Goal: Task Accomplishment & Management: Manage account settings

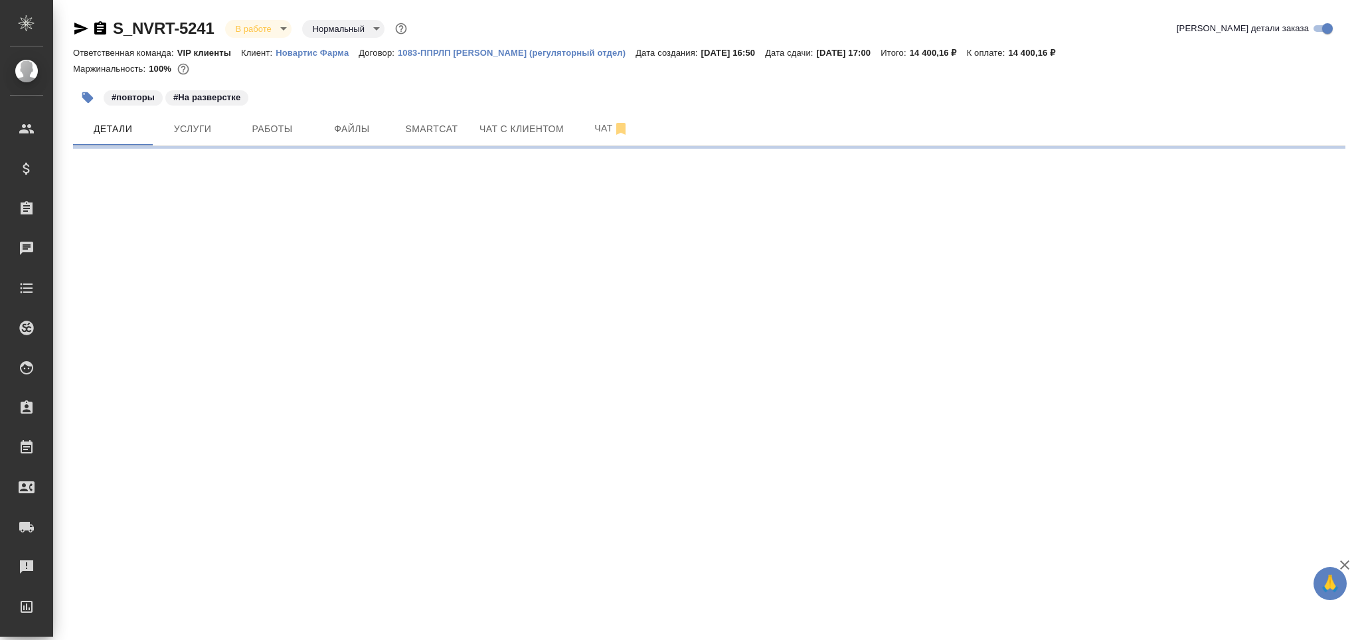
select select "RU"
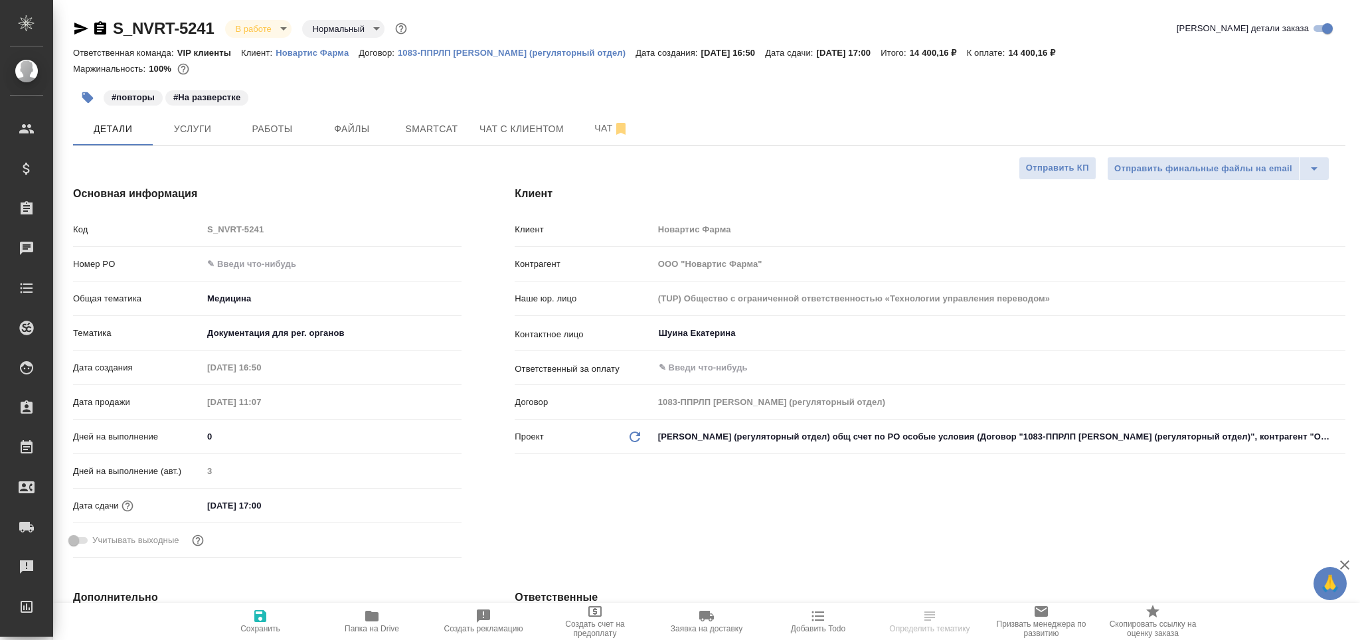
type textarea "x"
type input "[PERSON_NAME]"
type input "Комаров Роман"
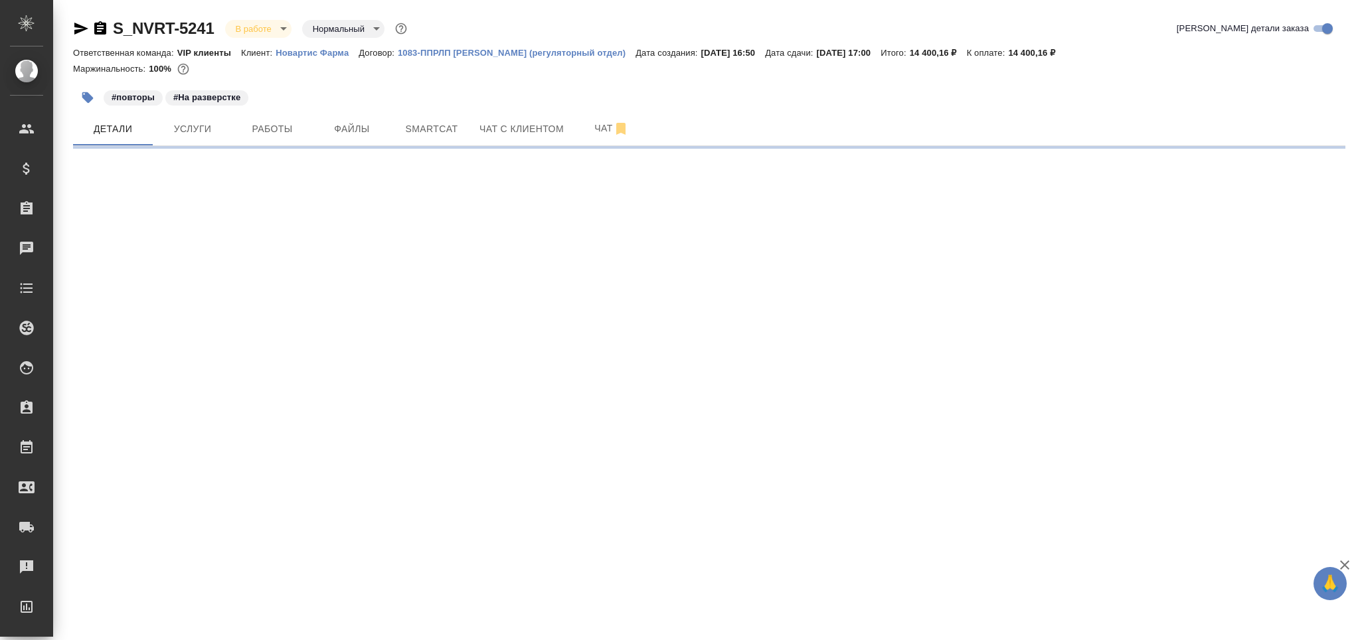
select select "RU"
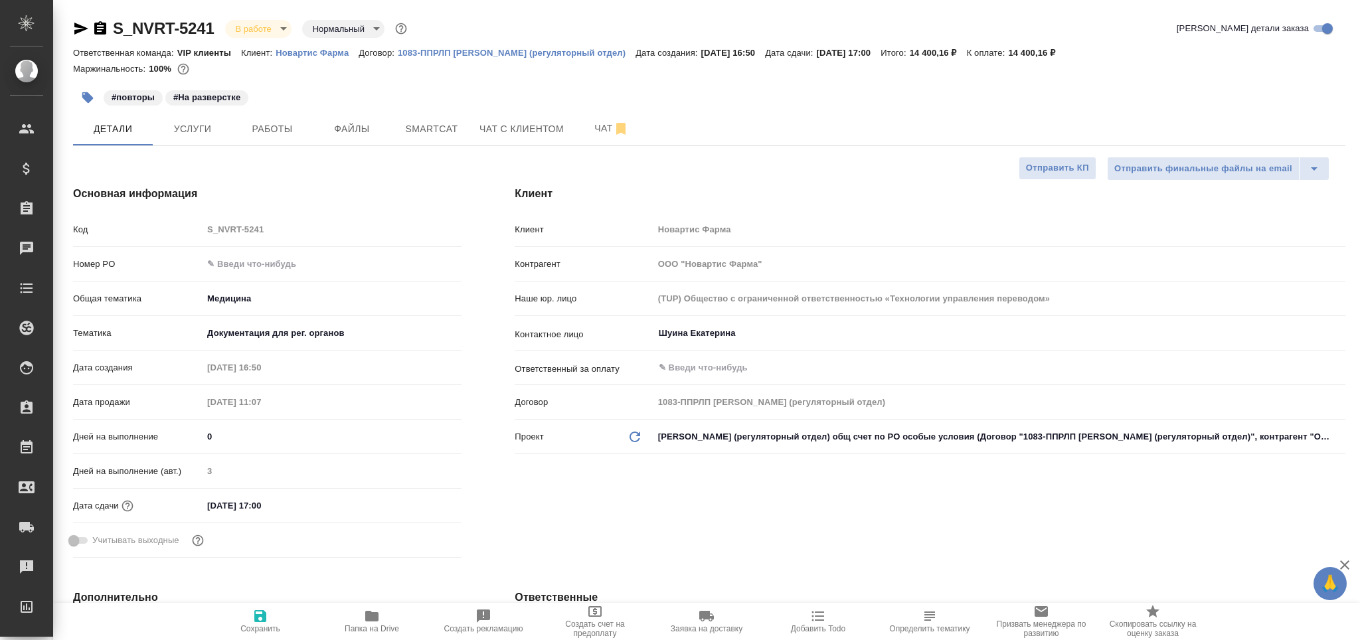
type textarea "x"
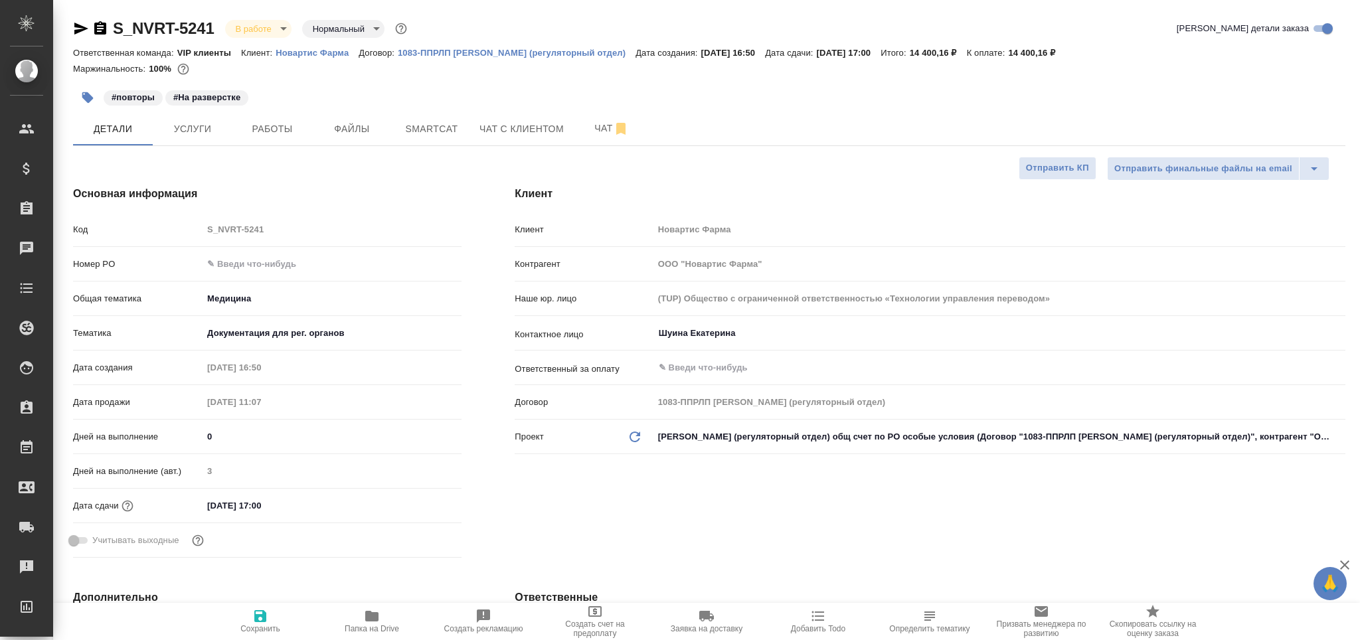
type textarea "x"
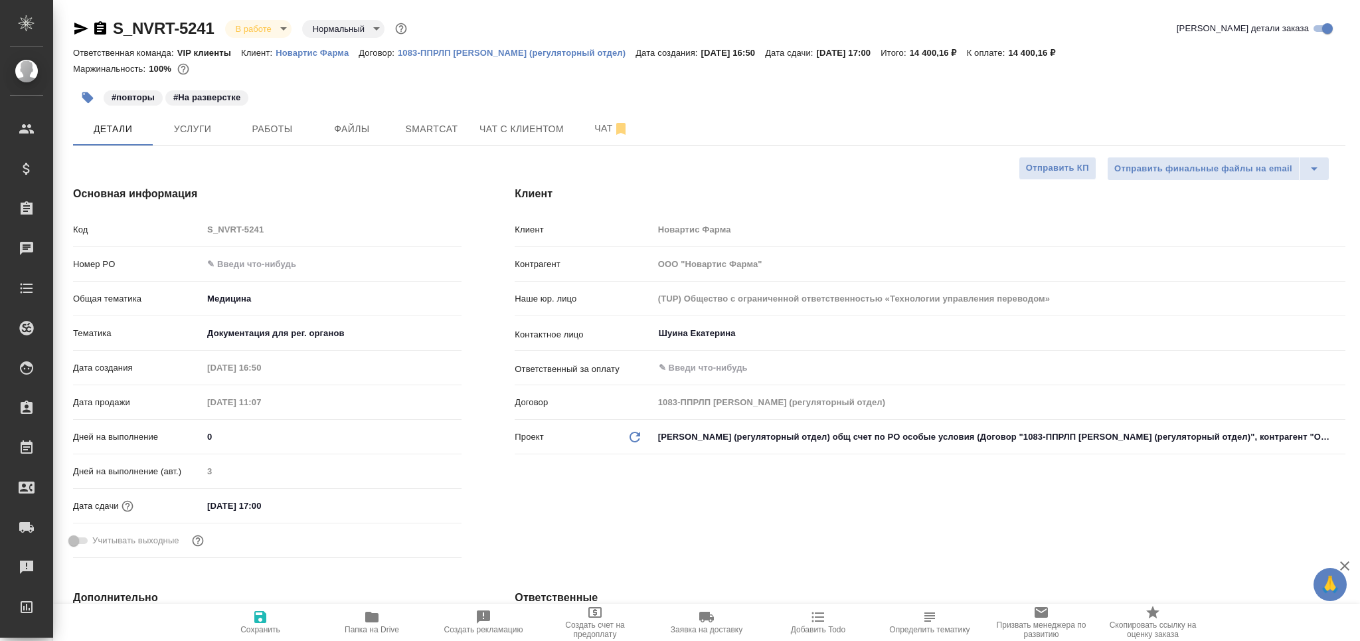
type textarea "x"
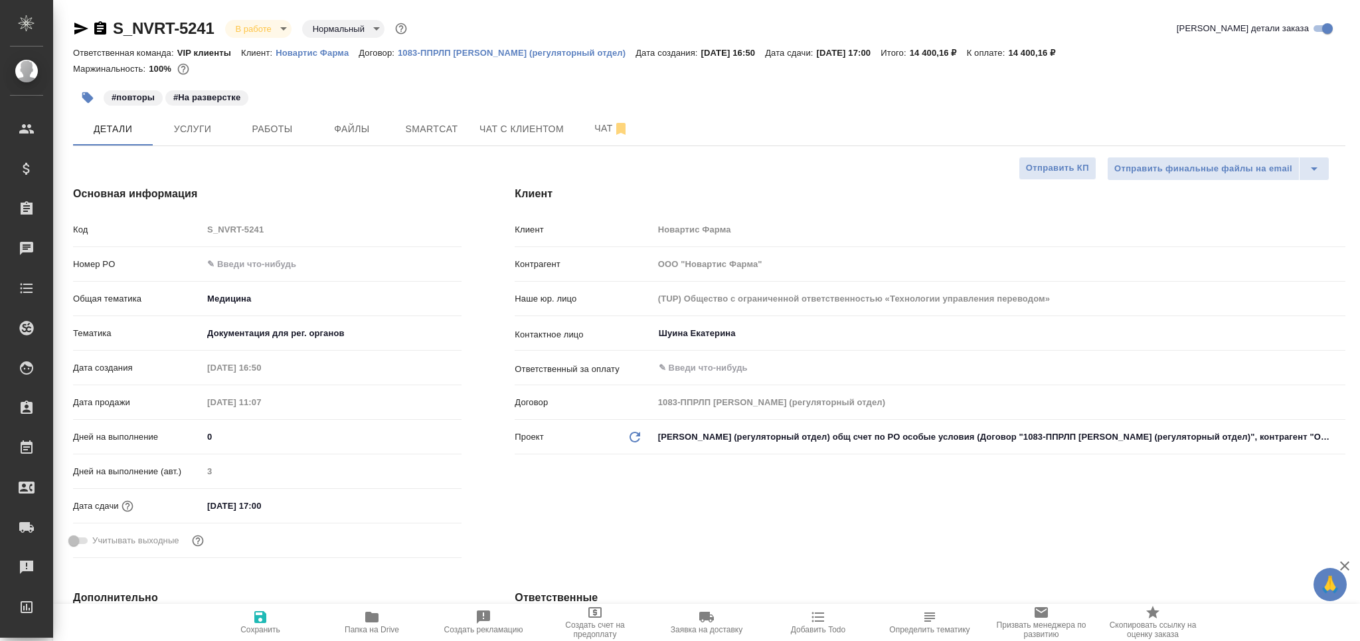
type textarea "x"
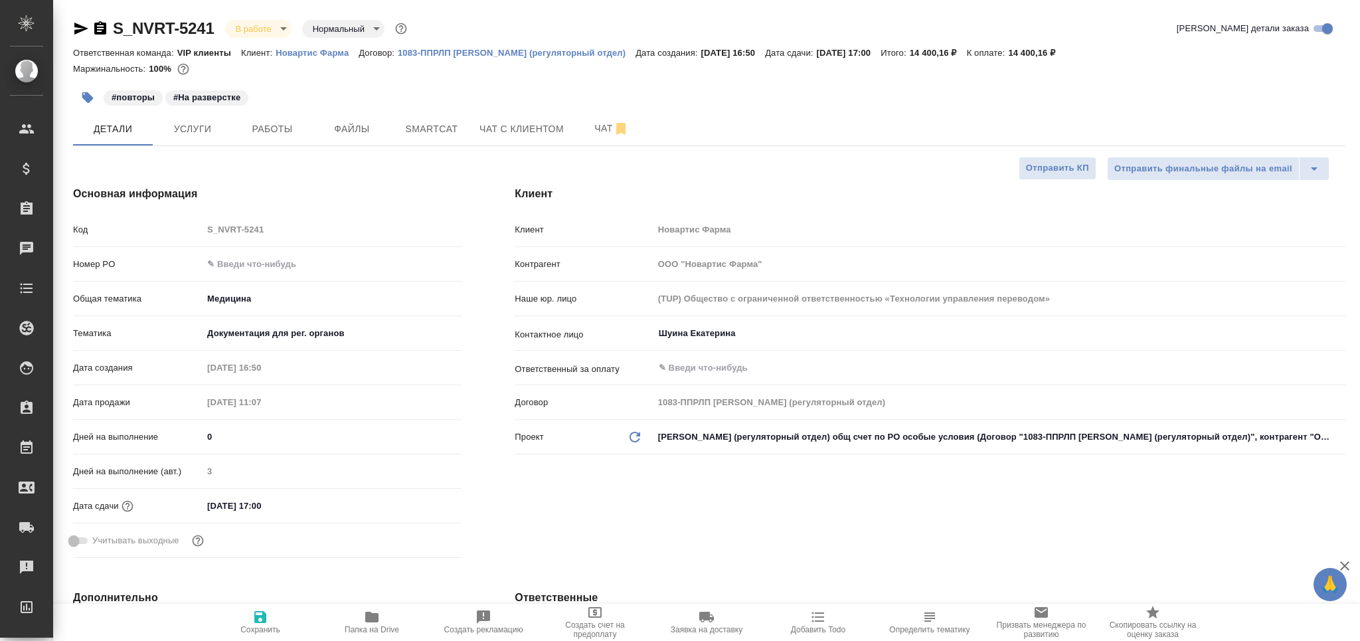
type textarea "x"
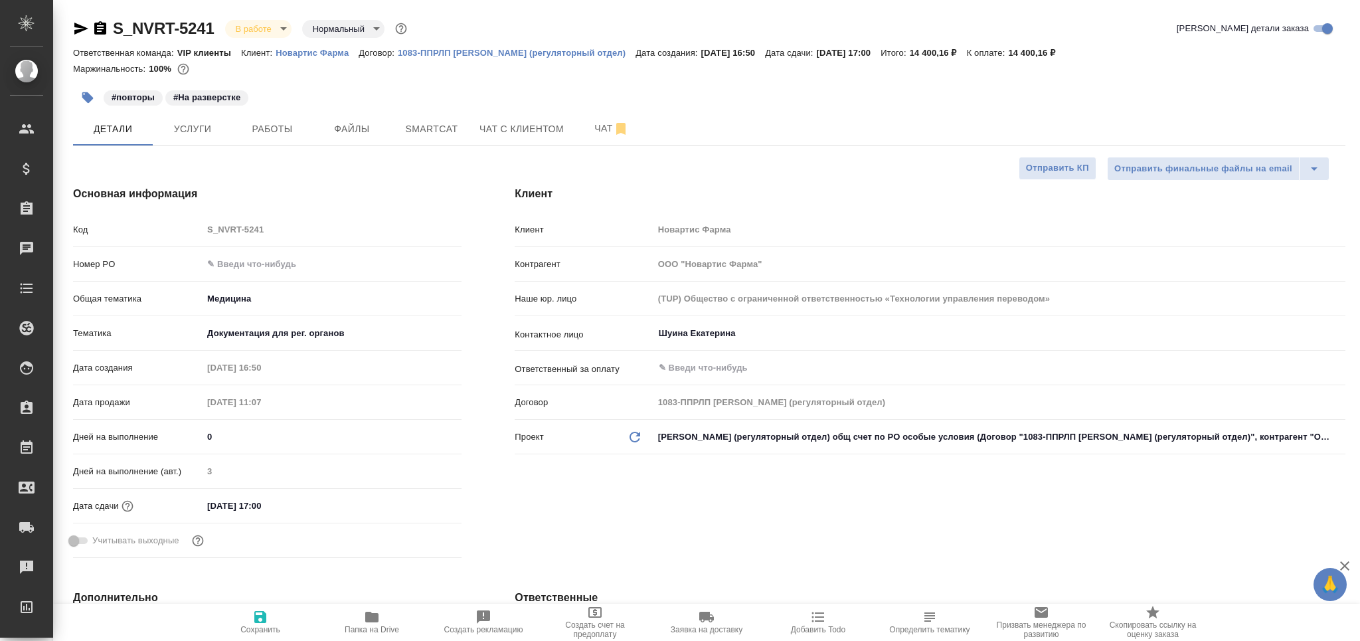
type textarea "x"
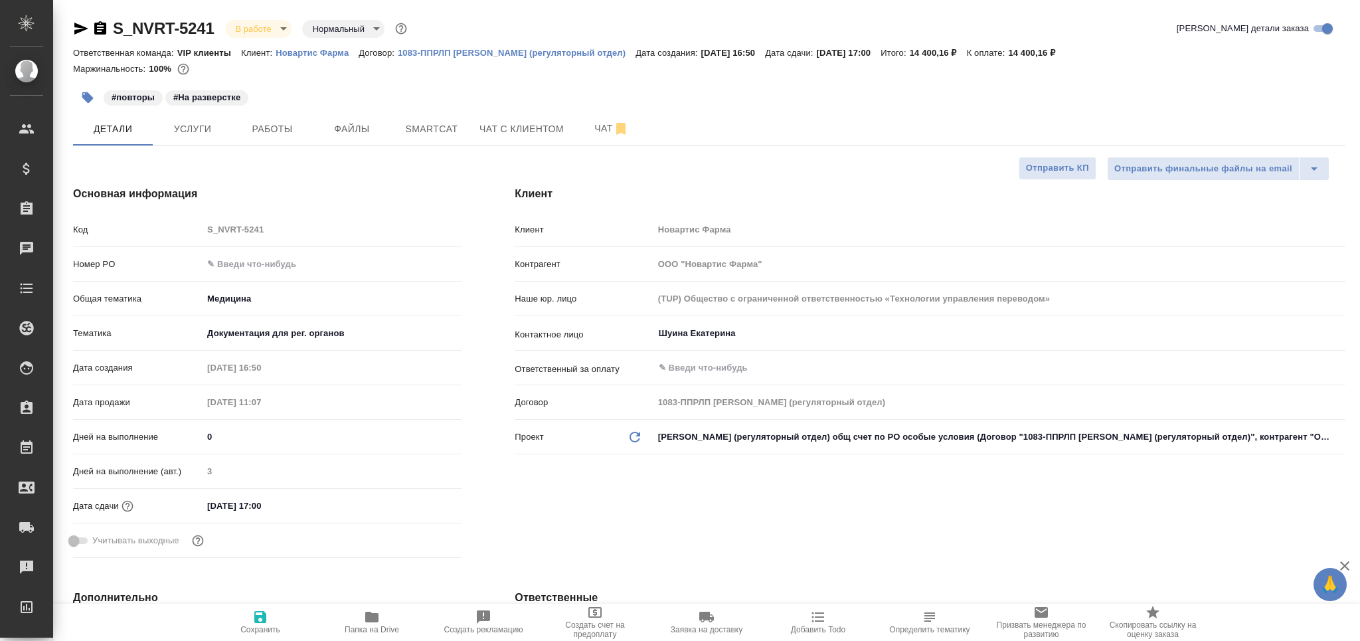
type textarea "x"
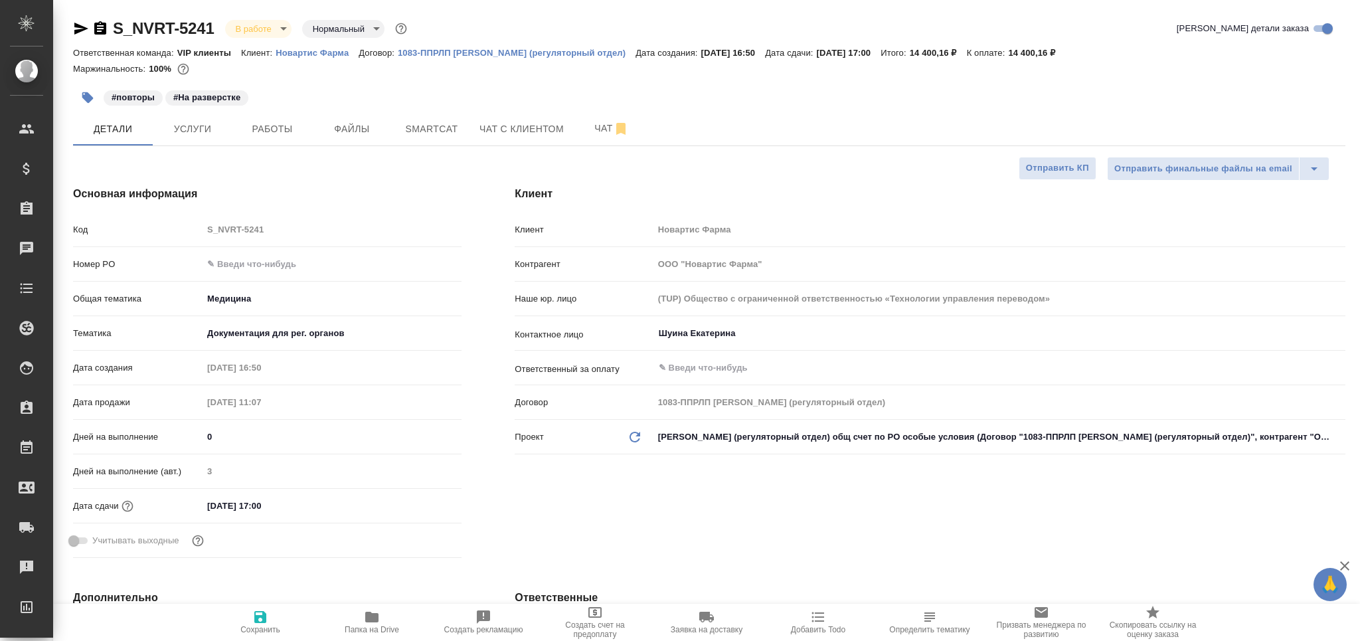
type textarea "x"
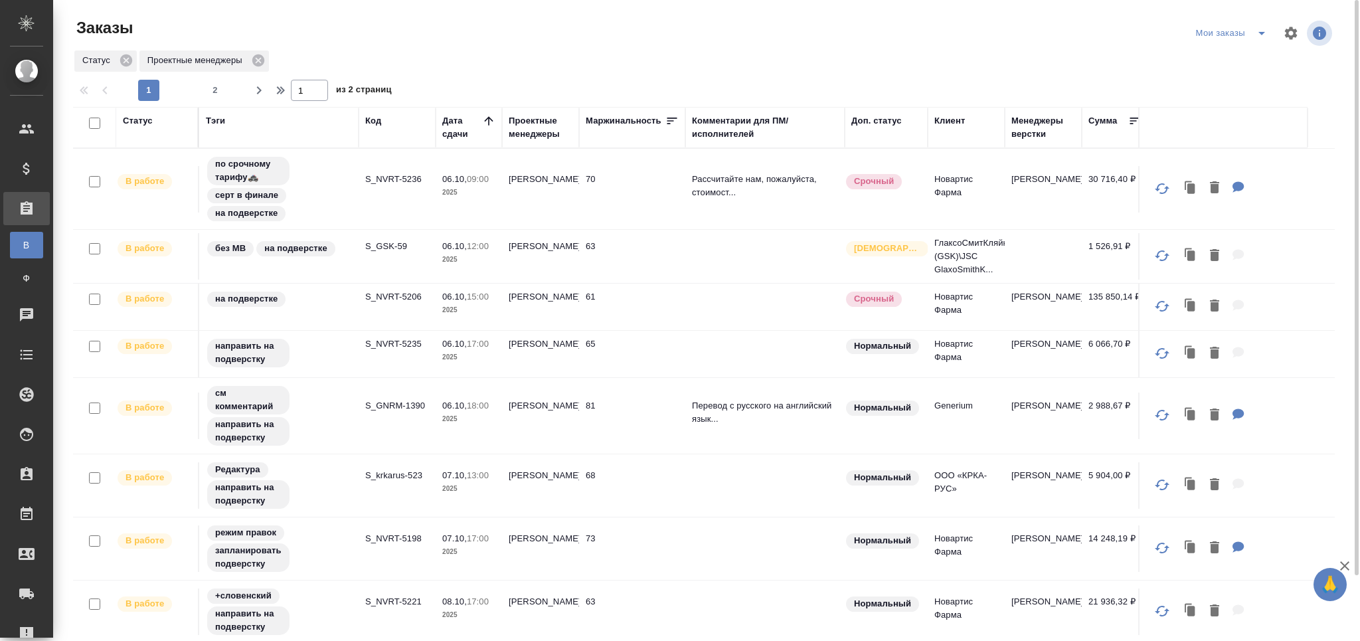
click at [394, 179] on p "S_NVRT-5236" at bounding box center [397, 179] width 64 height 13
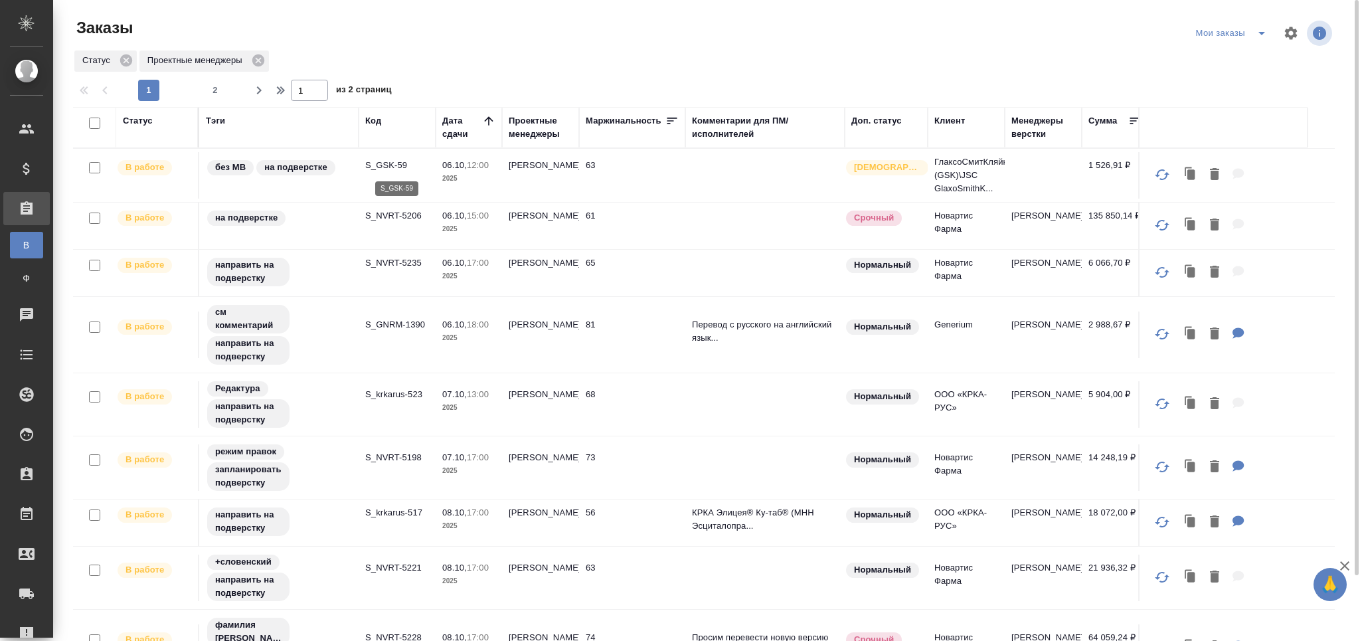
click at [388, 163] on p "S_GSK-59" at bounding box center [397, 165] width 64 height 13
click at [407, 215] on p "S_NVRT-5206" at bounding box center [397, 215] width 64 height 13
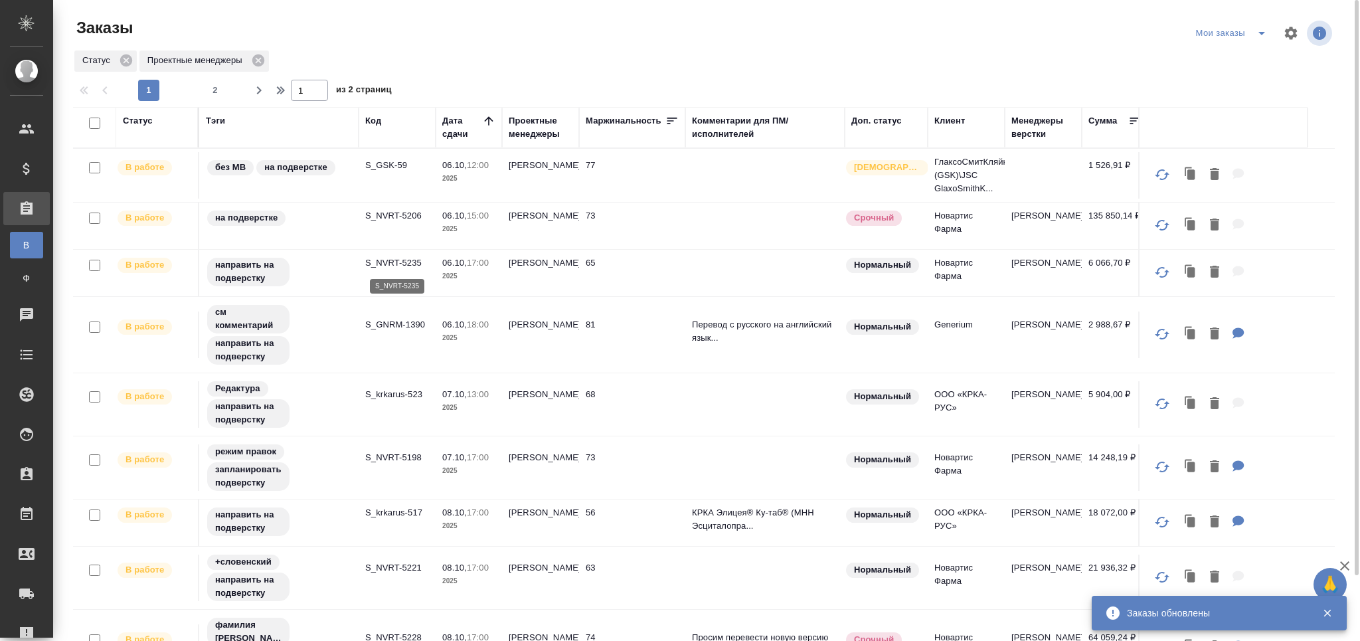
click at [395, 264] on p "S_NVRT-5235" at bounding box center [397, 262] width 64 height 13
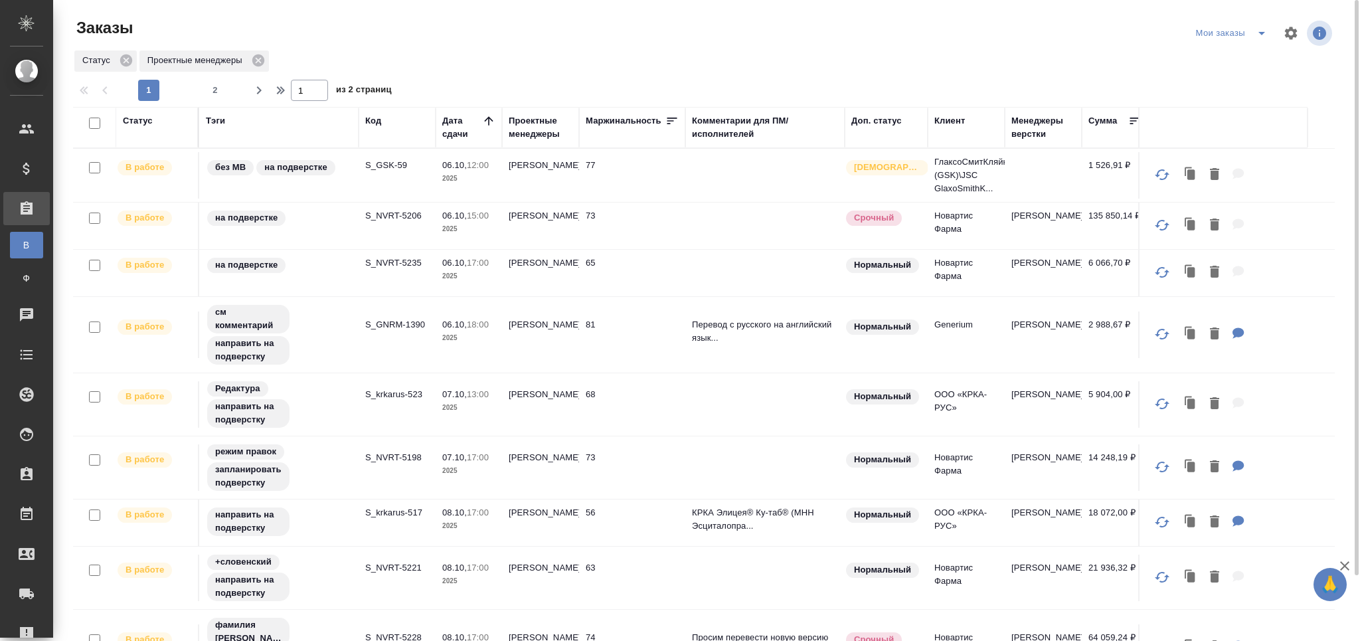
click at [394, 351] on td "S_GNRM-1390" at bounding box center [397, 334] width 77 height 46
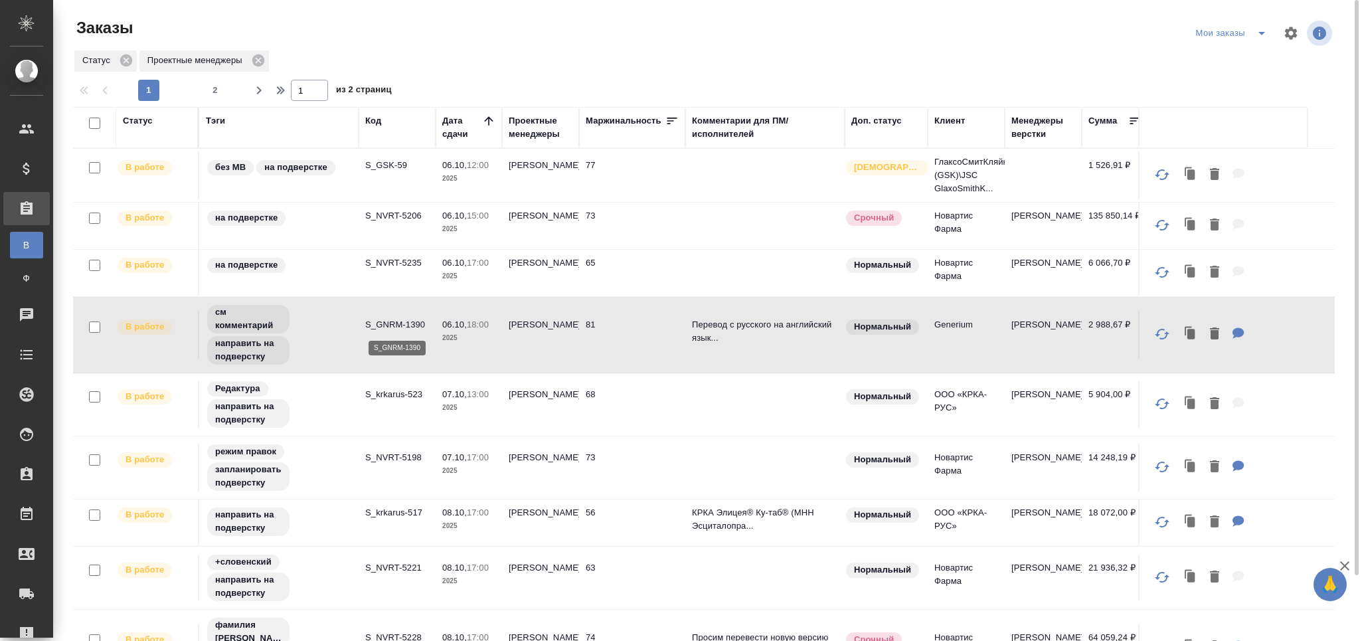
click at [406, 327] on p "S_GNRM-1390" at bounding box center [397, 324] width 64 height 13
click at [394, 566] on p "S_NVRT-5221" at bounding box center [397, 567] width 64 height 13
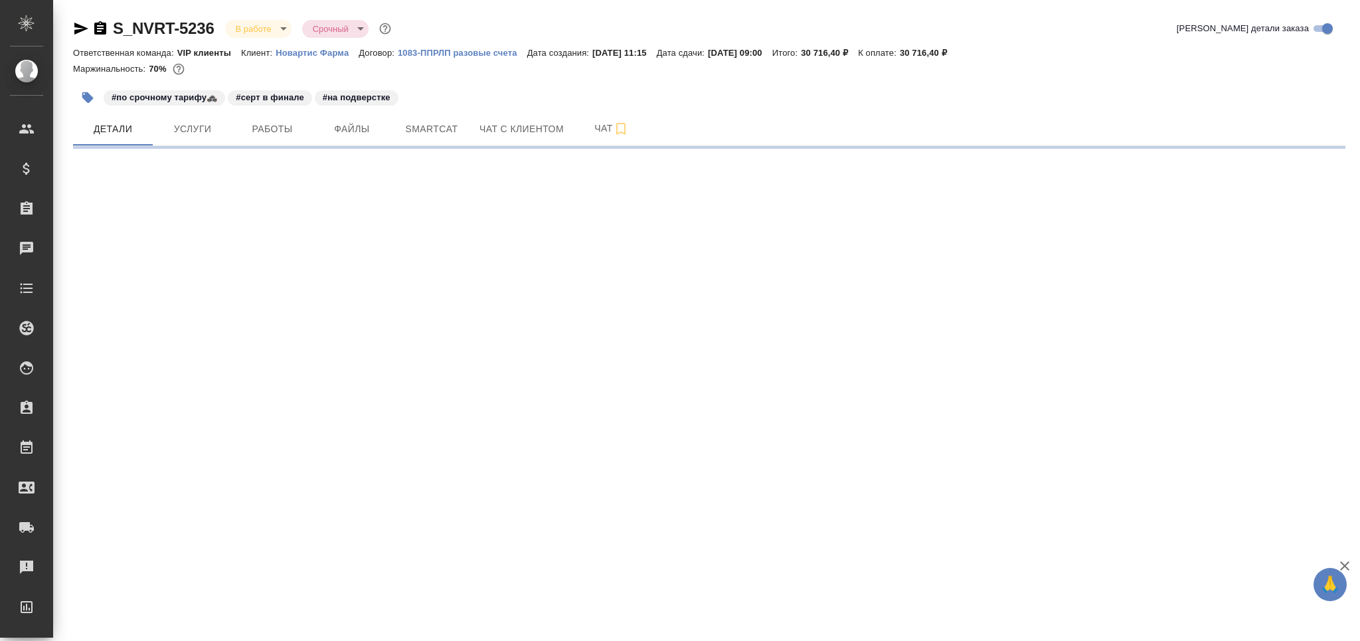
select select "RU"
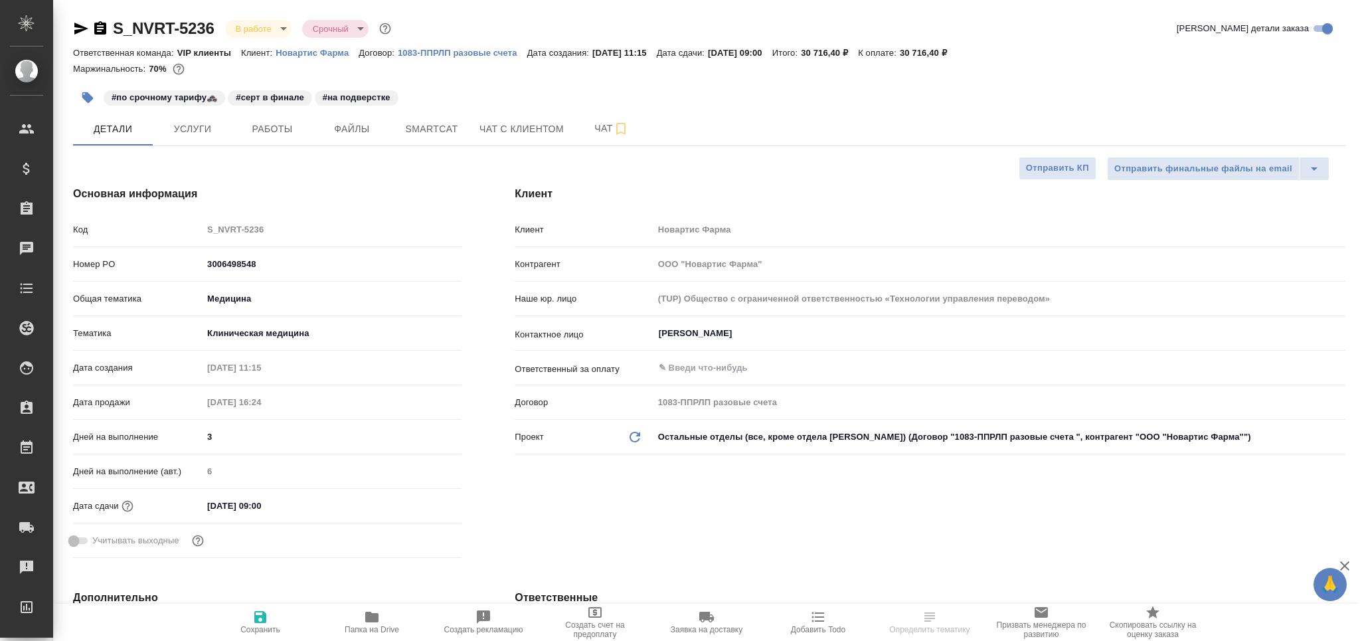
type textarea "x"
click at [268, 136] on span "Работы" at bounding box center [272, 129] width 64 height 17
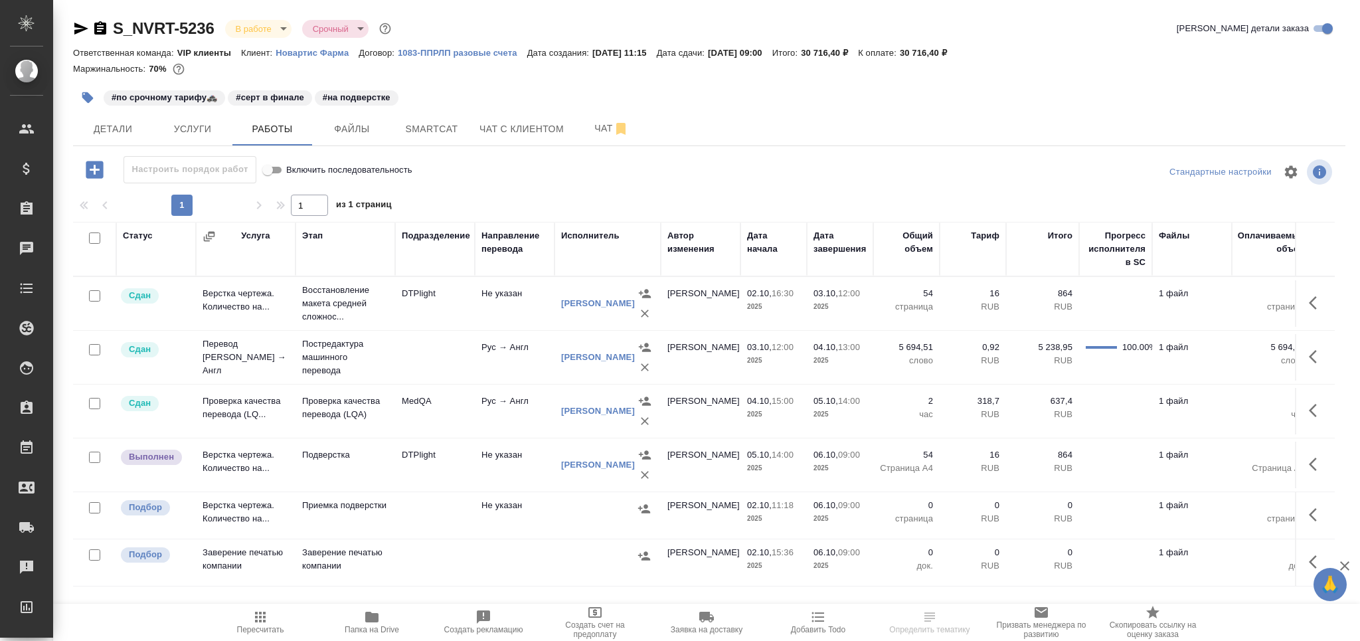
click at [98, 509] on input "checkbox" at bounding box center [94, 507] width 11 height 11
checkbox input "true"
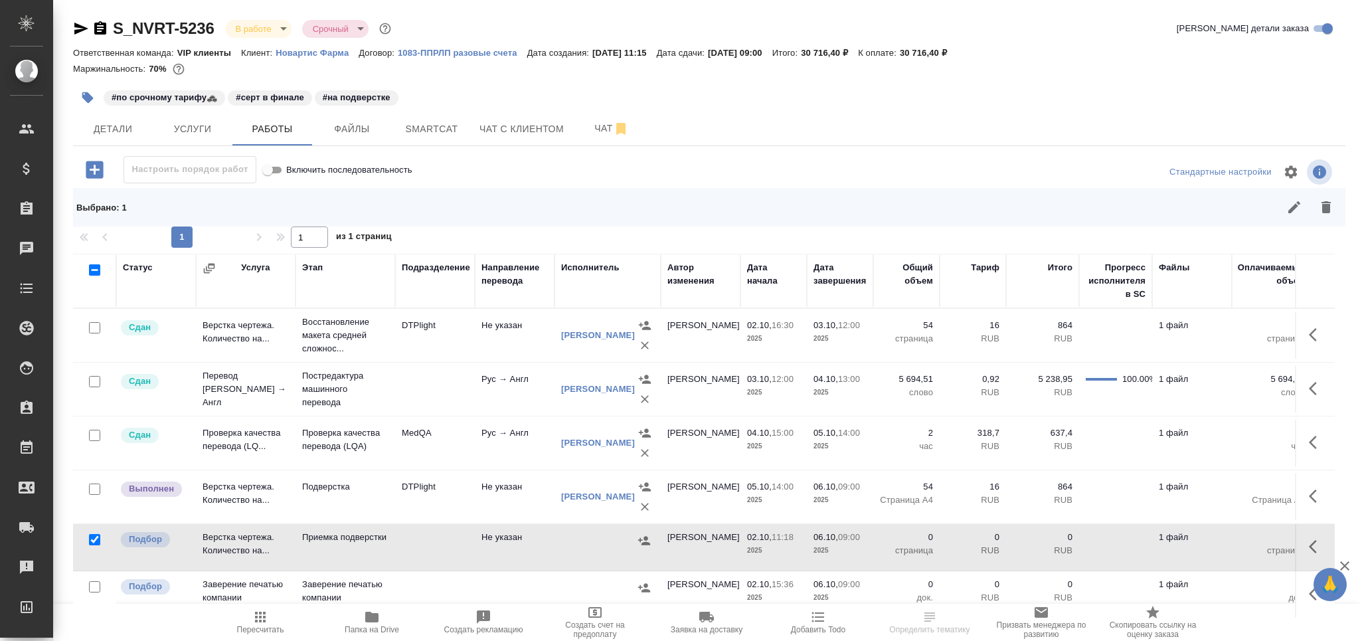
click at [92, 586] on input "checkbox" at bounding box center [94, 586] width 11 height 11
checkbox input "true"
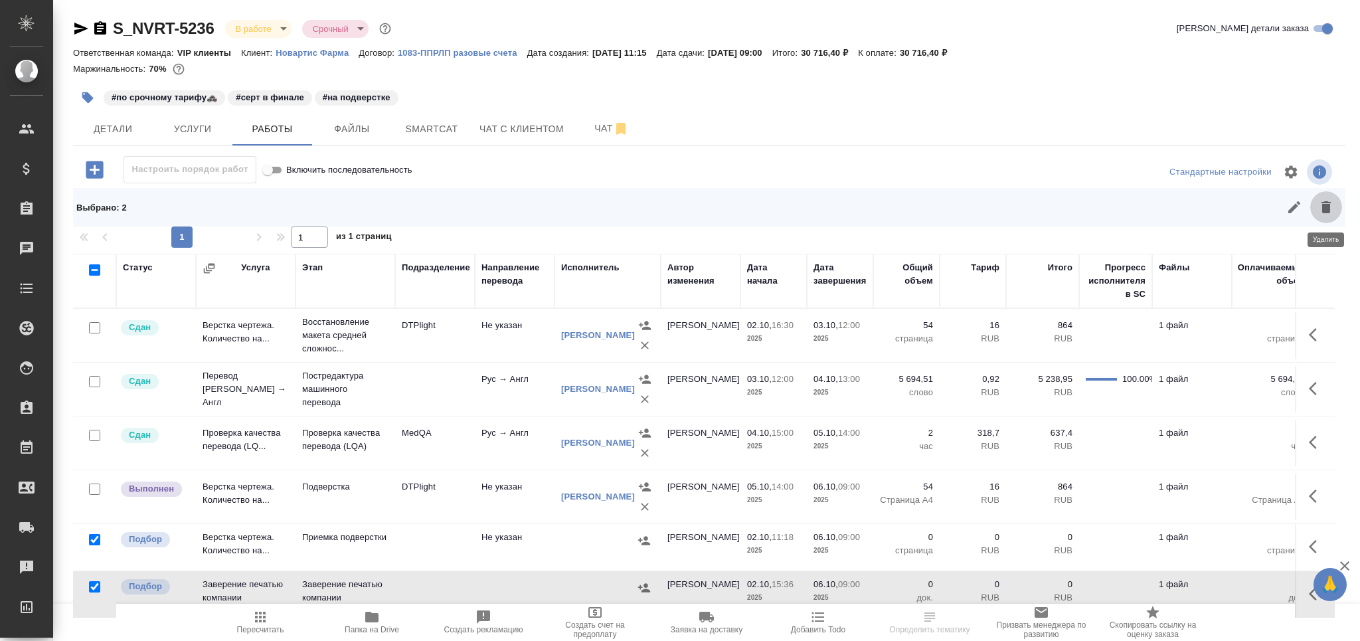
drag, startPoint x: 1329, startPoint y: 205, endPoint x: 953, endPoint y: 294, distance: 386.1
click at [1329, 206] on icon "button" at bounding box center [1325, 207] width 9 height 12
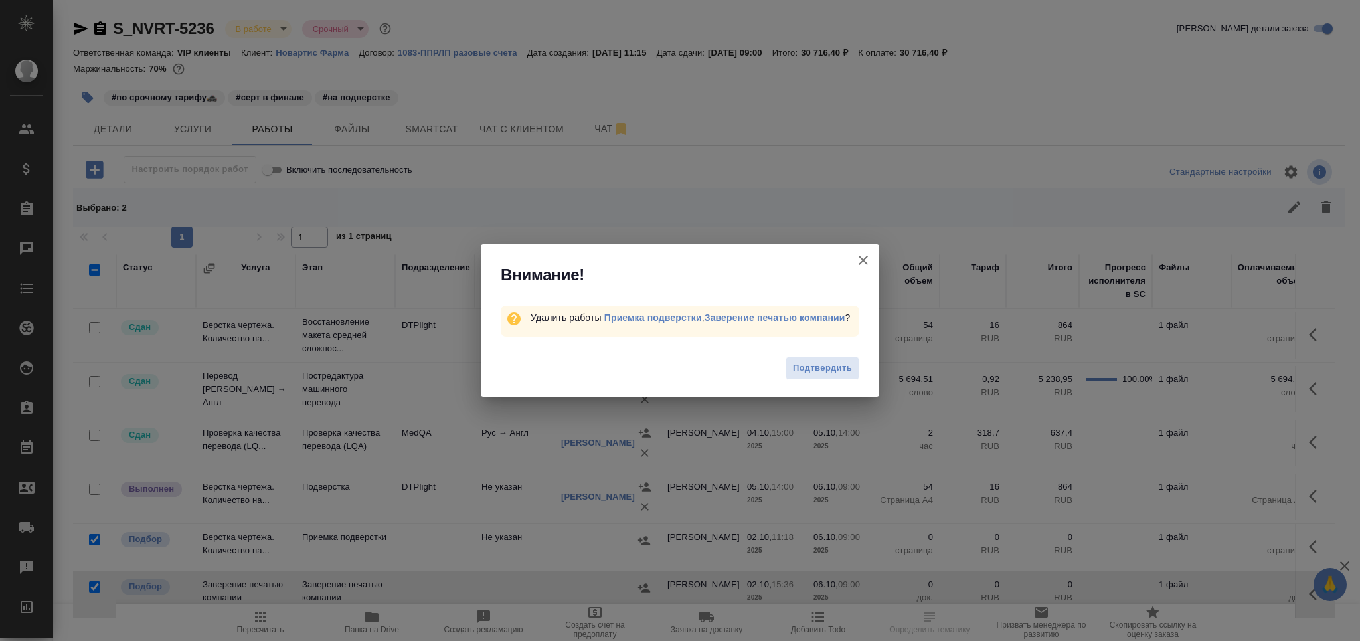
drag, startPoint x: 820, startPoint y: 365, endPoint x: 703, endPoint y: 444, distance: 141.5
click at [819, 365] on span "Подтвердить" at bounding box center [822, 368] width 59 height 15
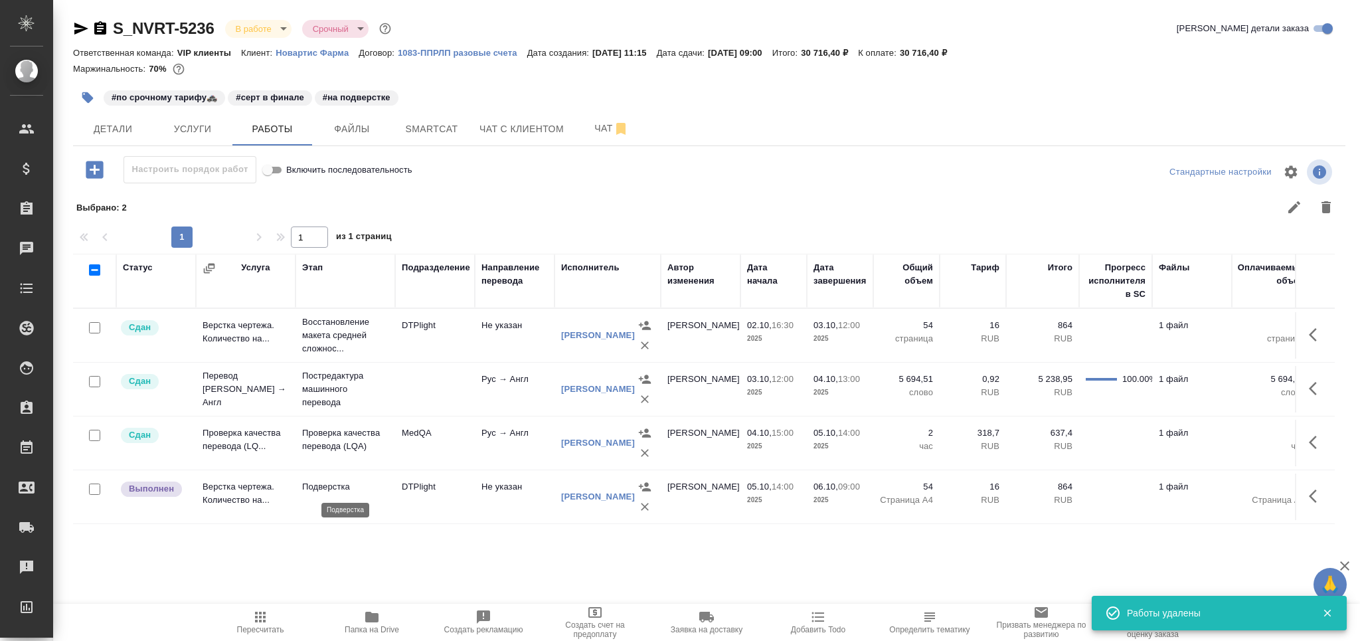
click at [345, 487] on p "Подверстка" at bounding box center [345, 486] width 86 height 13
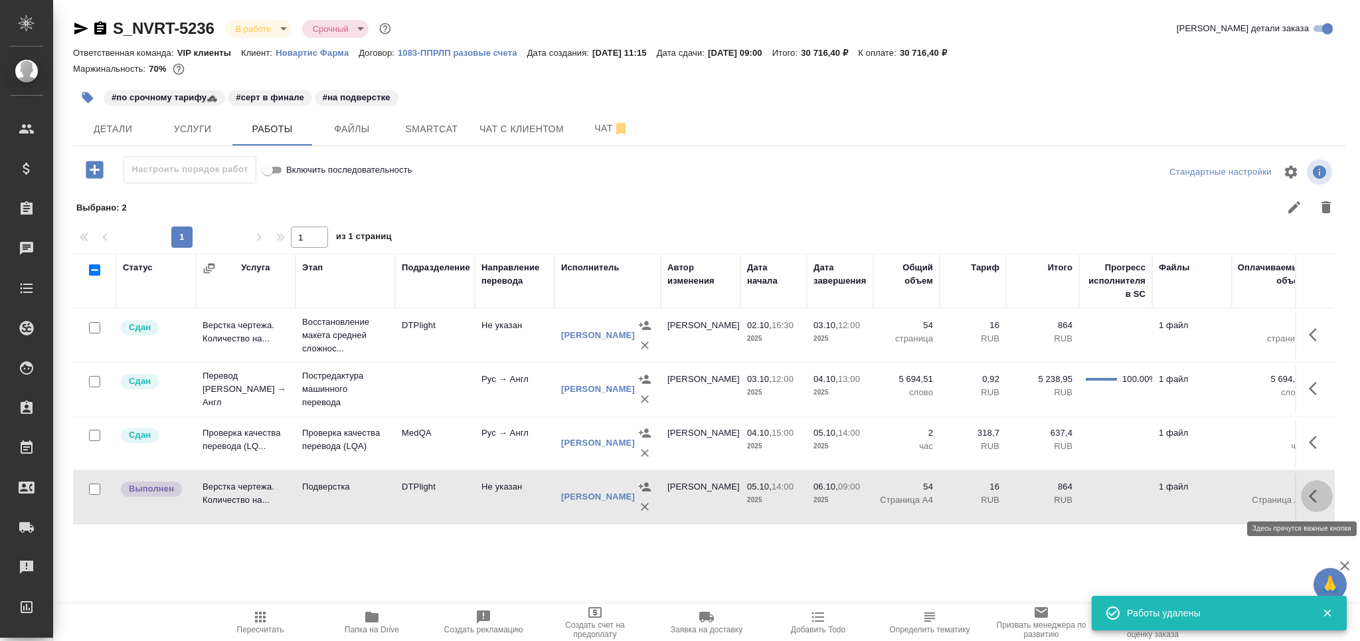
click at [1324, 494] on icon "button" at bounding box center [1317, 496] width 16 height 16
click at [1215, 495] on icon "button" at bounding box center [1219, 496] width 16 height 16
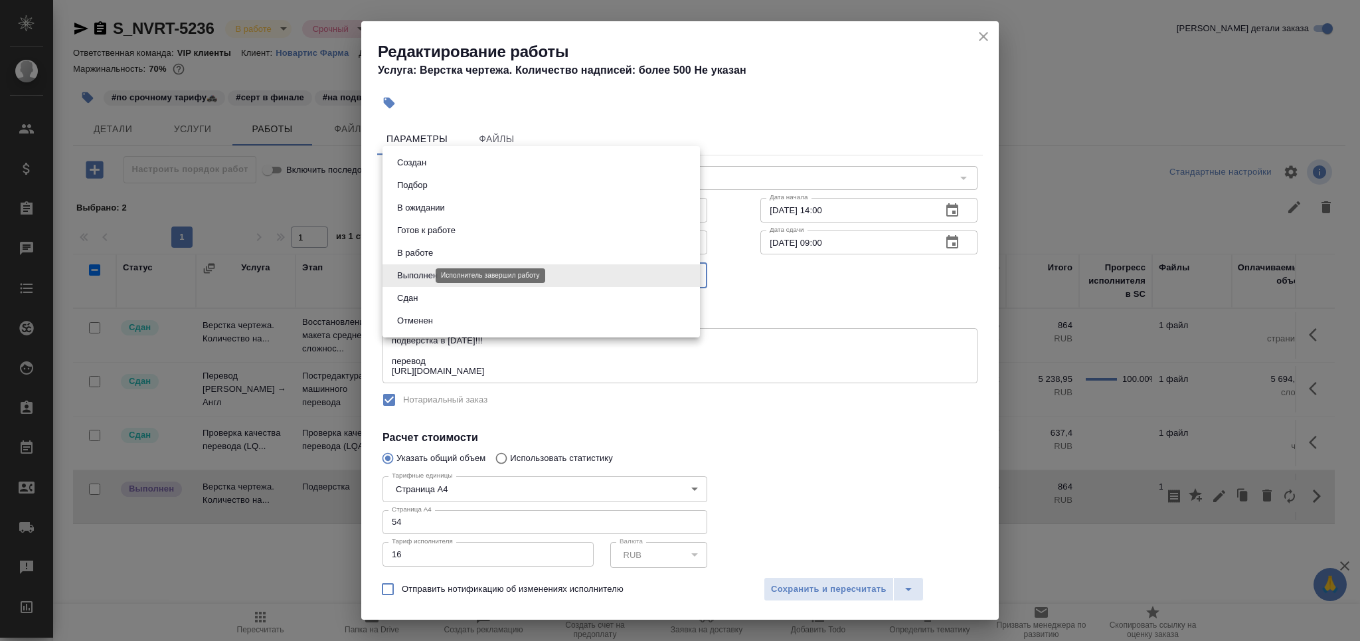
click at [408, 274] on body "🙏 .cls-1 fill:#fff; AWATERA Grabko Mariya Клиенты Спецификации Заказы 0 Чаты To…" at bounding box center [680, 320] width 1360 height 641
click at [411, 290] on li "Сдан" at bounding box center [541, 298] width 317 height 23
type input "closed"
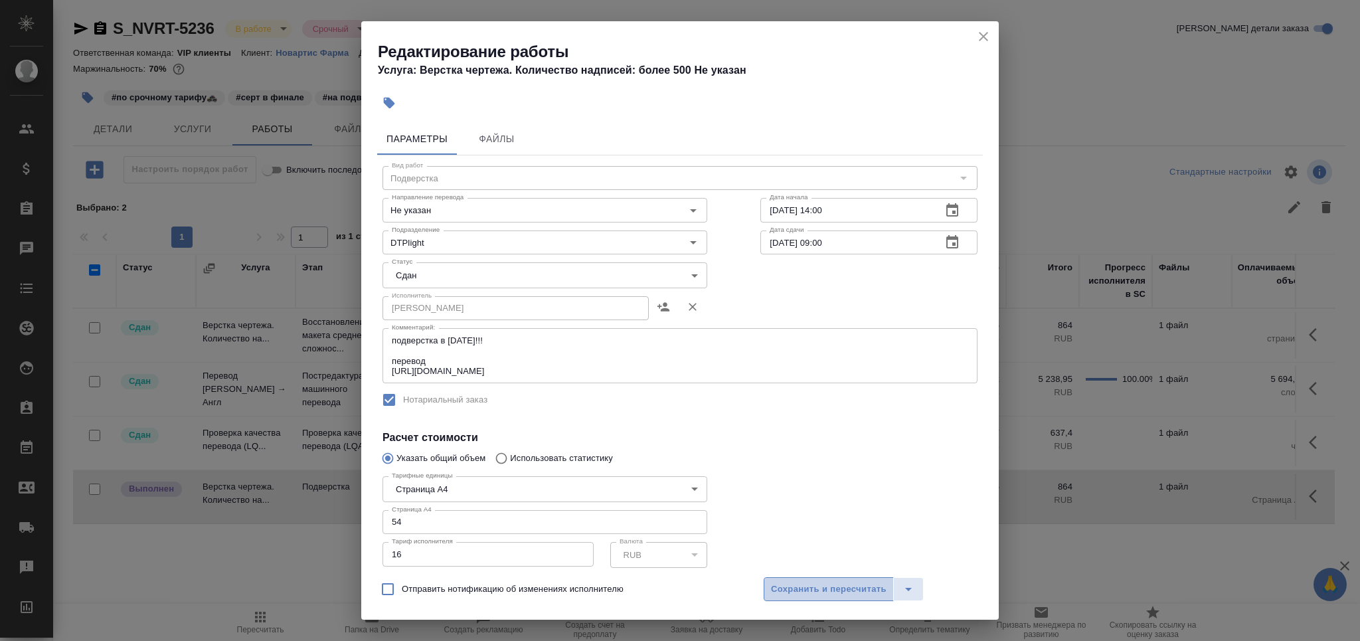
click at [844, 593] on span "Сохранить и пересчитать" at bounding box center [829, 589] width 116 height 15
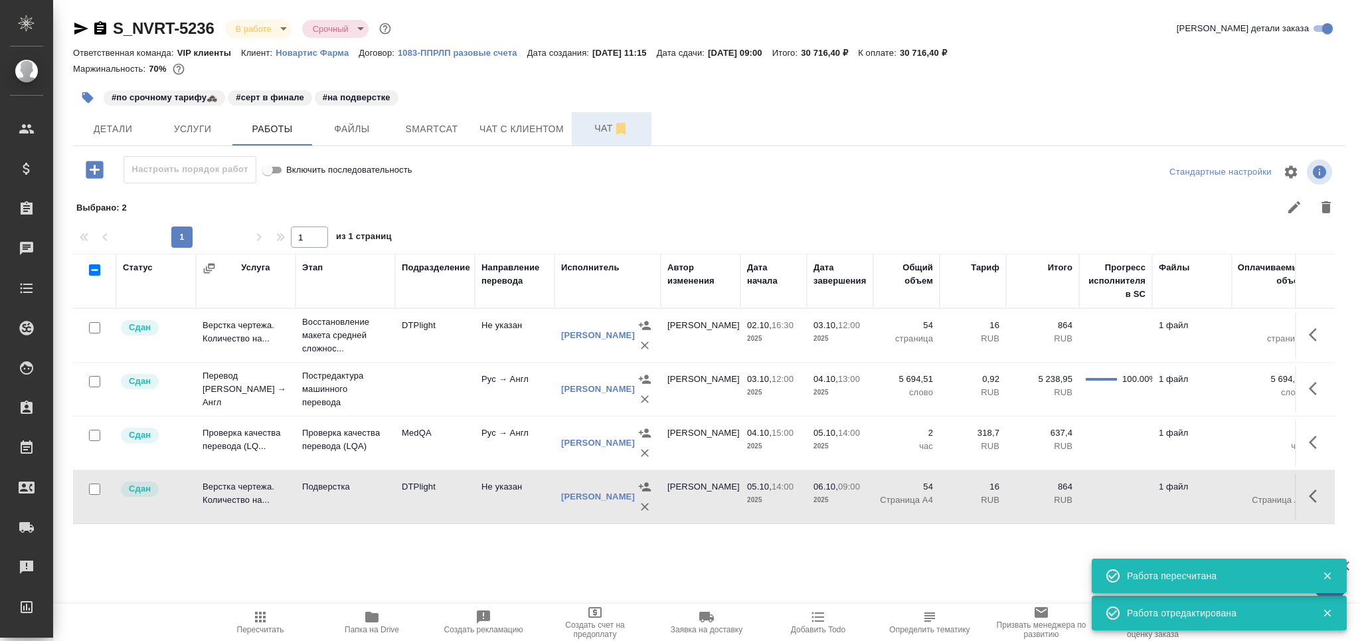
click at [598, 135] on button "Чат" at bounding box center [612, 128] width 80 height 33
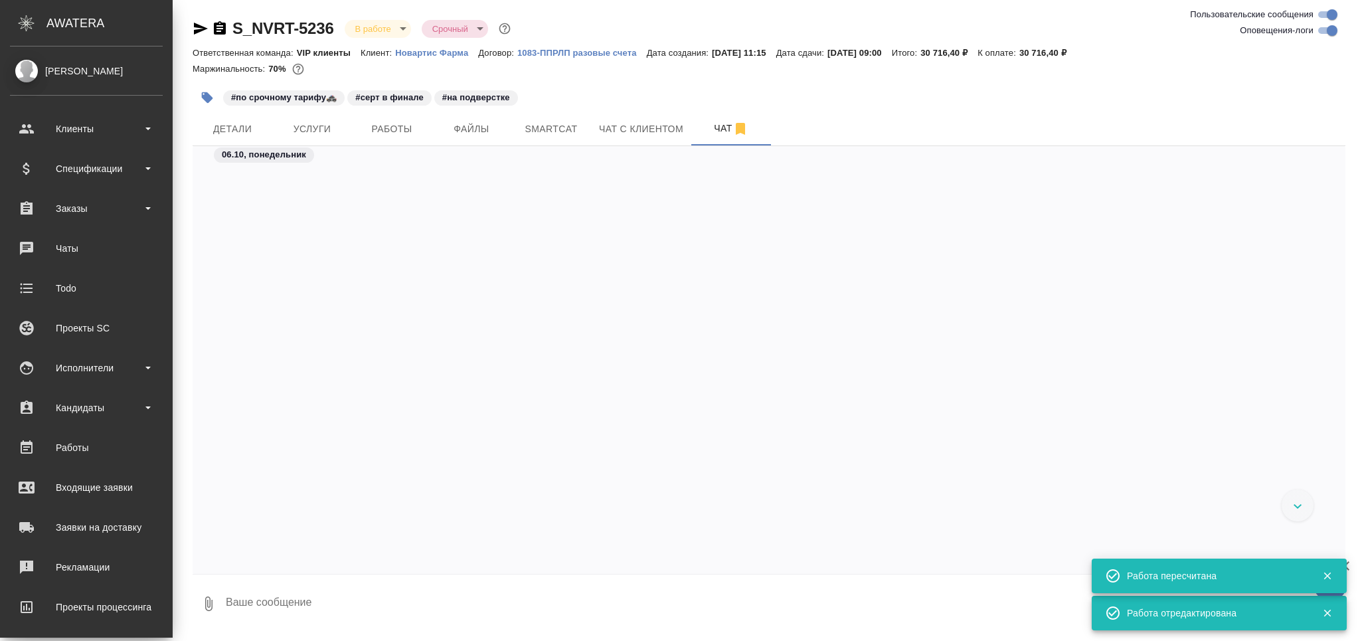
scroll to position [70822, 0]
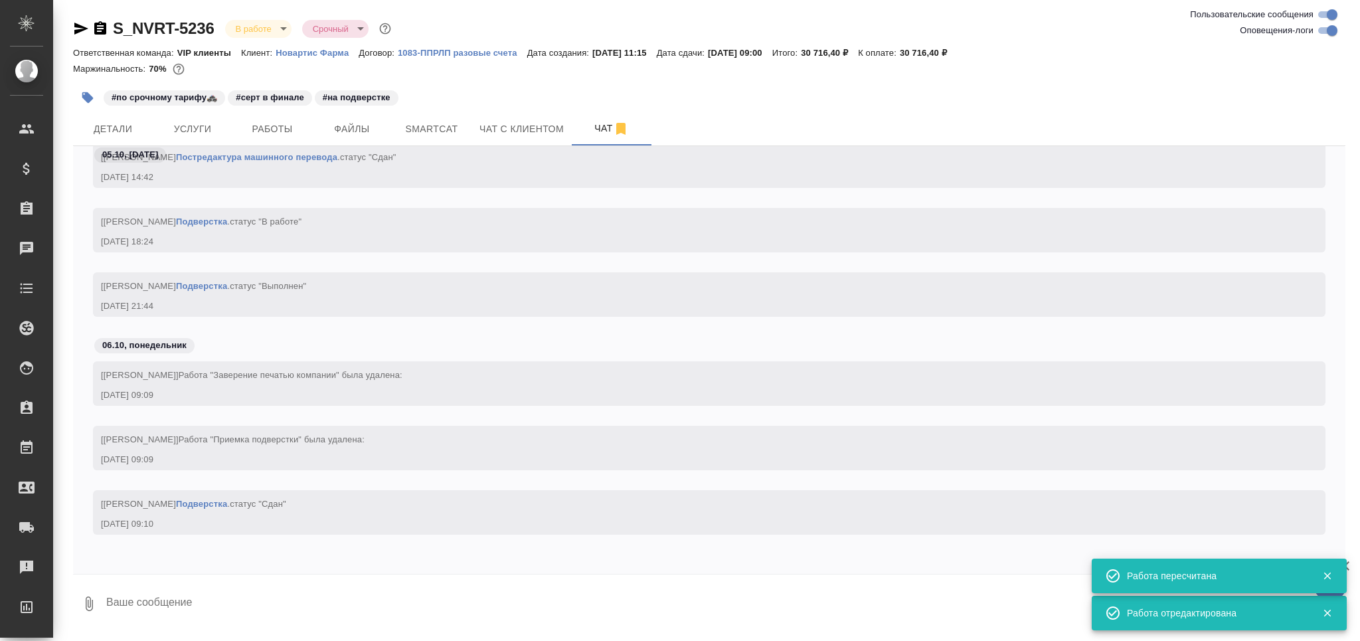
click at [248, 608] on textarea at bounding box center [725, 603] width 1240 height 45
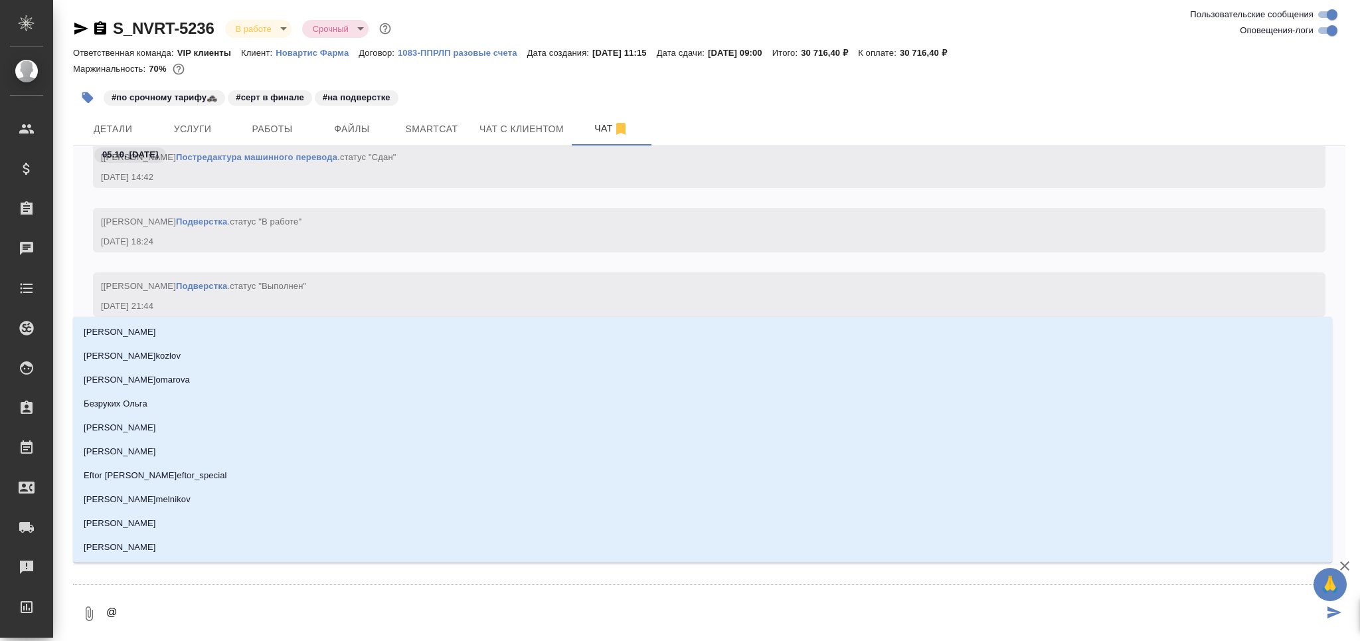
type textarea "@к"
type input "к"
type textarea "@ка"
type input "ка"
type textarea "@каб"
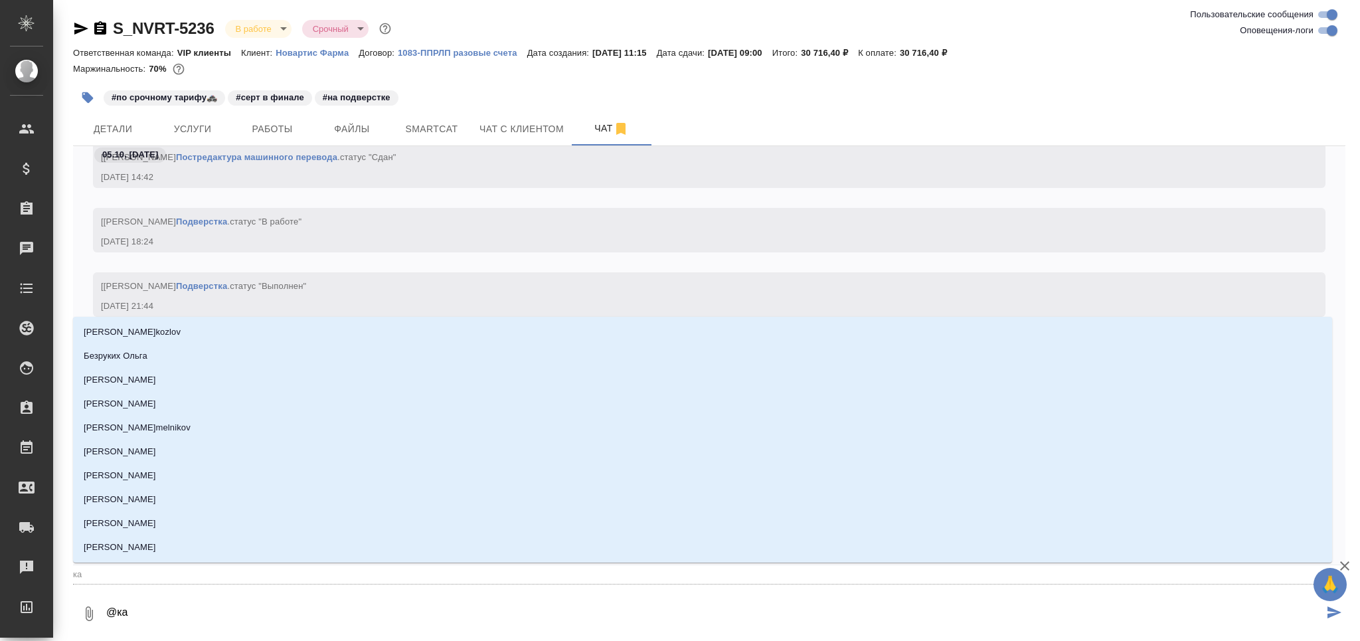
type input "каб"
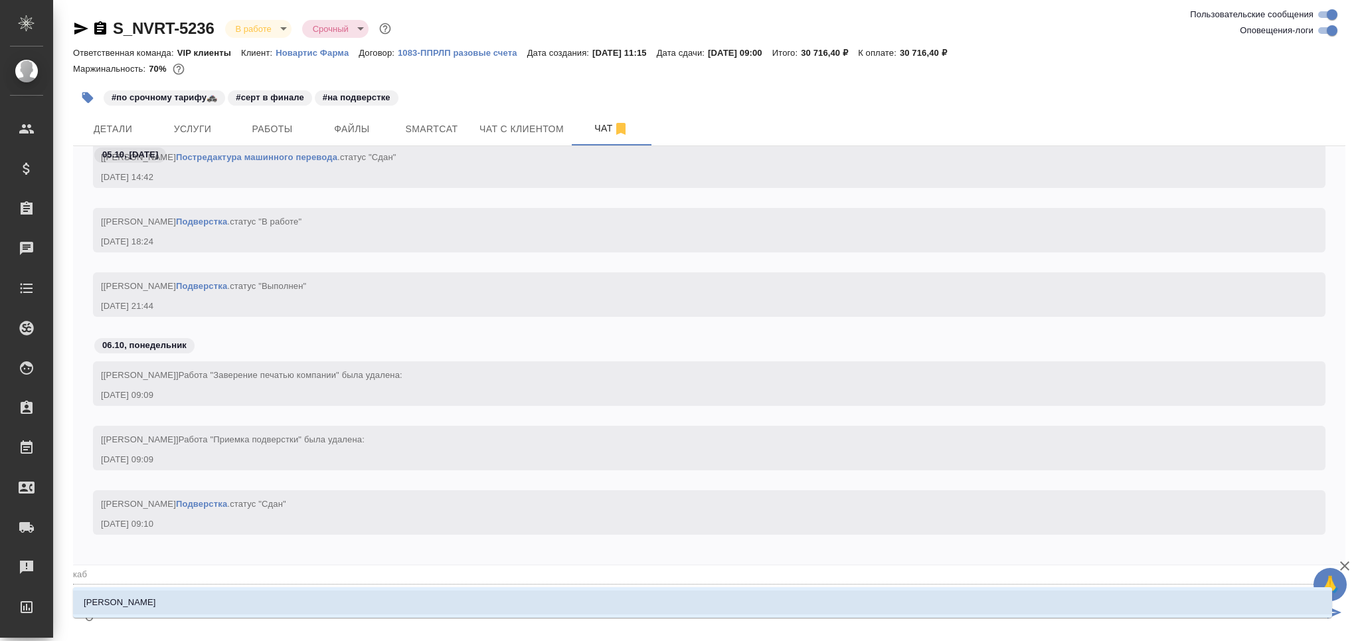
type textarea "@каба"
type input "каба"
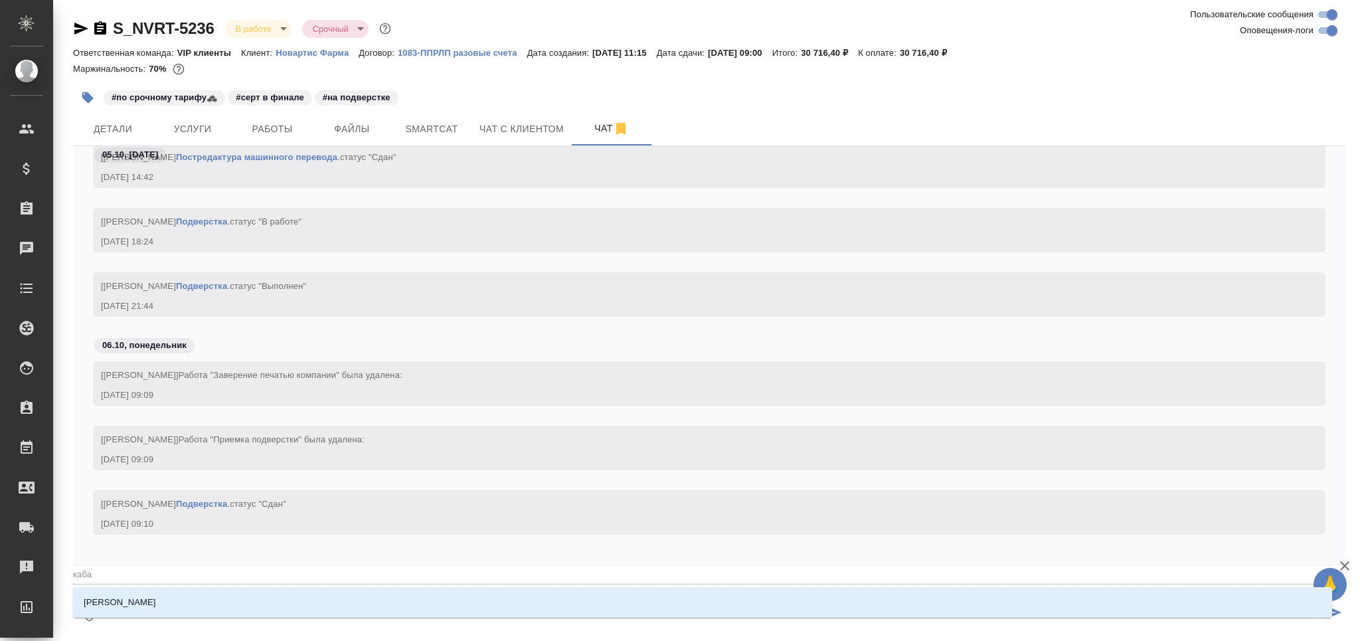
click at [249, 602] on li "Кабаргина Анна" at bounding box center [702, 602] width 1259 height 24
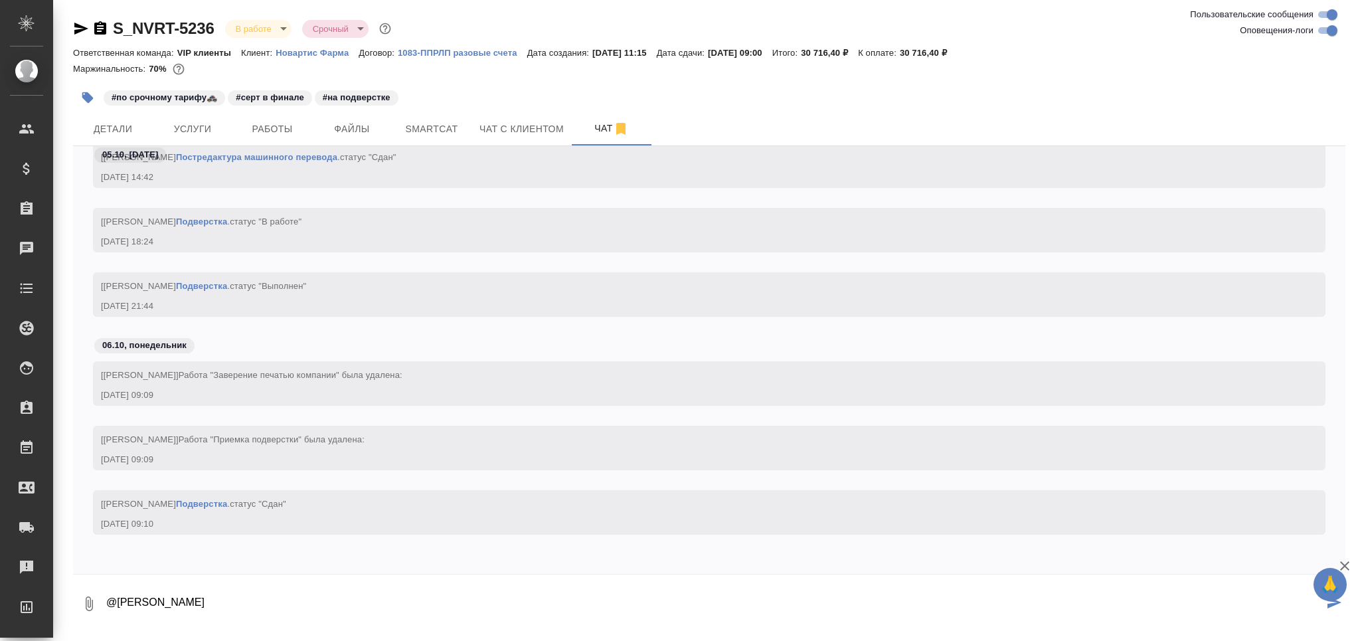
paste textarea "https://drive.awatera.com/apps/files/files/10572700?dir=/Shares/Novartos_Pharma…"
type textarea "@Кабаргина Анна https://drive.awatera.com/apps/files/files/10572700?dir=/Shares…"
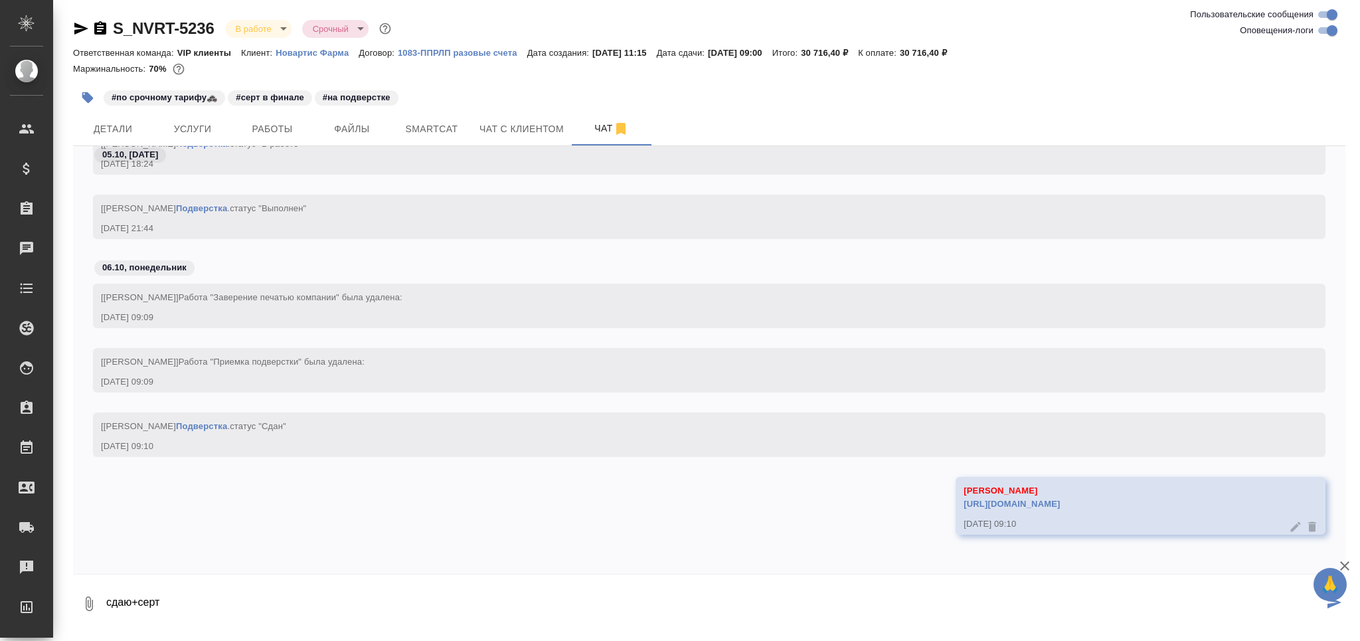
type textarea "сдаю+серт"
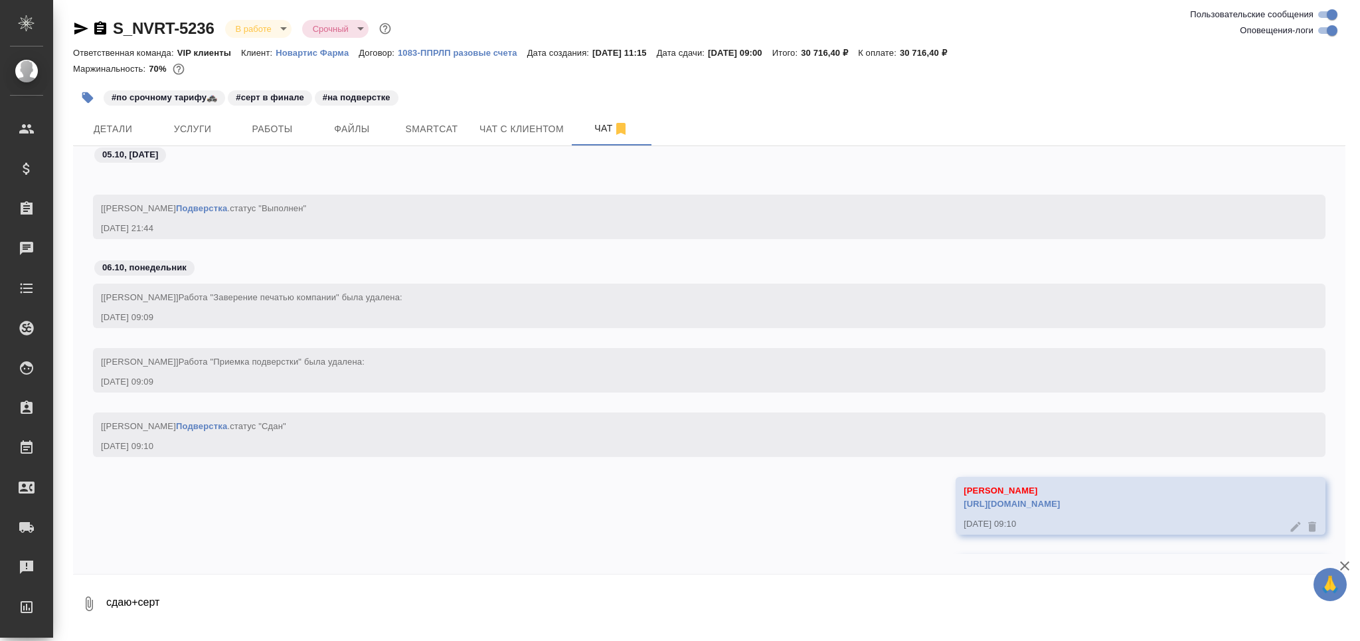
scroll to position [70964, 0]
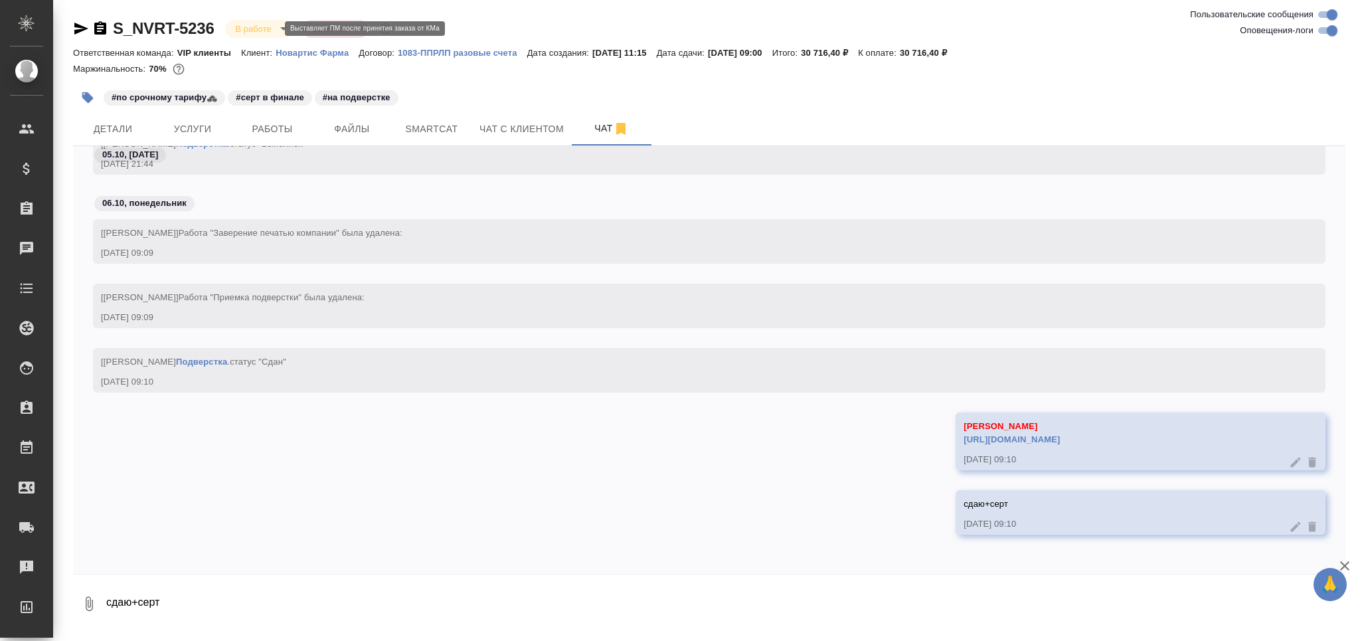
click at [252, 23] on body "🙏 .cls-1 fill:#fff; AWATERA Grabko Mariya Клиенты Спецификации Заказы 0 Чаты To…" at bounding box center [680, 320] width 1360 height 641
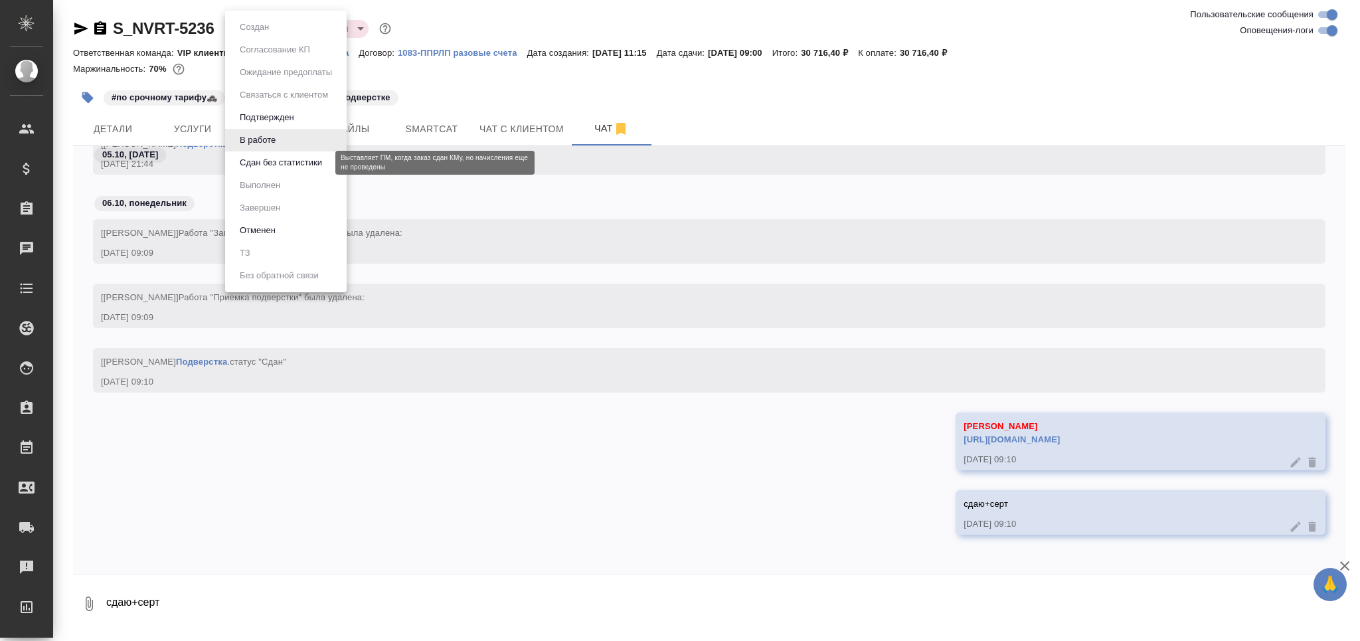
click at [267, 163] on button "Сдан без статистики" at bounding box center [281, 162] width 90 height 15
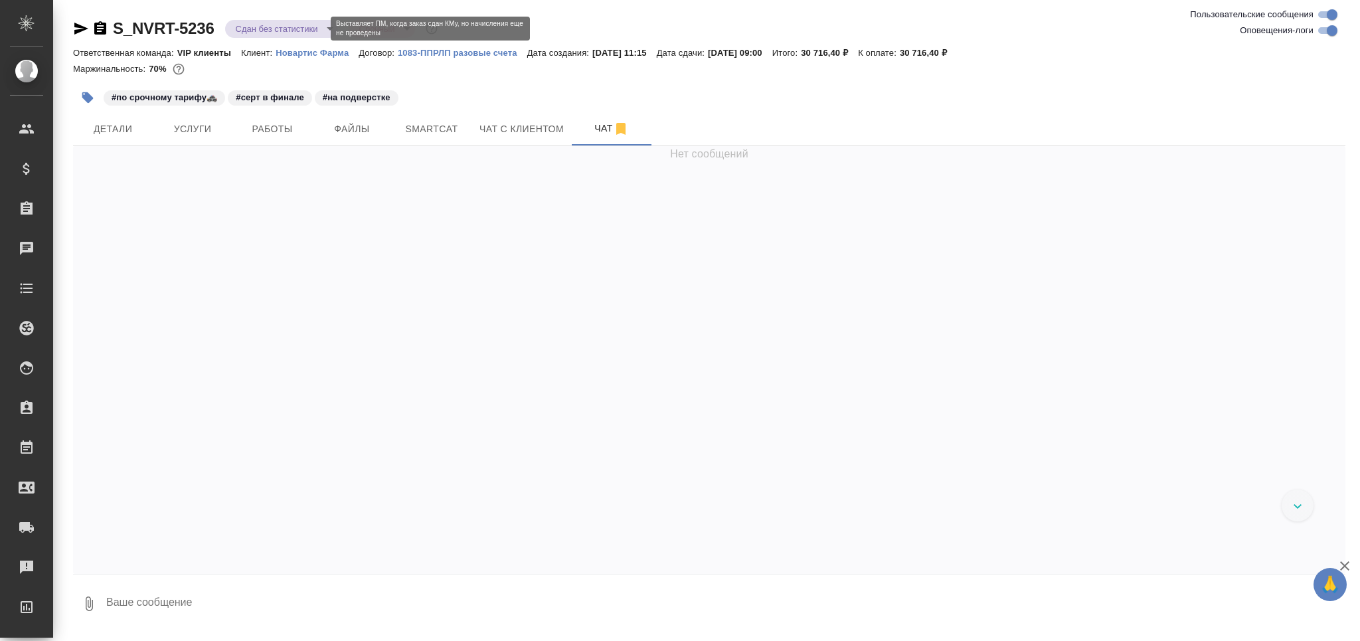
click at [270, 29] on body "🙏 .cls-1 fill:#fff; AWATERA Grabko Mariya Клиенты Спецификации Заказы 0 Чаты To…" at bounding box center [680, 320] width 1360 height 641
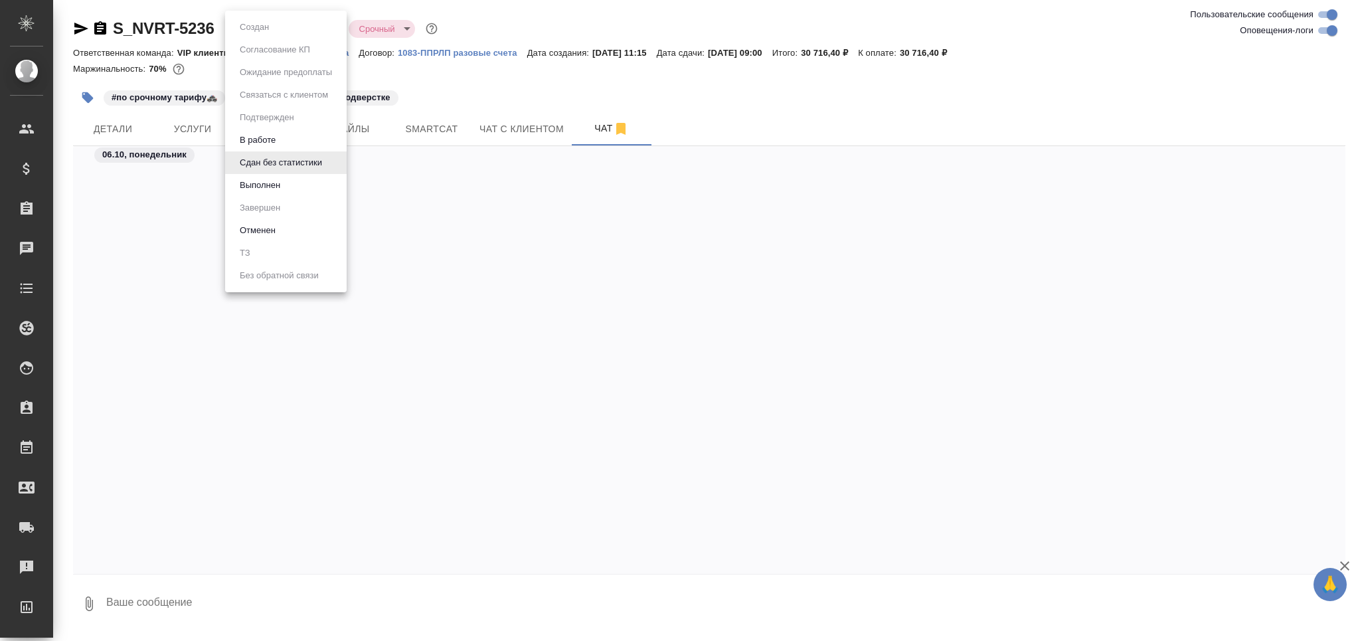
scroll to position [71998, 0]
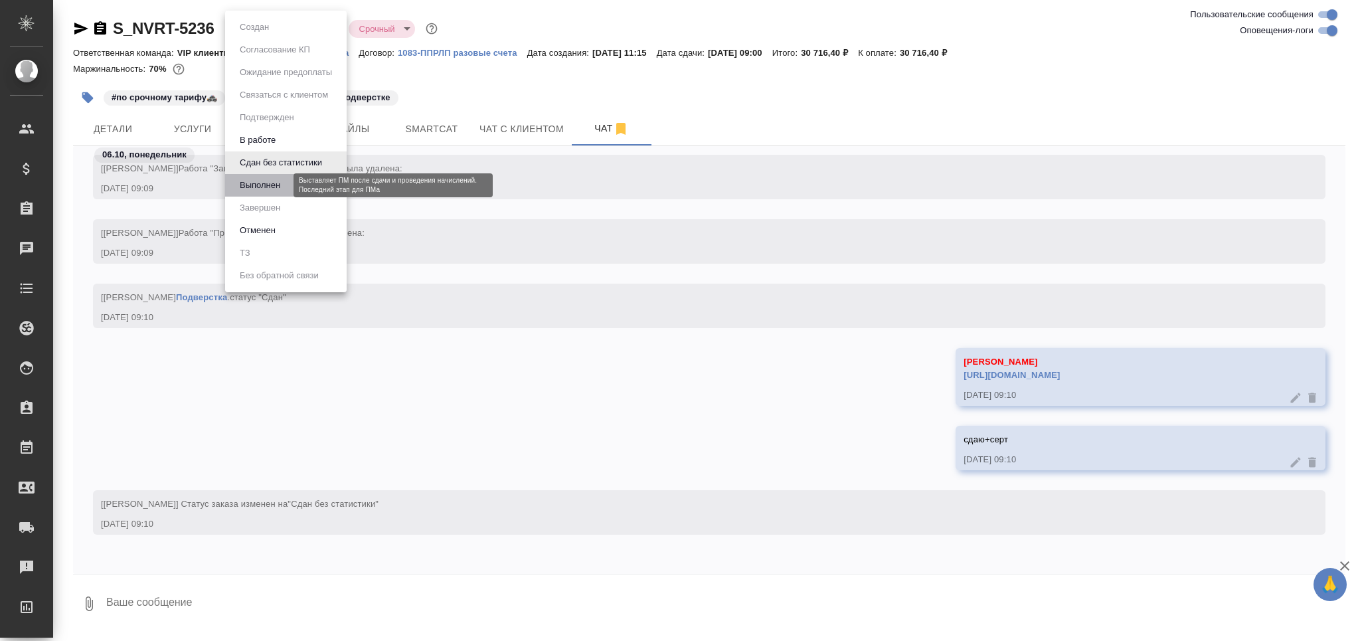
click at [278, 185] on button "Выполнен" at bounding box center [260, 185] width 48 height 15
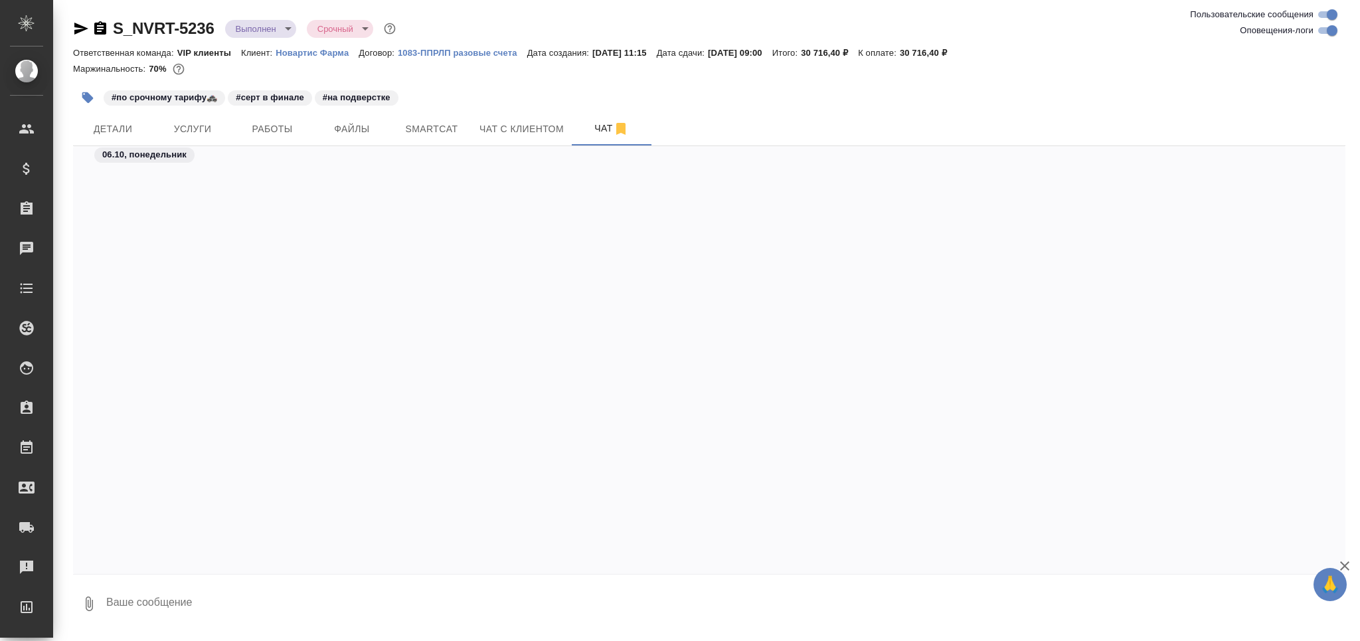
scroll to position [72062, 0]
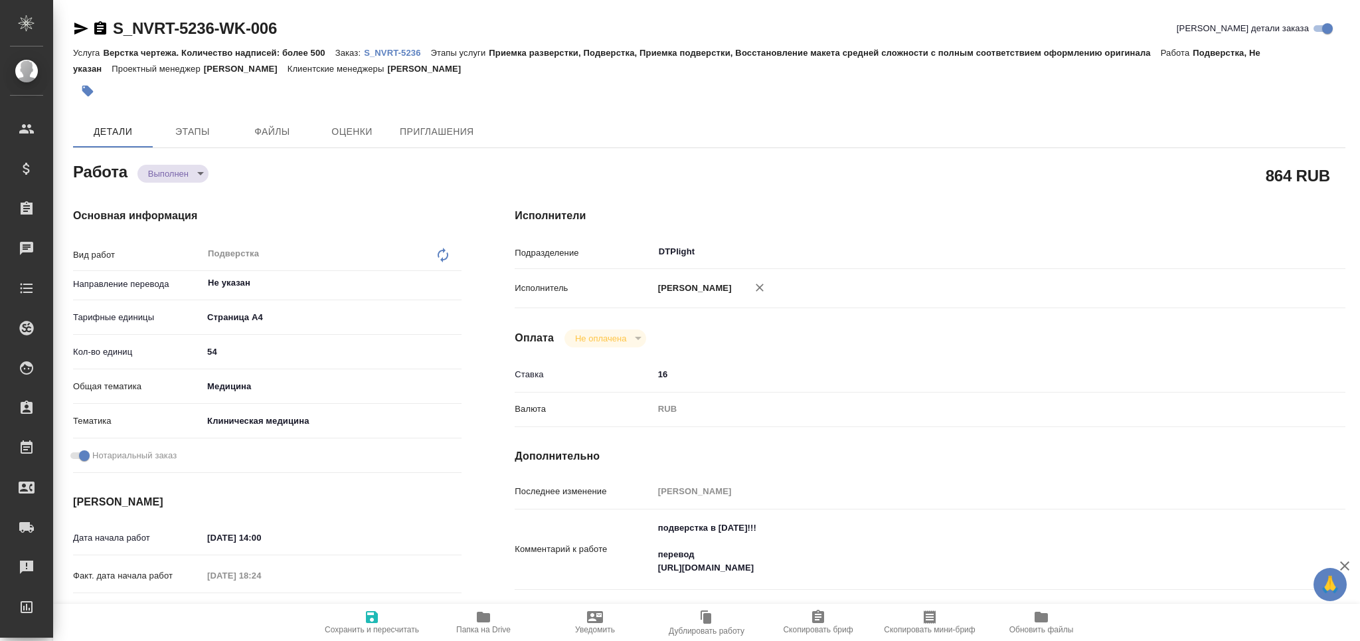
type textarea "x"
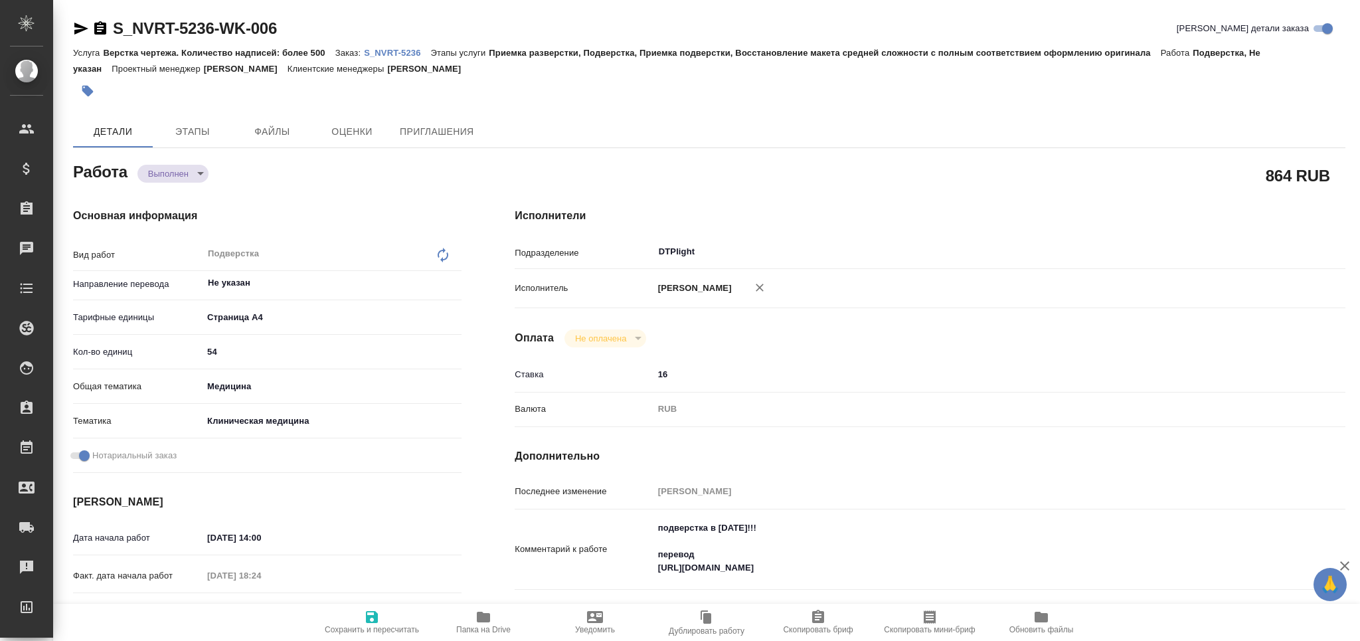
type textarea "x"
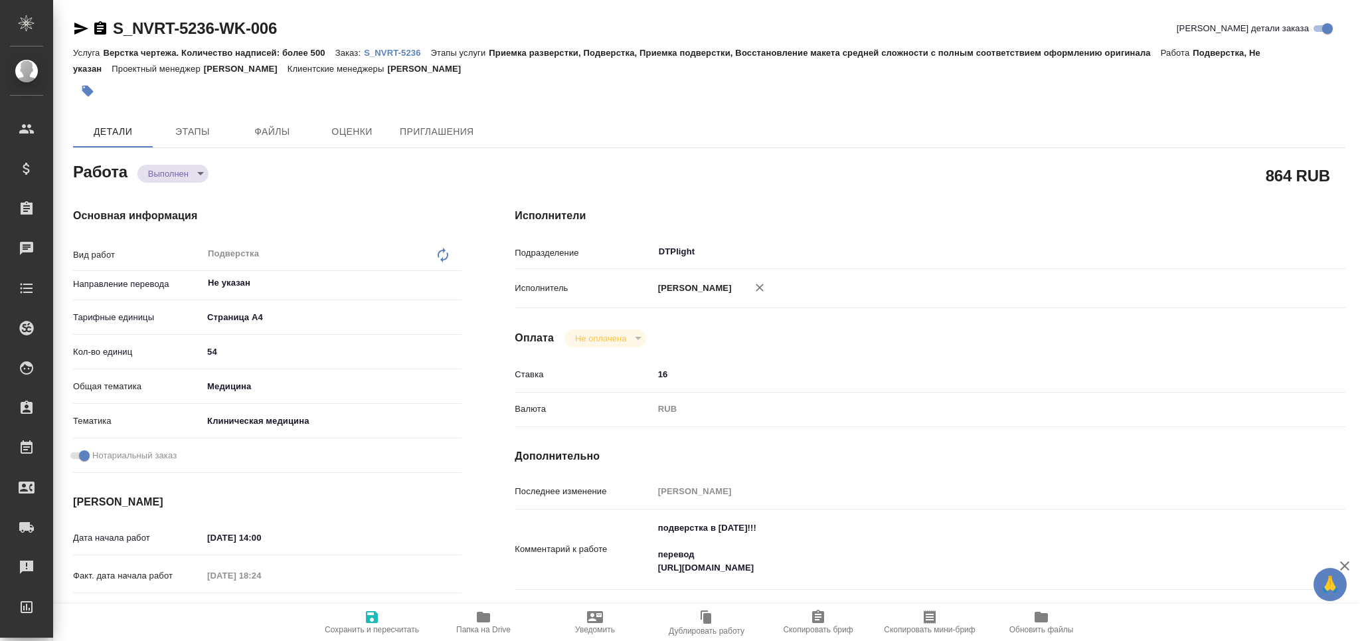
type textarea "x"
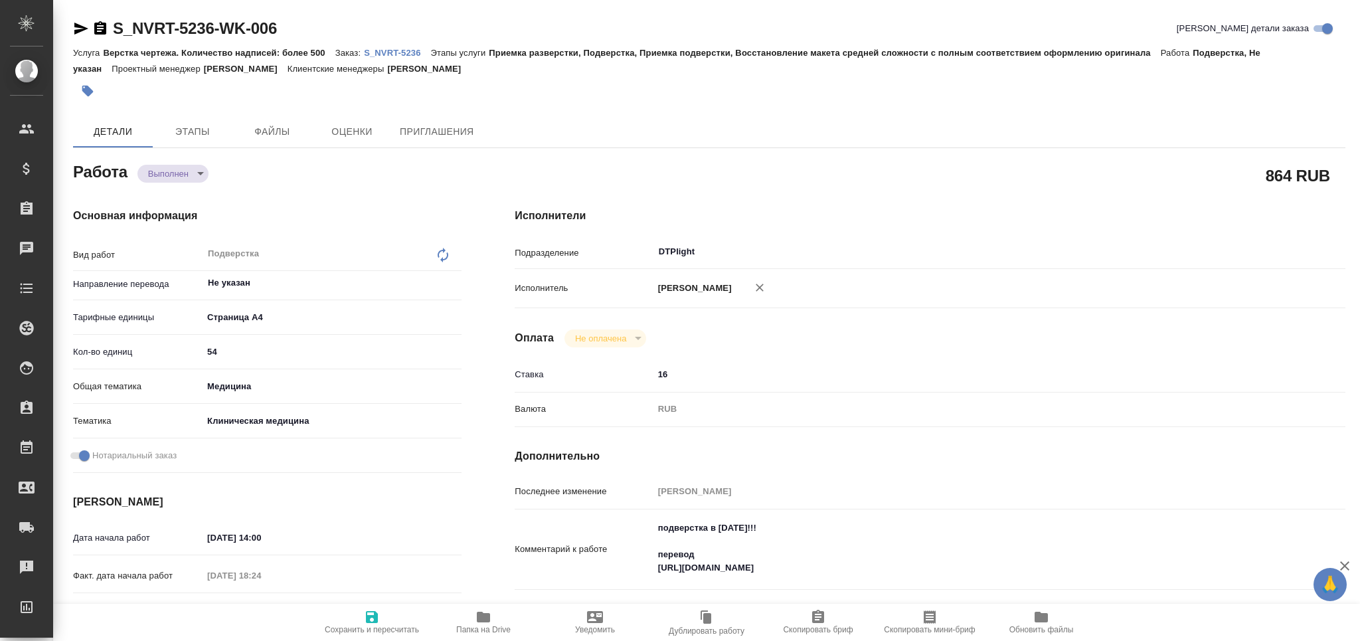
type textarea "x"
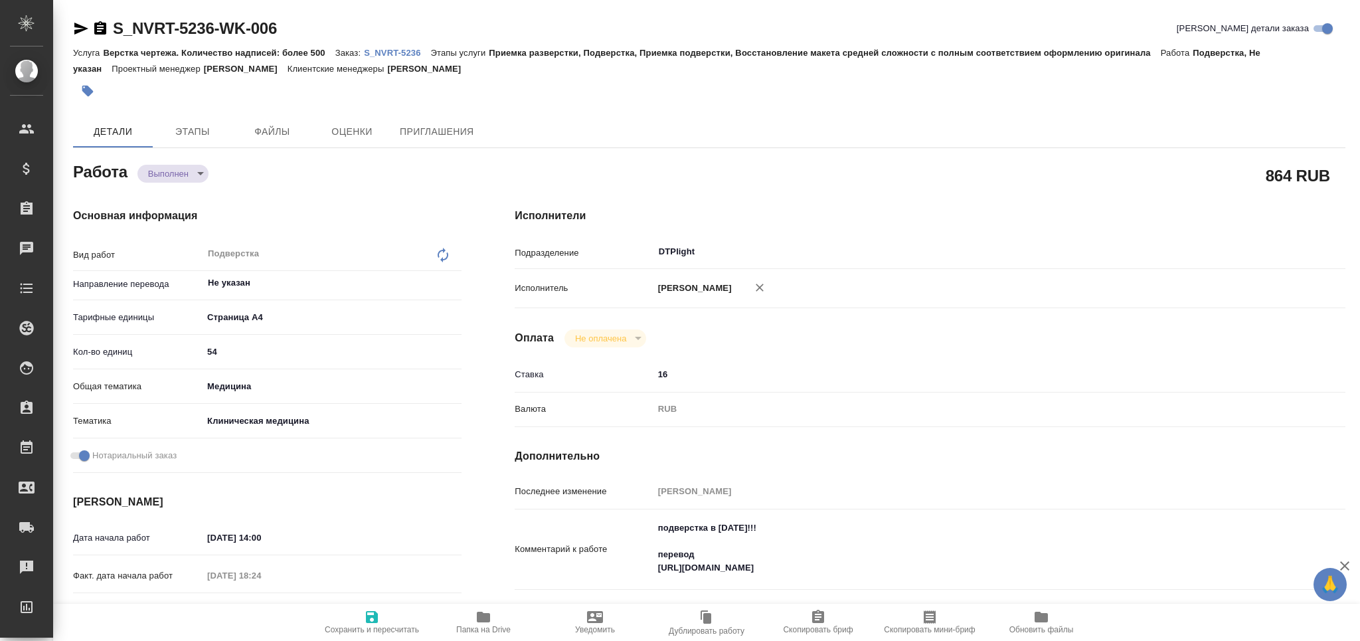
click at [484, 612] on icon "button" at bounding box center [483, 617] width 16 height 16
type textarea "x"
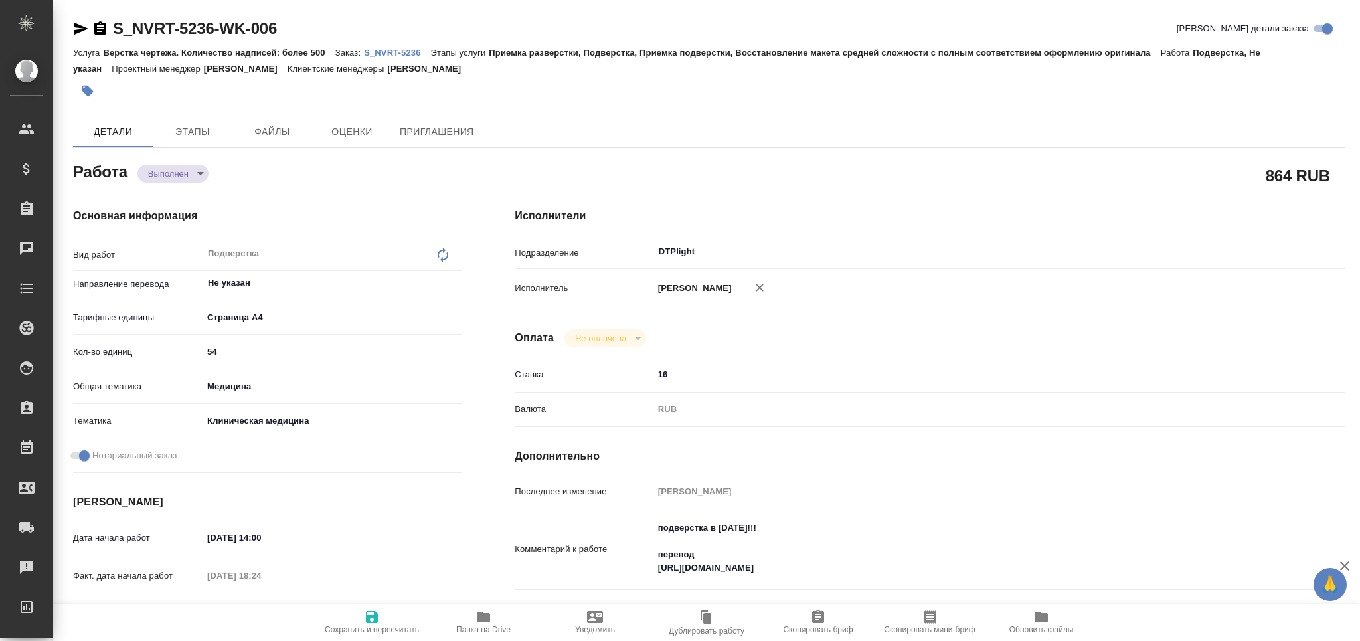
type textarea "x"
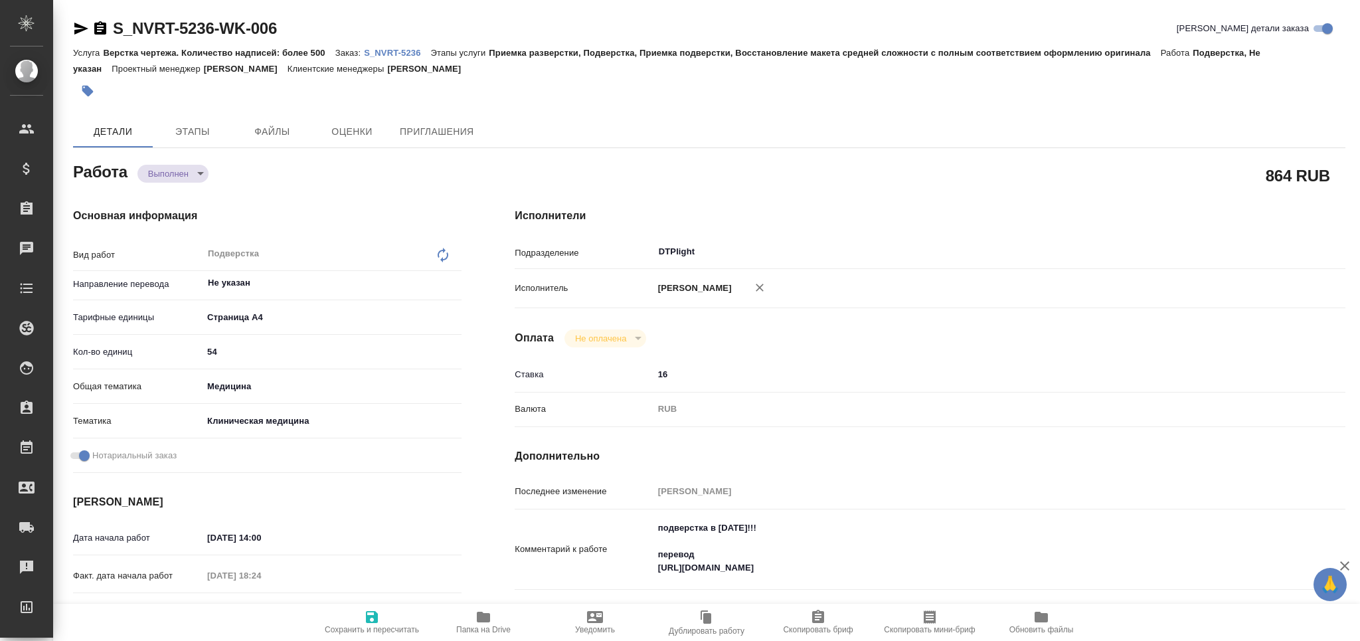
type textarea "x"
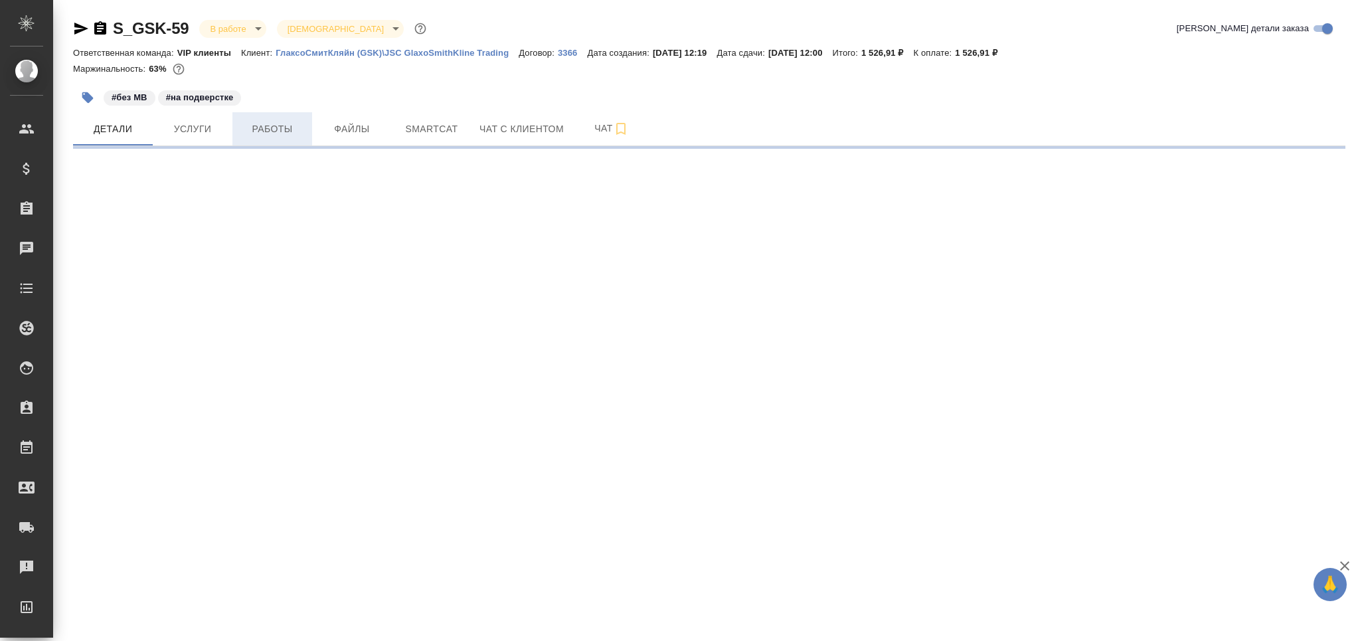
select select "RU"
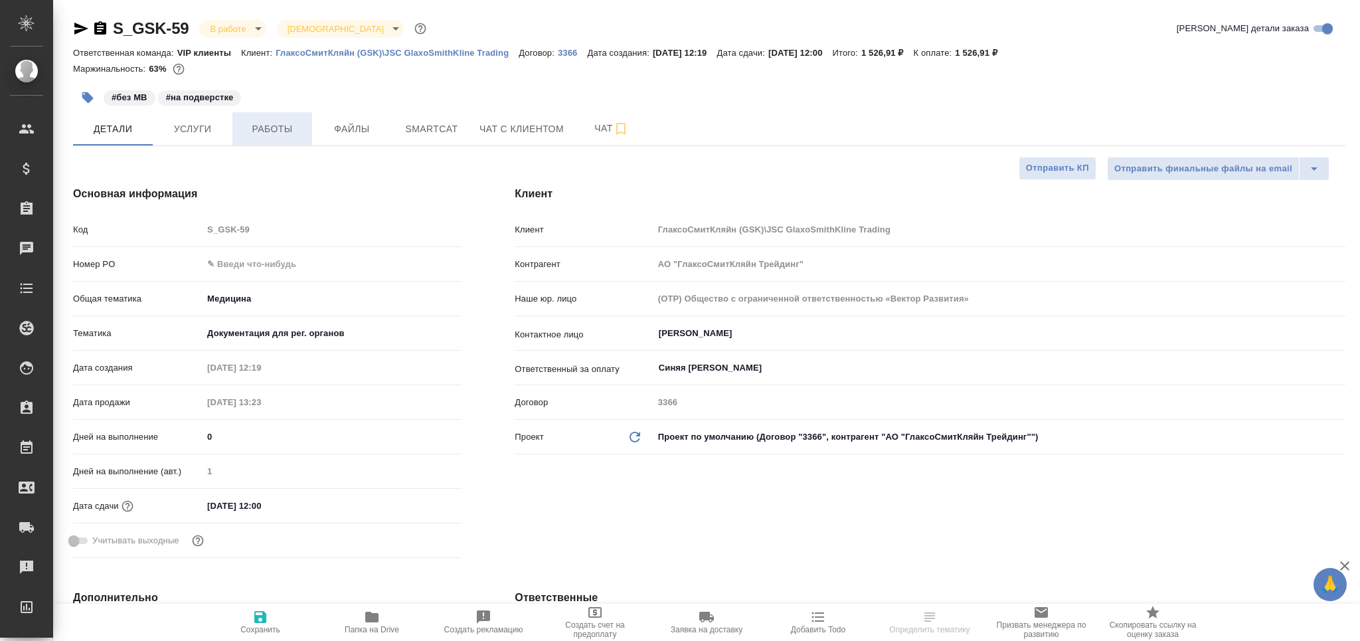
click at [289, 126] on span "Работы" at bounding box center [272, 129] width 64 height 17
type textarea "x"
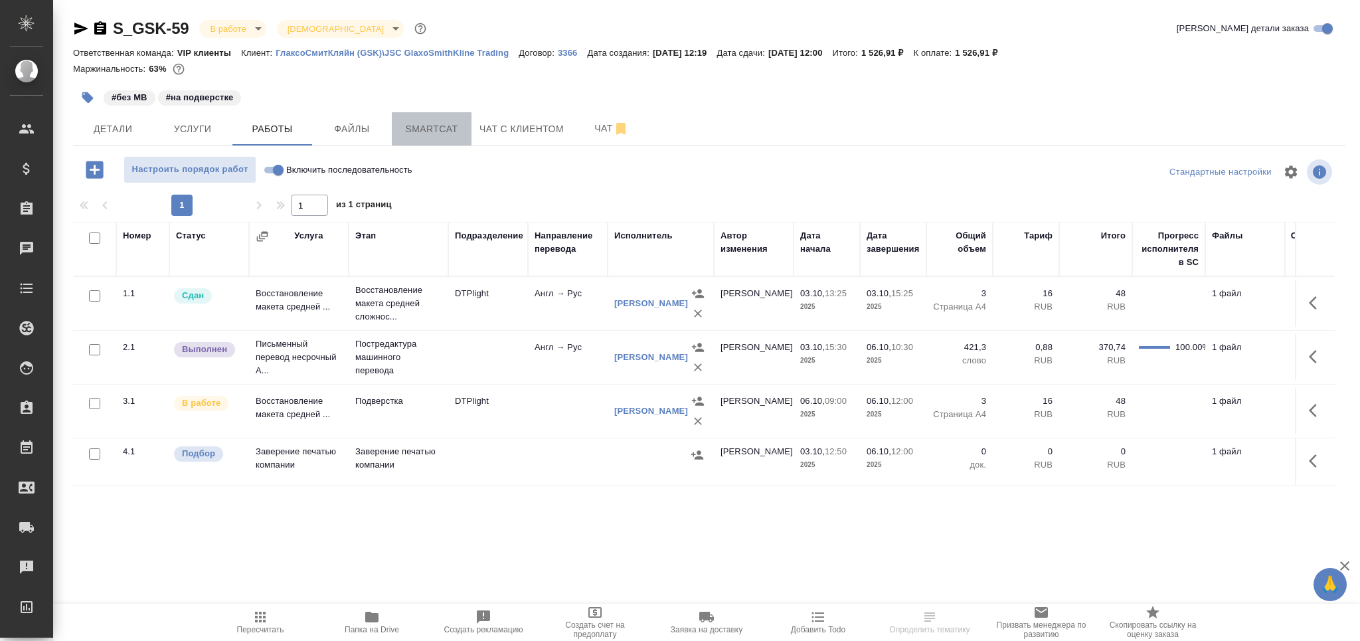
click at [425, 128] on span "Smartcat" at bounding box center [432, 129] width 64 height 17
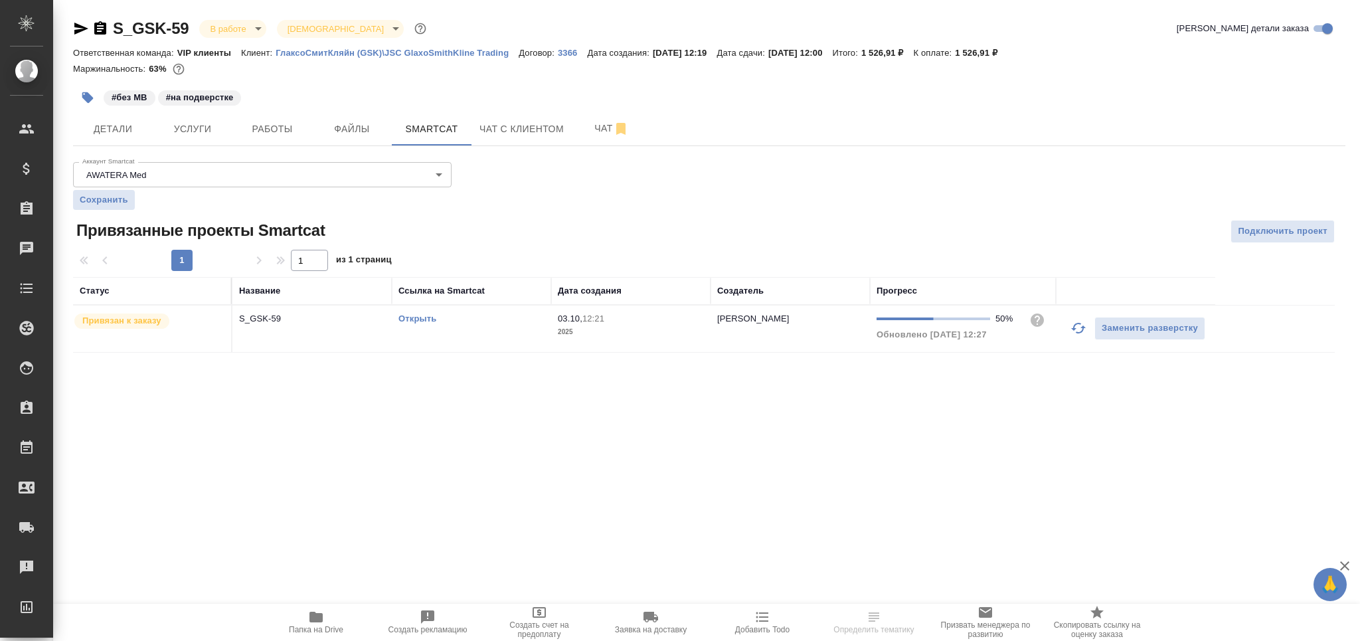
click at [496, 323] on div "Открыть" at bounding box center [471, 318] width 146 height 13
click at [258, 124] on span "Работы" at bounding box center [272, 129] width 64 height 17
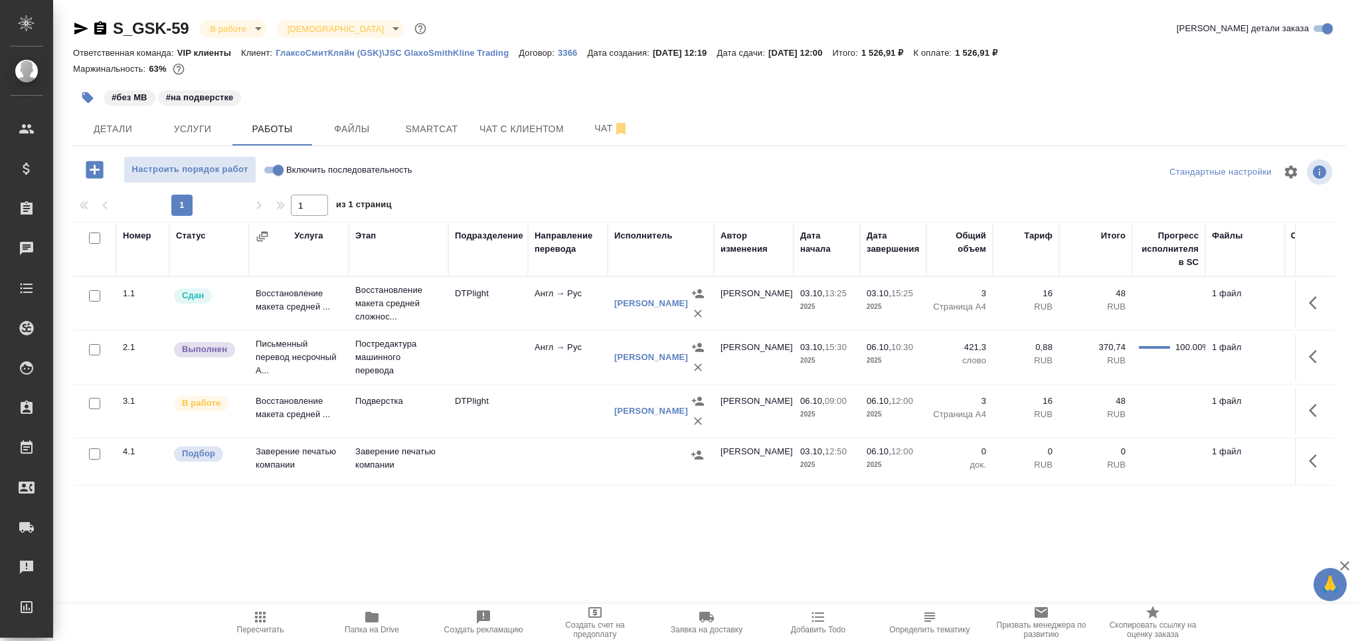
click at [277, 624] on span "Пересчитать" at bounding box center [261, 621] width 96 height 25
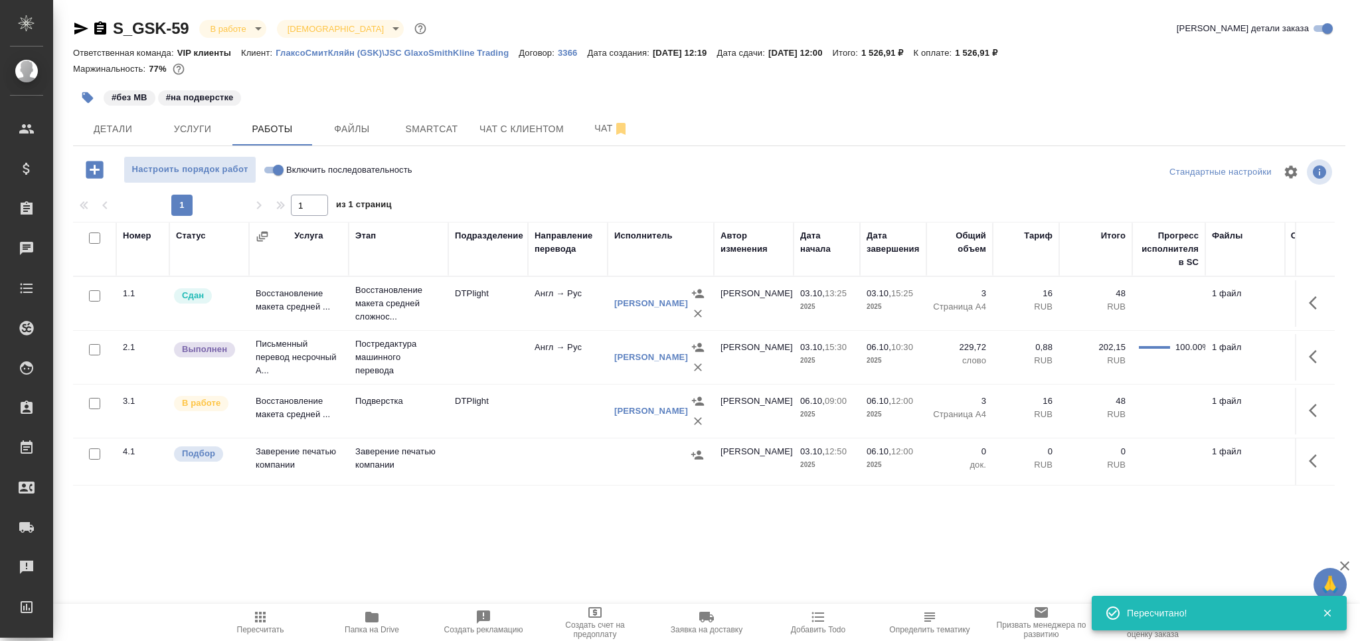
click at [1321, 355] on icon "button" at bounding box center [1317, 357] width 16 height 16
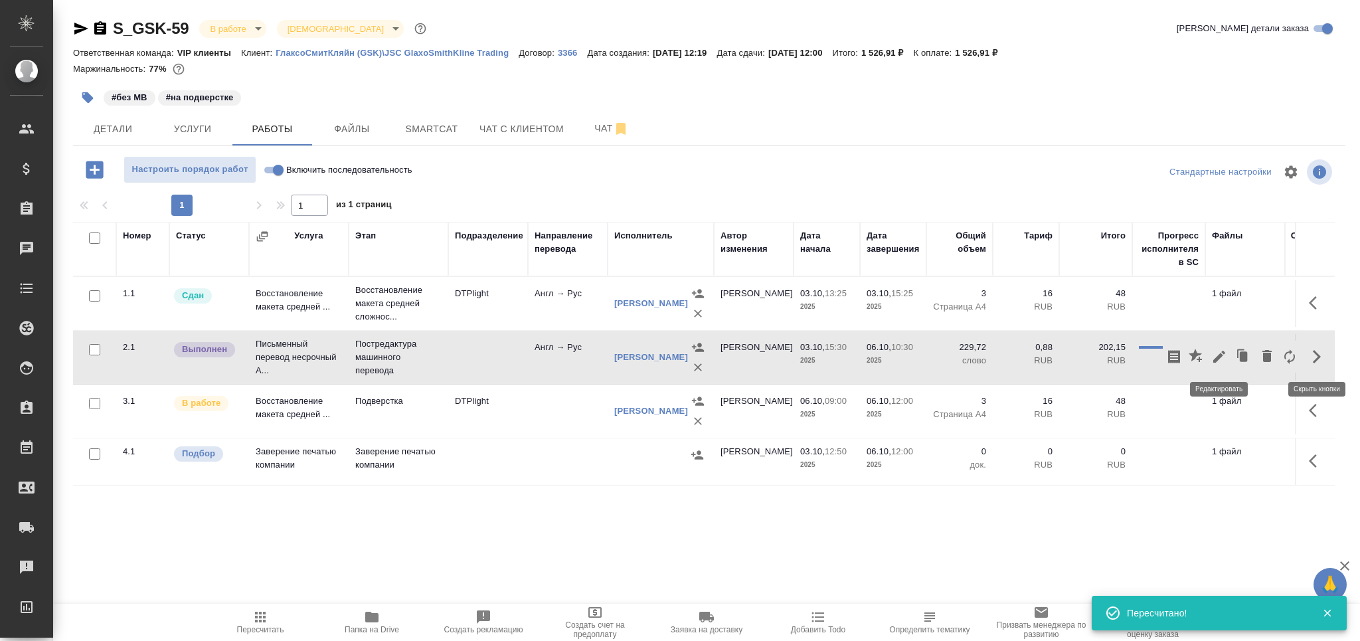
click at [1215, 353] on icon "button" at bounding box center [1219, 357] width 16 height 16
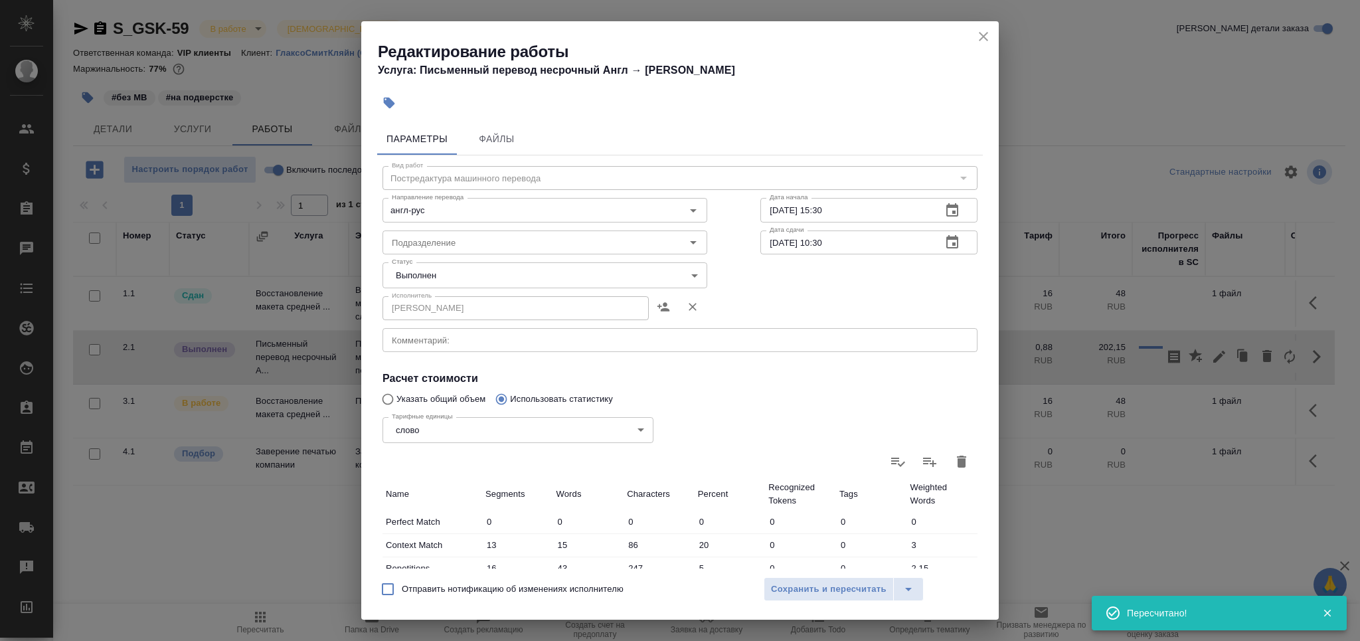
click at [400, 273] on body "🙏 .cls-1 fill:#fff; AWATERA Grabko Mariya Клиенты Спецификации Заказы 0 Чаты To…" at bounding box center [680, 320] width 1360 height 641
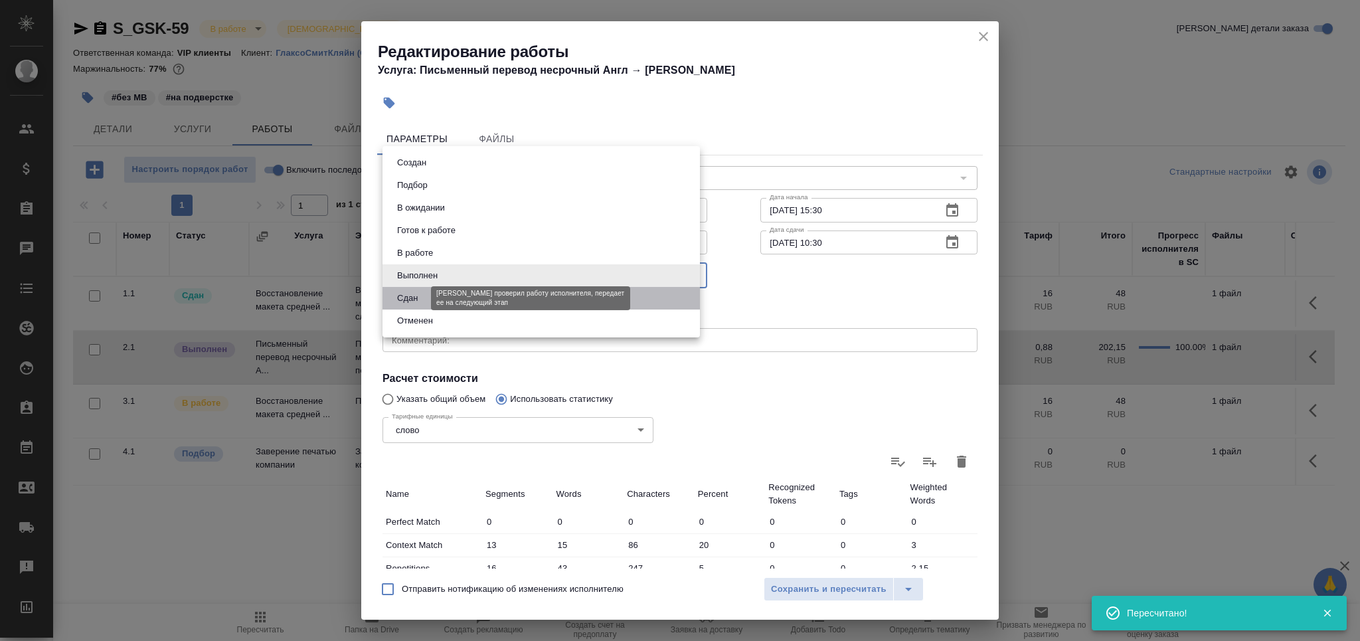
click at [414, 302] on button "Сдан" at bounding box center [407, 298] width 29 height 15
type input "closed"
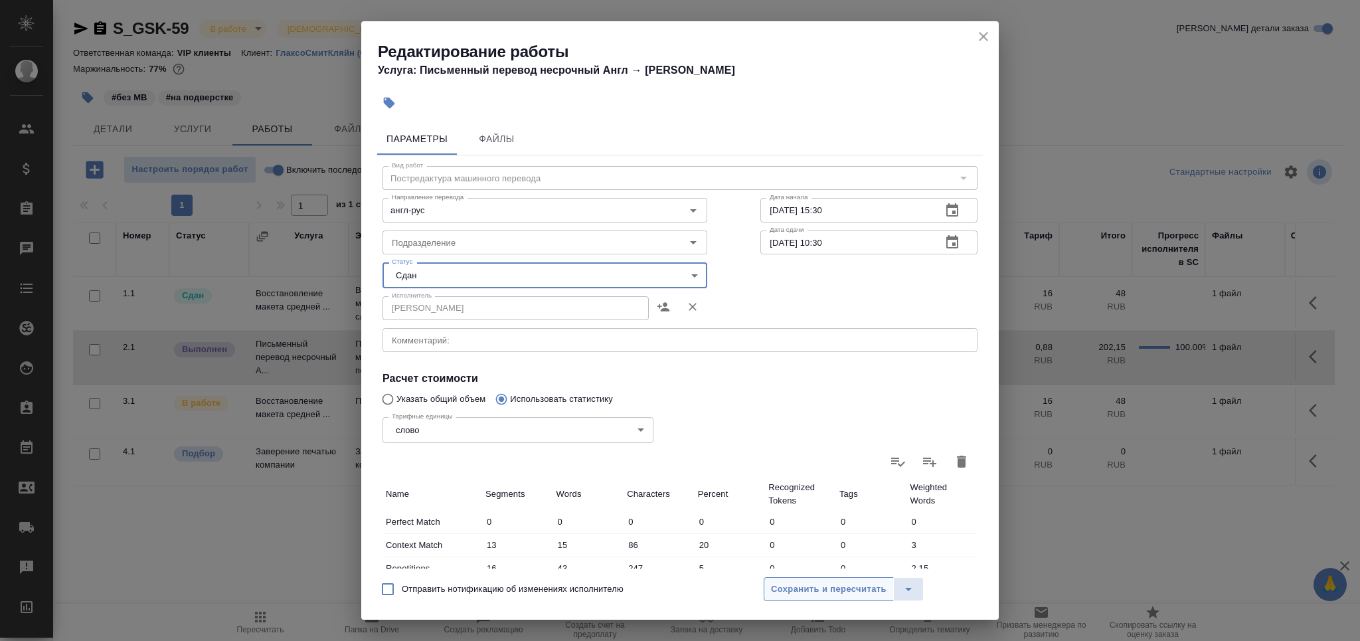
click at [800, 595] on span "Сохранить и пересчитать" at bounding box center [829, 589] width 116 height 15
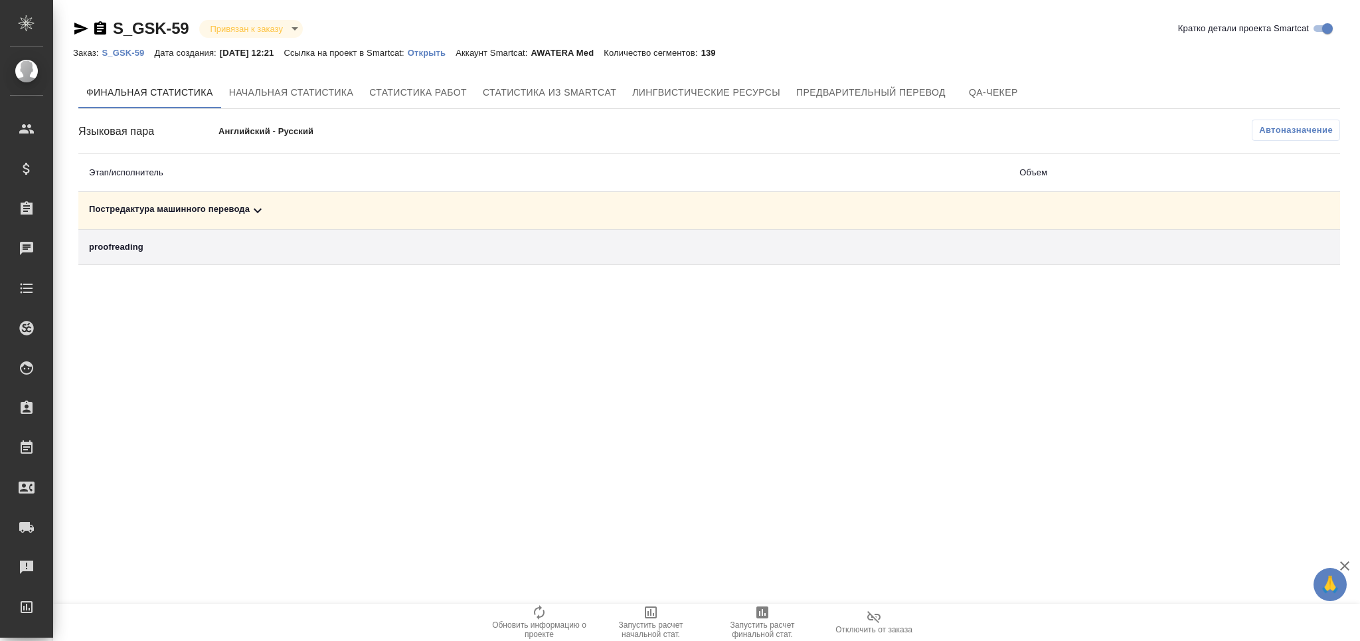
click at [232, 211] on div "Постредактура машинного перевода" at bounding box center [543, 211] width 909 height 16
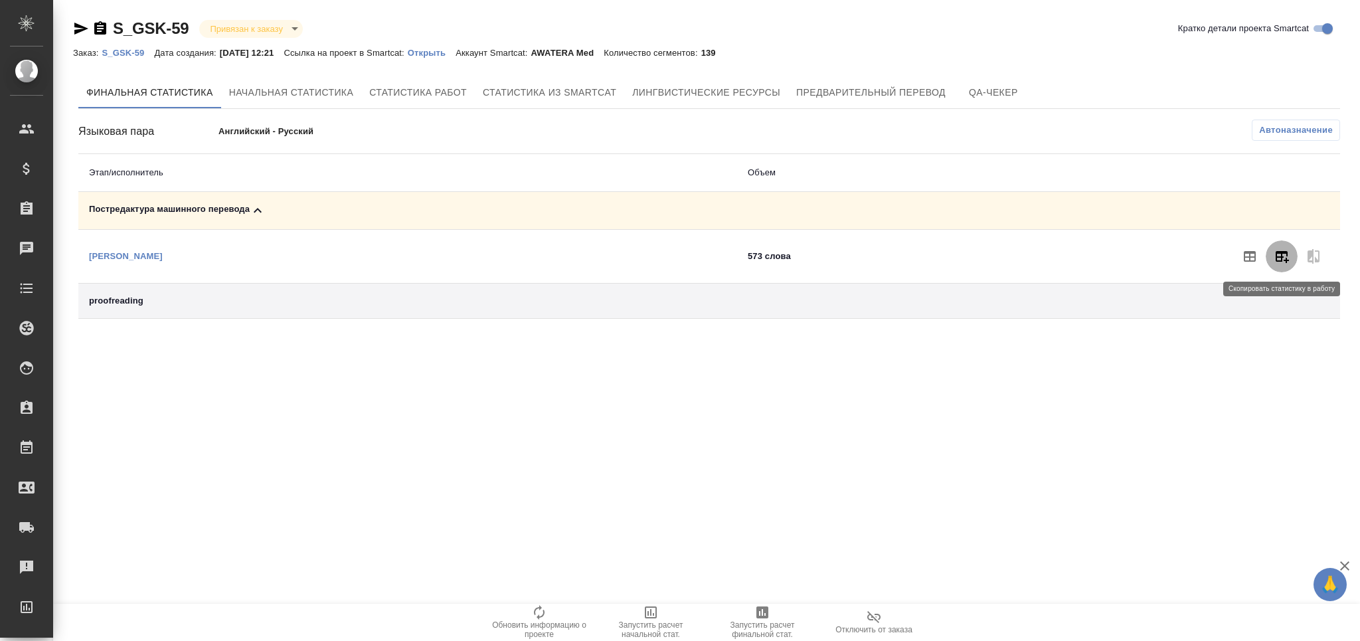
click at [1278, 259] on icon "button" at bounding box center [1282, 256] width 16 height 16
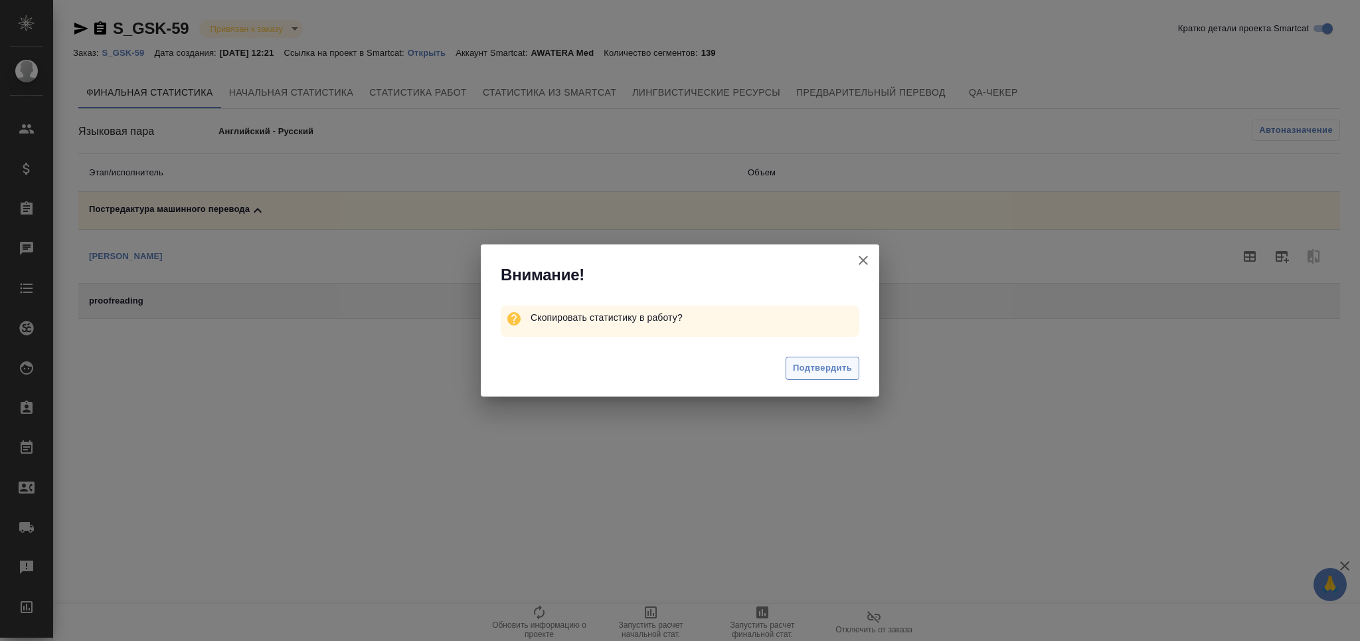
click at [841, 363] on span "Подтвердить" at bounding box center [822, 368] width 59 height 15
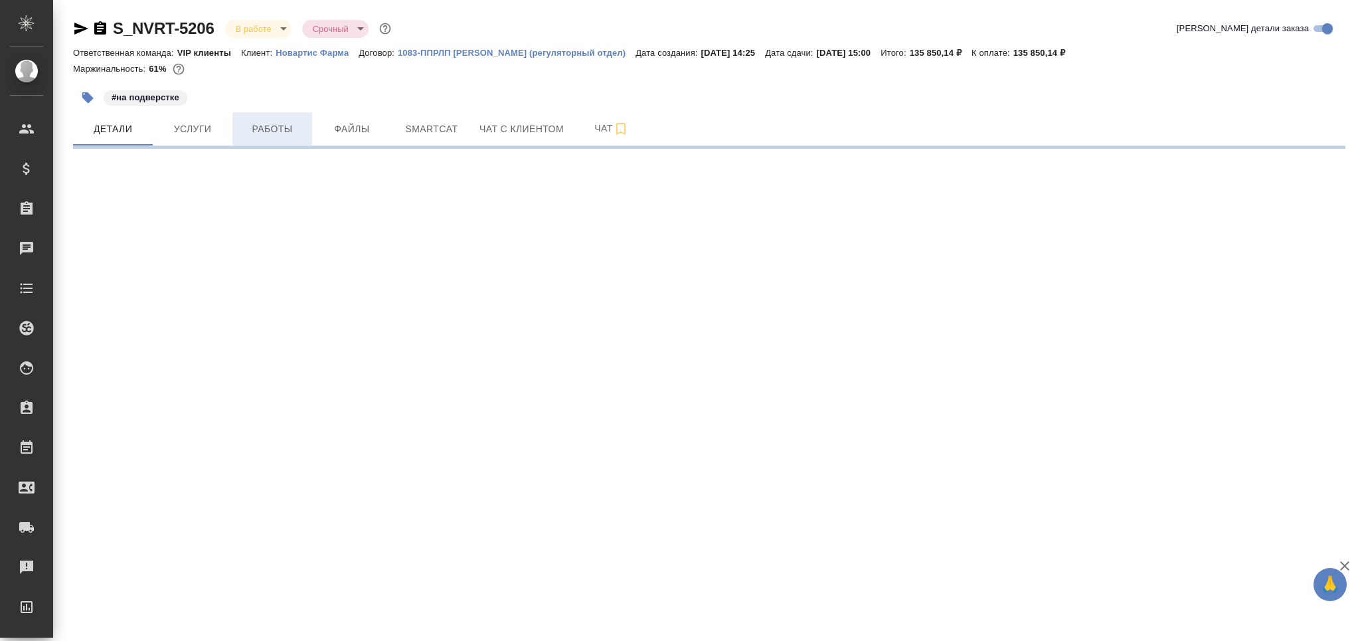
click at [259, 117] on button "Работы" at bounding box center [272, 128] width 80 height 33
select select "RU"
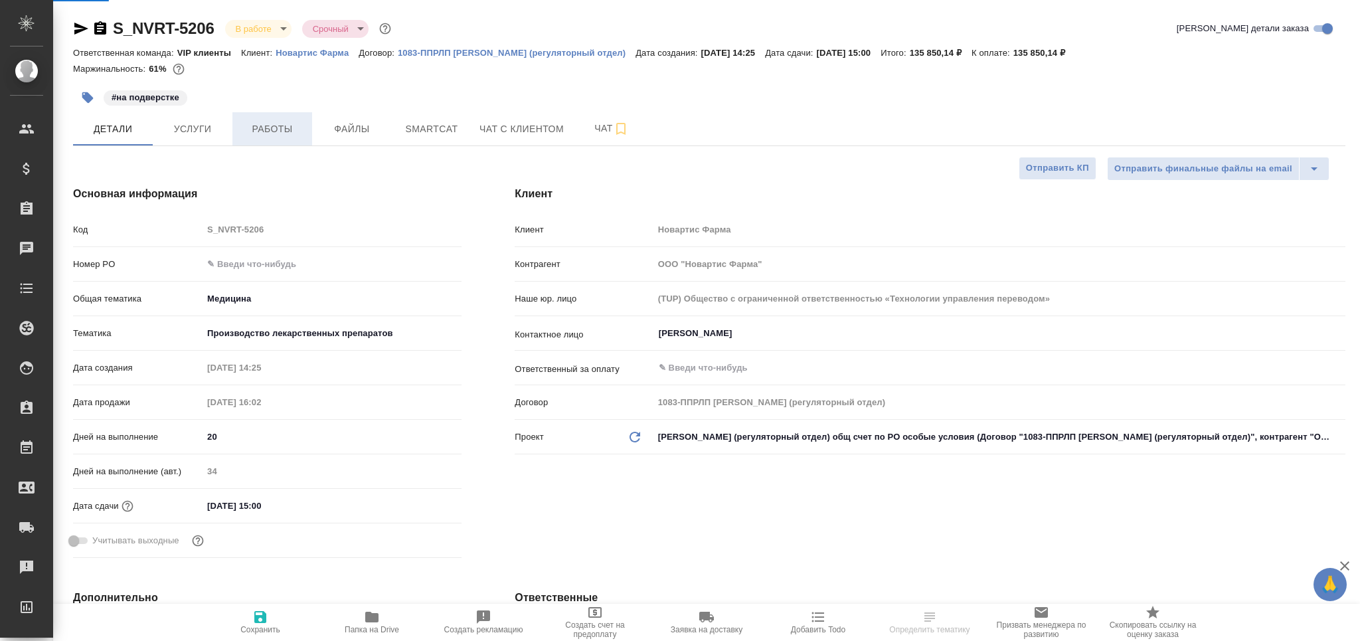
type textarea "x"
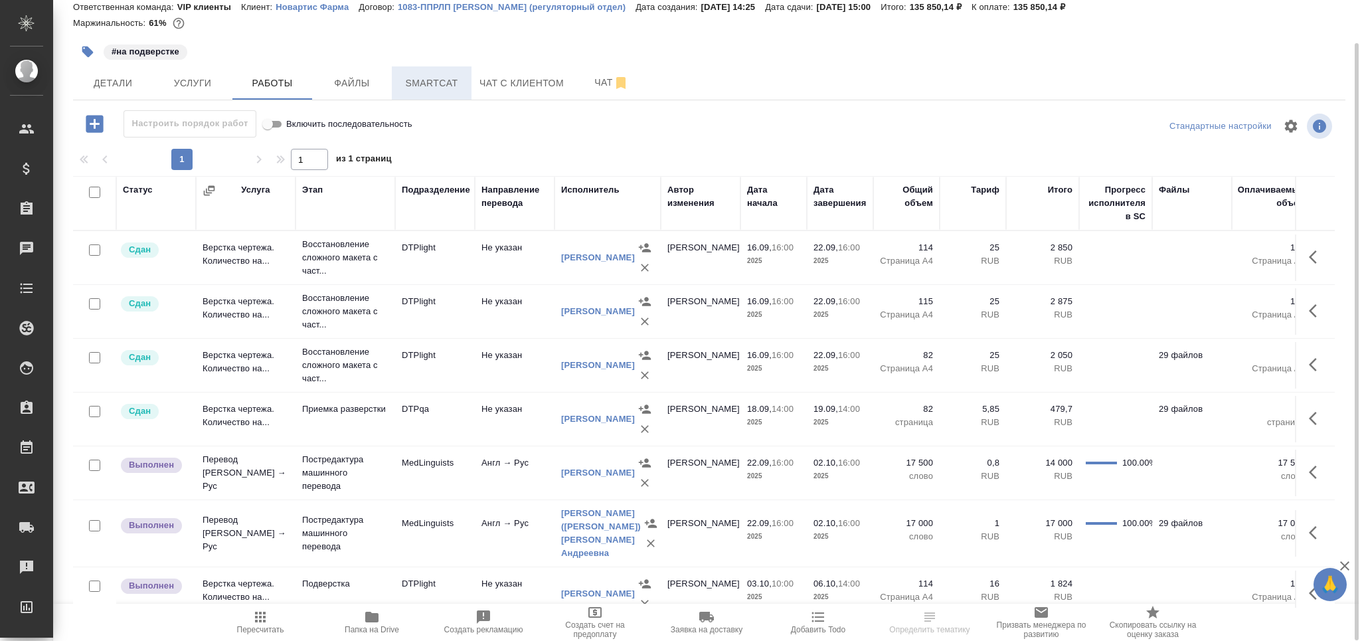
click at [419, 83] on span "Smartcat" at bounding box center [432, 83] width 64 height 17
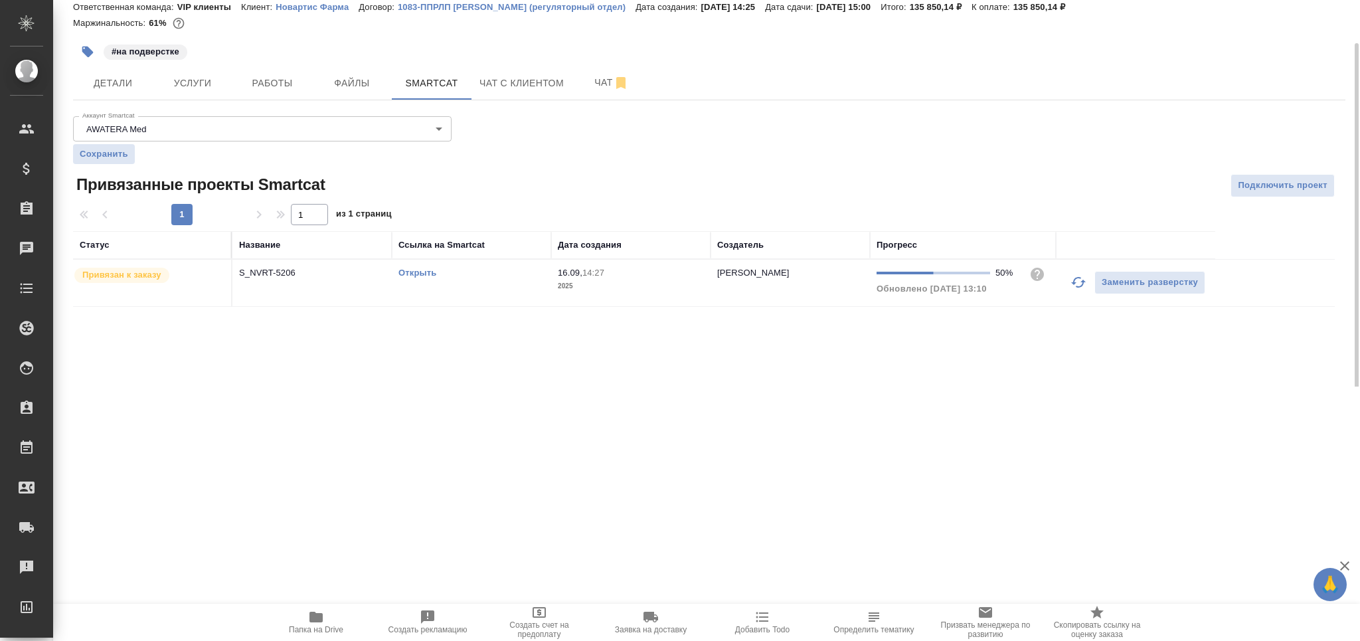
click at [639, 273] on span "16.09, 14:27" at bounding box center [631, 272] width 146 height 13
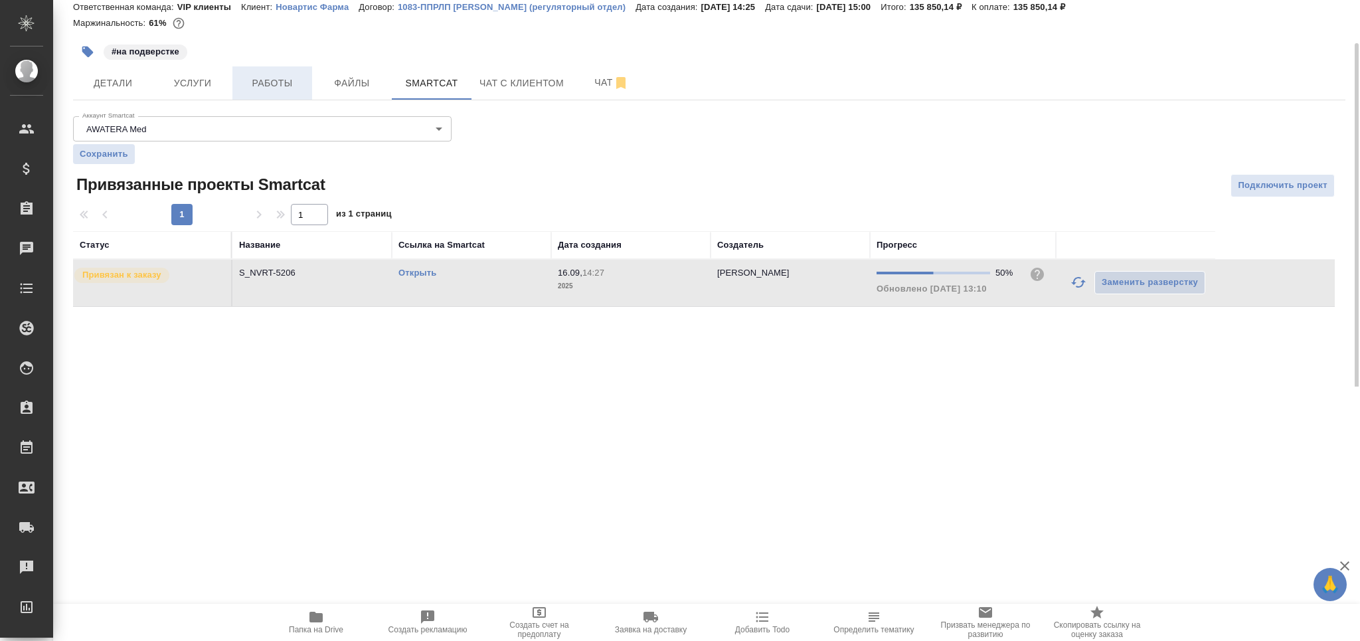
click at [256, 79] on span "Работы" at bounding box center [272, 83] width 64 height 17
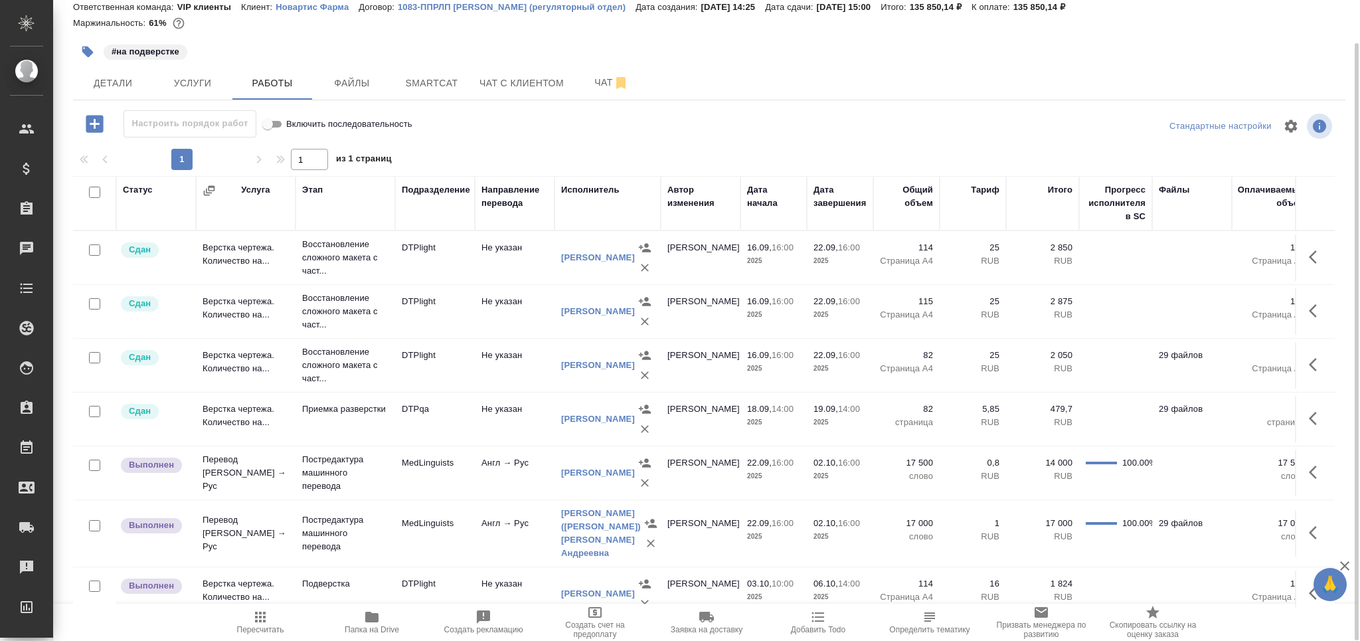
click at [248, 625] on span "Пересчитать" at bounding box center [260, 629] width 47 height 9
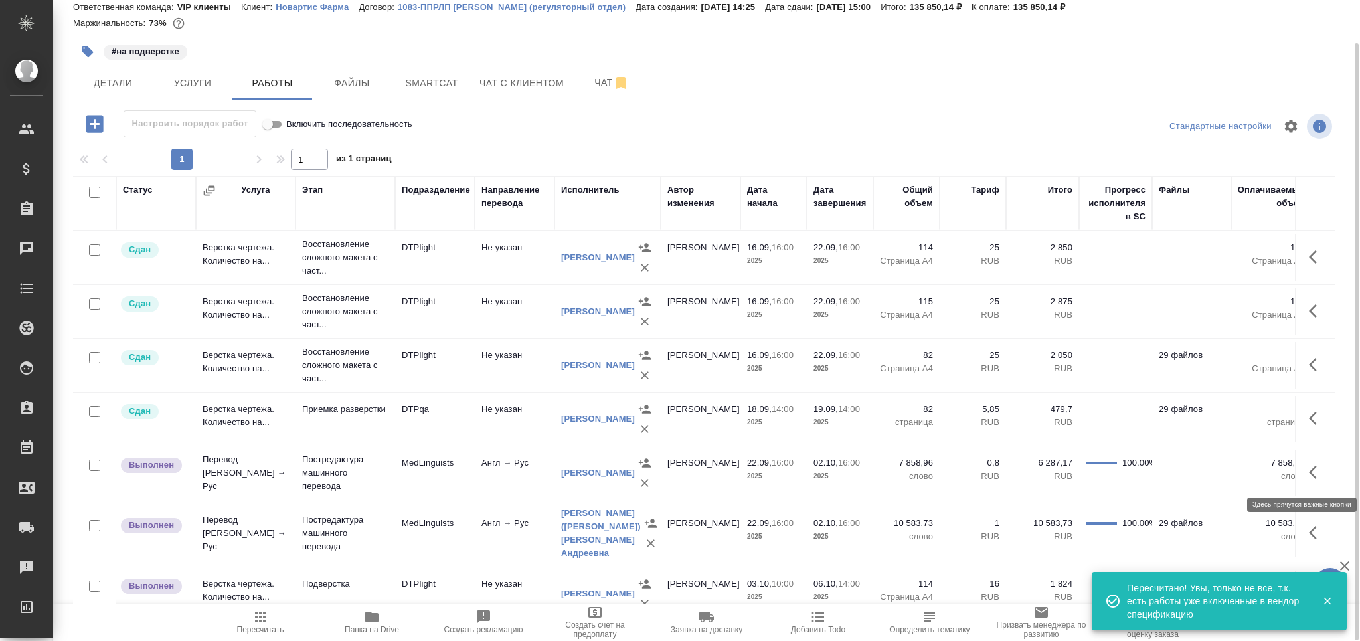
click at [1309, 465] on icon "button" at bounding box center [1317, 472] width 16 height 16
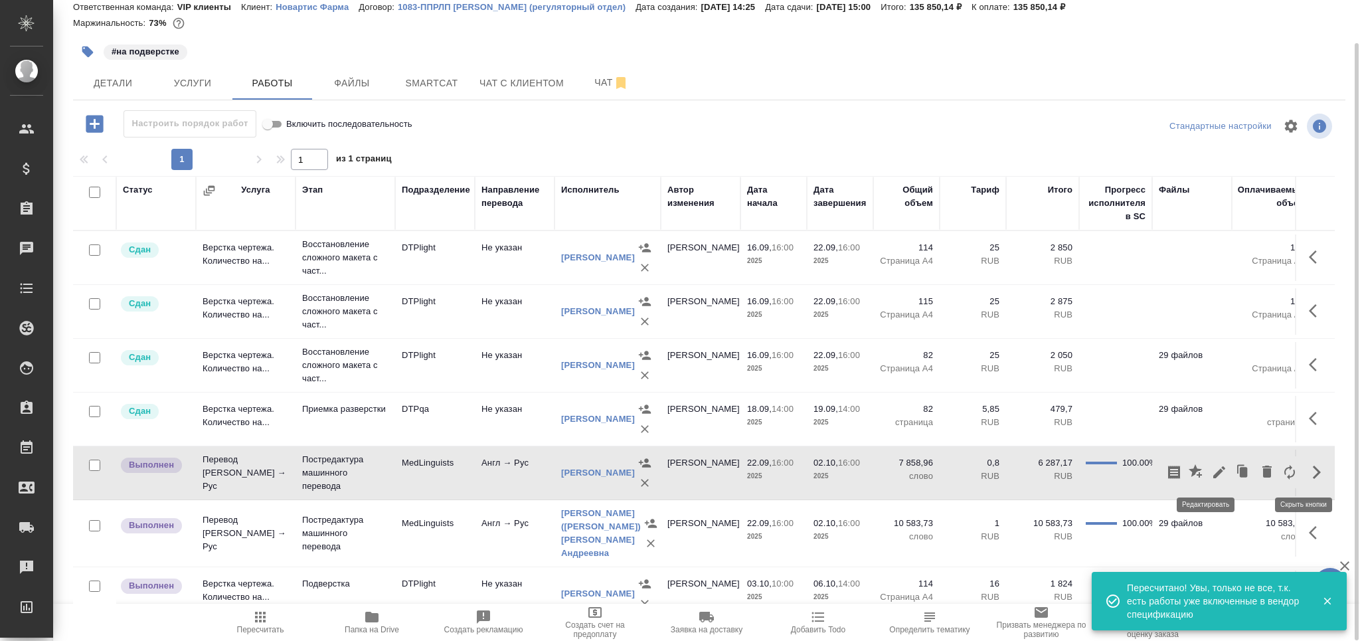
click at [1211, 471] on icon "button" at bounding box center [1219, 472] width 16 height 16
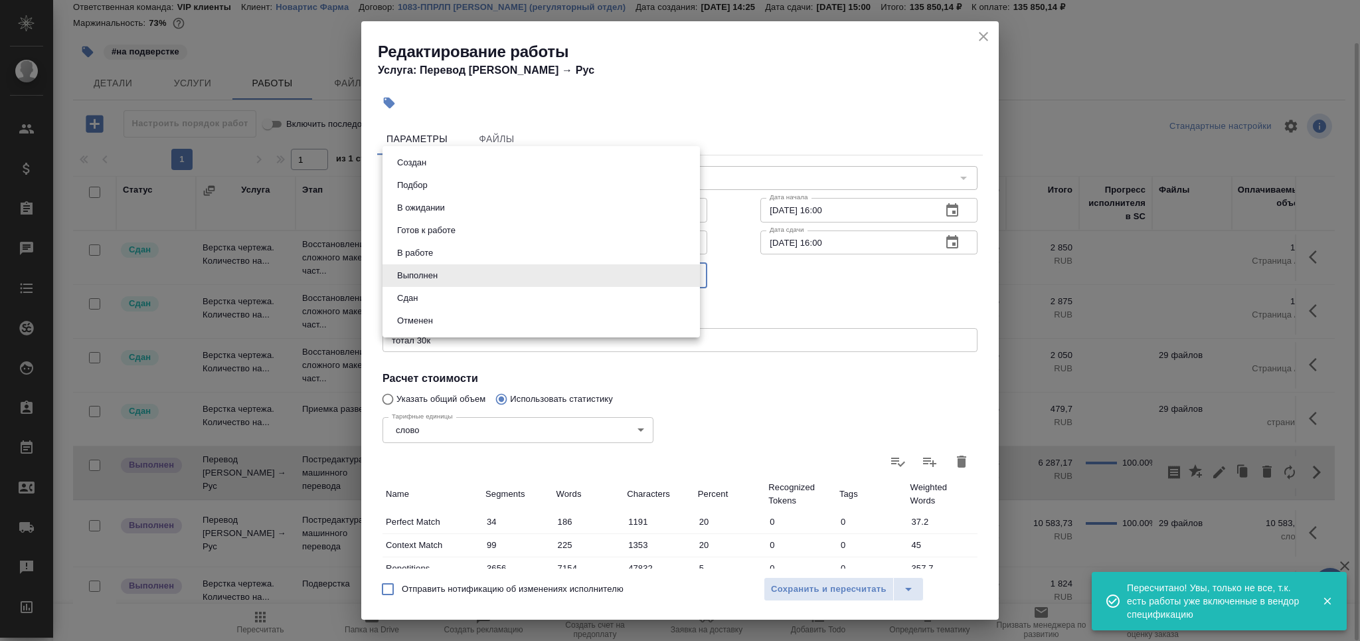
click at [483, 284] on body "🙏 .cls-1 fill:#fff; AWATERA Grabko Mariya Клиенты Спецификации Заказы 0 Чаты To…" at bounding box center [680, 320] width 1360 height 641
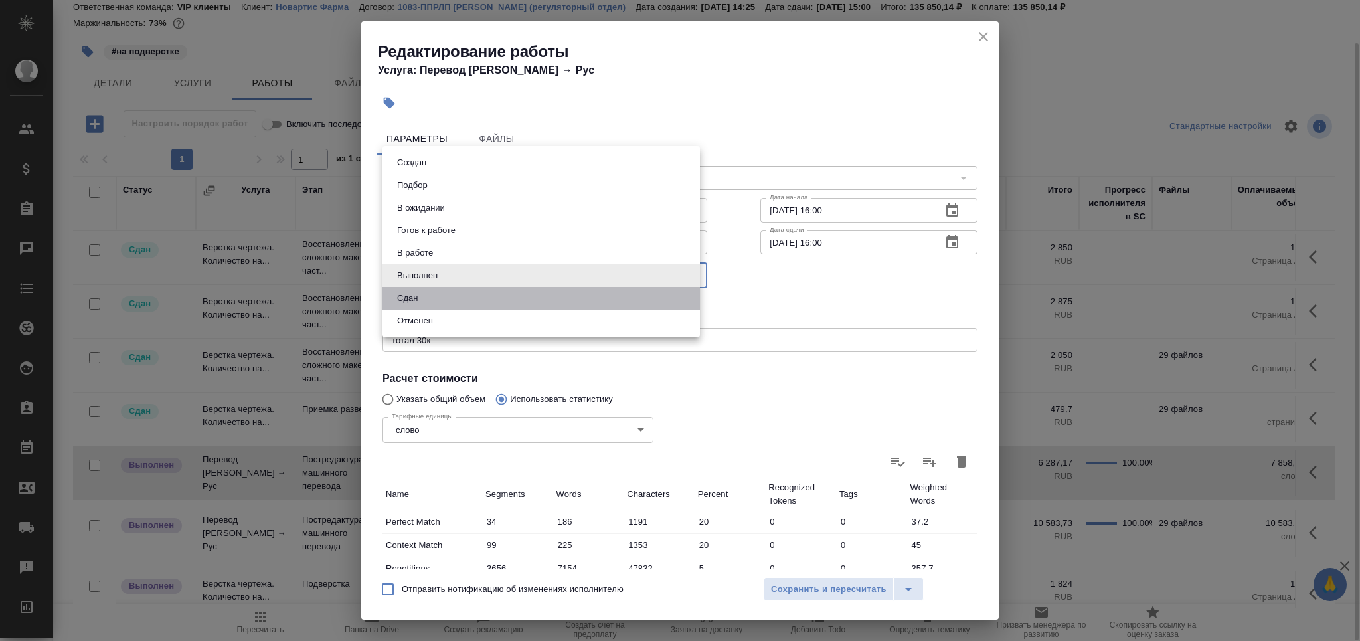
click at [471, 292] on li "Сдан" at bounding box center [541, 298] width 317 height 23
type input "closed"
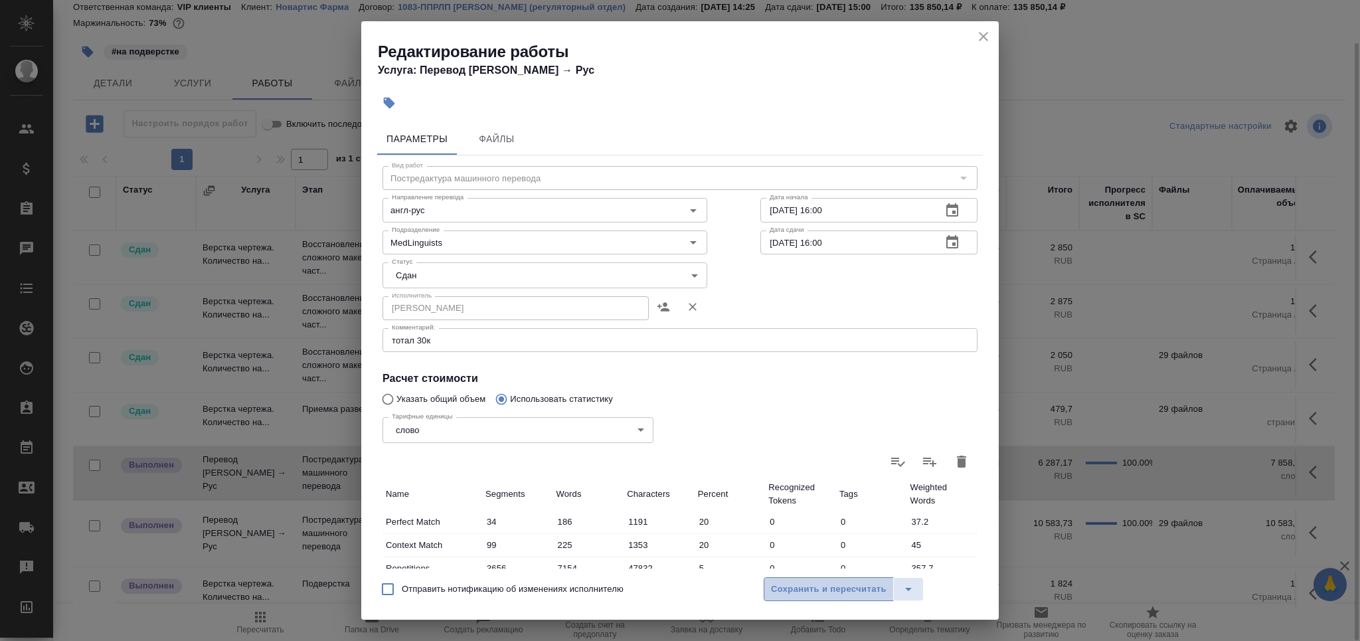
click at [816, 590] on span "Сохранить и пересчитать" at bounding box center [829, 589] width 116 height 15
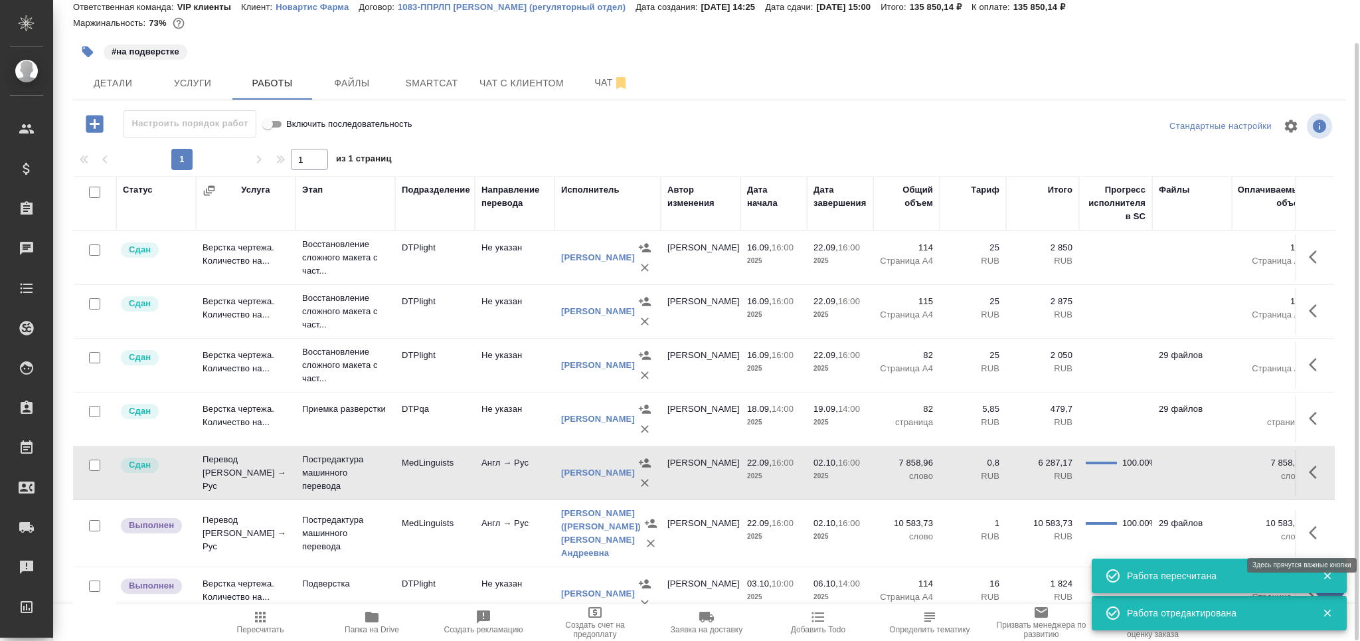
click at [1309, 537] on icon "button" at bounding box center [1317, 533] width 16 height 16
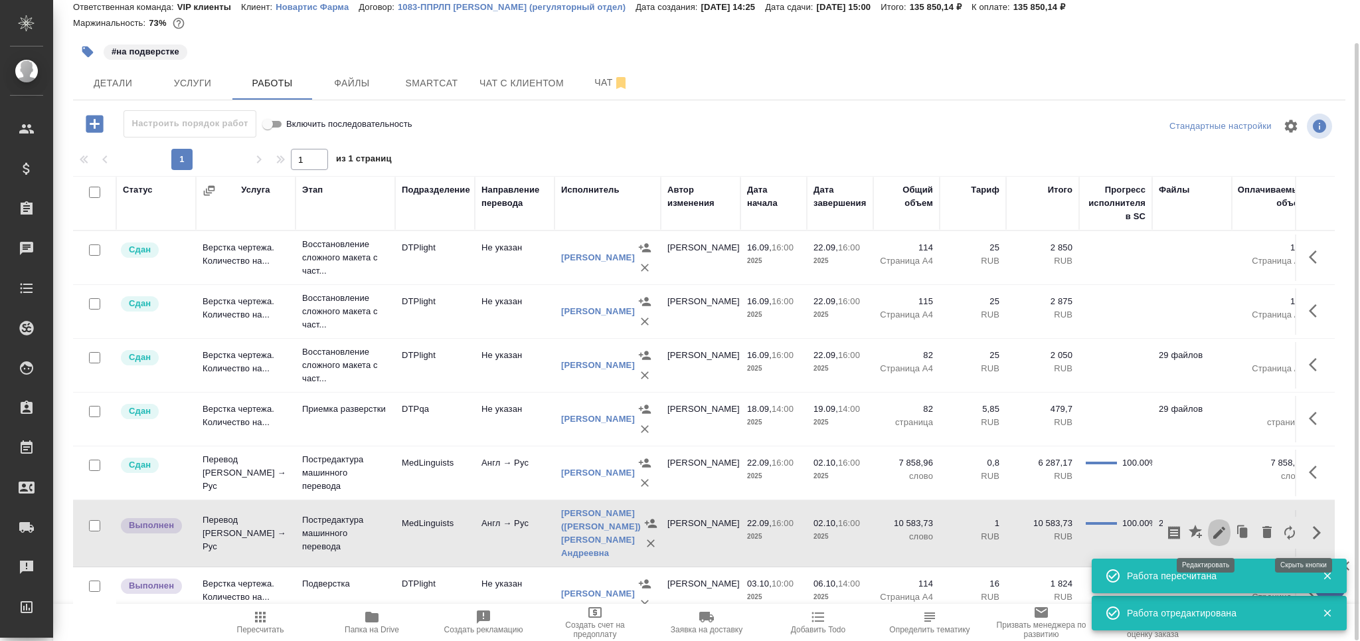
click at [1211, 527] on icon "button" at bounding box center [1219, 533] width 16 height 16
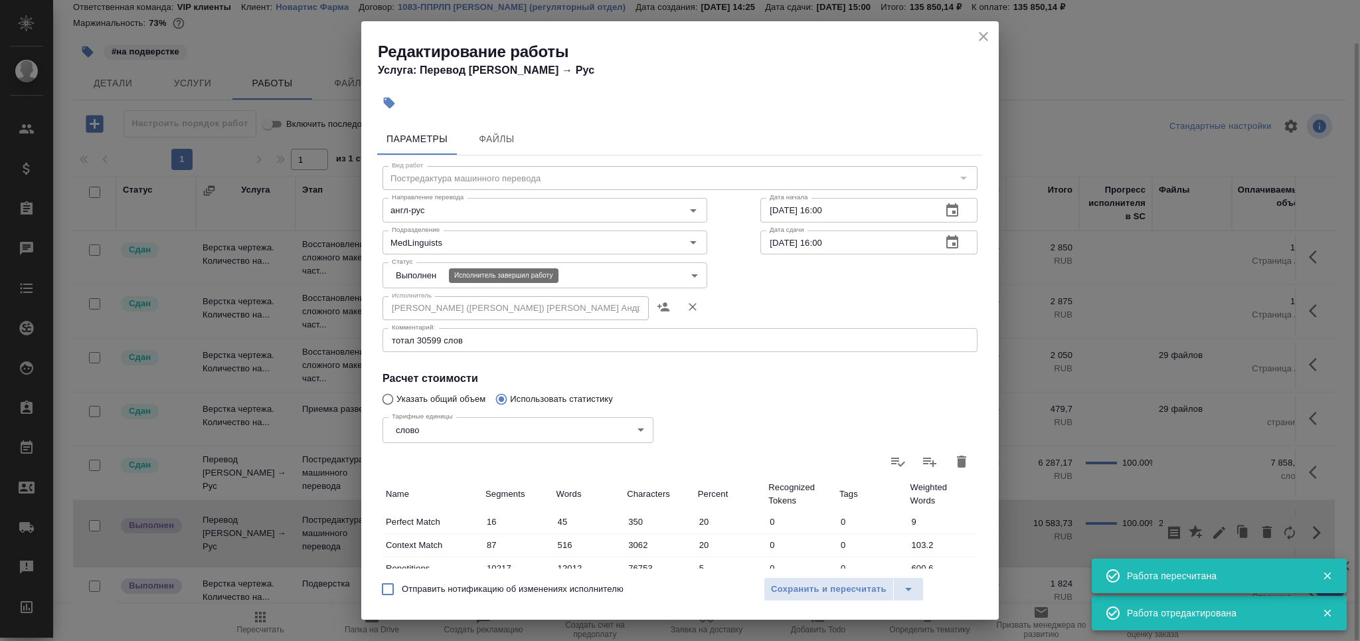
click at [414, 278] on body "🙏 .cls-1 fill:#fff; AWATERA Grabko Mariya Клиенты Спецификации Заказы 0 Чаты To…" at bounding box center [680, 320] width 1360 height 641
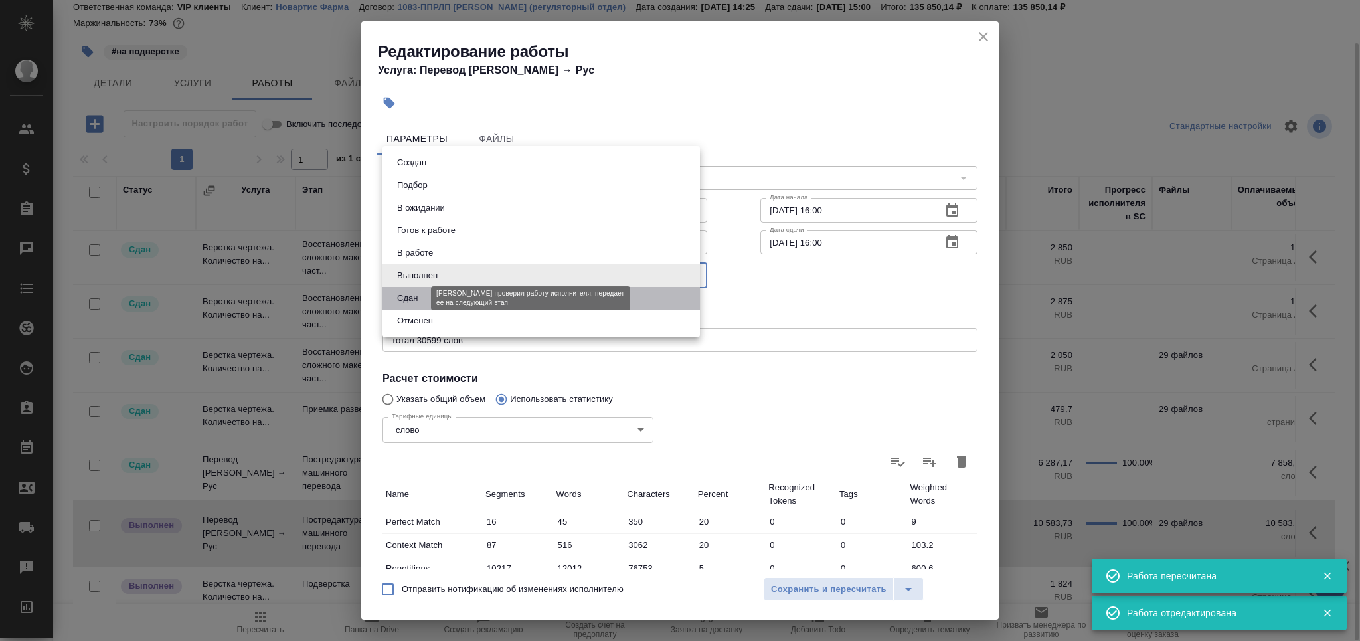
click at [418, 296] on button "Сдан" at bounding box center [407, 298] width 29 height 15
type input "closed"
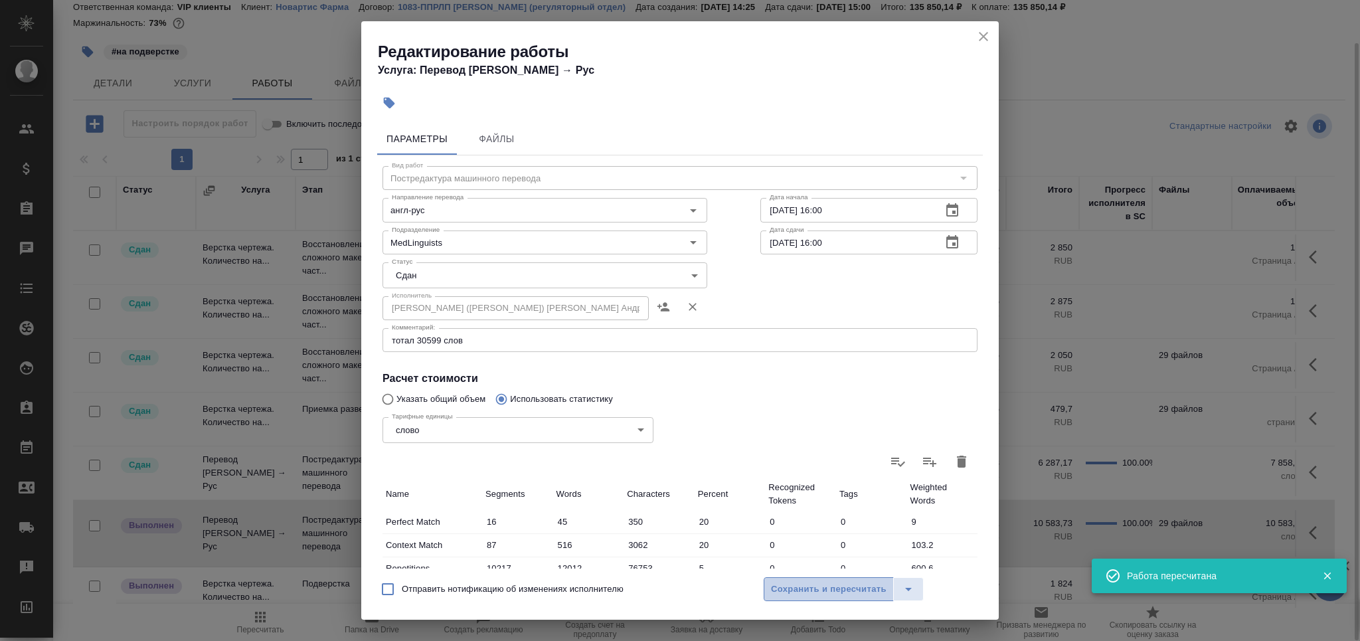
click at [784, 577] on button "Сохранить и пересчитать" at bounding box center [829, 589] width 130 height 24
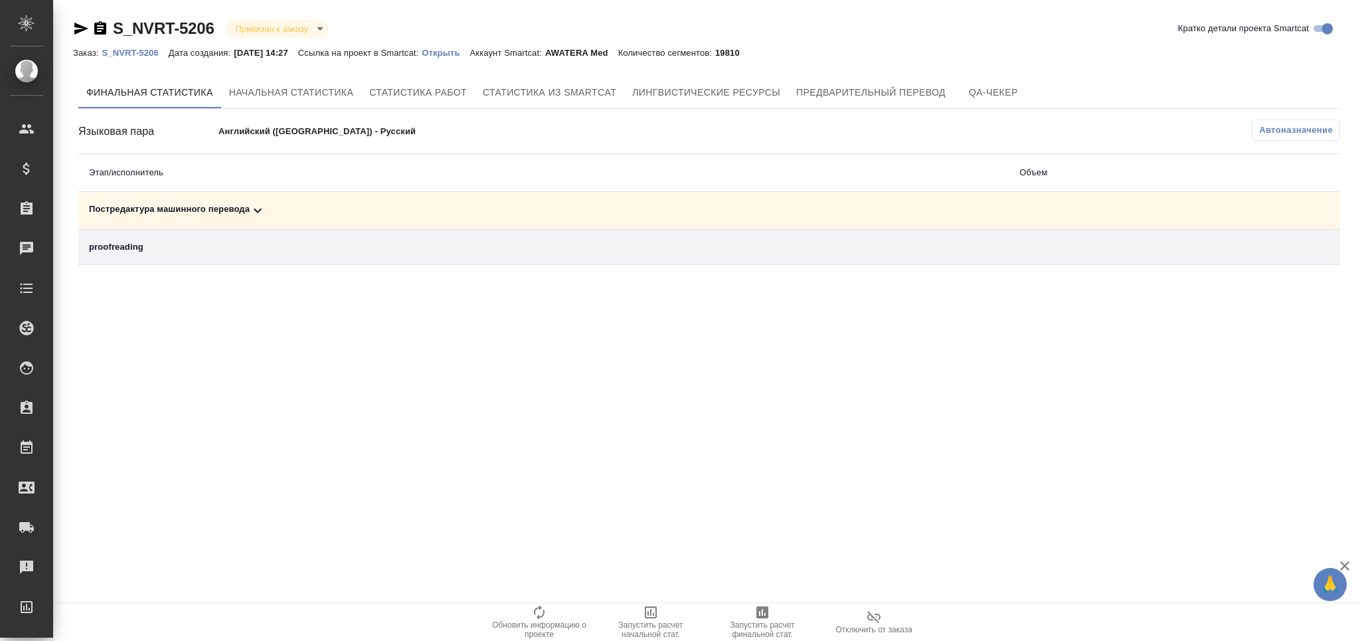
click at [240, 211] on div "Постредактура машинного перевода" at bounding box center [543, 211] width 909 height 16
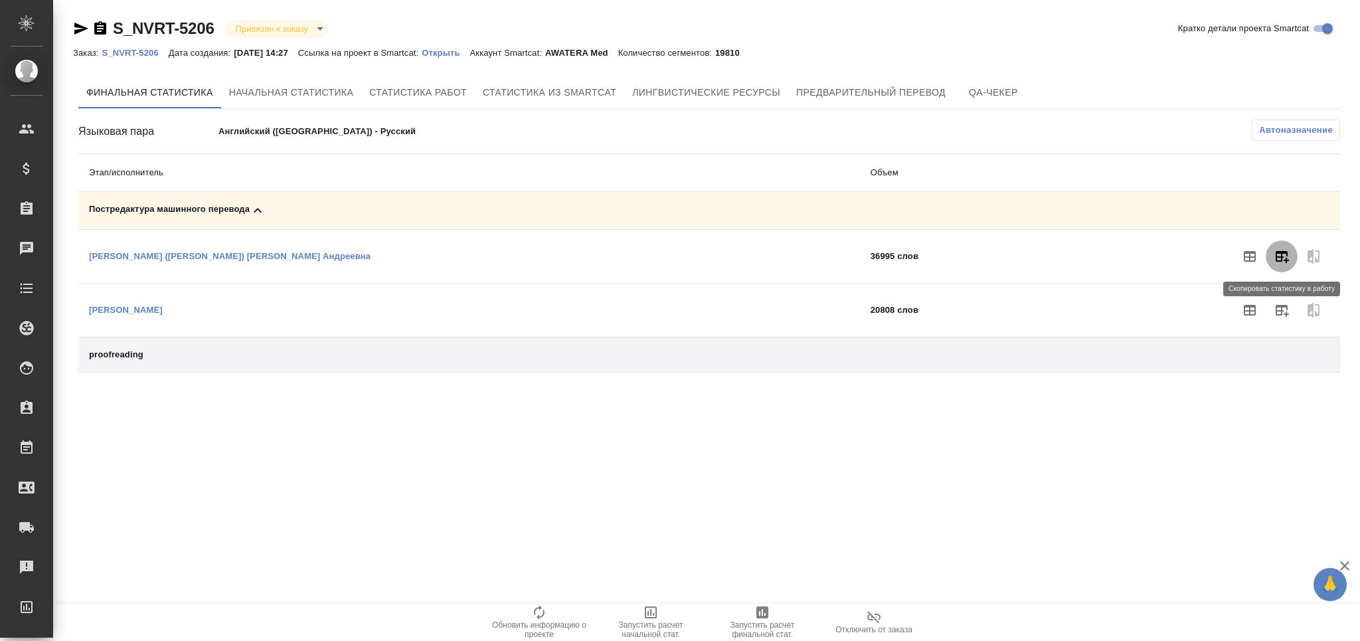
click at [1280, 262] on icon "button" at bounding box center [1282, 256] width 16 height 16
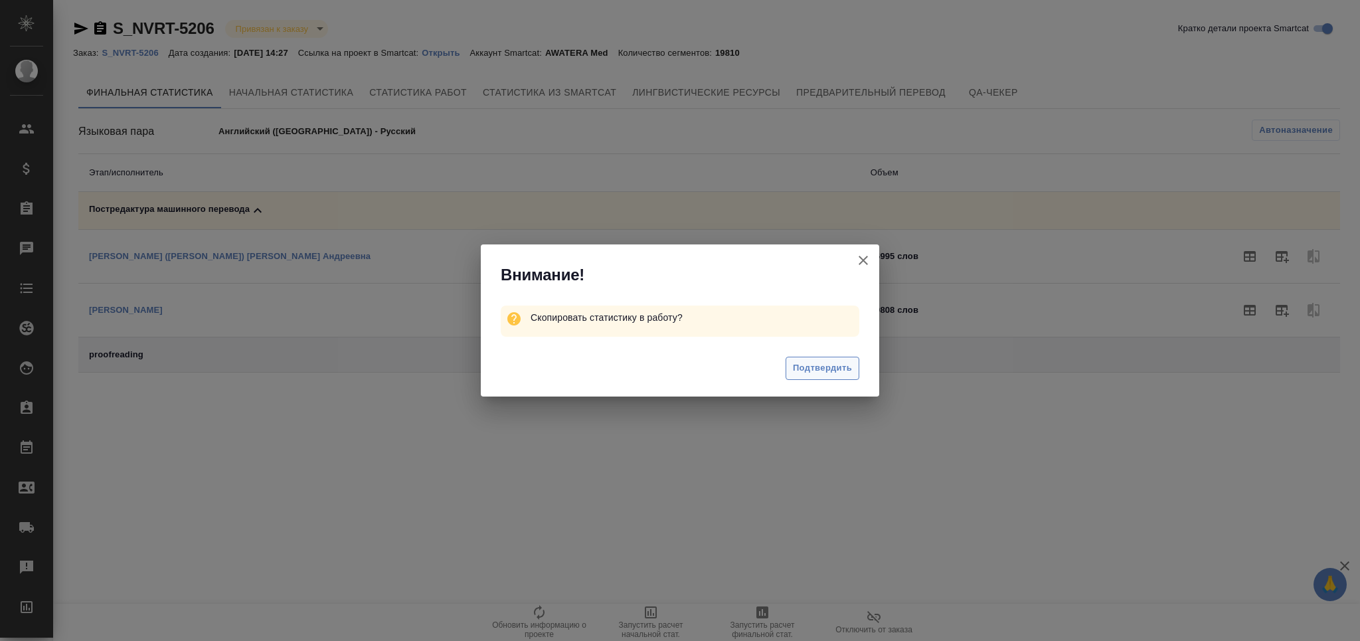
click at [814, 370] on span "Подтвердить" at bounding box center [822, 368] width 59 height 15
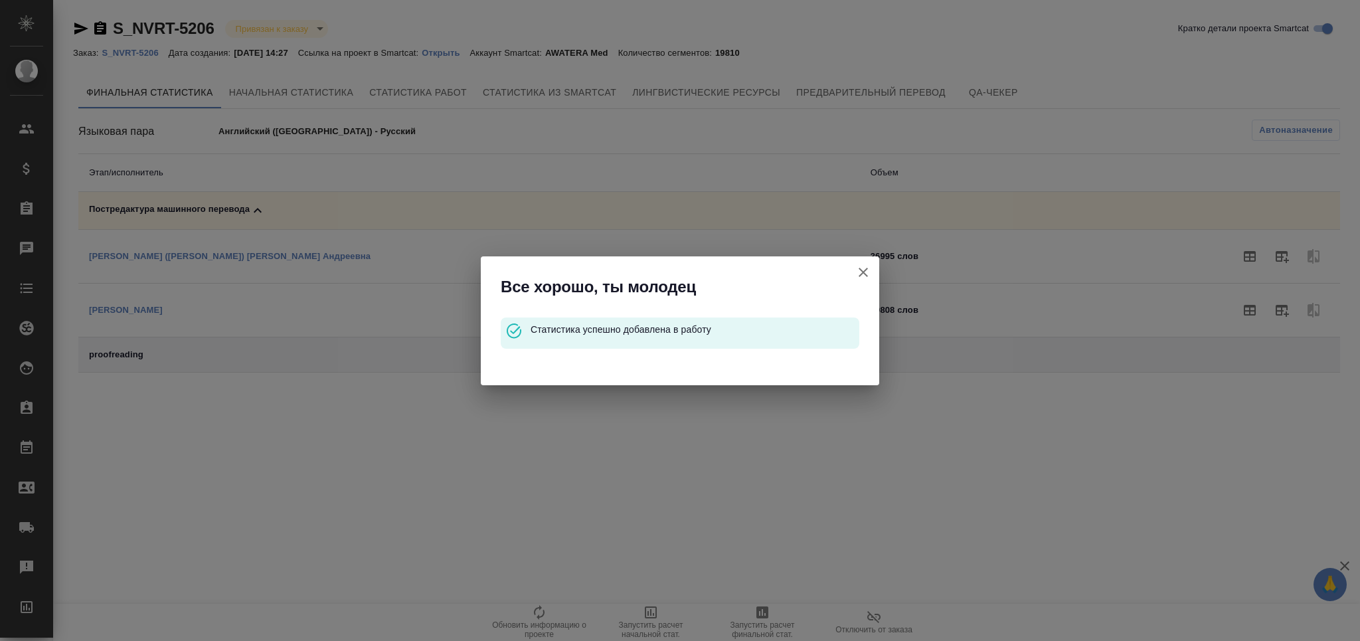
drag, startPoint x: 859, startPoint y: 269, endPoint x: 1136, endPoint y: 321, distance: 281.7
click at [861, 269] on icon "button" at bounding box center [863, 272] width 16 height 16
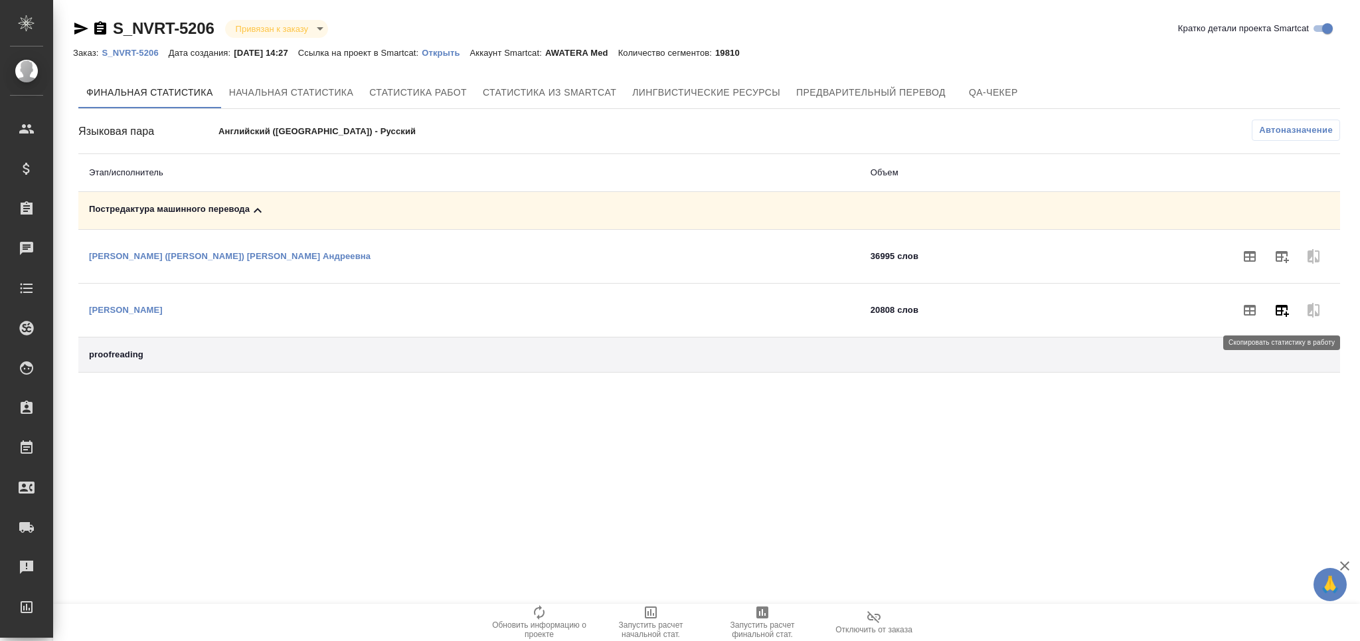
click at [1286, 312] on icon "button" at bounding box center [1282, 311] width 13 height 12
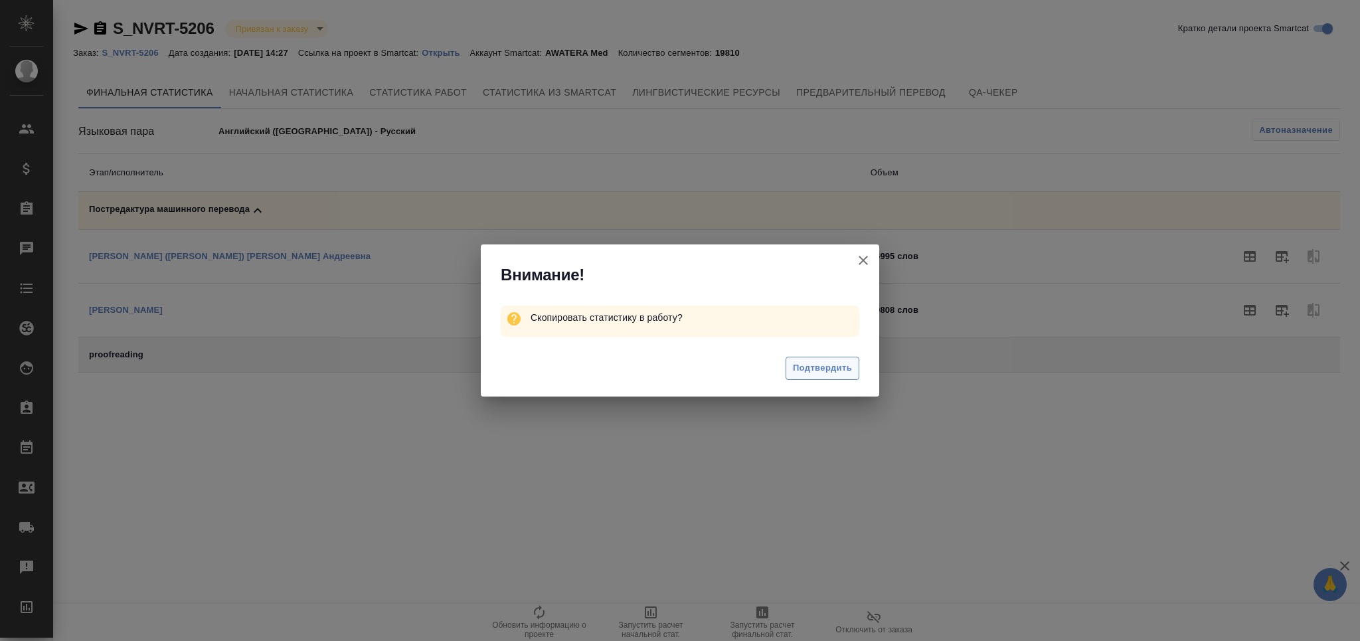
click at [825, 362] on span "Подтвердить" at bounding box center [822, 368] width 59 height 15
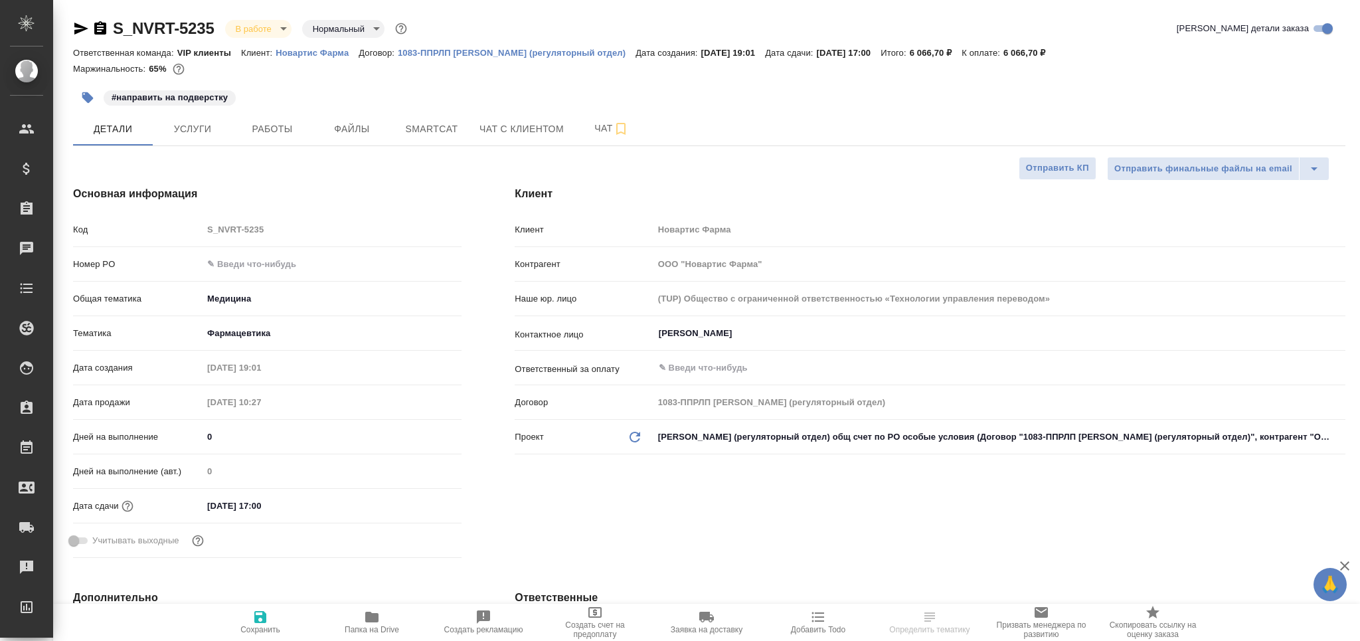
select select "RU"
click at [291, 132] on span "Работы" at bounding box center [272, 129] width 64 height 17
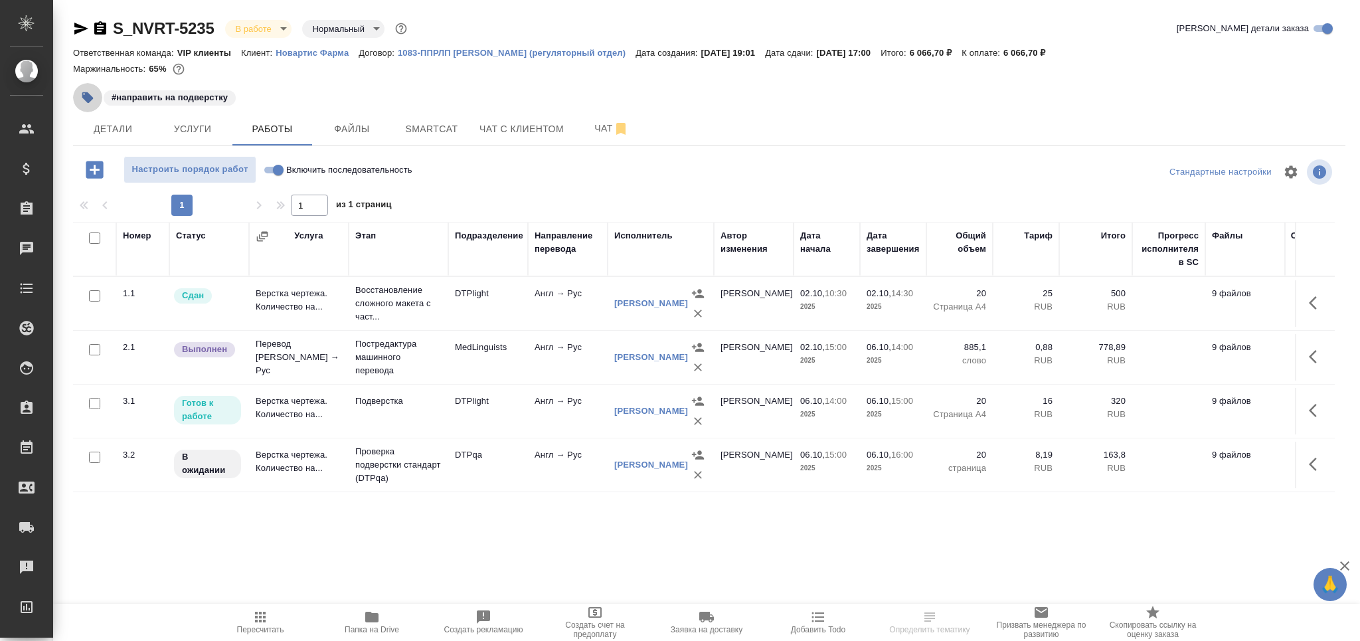
click at [82, 101] on icon "button" at bounding box center [87, 97] width 13 height 13
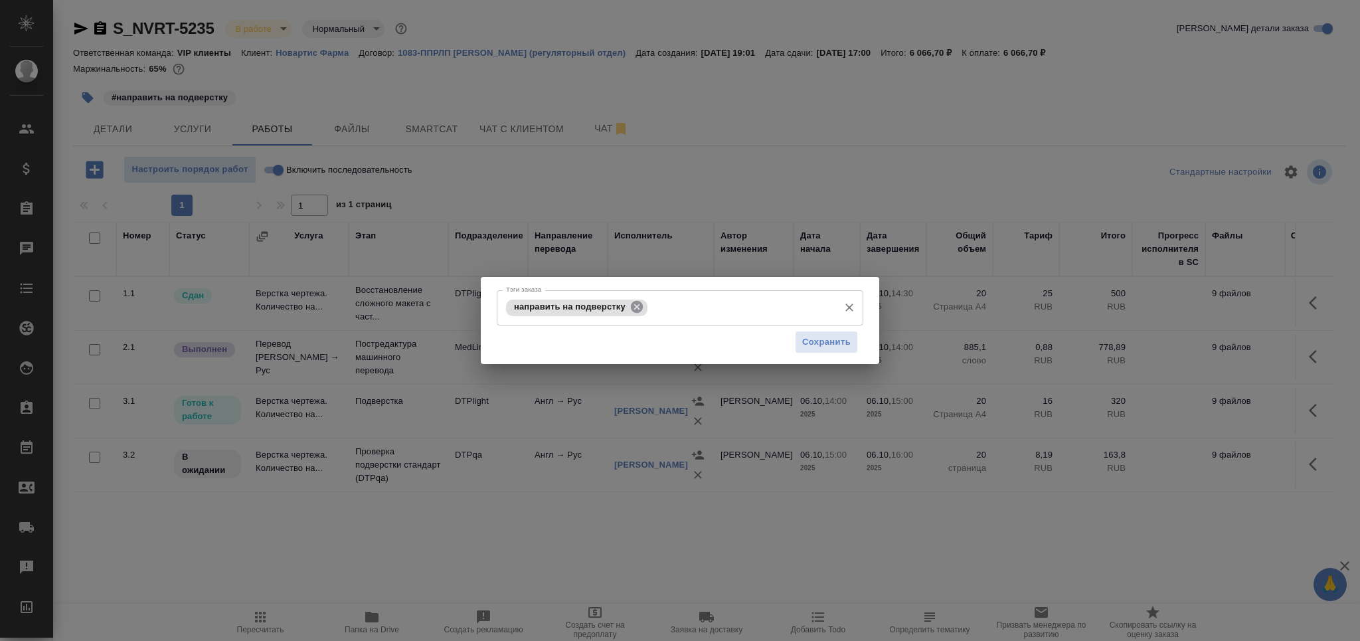
click at [634, 302] on icon at bounding box center [637, 307] width 12 height 12
click at [634, 302] on input "Тэги заказа" at bounding box center [667, 307] width 329 height 23
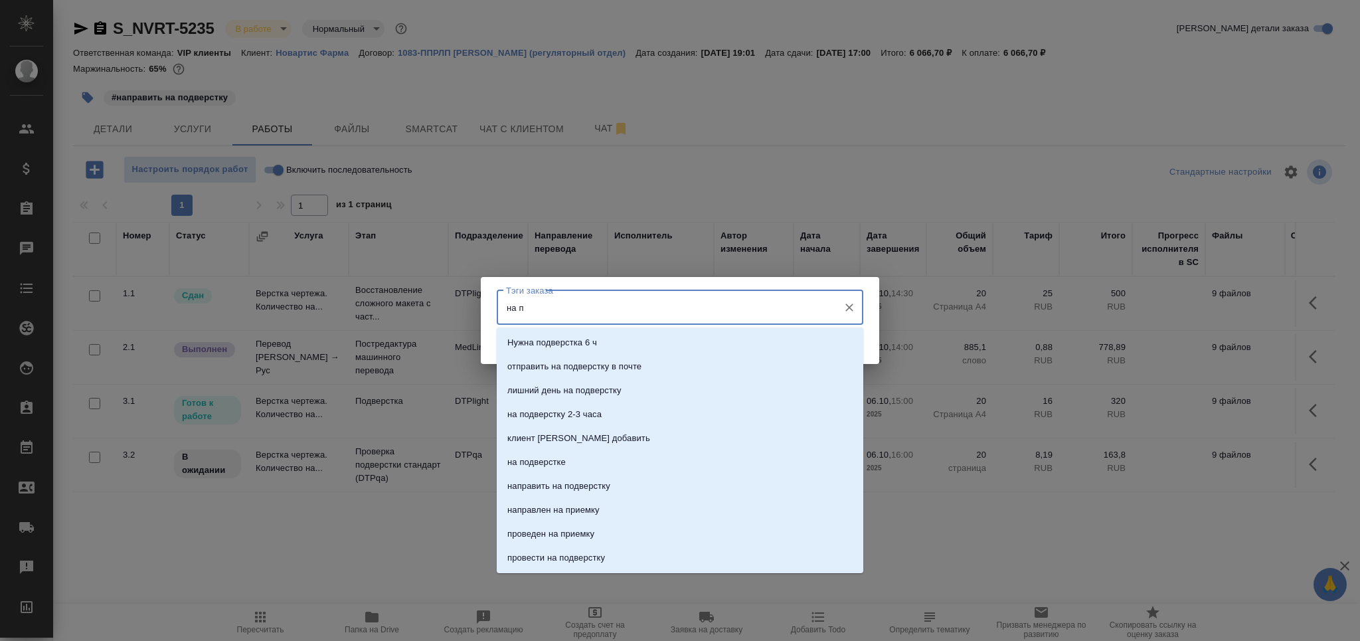
type input "на по"
click at [643, 432] on li "на подверстке" at bounding box center [680, 438] width 367 height 24
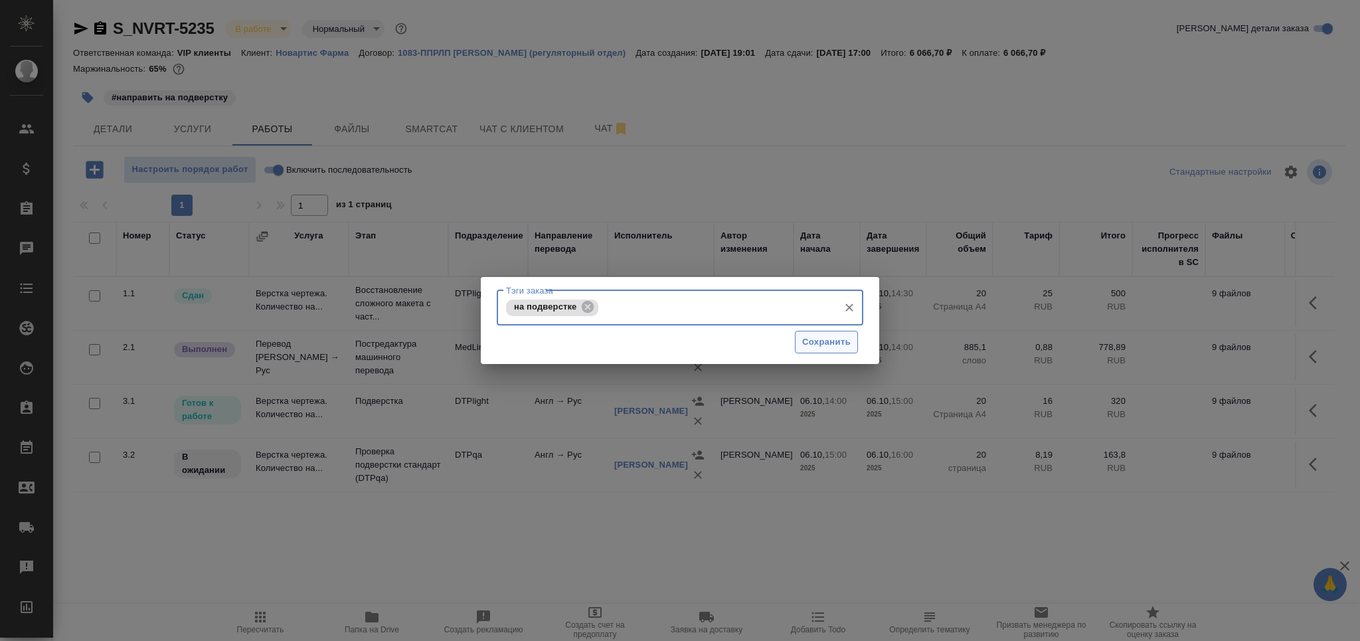
click at [821, 338] on span "Сохранить" at bounding box center [826, 342] width 48 height 15
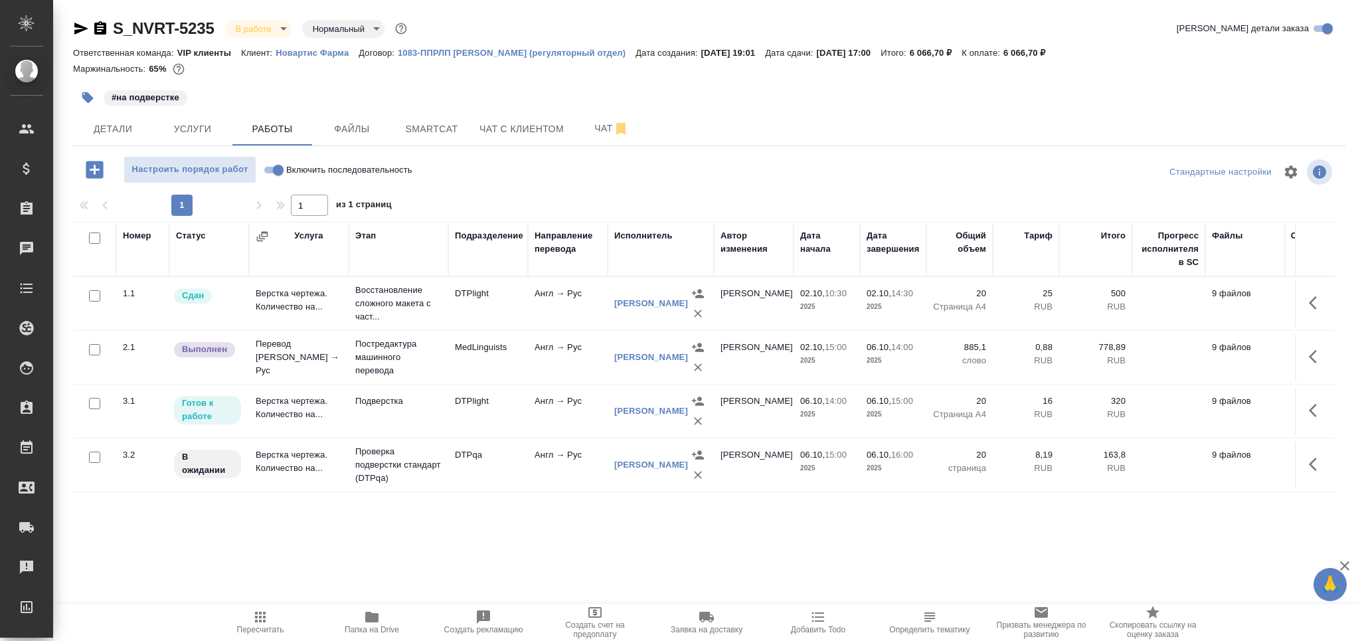
click at [383, 409] on td "Подверстка" at bounding box center [399, 411] width 100 height 46
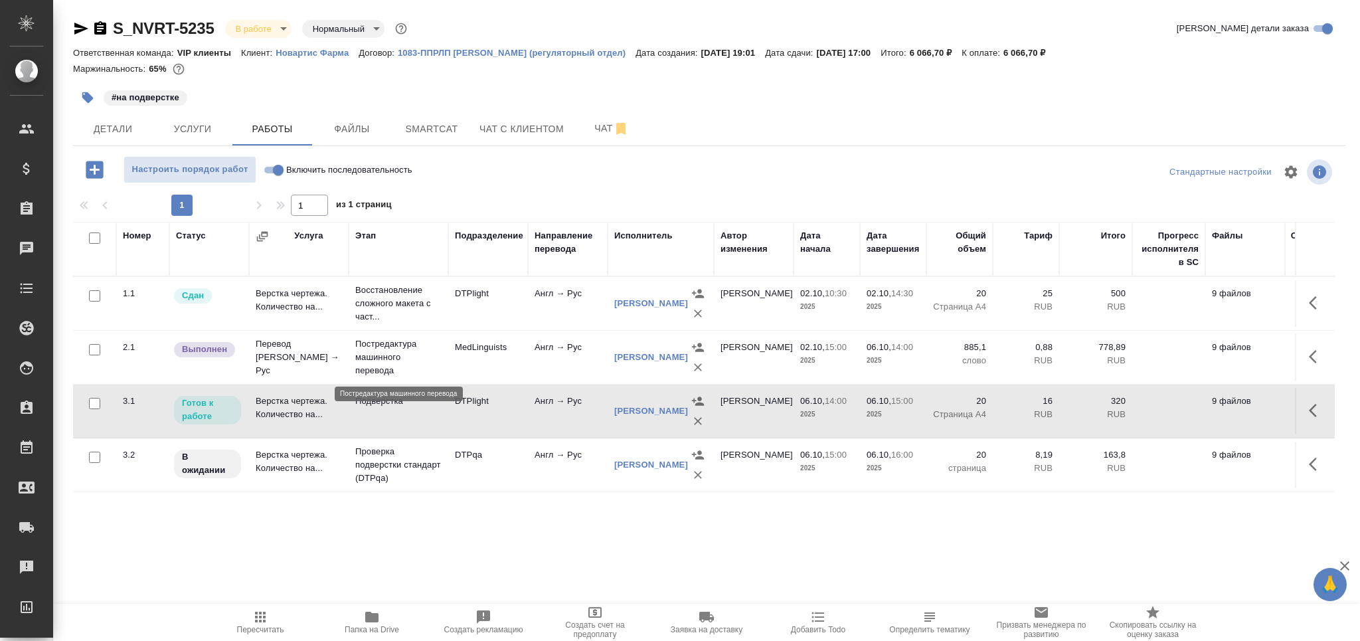
click at [394, 359] on p "Постредактура машинного перевода" at bounding box center [398, 357] width 86 height 40
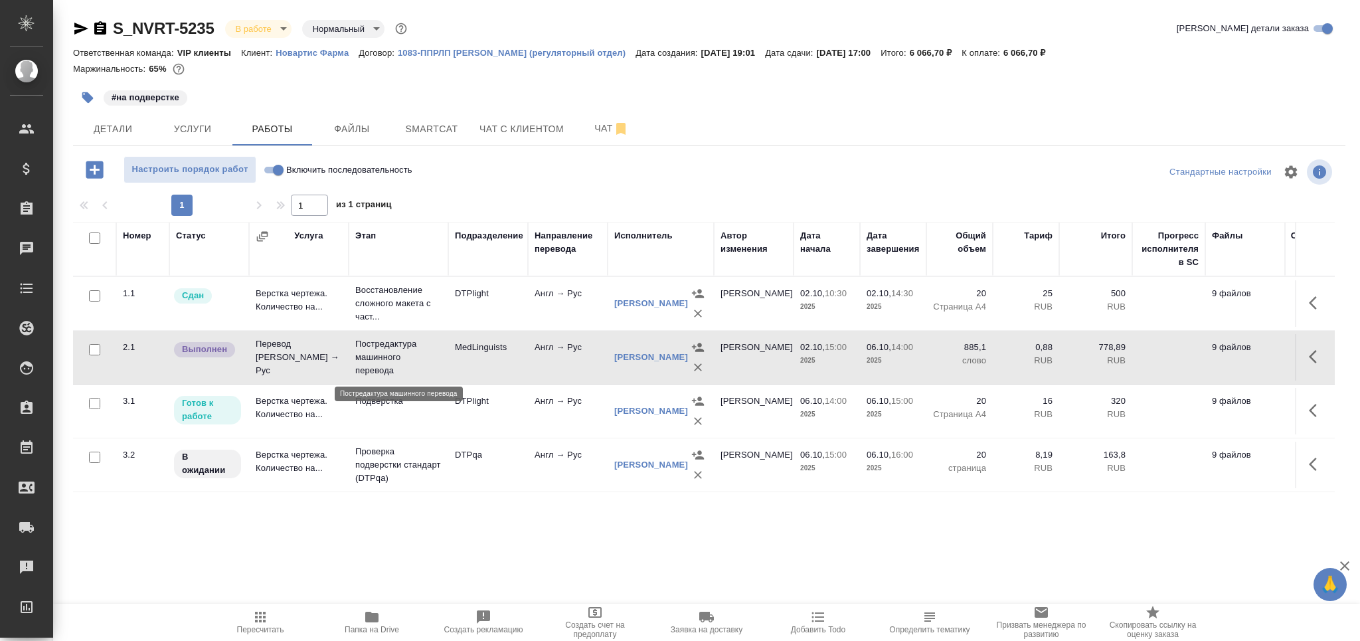
click at [394, 359] on p "Постредактура машинного перевода" at bounding box center [398, 357] width 86 height 40
click at [282, 173] on input "Включить последовательность" at bounding box center [278, 170] width 48 height 16
checkbox input "true"
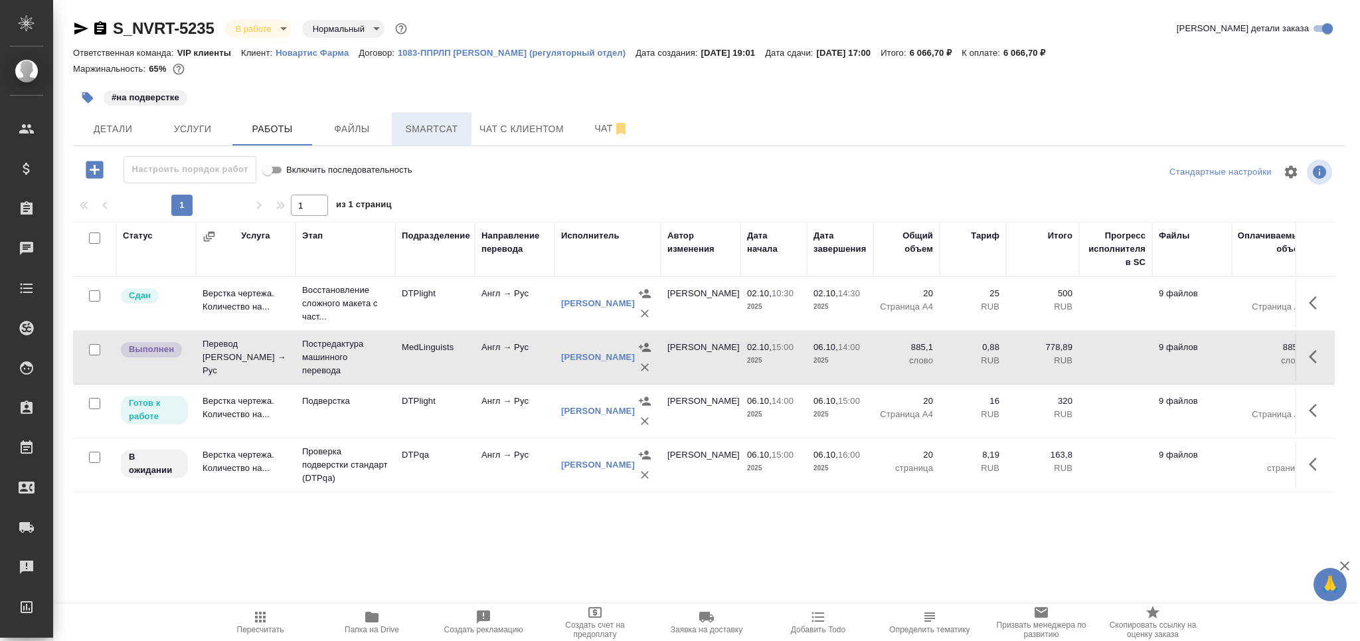
click at [440, 129] on span "Smartcat" at bounding box center [432, 129] width 64 height 17
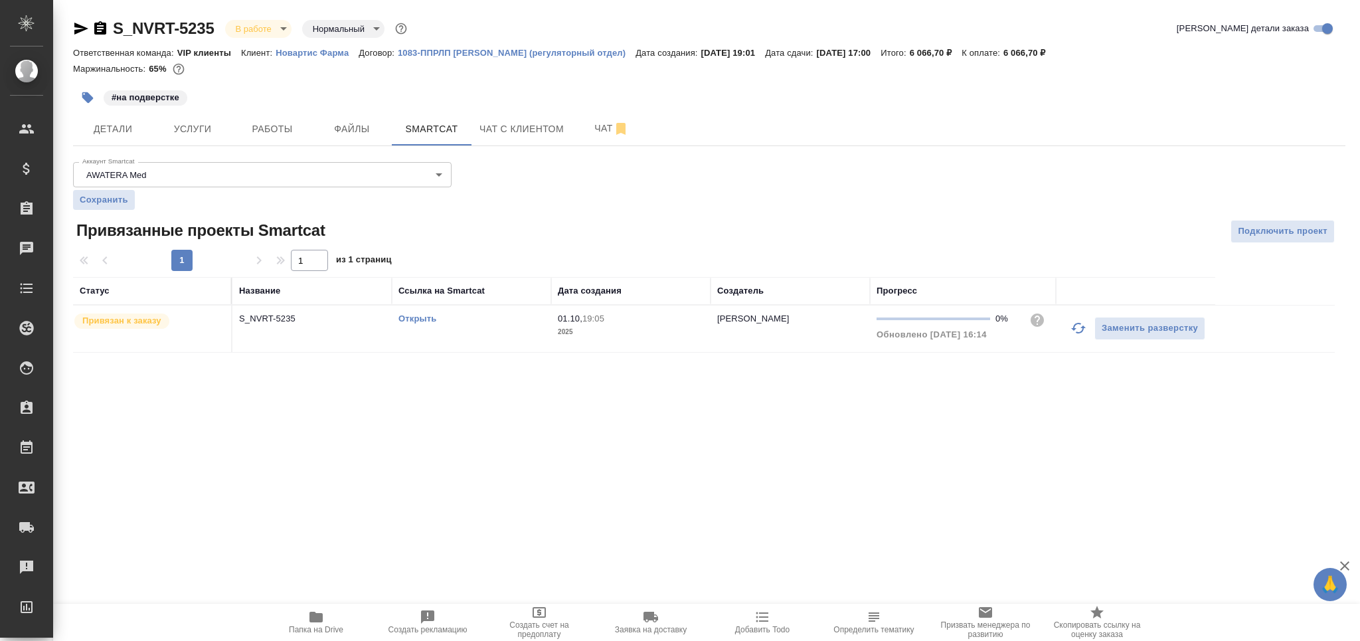
click at [497, 328] on td "Открыть" at bounding box center [471, 328] width 159 height 46
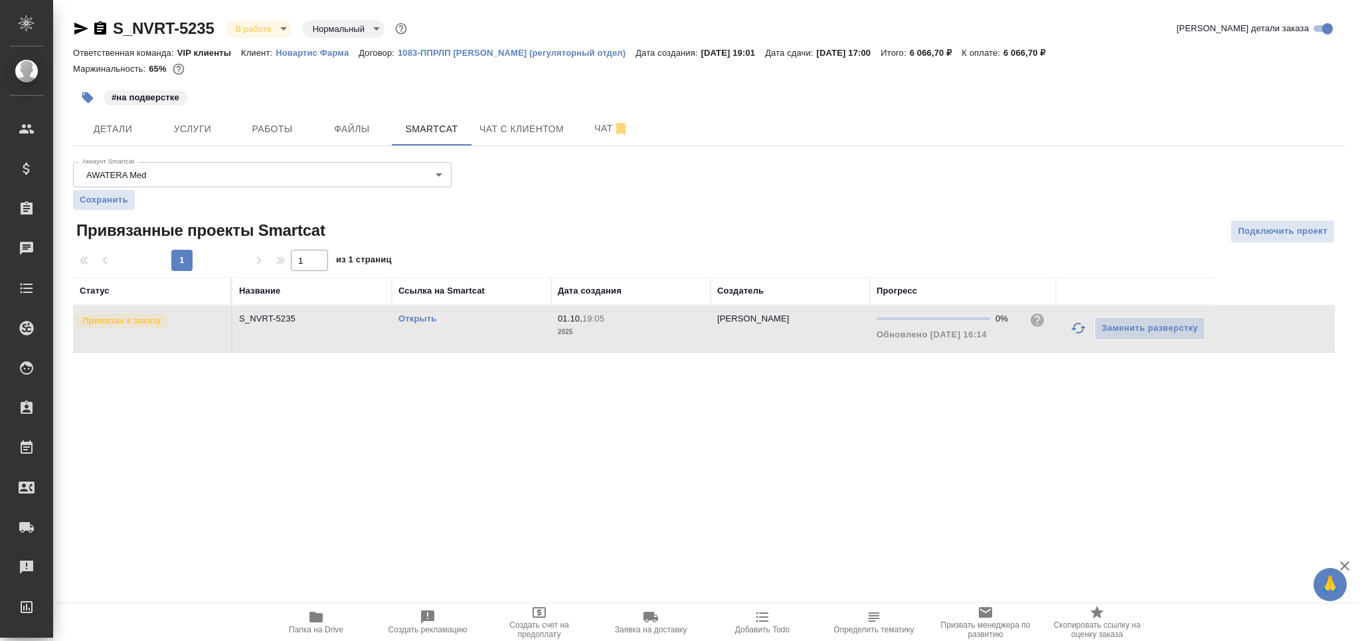
click at [497, 328] on td "Открыть" at bounding box center [471, 328] width 159 height 46
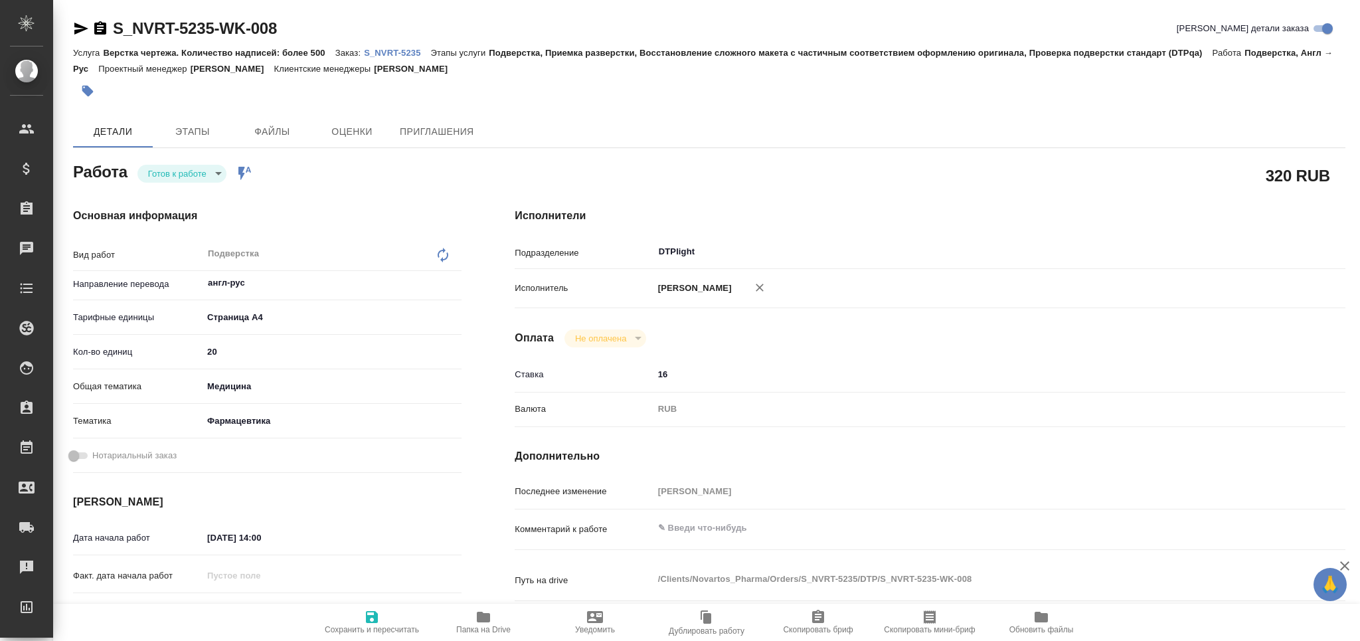
type textarea "x"
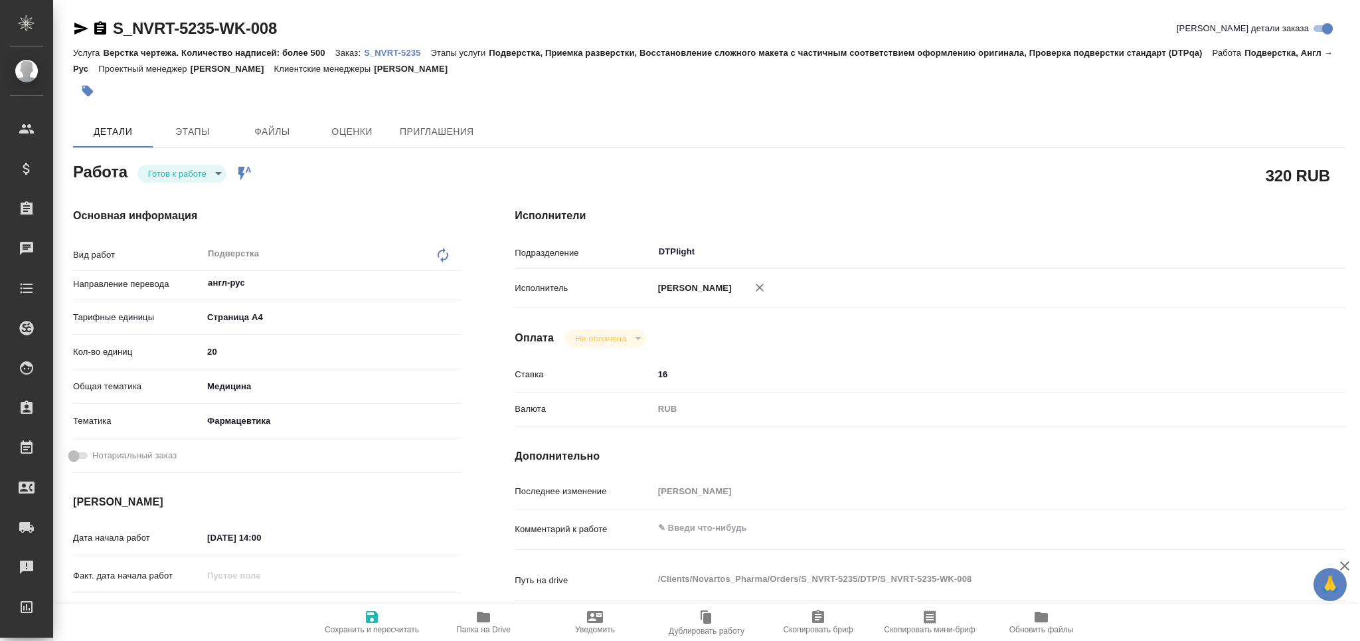
type textarea "x"
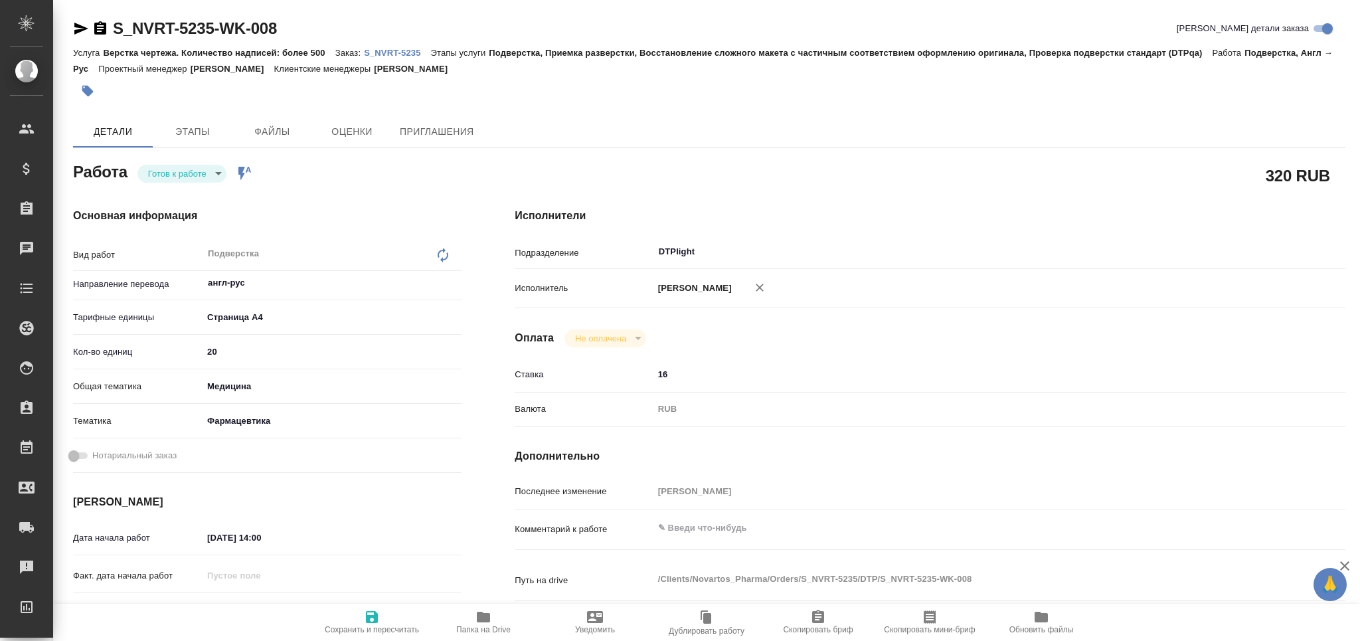
type textarea "x"
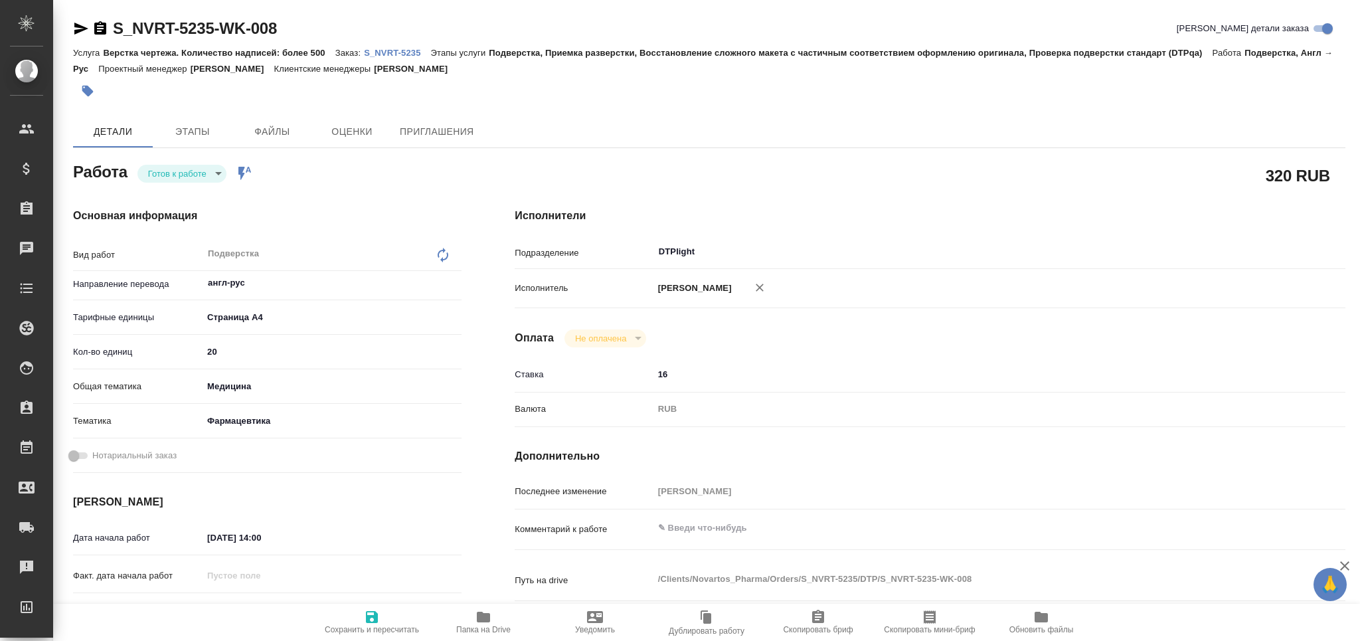
click at [481, 622] on icon "button" at bounding box center [483, 617] width 13 height 11
type textarea "x"
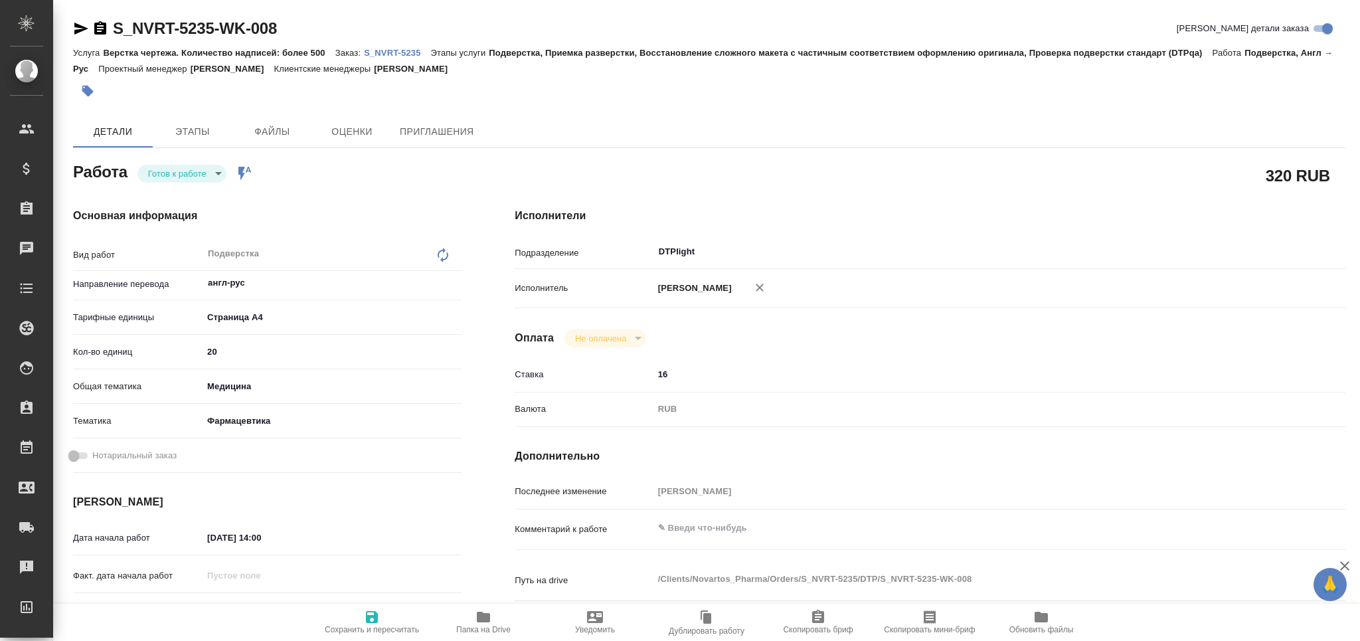
type textarea "x"
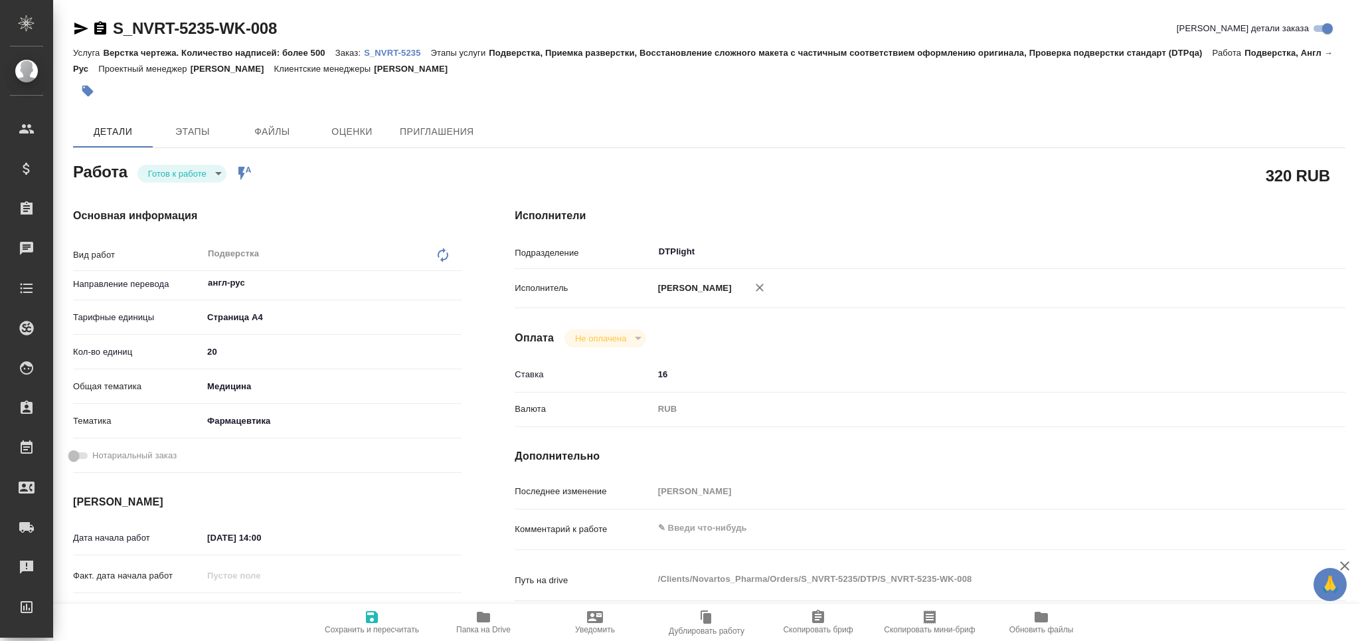
type textarea "x"
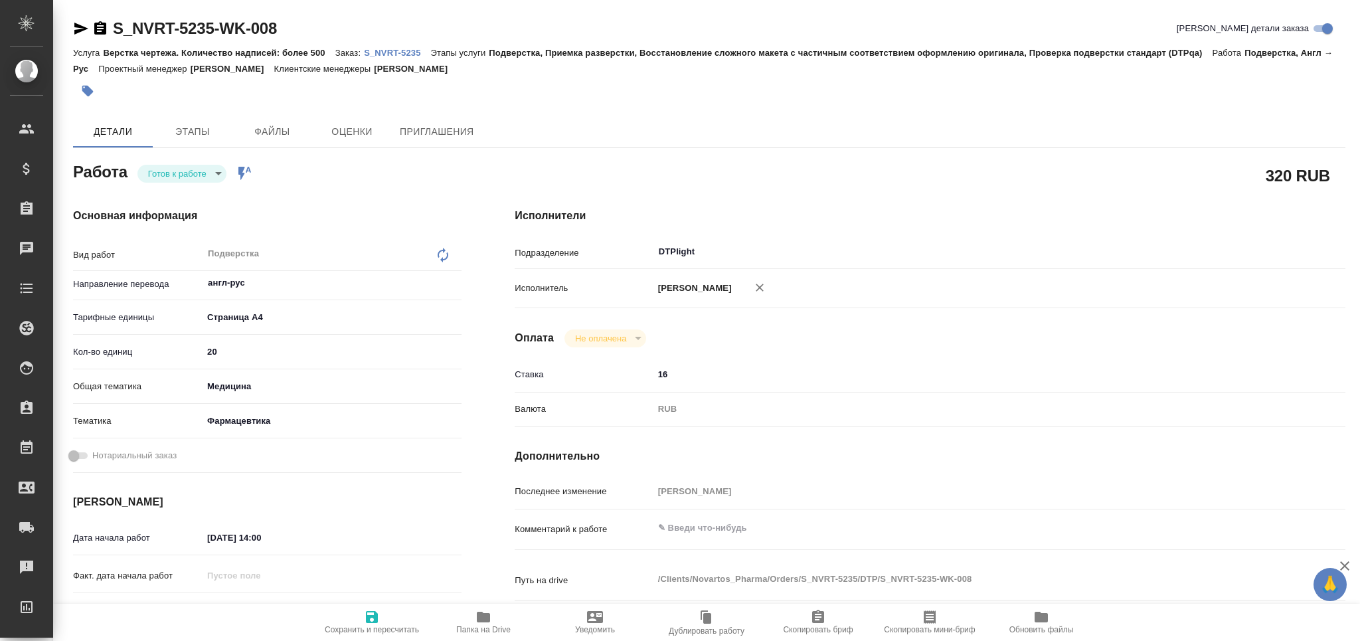
type textarea "x"
click at [675, 539] on textarea at bounding box center [964, 528] width 623 height 23
type textarea "x"
type textarea "п"
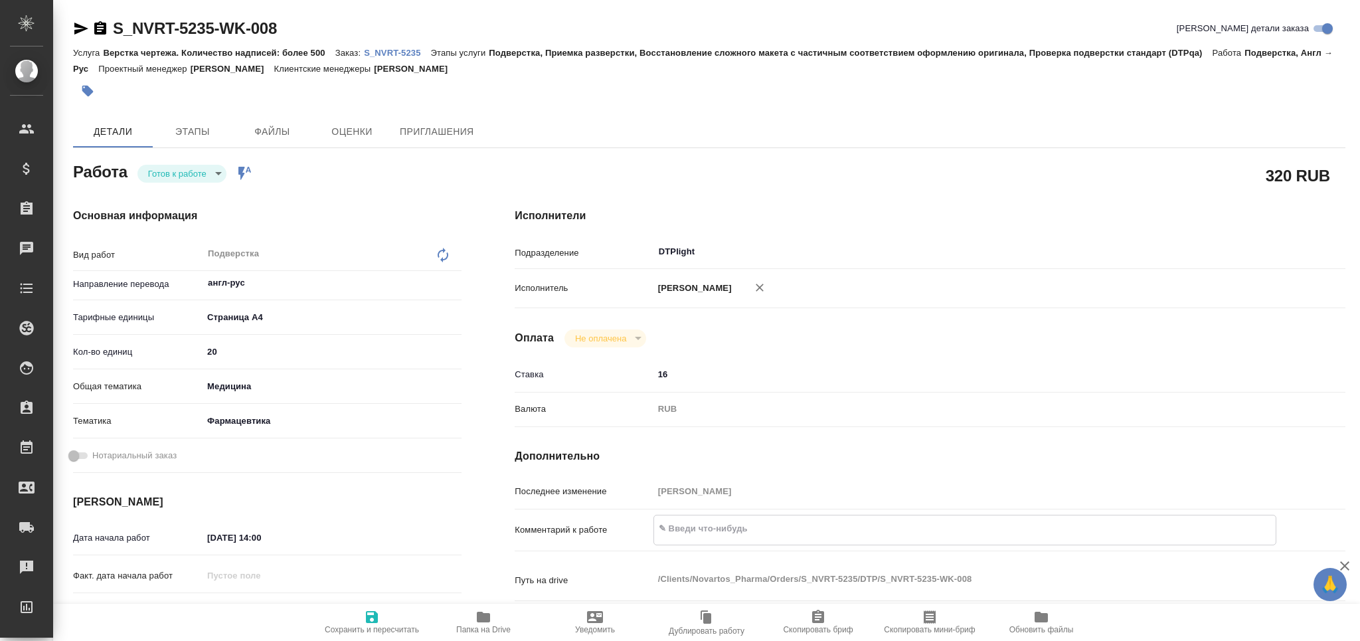
type textarea "x"
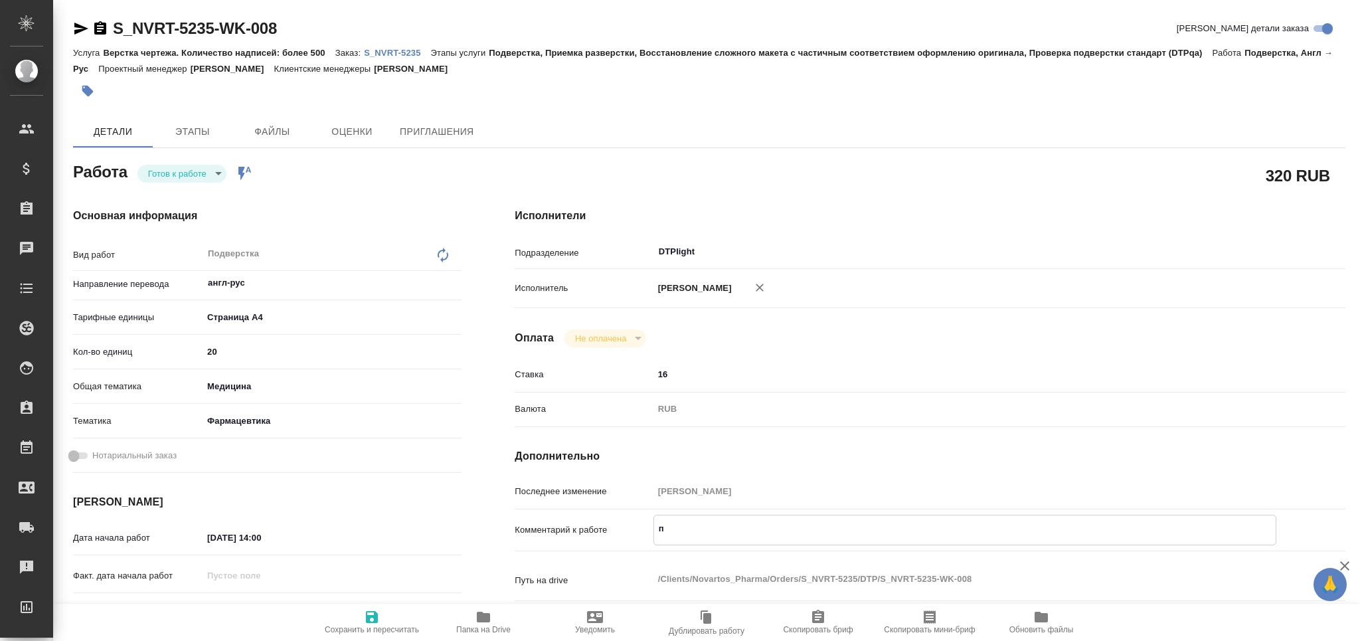
type textarea "пе"
type textarea "x"
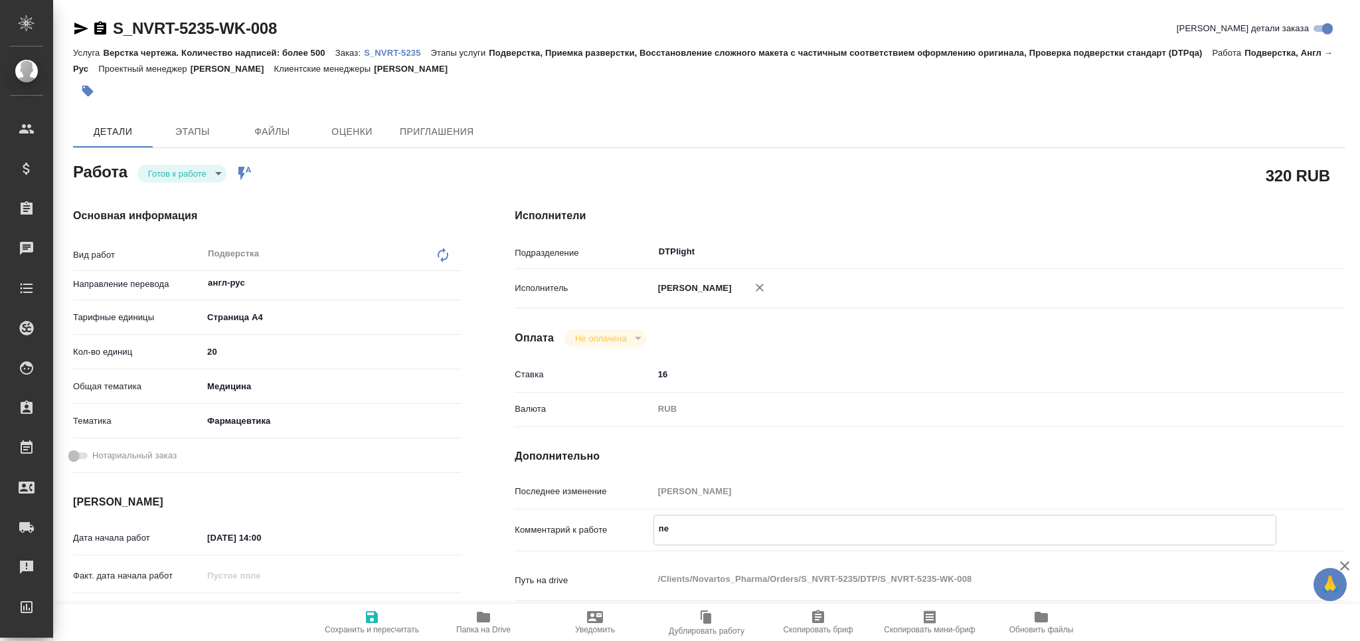
type textarea "пер"
type textarea "x"
type textarea "пере"
type textarea "x"
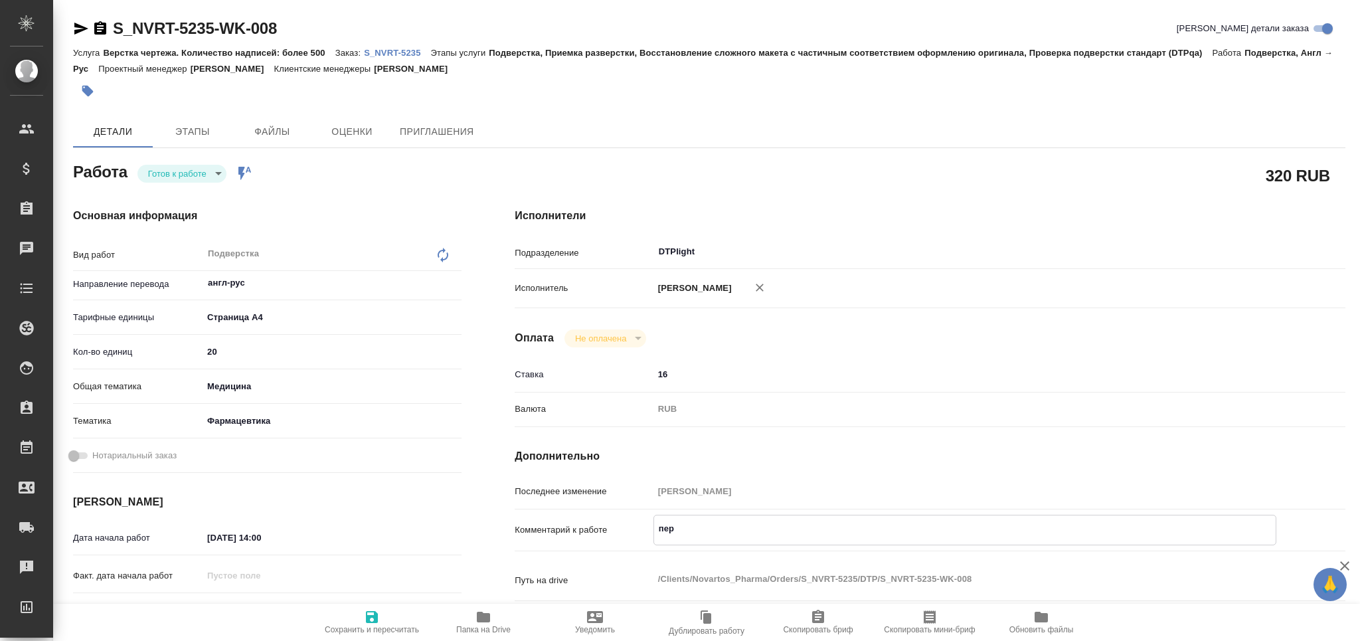
type textarea "x"
type textarea "перев"
type textarea "x"
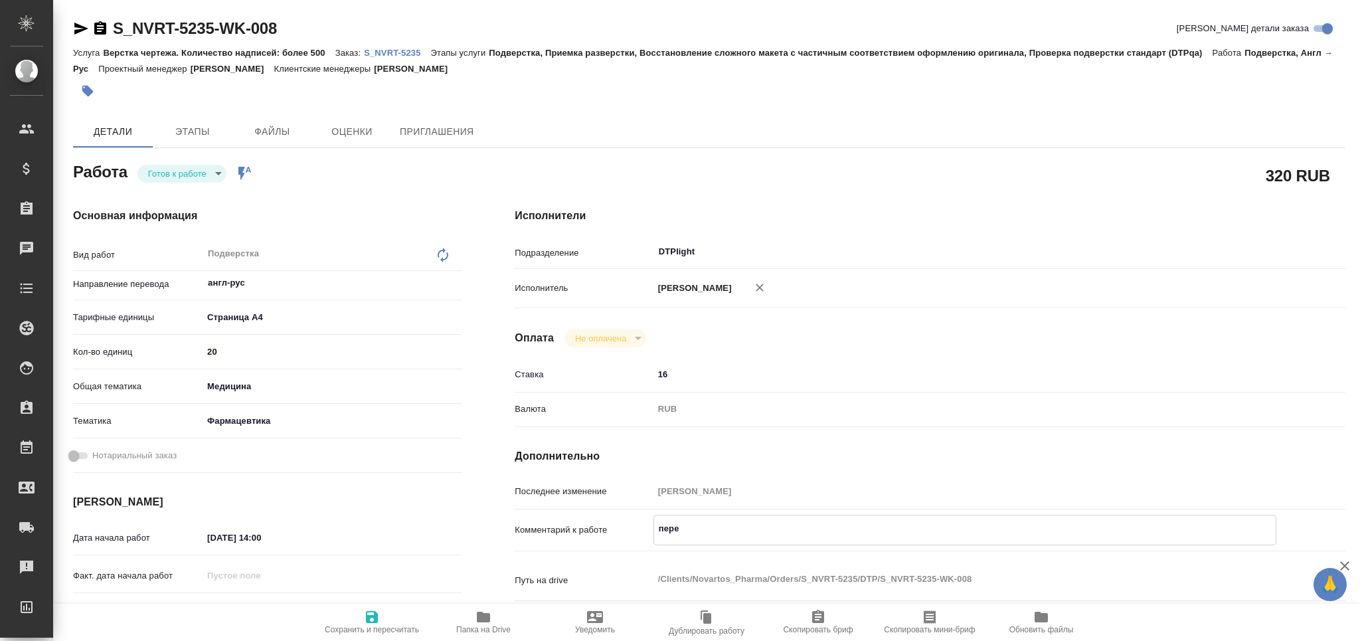
type textarea "x"
type textarea "перево"
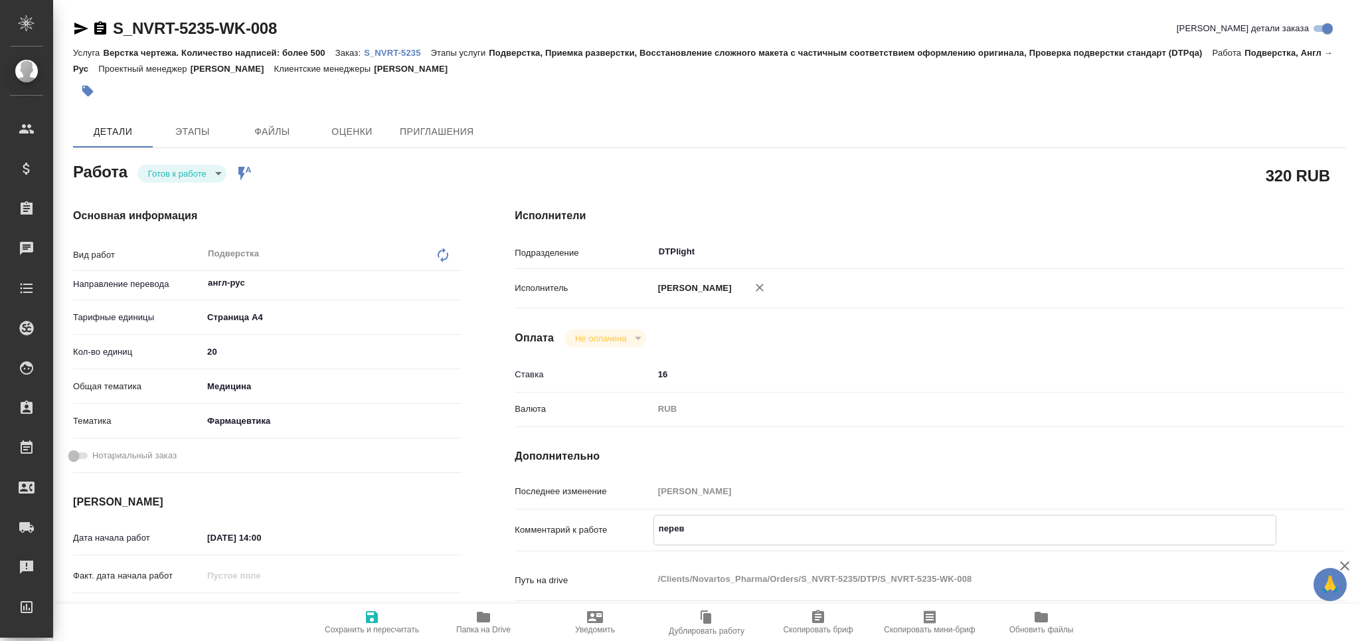
type textarea "x"
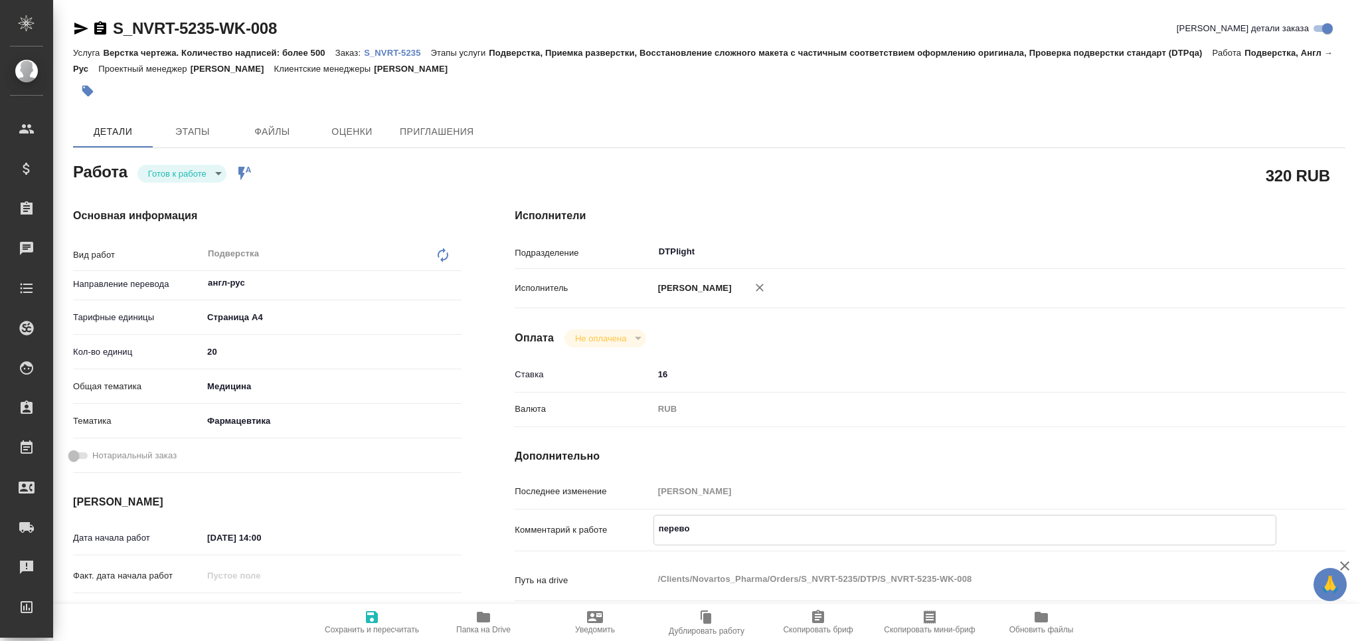
type textarea "перевод"
type textarea "x"
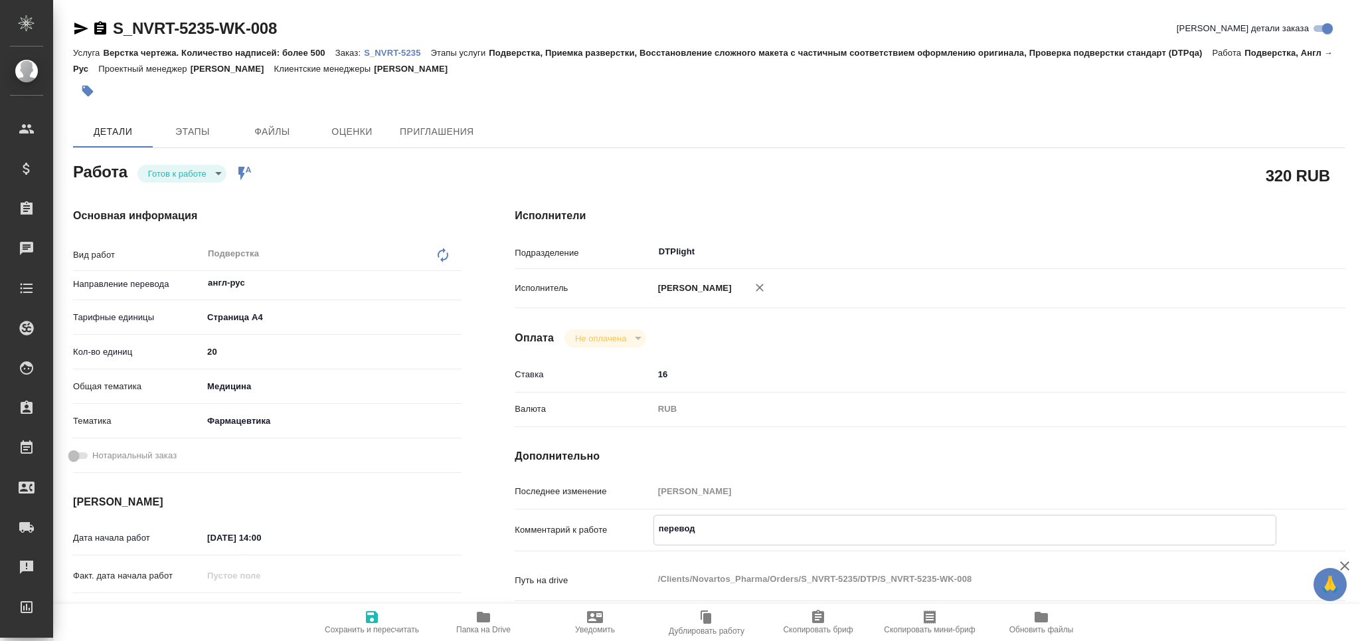
type textarea "x"
type textarea "перевод"
type textarea "x"
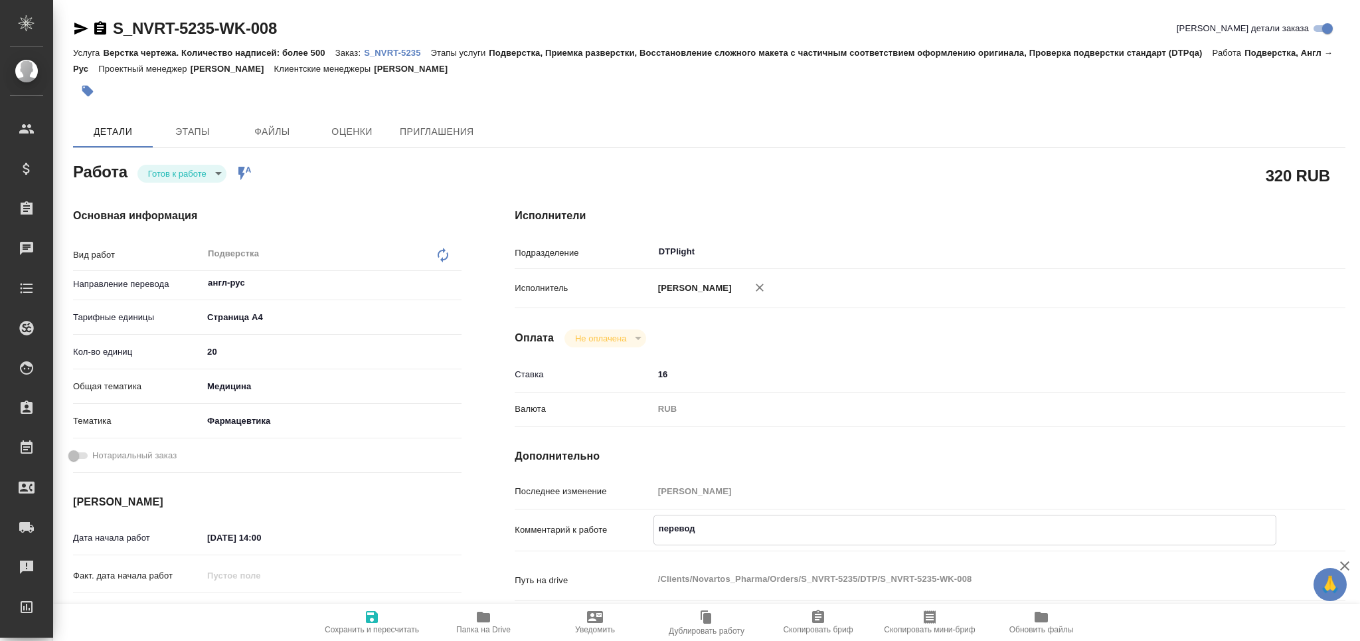
type textarea "x"
paste textarea "https://drive.awatera.com/apps/files/?dir=/Shares/Novartos_Pharma/Orders/S_NVRT…"
type textarea "x"
type textarea "перевод https://drive.awatera.com/apps/files/?dir=/Shares/Novartos_Pharma/Order…"
type textarea "x"
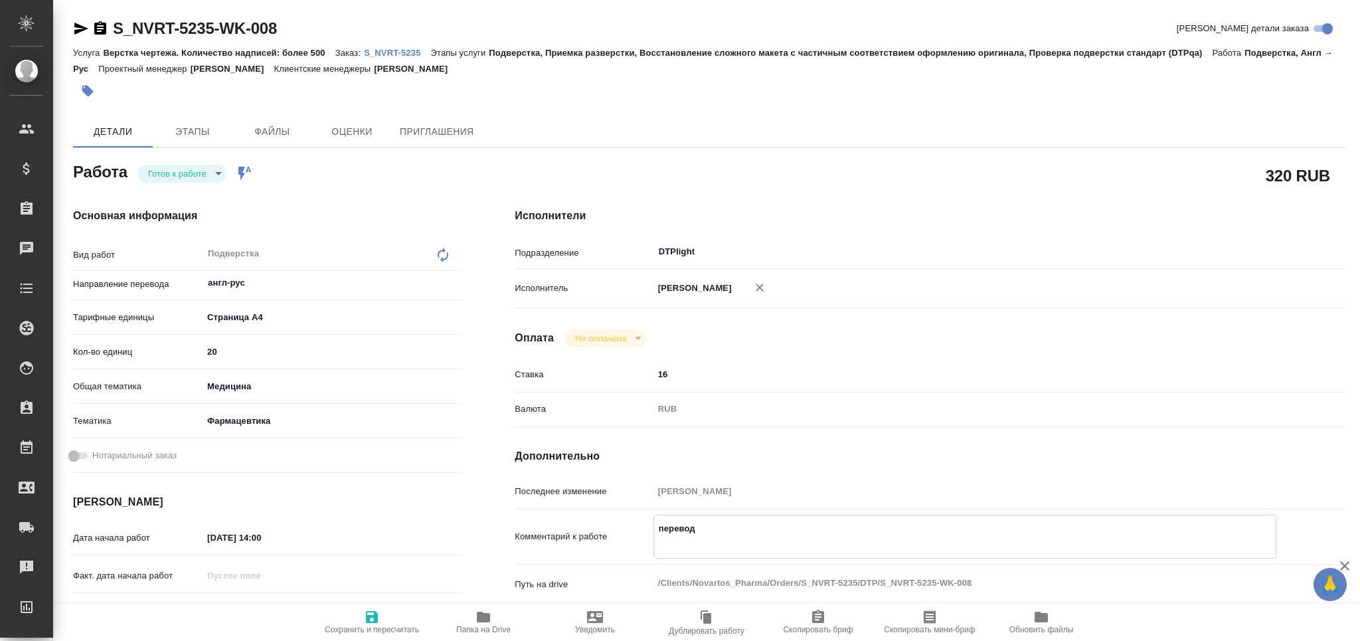
type textarea "x"
type textarea "перевод https://drive.awatera.com/apps/files/?dir=/Shares/Novartos_Pharma/Order…"
type textarea "x"
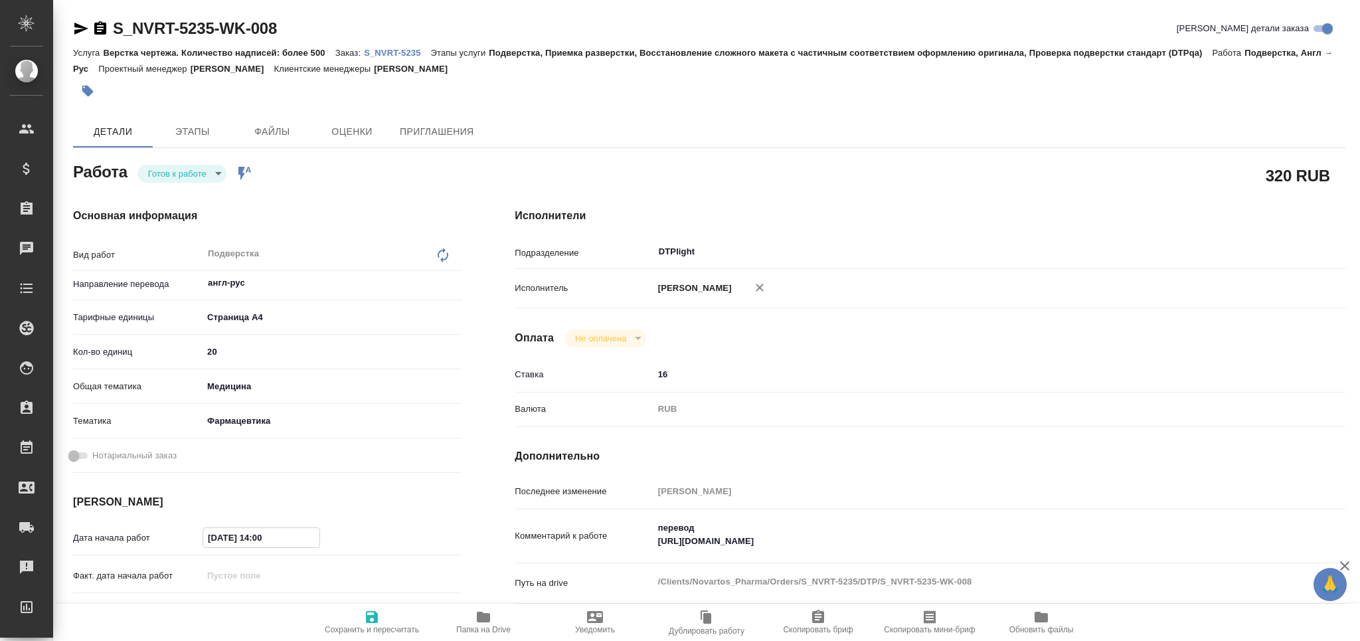
drag, startPoint x: 263, startPoint y: 539, endPoint x: 252, endPoint y: 544, distance: 11.6
click at [252, 544] on input "[DATE] 14:00" at bounding box center [261, 537] width 116 height 19
type textarea "x"
type input "06.10.2025 00:0_"
type textarea "x"
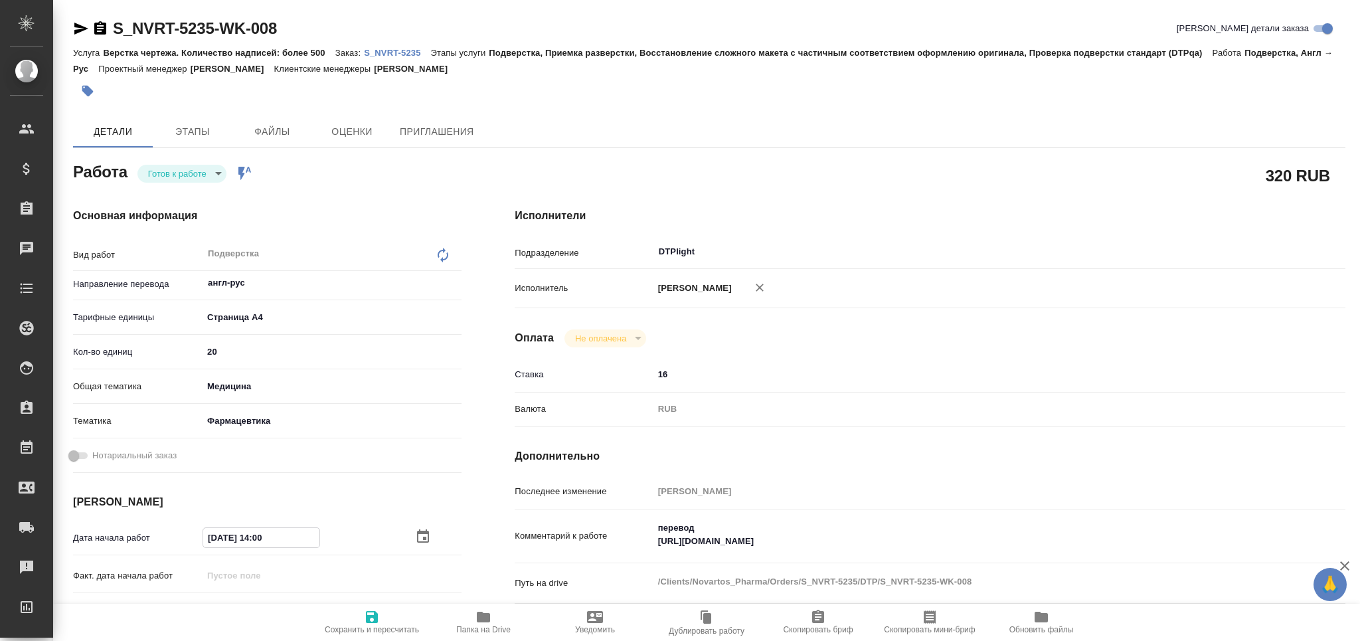
type textarea "x"
type input "06.10.2025 09:00"
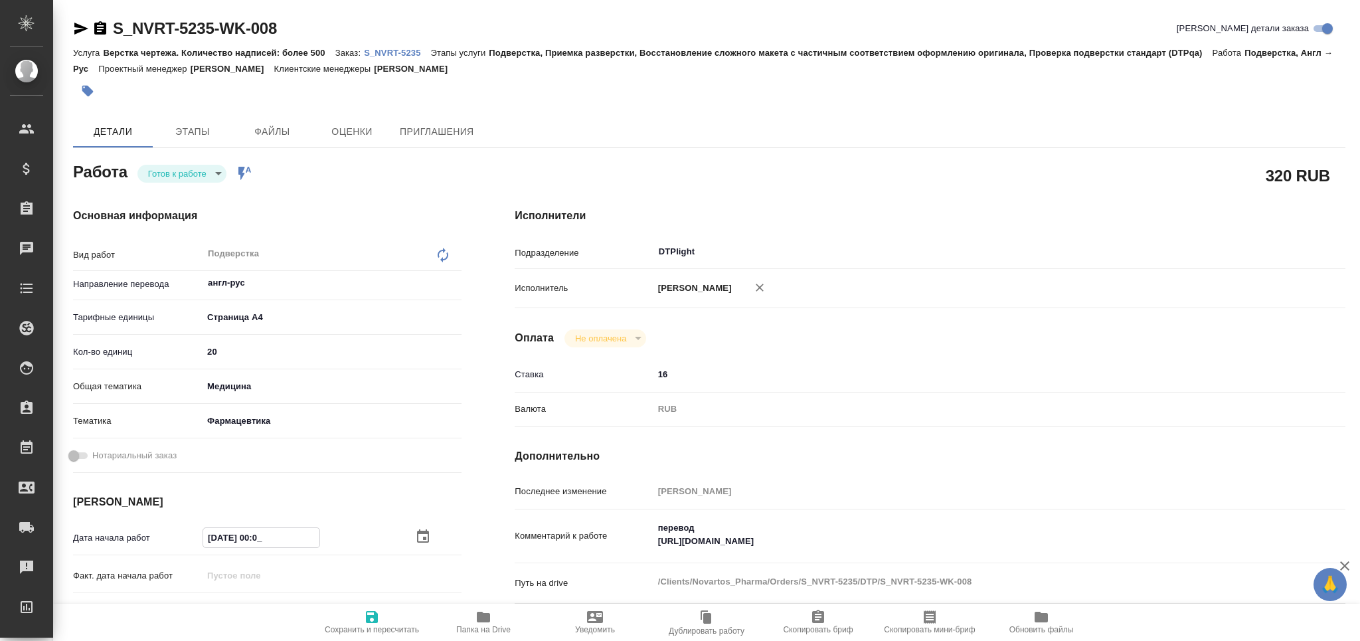
type textarea "x"
type input "06.10.2025 09:00"
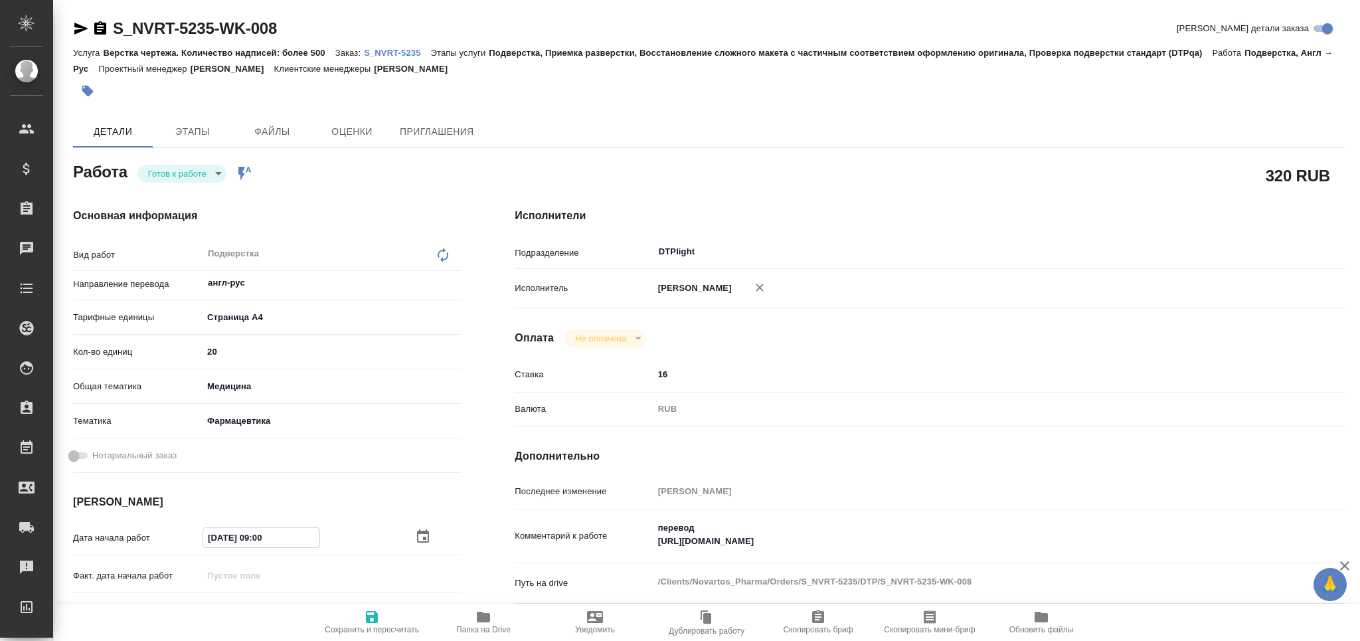
click at [369, 620] on icon "button" at bounding box center [372, 617] width 12 height 12
type textarea "x"
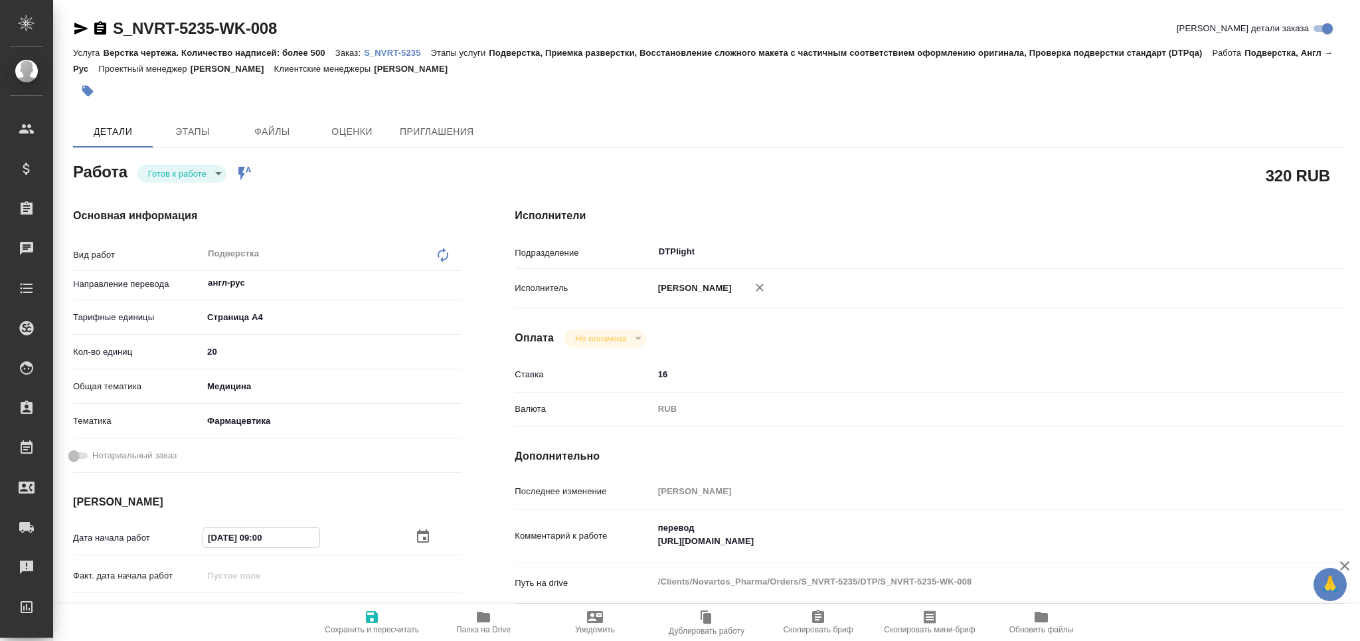
type textarea "x"
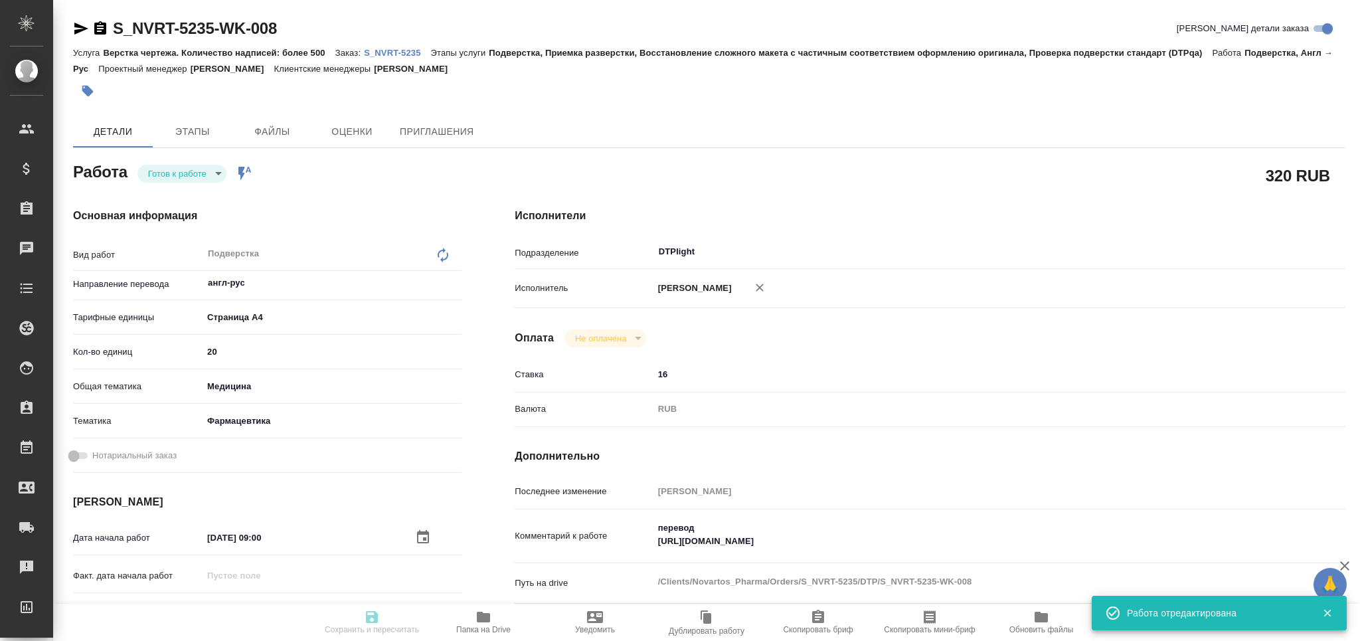
type textarea "x"
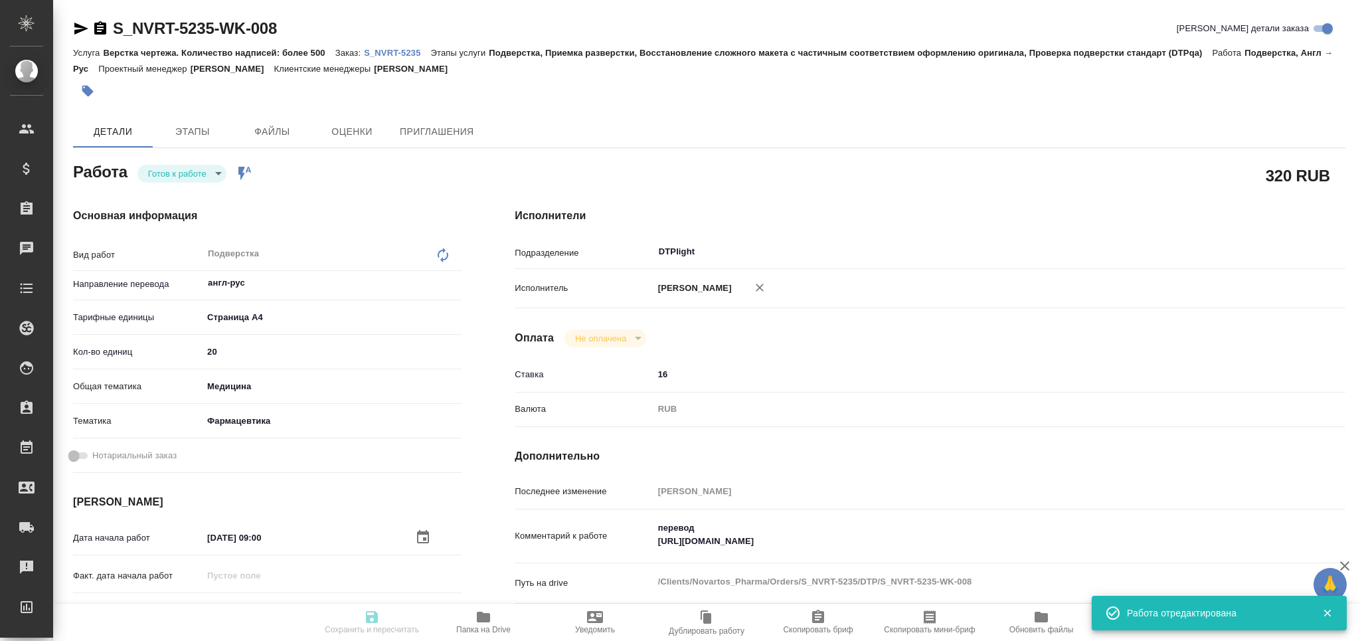
type input "readyForWork"
type textarea "Подверстка"
type textarea "x"
type input "англ-рус"
type input "5f036ec4e16dec2d6b59c8ff"
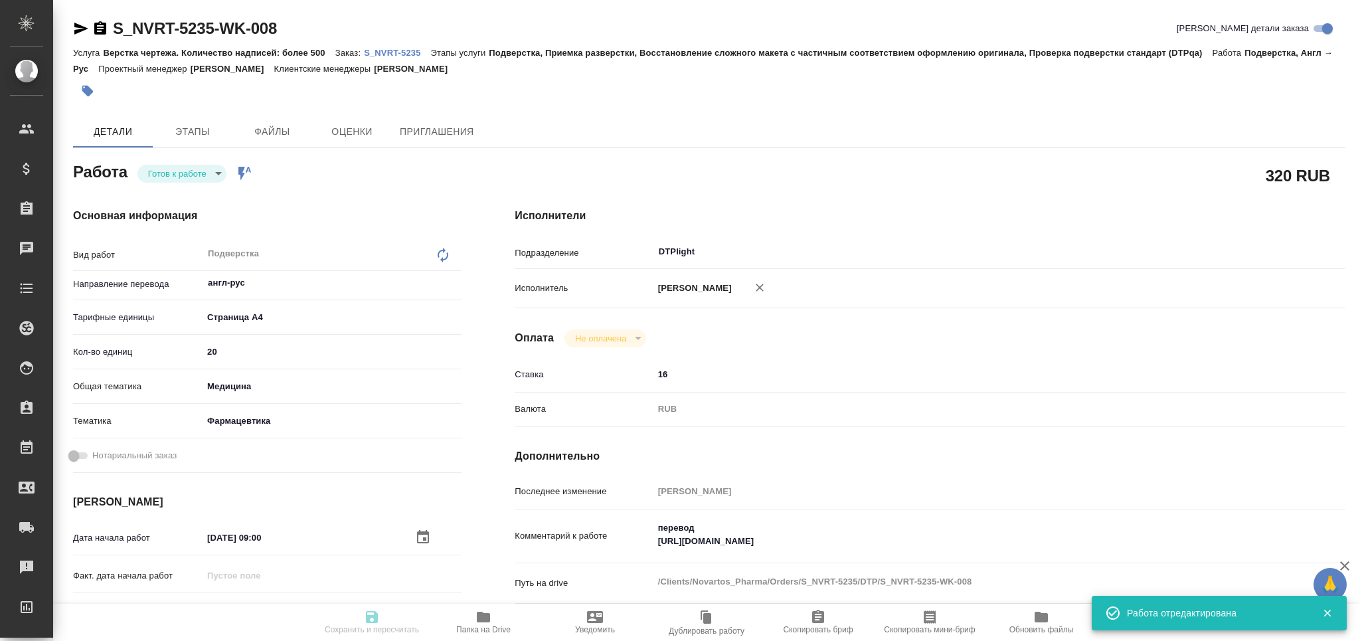
type input "20"
type input "med"
type input "6149832f2b7be24903fd7a82"
type input "06.10.2025 09:00"
type input "06.10.2025 15:00"
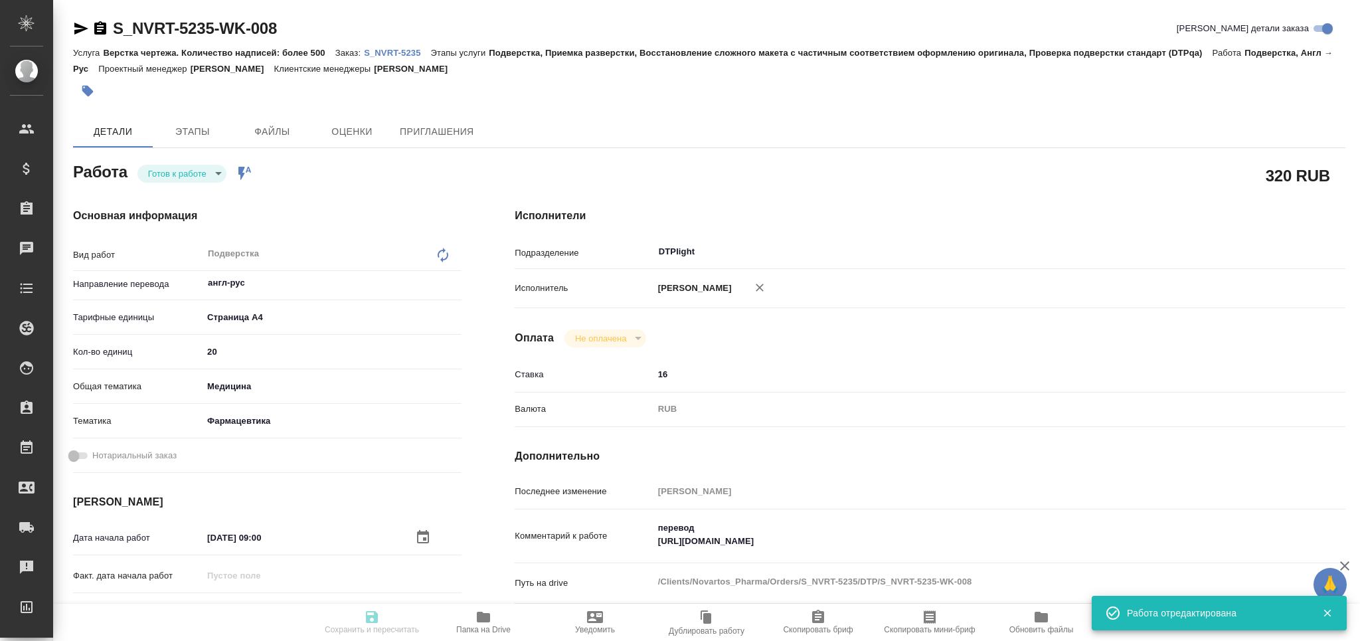
type input "[DATE] 17:00"
type input "DTPlight"
type input "notPayed"
type input "16"
type input "RUB"
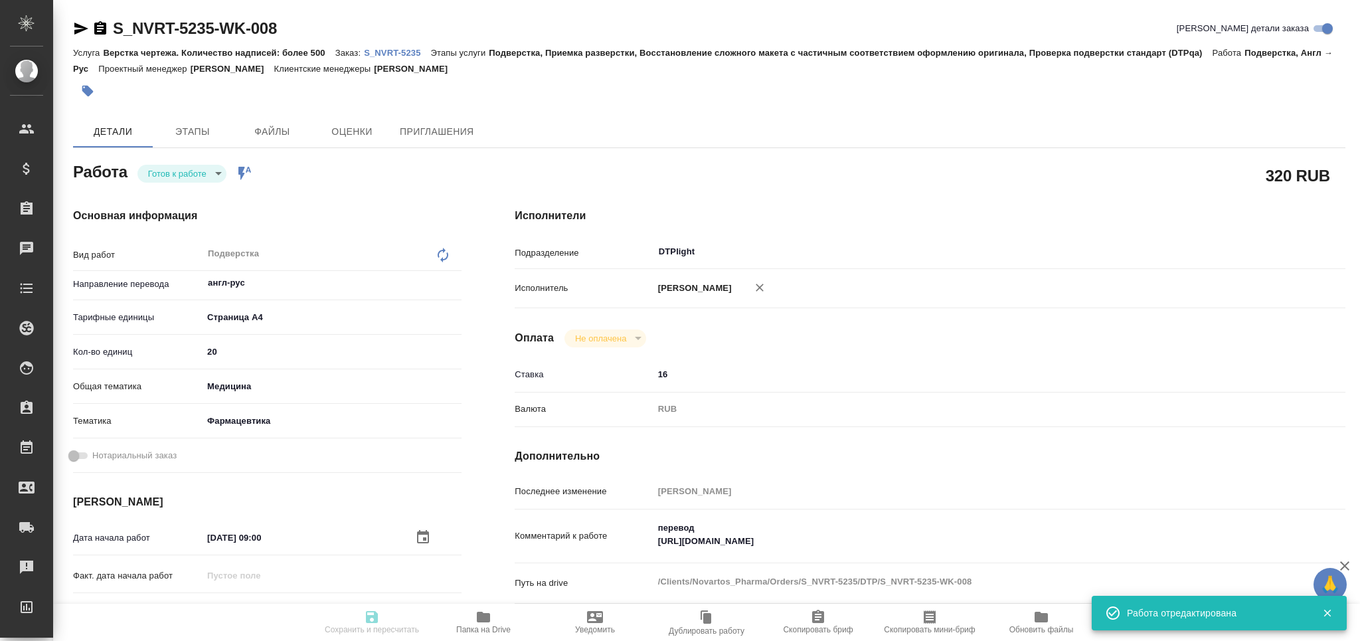
type input "[PERSON_NAME]"
type textarea "перевод https://drive.awatera.com/apps/files/?dir=/Shares/Novartos_Pharma/Order…"
type textarea "x"
type textarea "/Clients/Novartos_Pharma/Orders/S_NVRT-5235/DTP/S_NVRT-5235-WK-008"
type textarea "x"
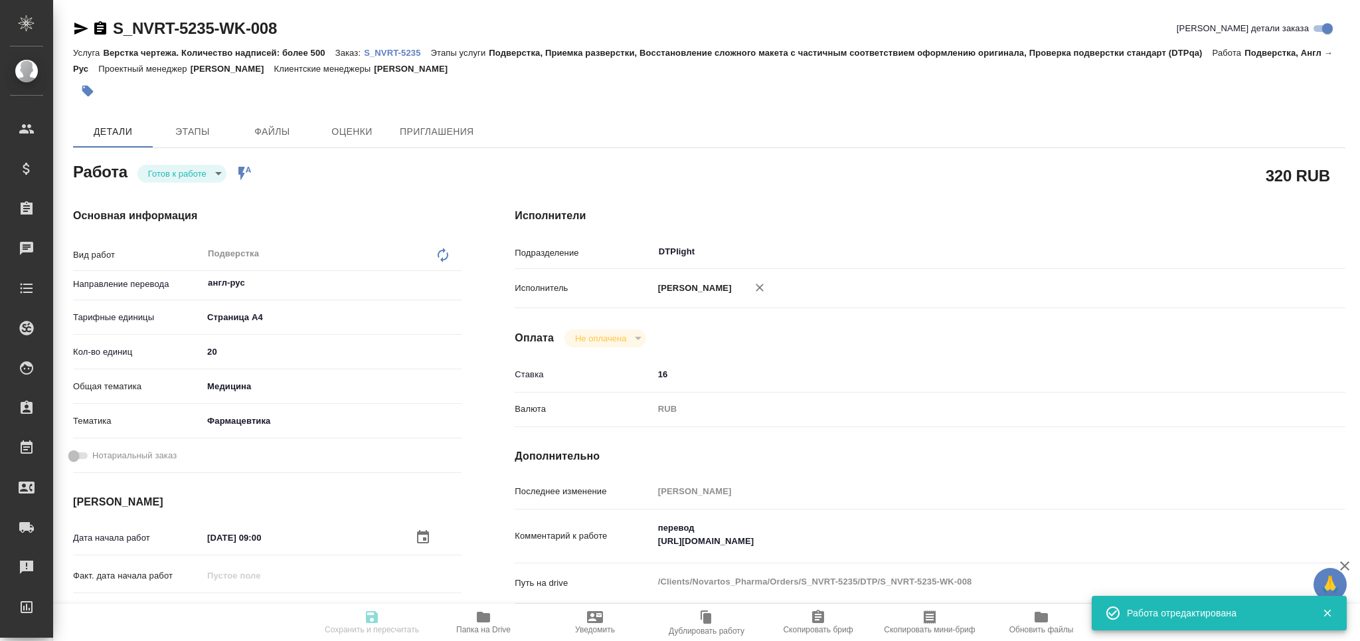
type input "S_NVRT-5235"
type input "Верстка чертежа. Количество надписей: более 500"
type input "Подверстка, Приемка разверстки, Восстановление сложного макета с частичным соот…"
type input "[PERSON_NAME]"
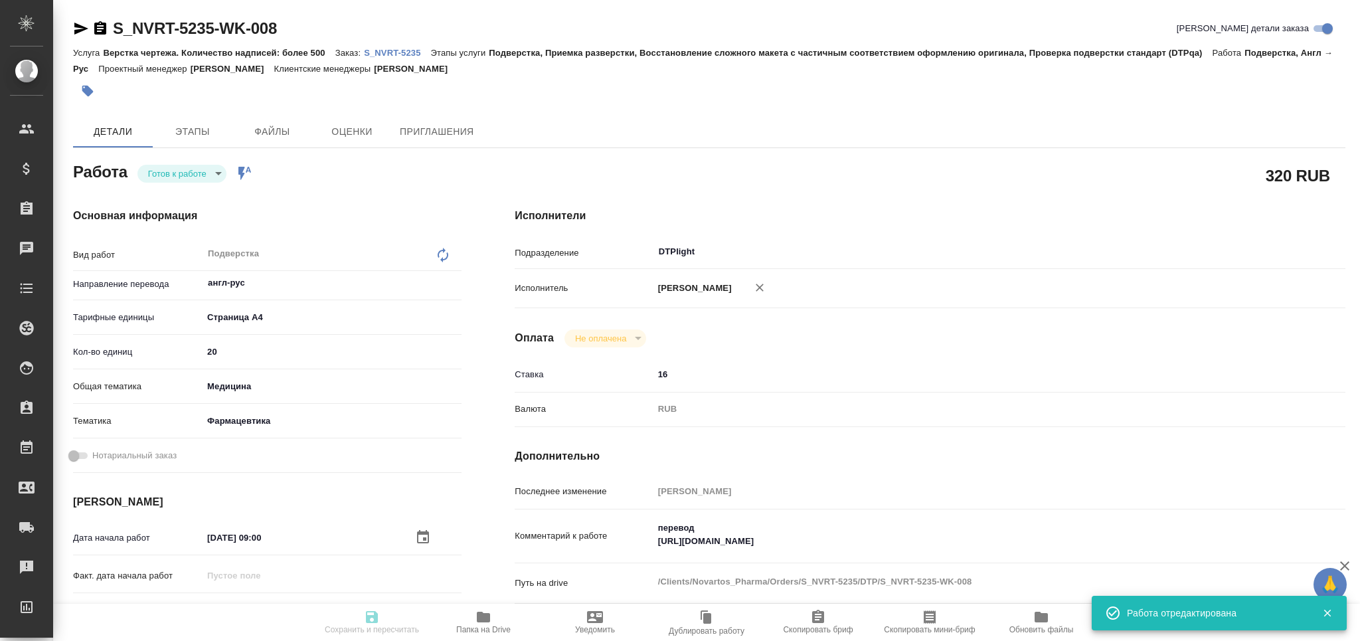
type input "/Clients/Novartos_Pharma/Orders/S_NVRT-5235"
type textarea "x"
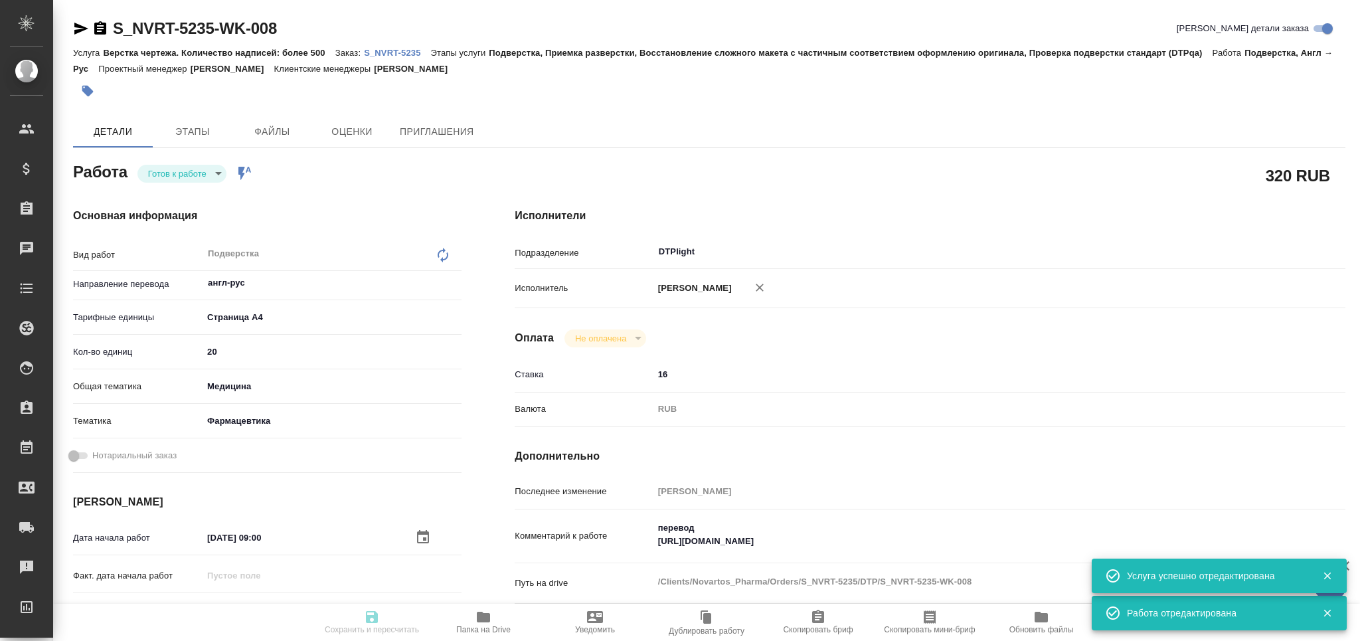
type textarea "x"
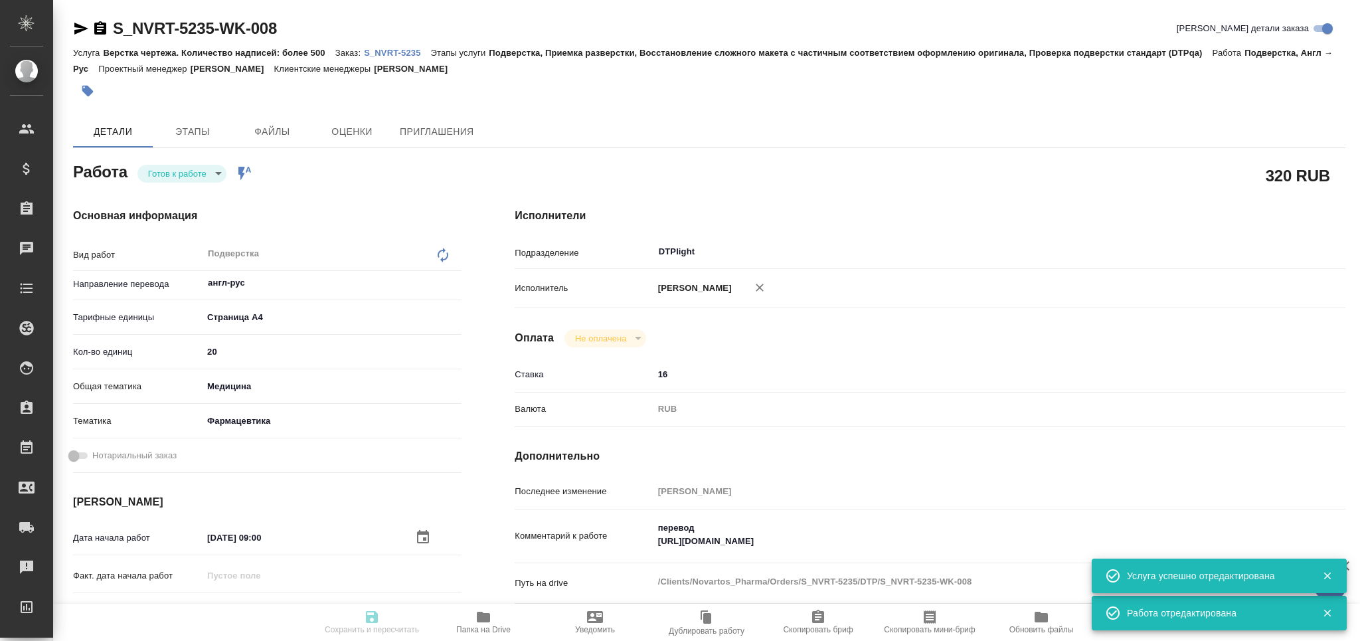
type textarea "x"
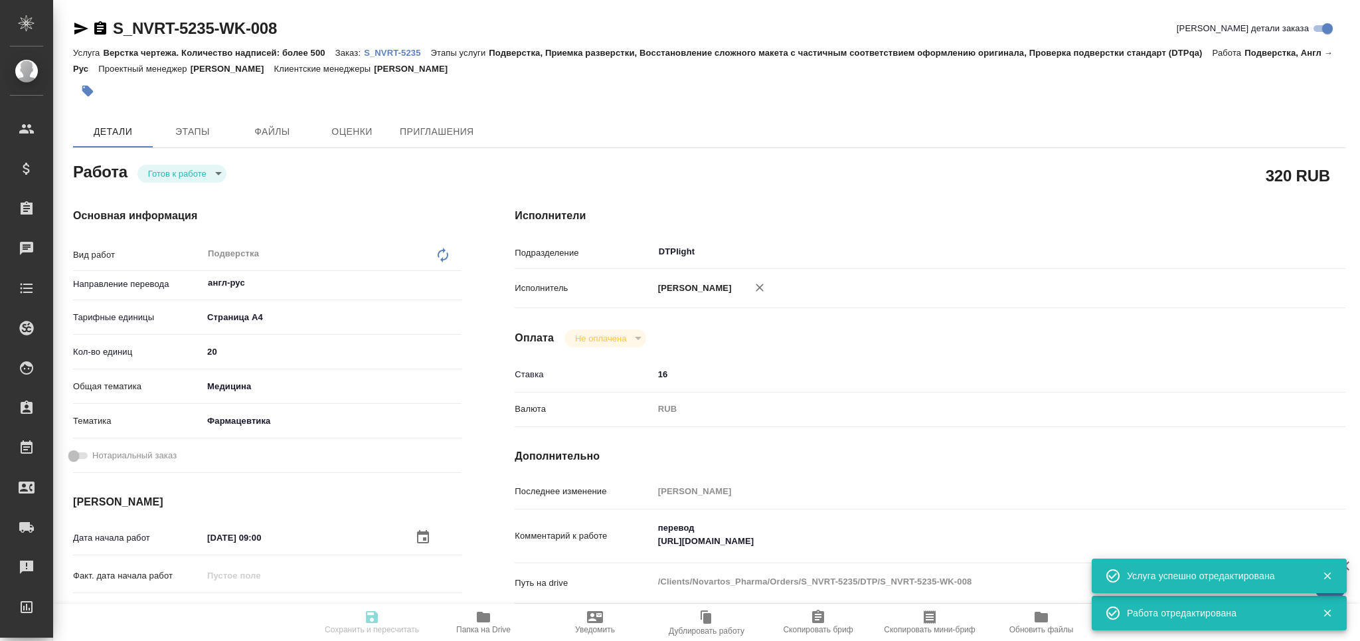
type textarea "x"
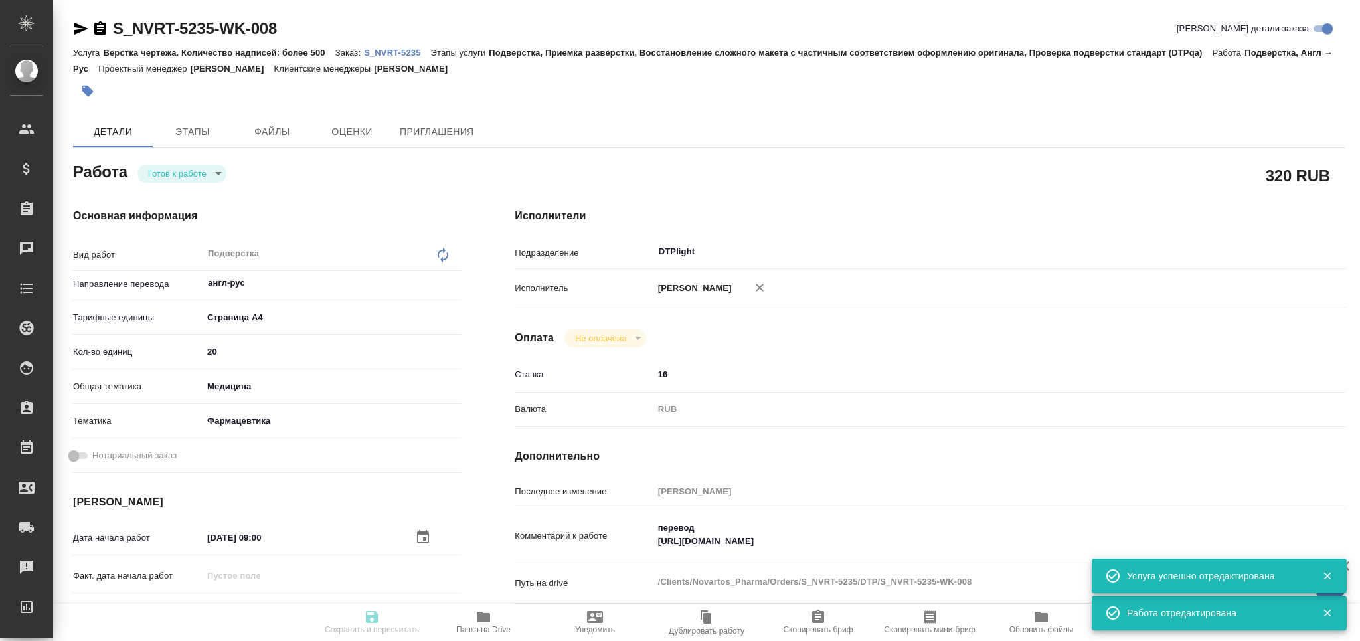
type textarea "x"
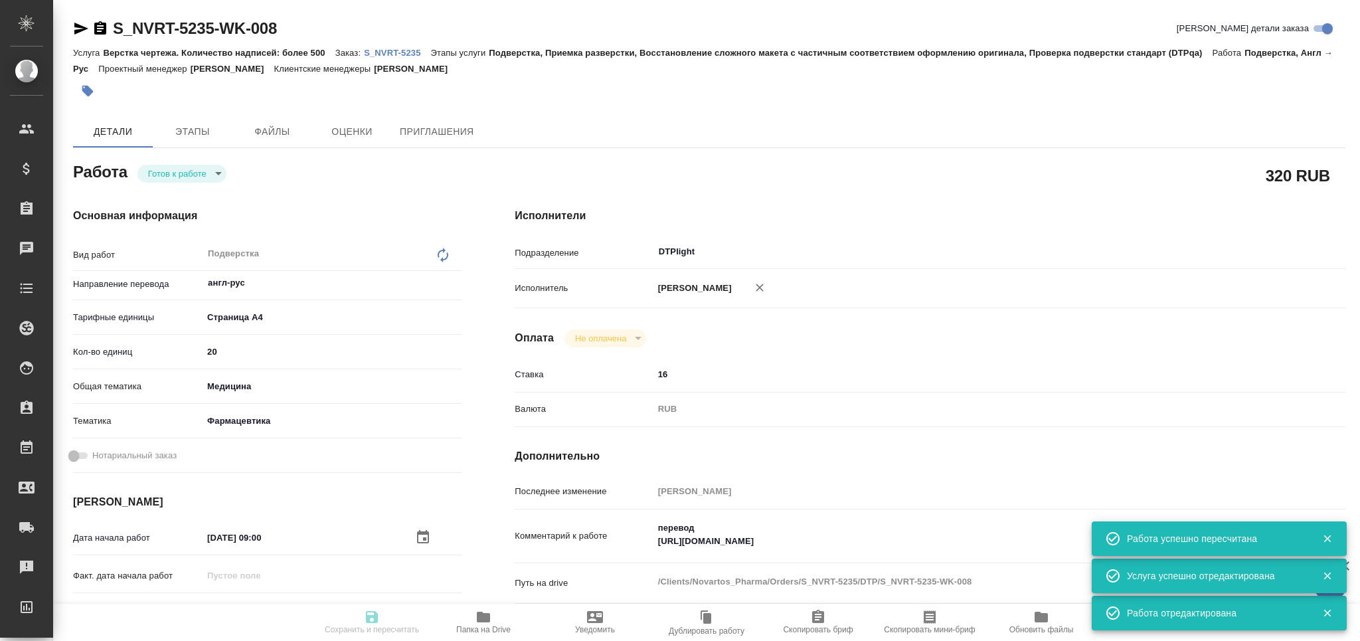
scroll to position [266, 0]
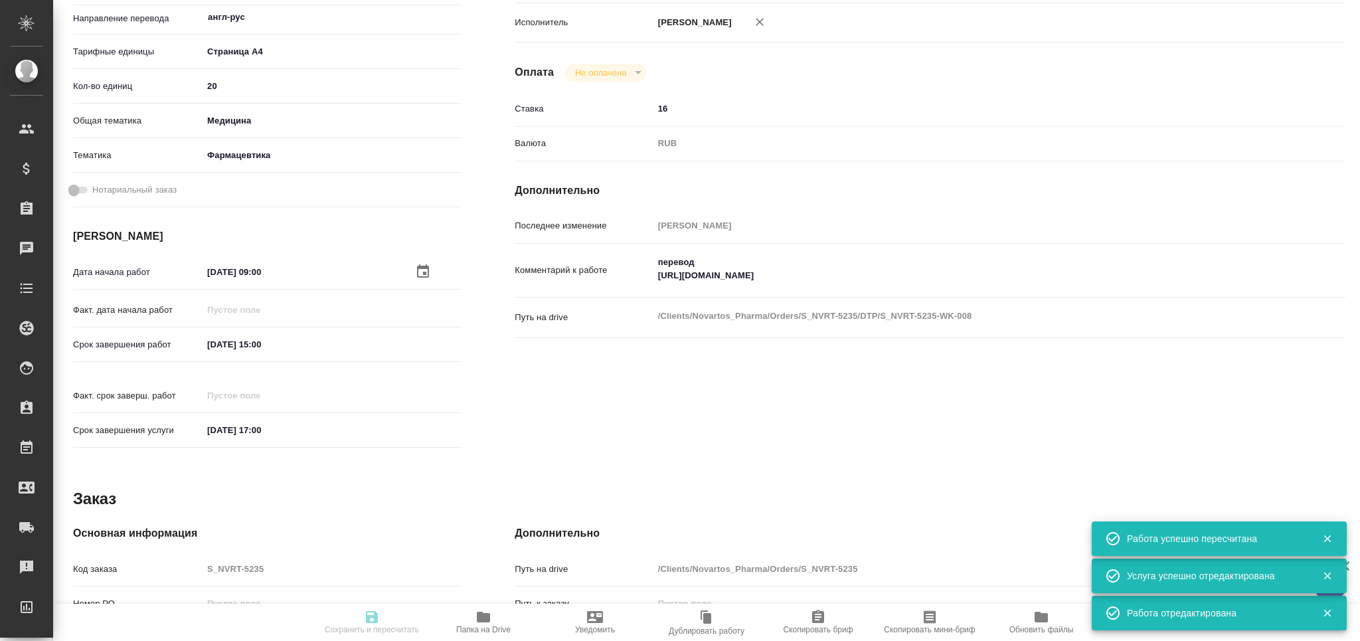
type input "readyForWork"
type textarea "Подверстка"
type textarea "x"
type input "англ-рус"
type input "5f036ec4e16dec2d6b59c8ff"
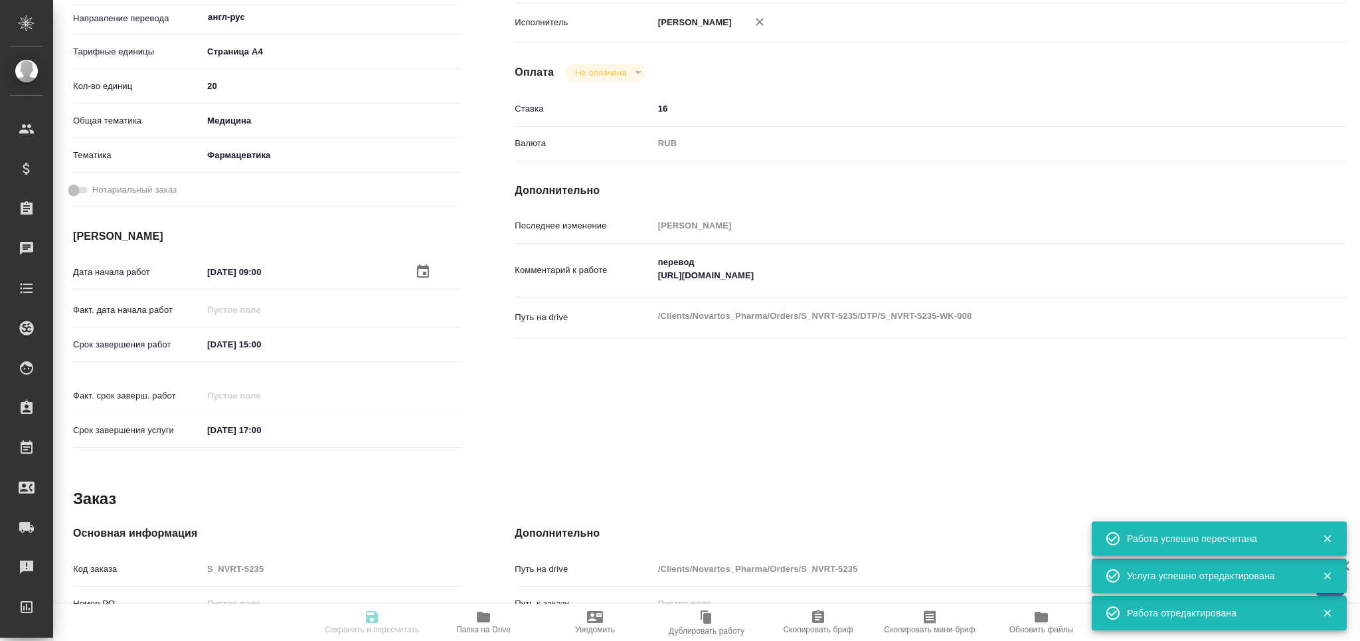
type input "20"
type input "med"
type input "6149832f2b7be24903fd7a82"
type input "06.10.2025 09:00"
type input "06.10.2025 15:00"
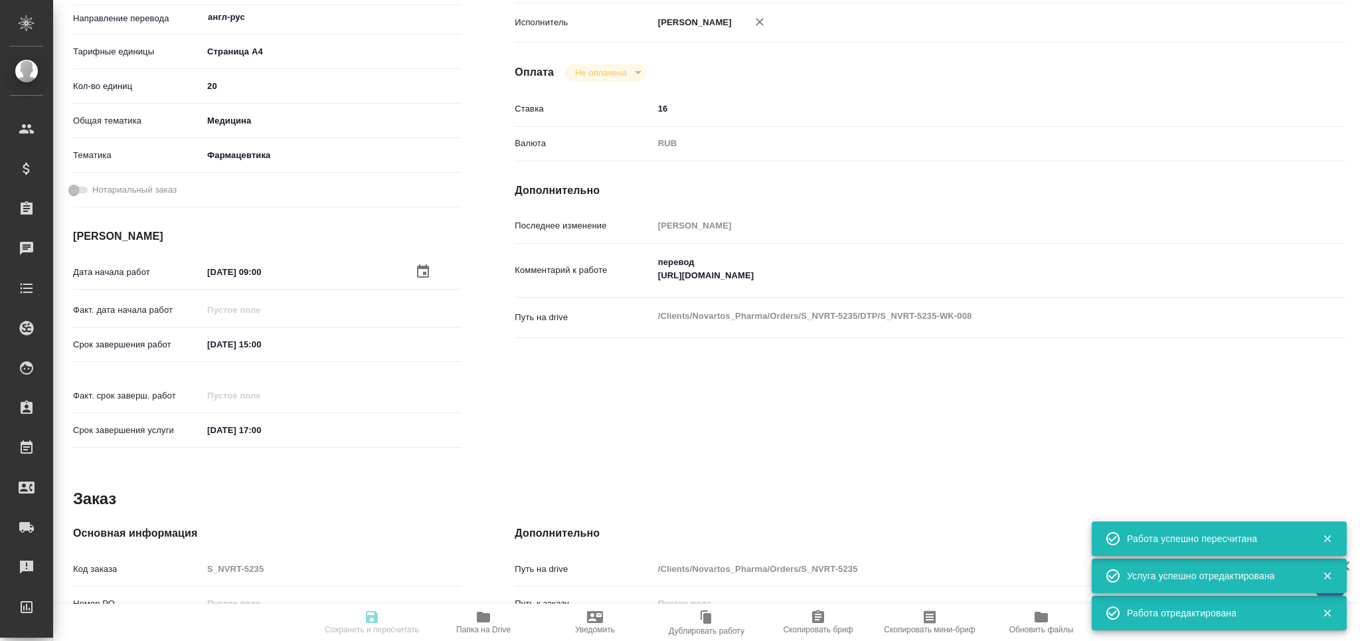
type input "06.10.2025 17:00"
type input "DTPlight"
type input "notPayed"
type input "16"
type input "RUB"
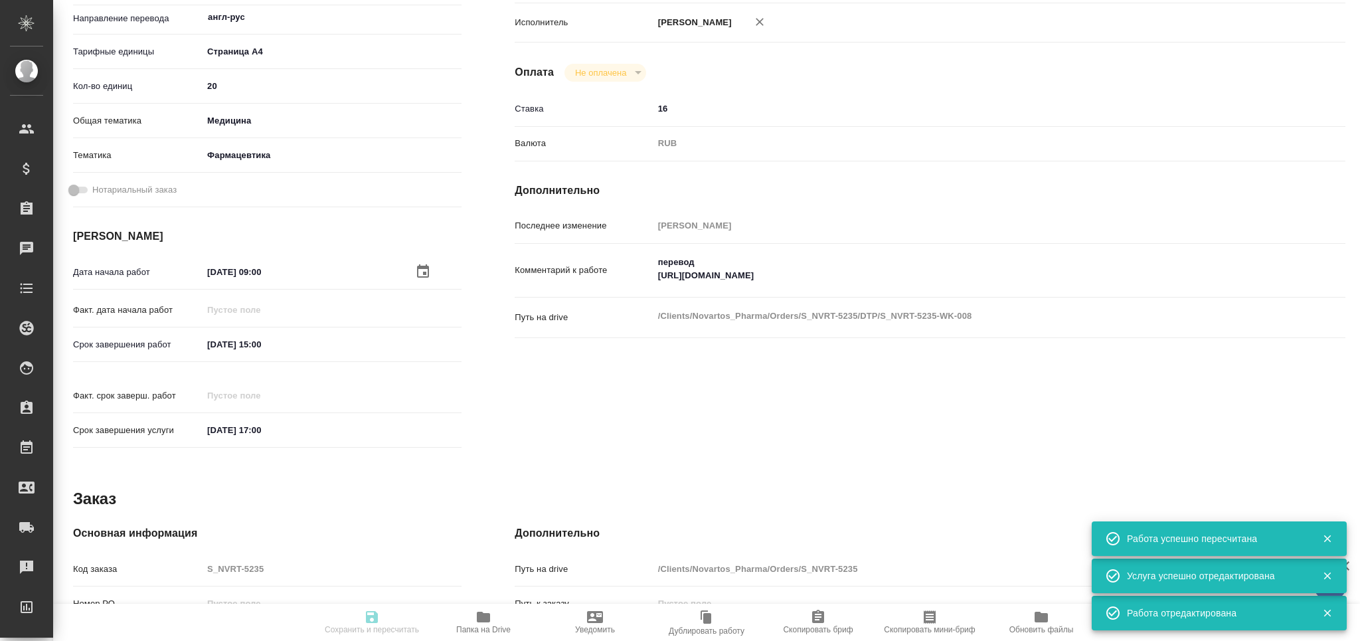
type input "[PERSON_NAME]"
type textarea "перевод https://drive.awatera.com/apps/files/?dir=/Shares/Novartos_Pharma/Order…"
type textarea "x"
type textarea "/Clients/Novartos_Pharma/Orders/S_NVRT-5235/DTP/S_NVRT-5235-WK-008"
type textarea "x"
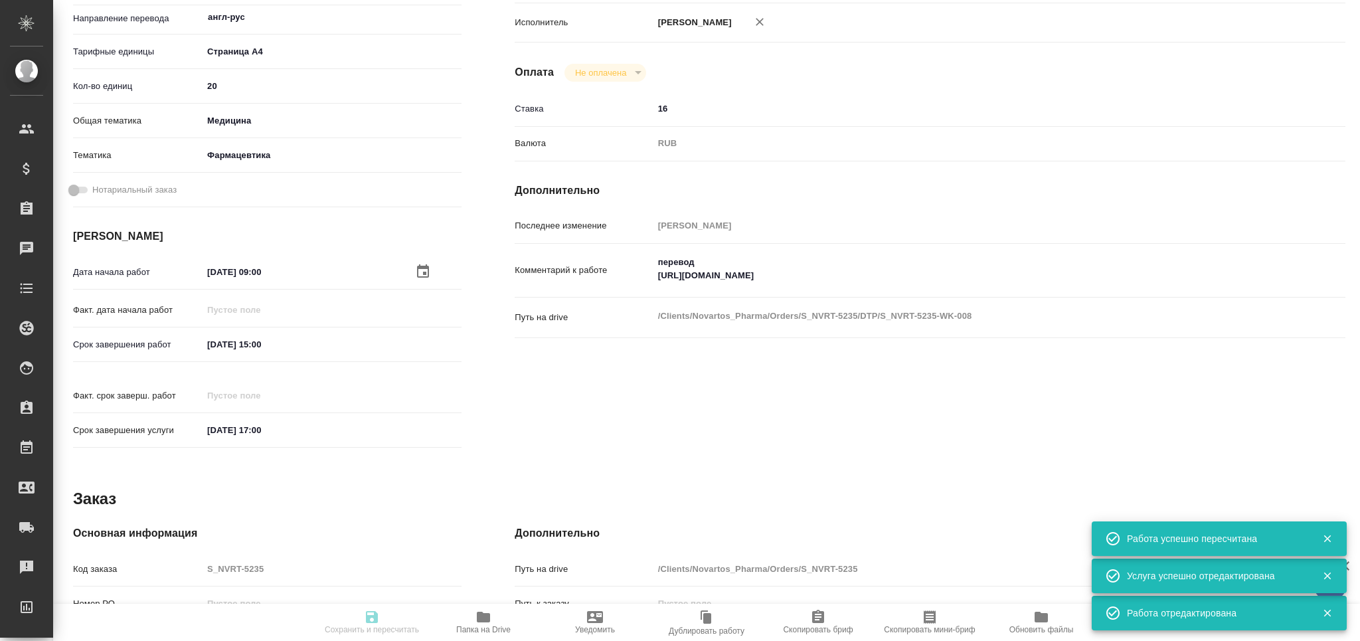
type input "S_NVRT-5235"
type input "Верстка чертежа. Количество надписей: более 500"
type input "Подверстка, Приемка разверстки, Восстановление сложного макета с частичным соот…"
type input "Кабаргина Анна"
type input "[PERSON_NAME]"
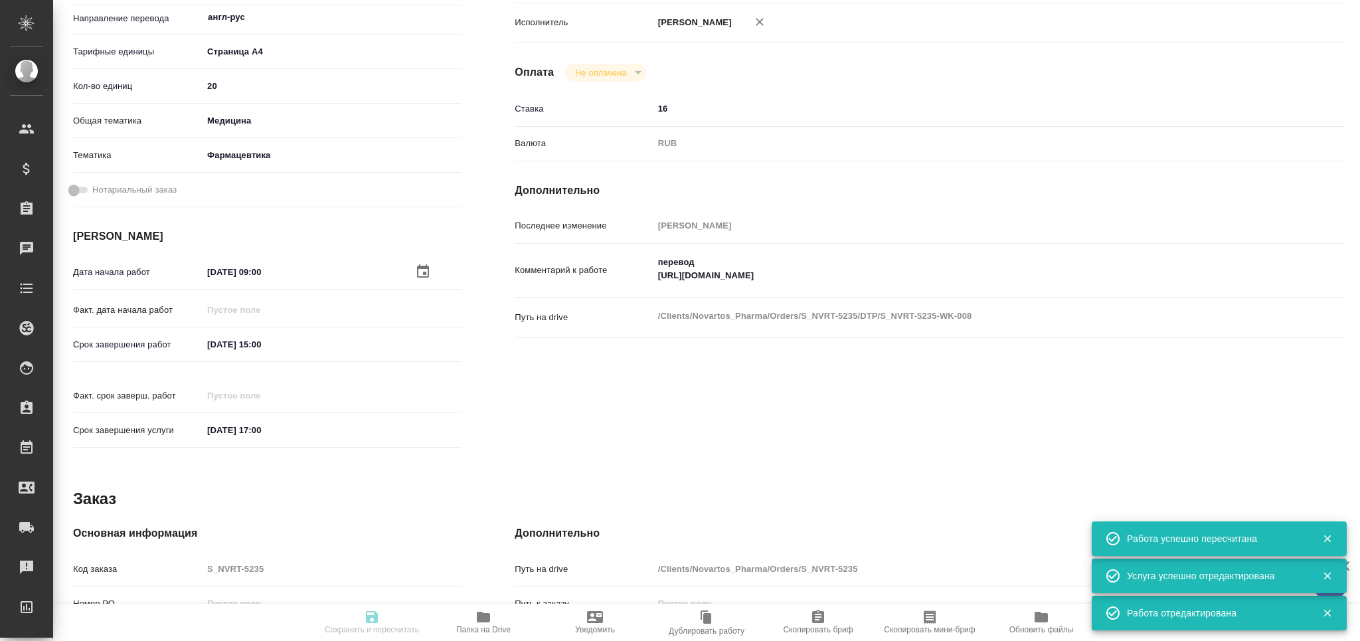
type input "/Clients/Novartos_Pharma/Orders/S_NVRT-5235"
type textarea "x"
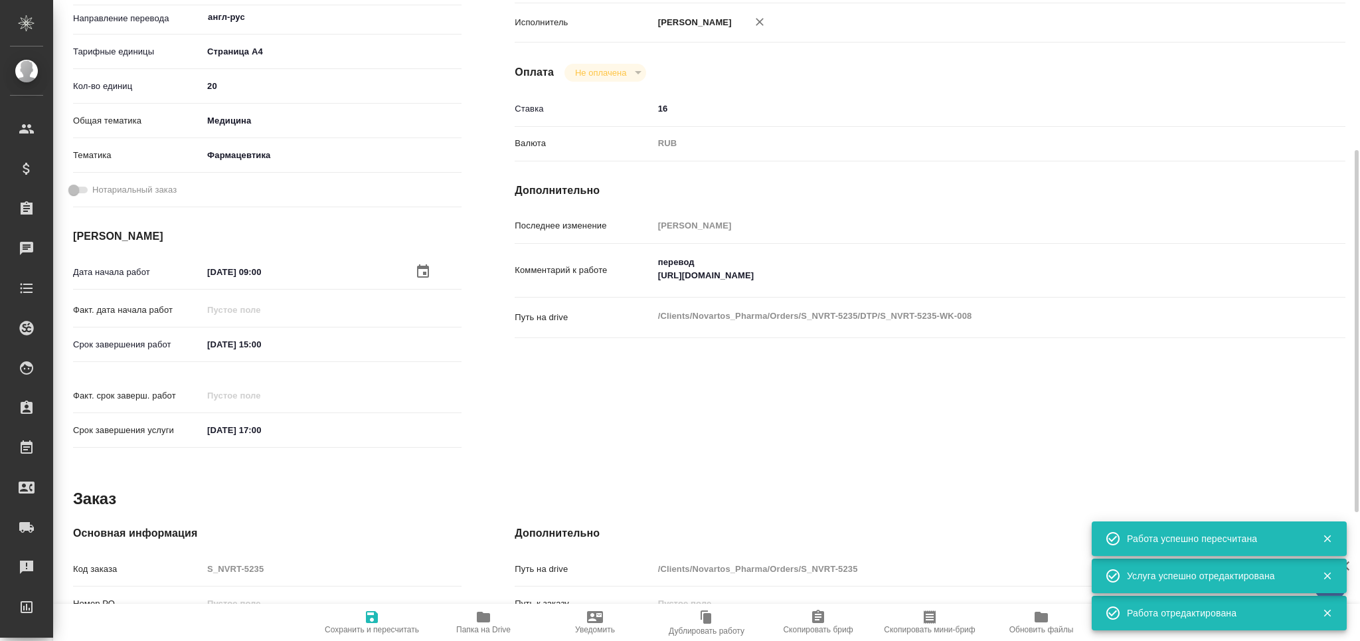
type textarea "x"
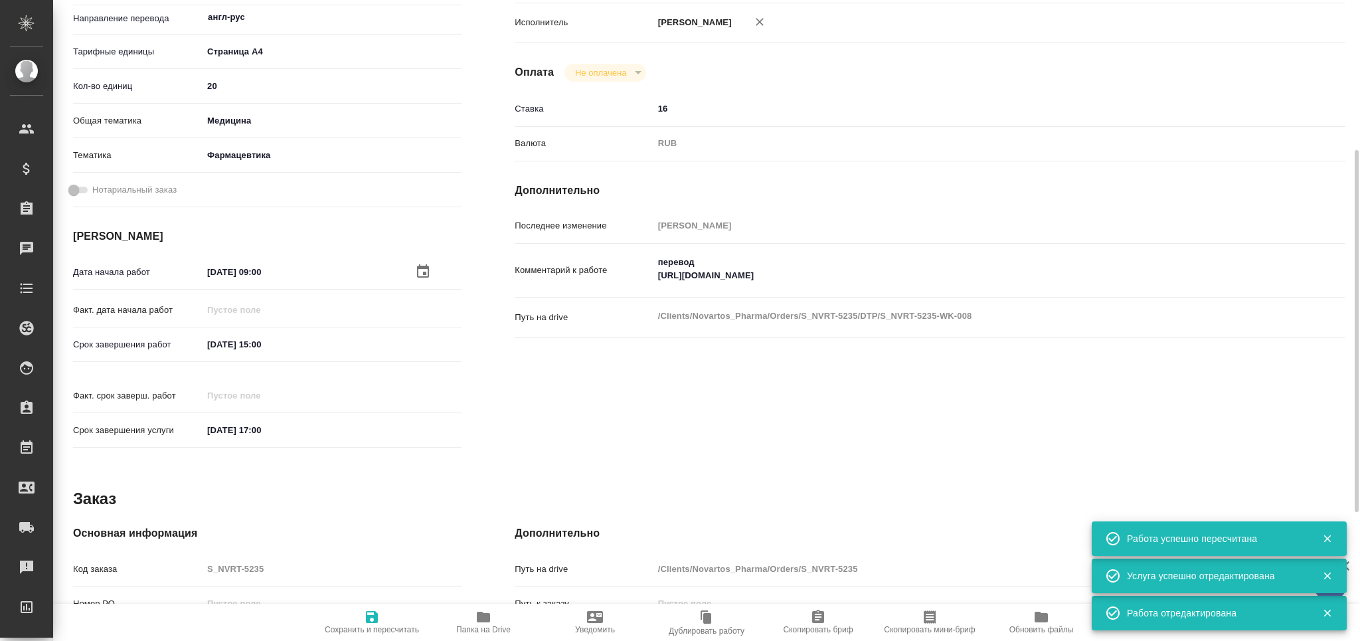
type textarea "x"
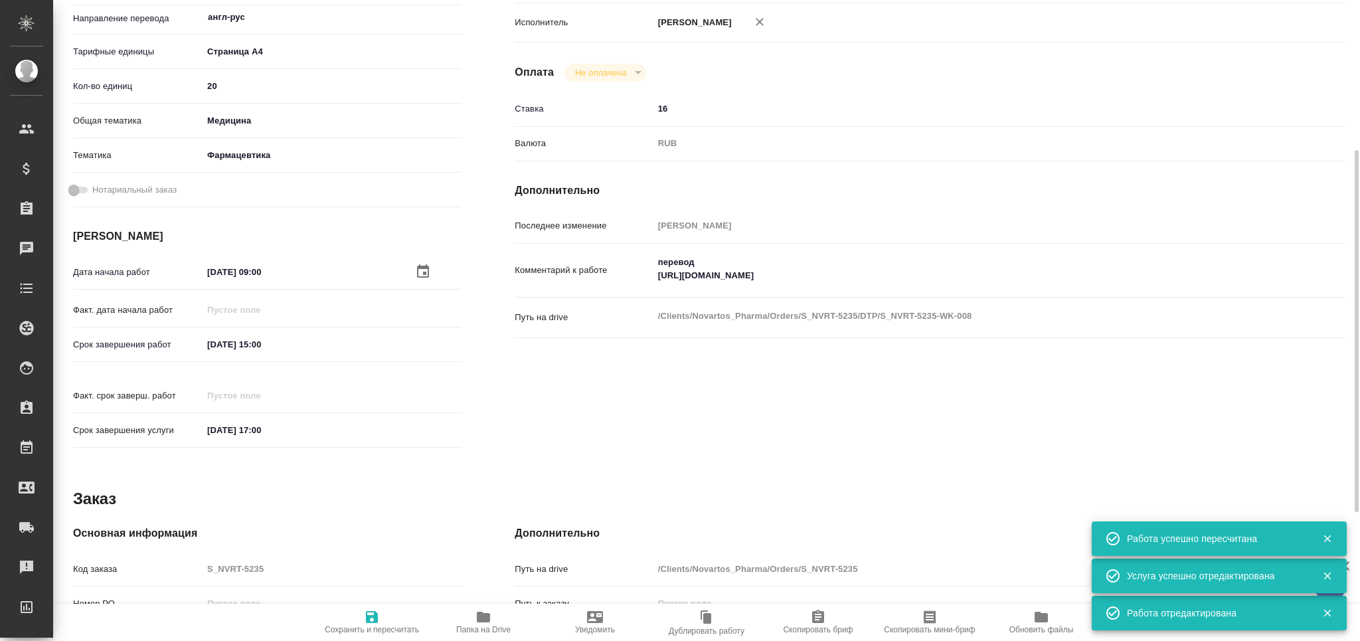
type textarea "x"
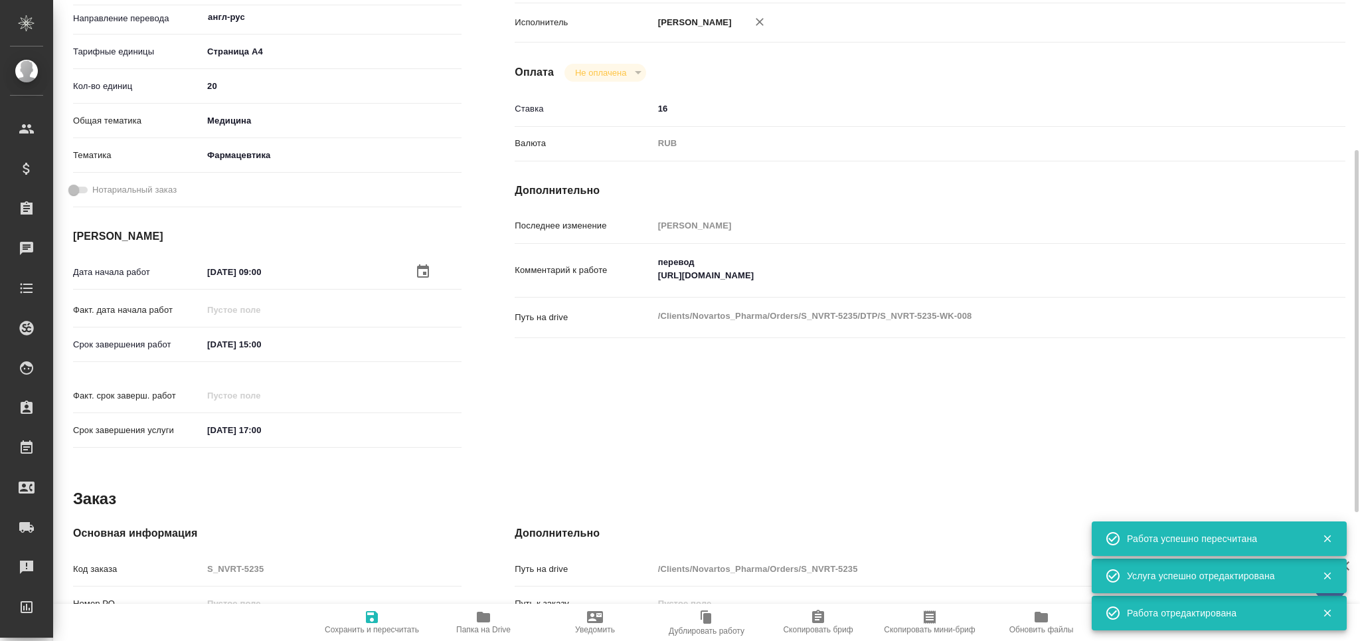
type textarea "x"
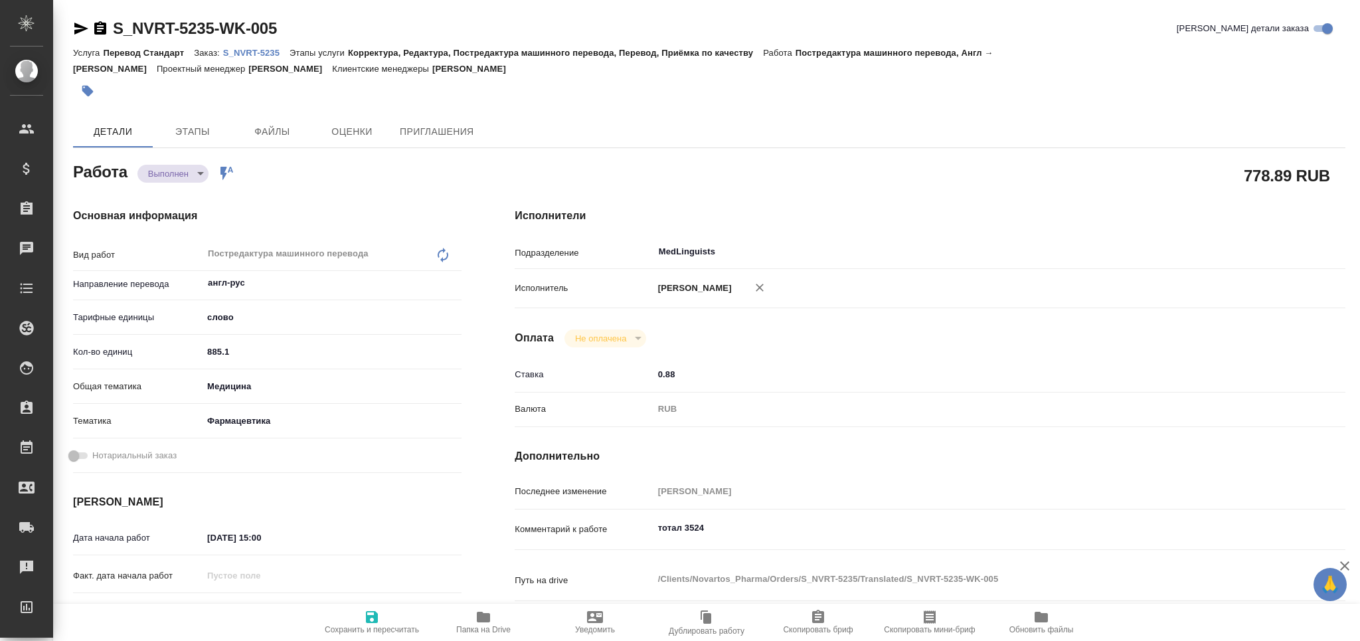
type textarea "x"
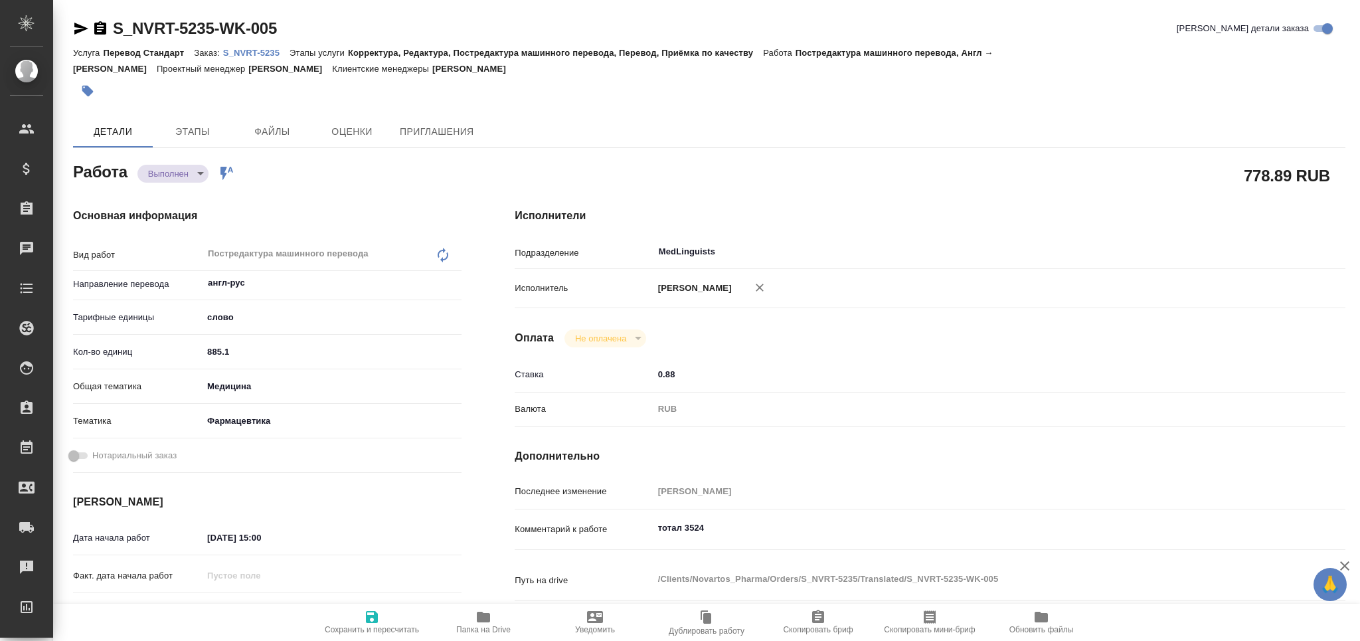
type textarea "x"
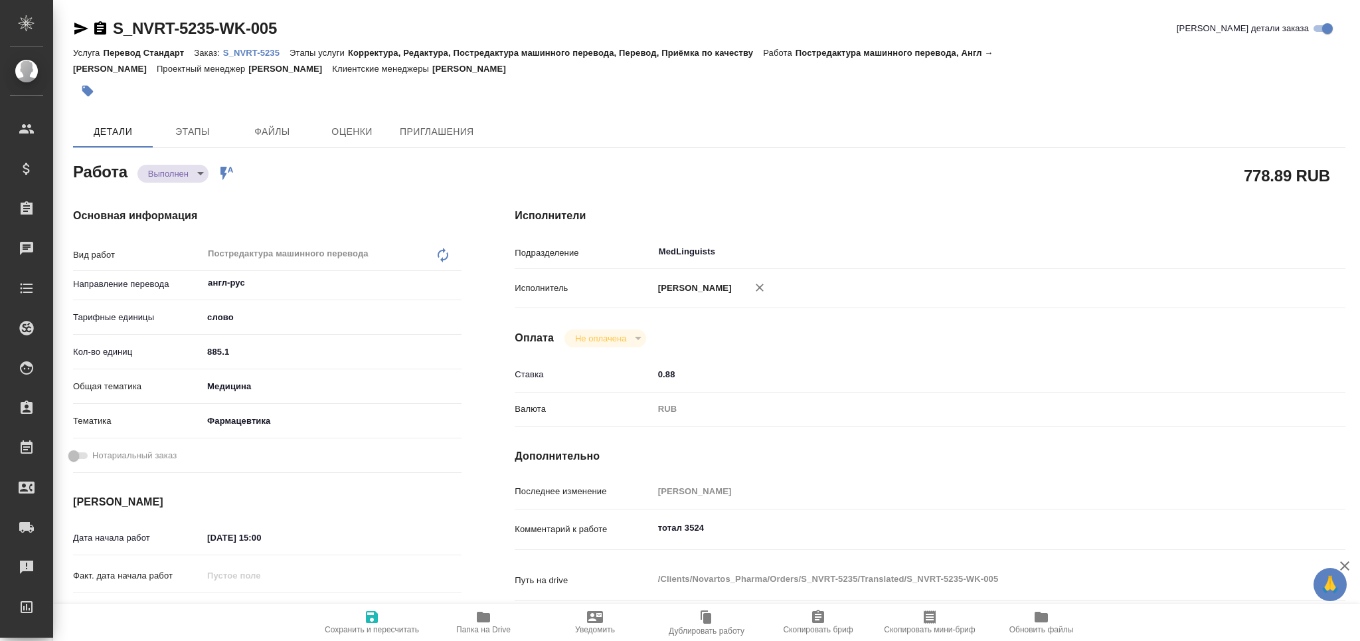
type textarea "x"
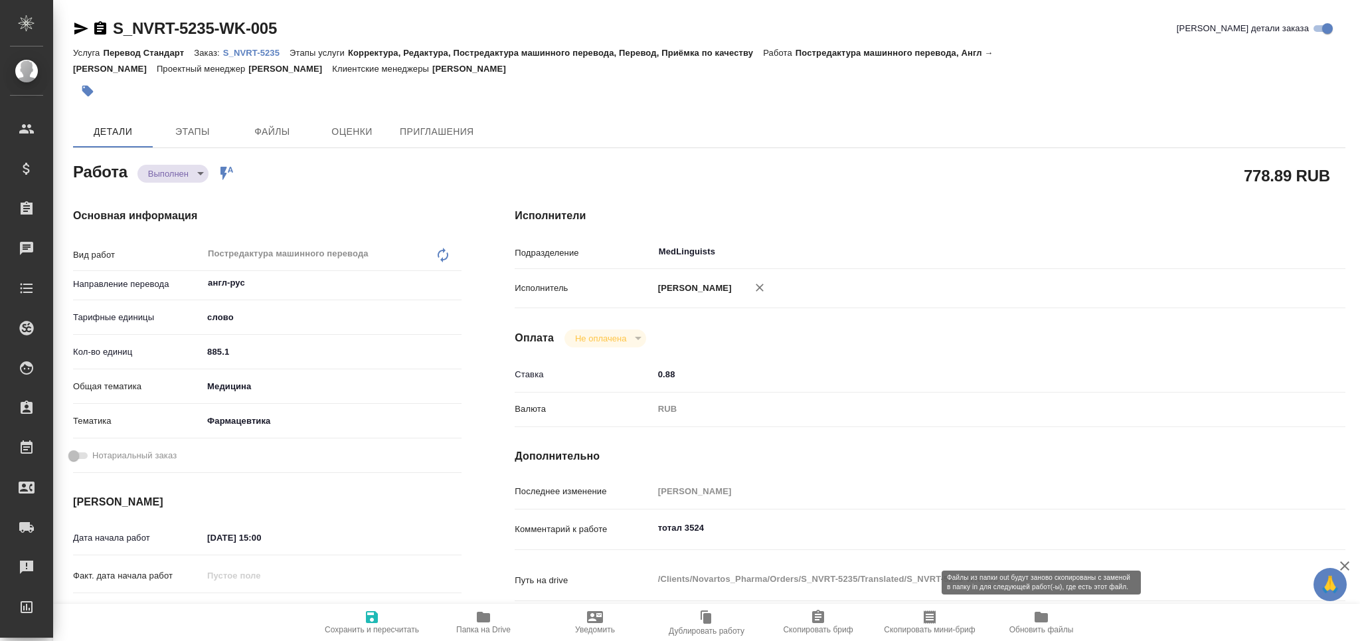
click at [1023, 612] on span "Обновить файлы" at bounding box center [1041, 621] width 96 height 25
type textarea "x"
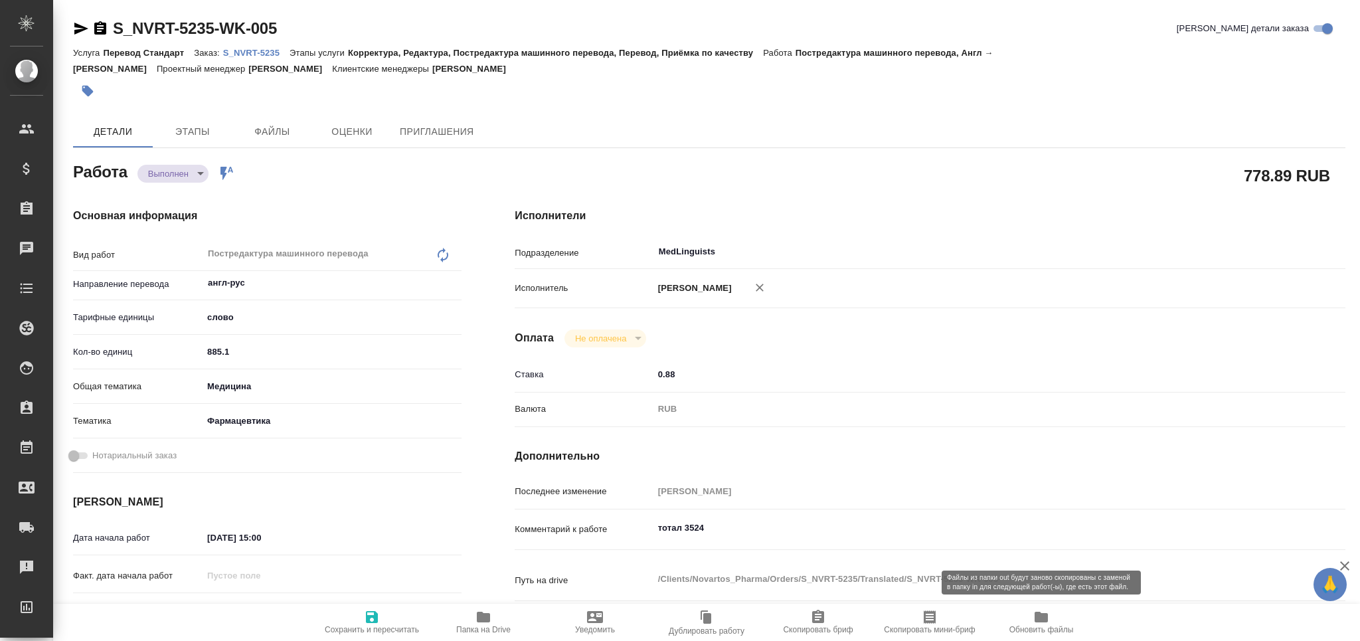
type textarea "x"
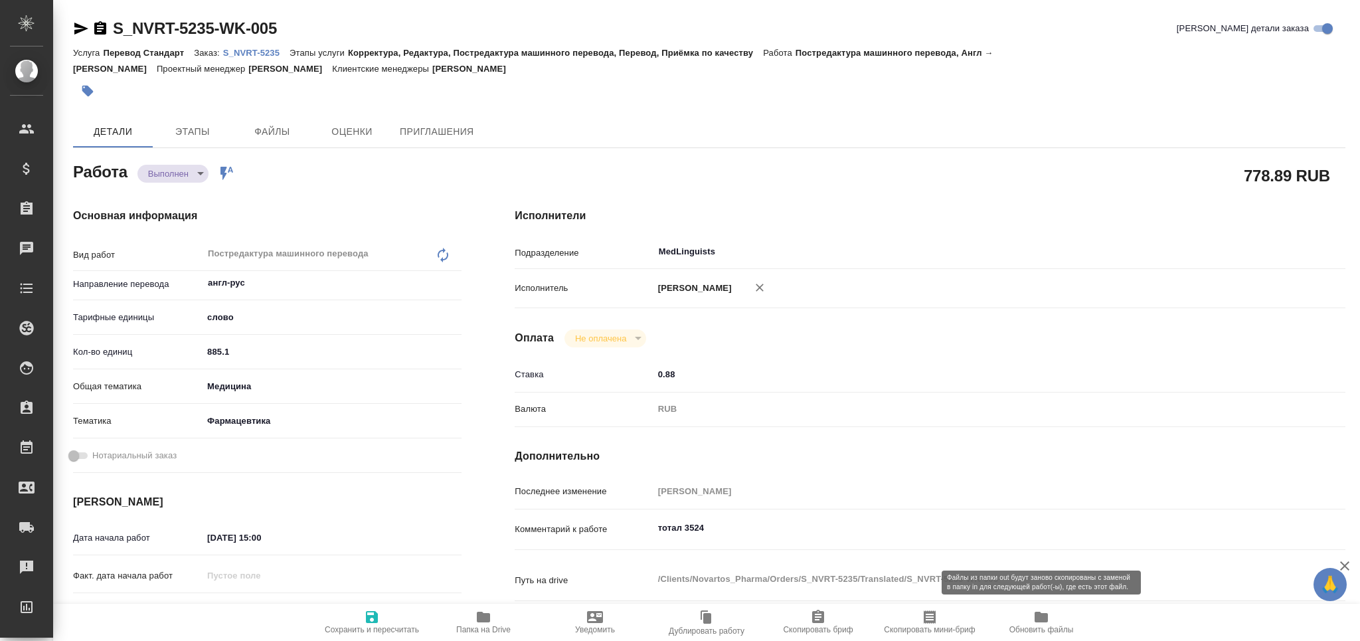
type textarea "x"
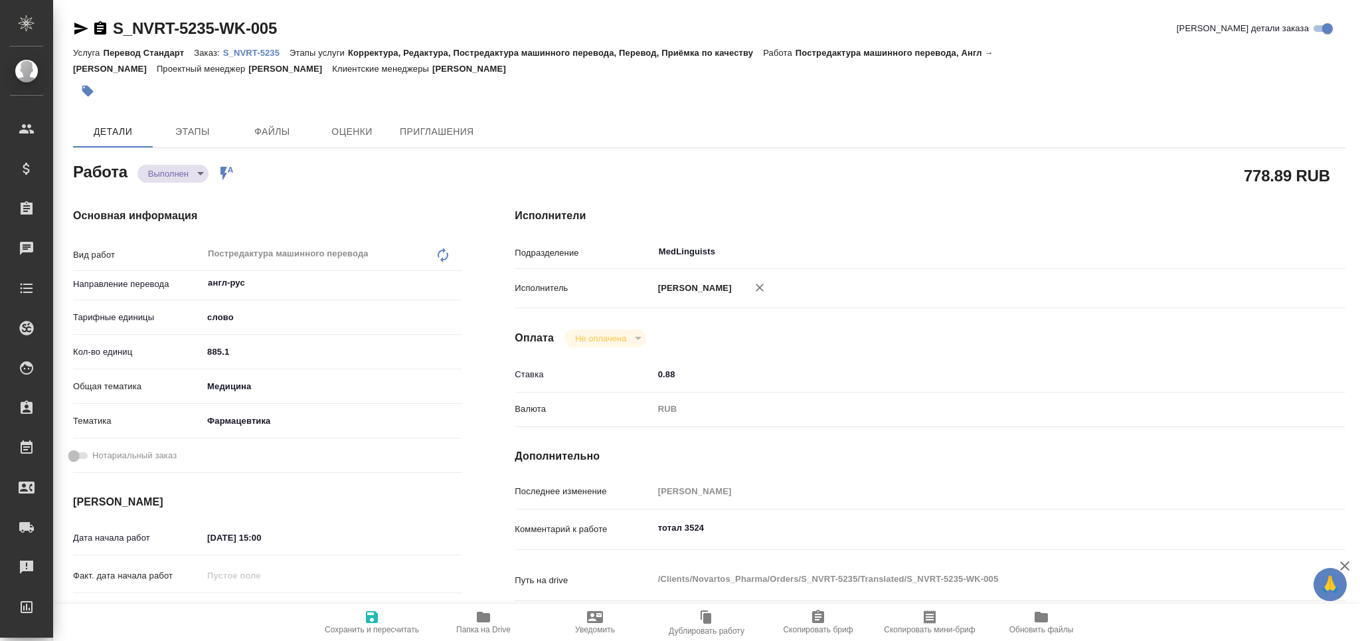
type textarea "x"
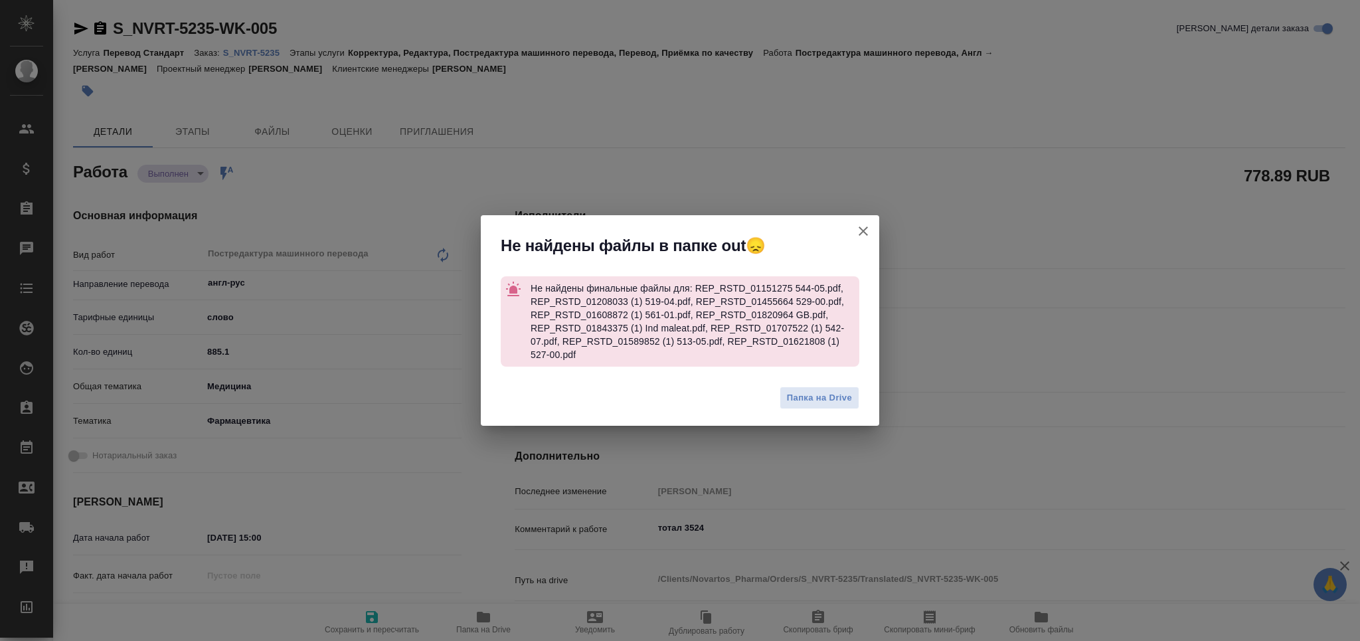
type textarea "x"
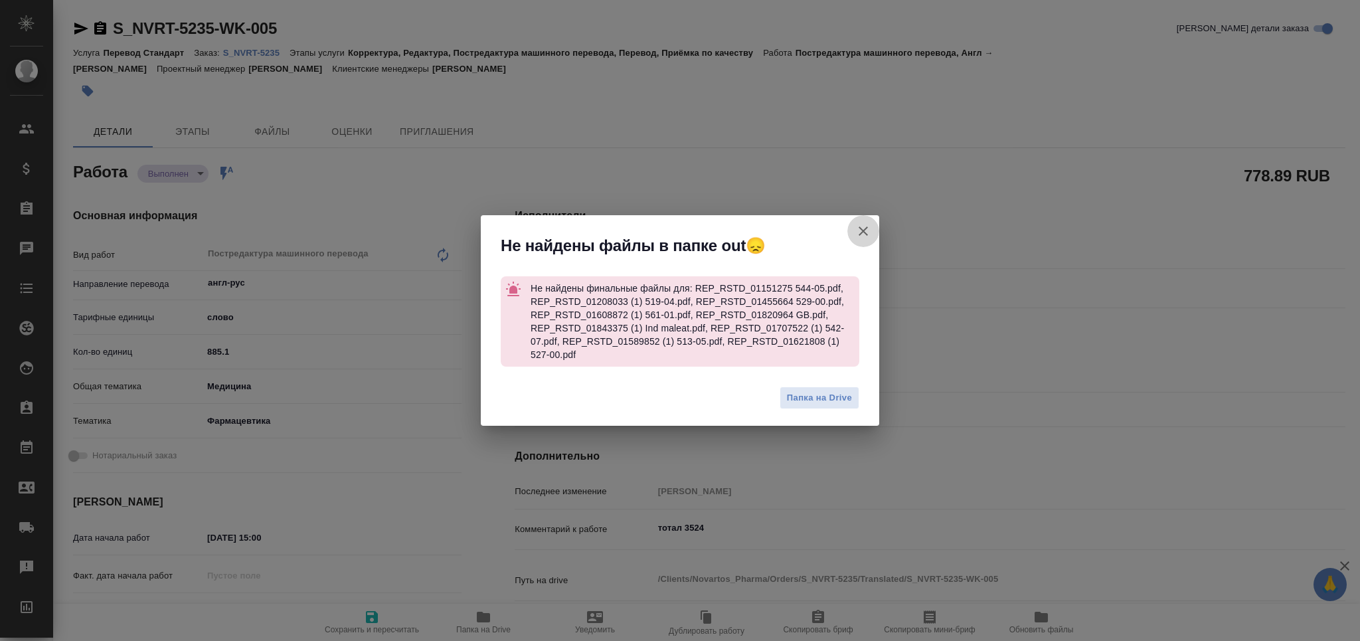
click at [859, 234] on icon "button" at bounding box center [863, 230] width 9 height 9
type textarea "x"
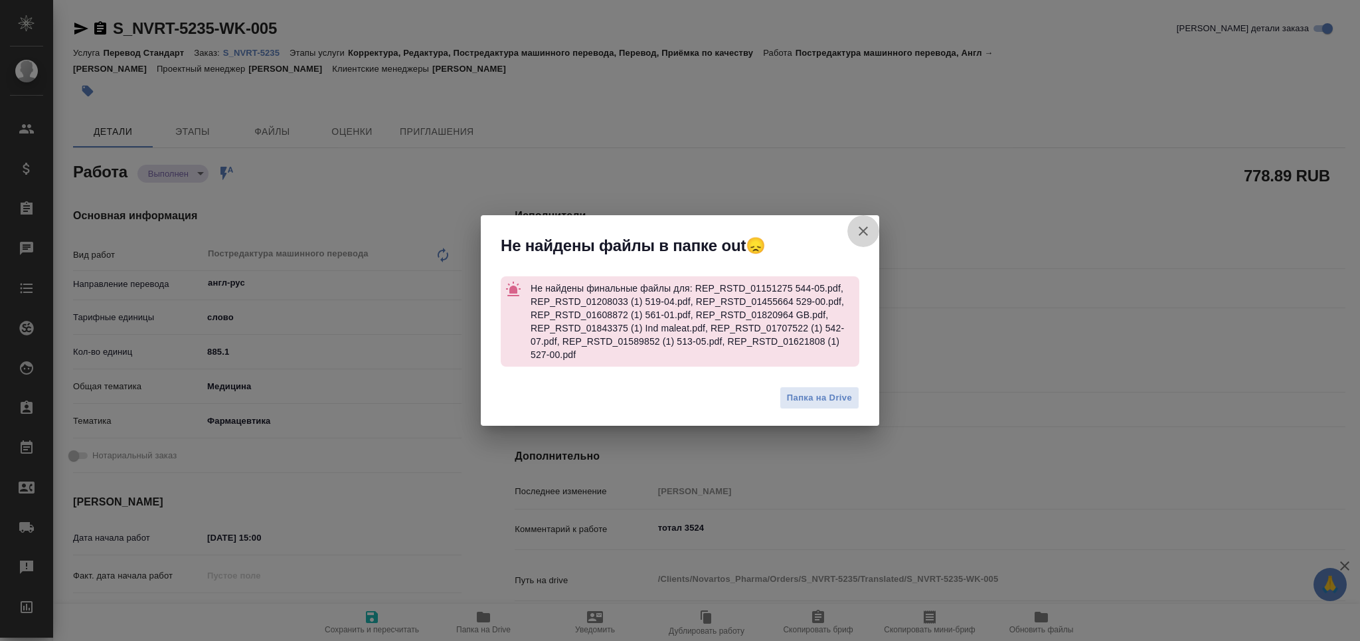
type textarea "x"
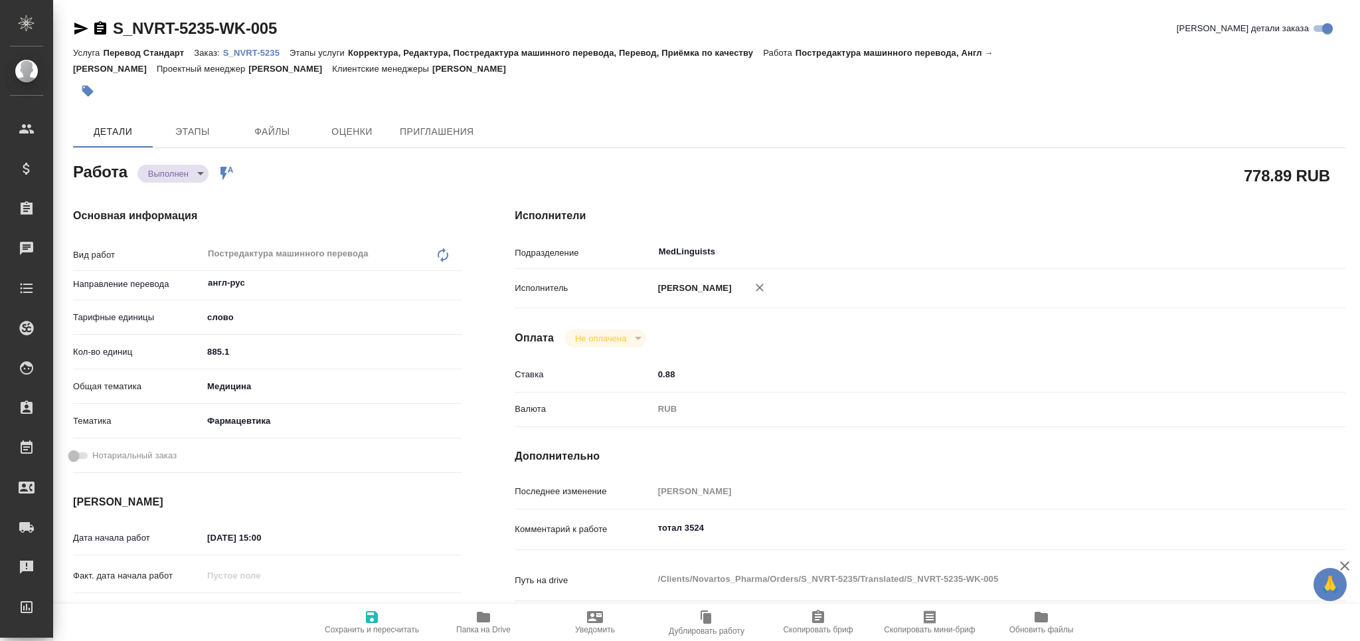
type textarea "x"
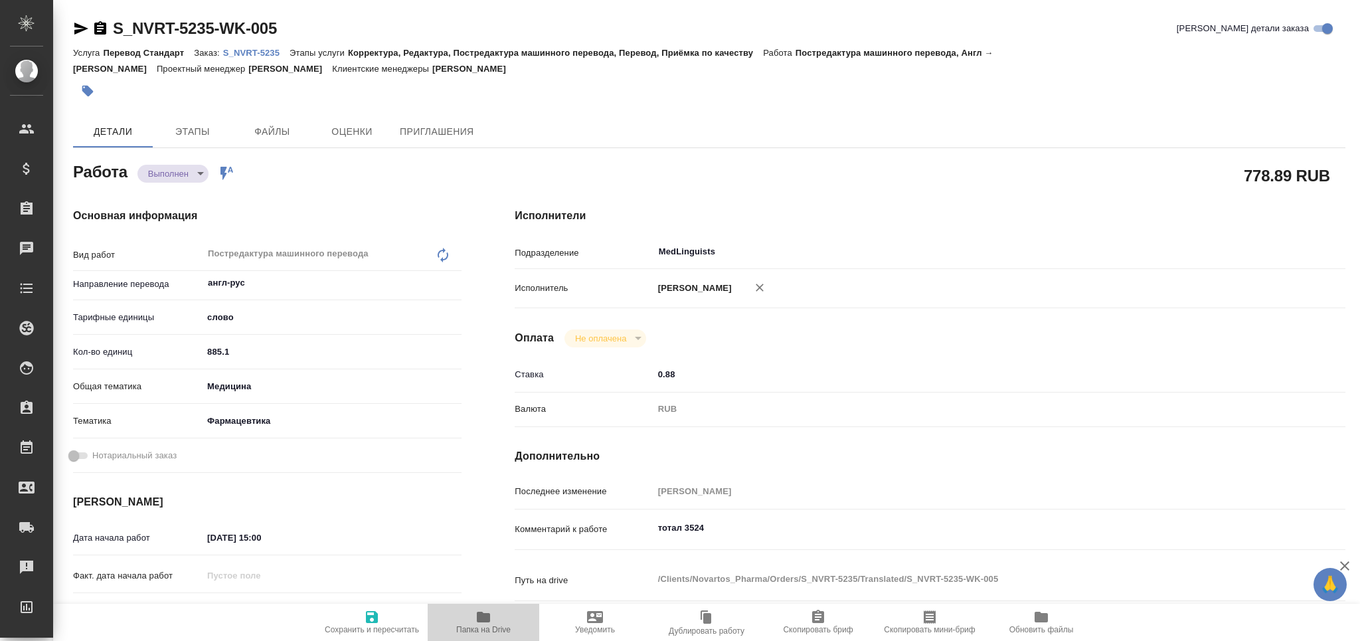
click at [487, 623] on icon "button" at bounding box center [483, 617] width 16 height 16
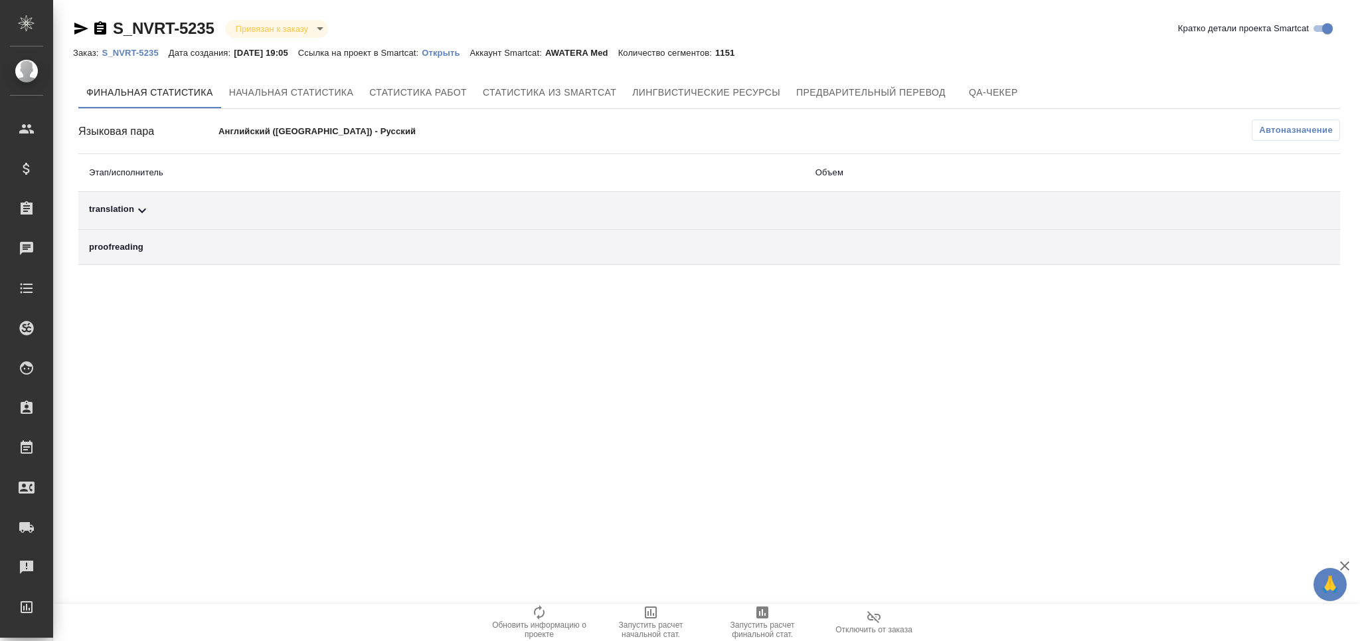
click at [1272, 139] on button "Автоназначение" at bounding box center [1296, 130] width 88 height 21
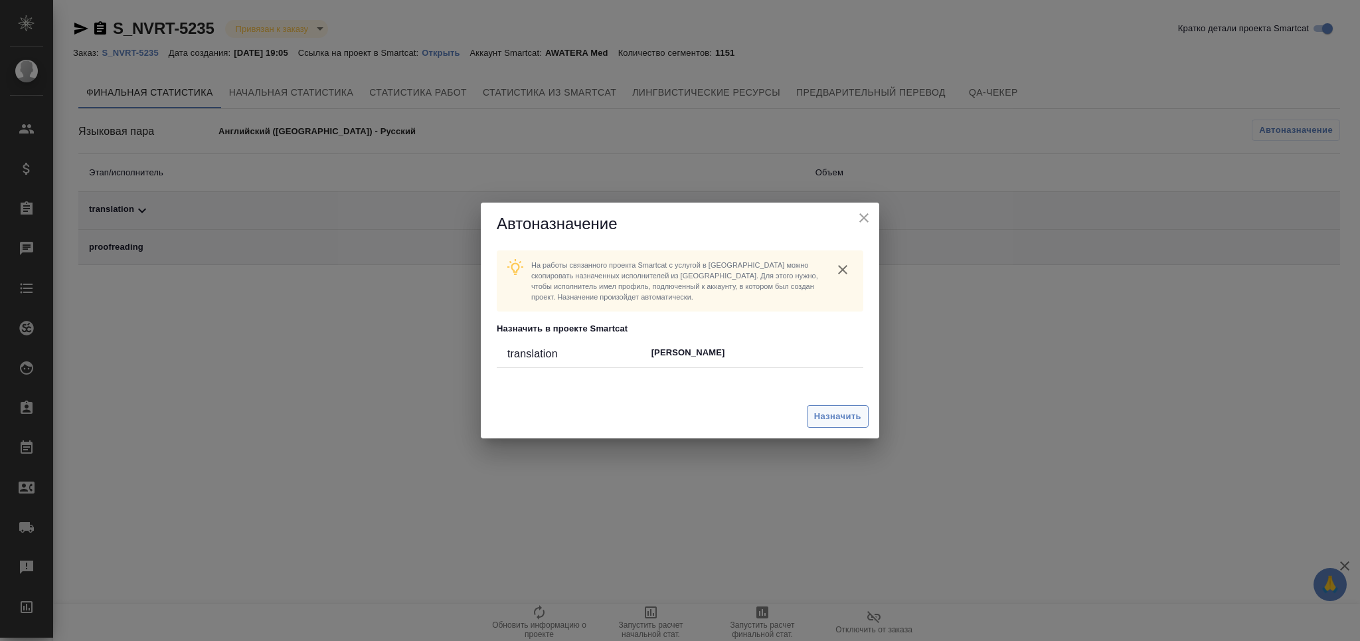
click at [823, 422] on span "Назначить" at bounding box center [837, 416] width 47 height 15
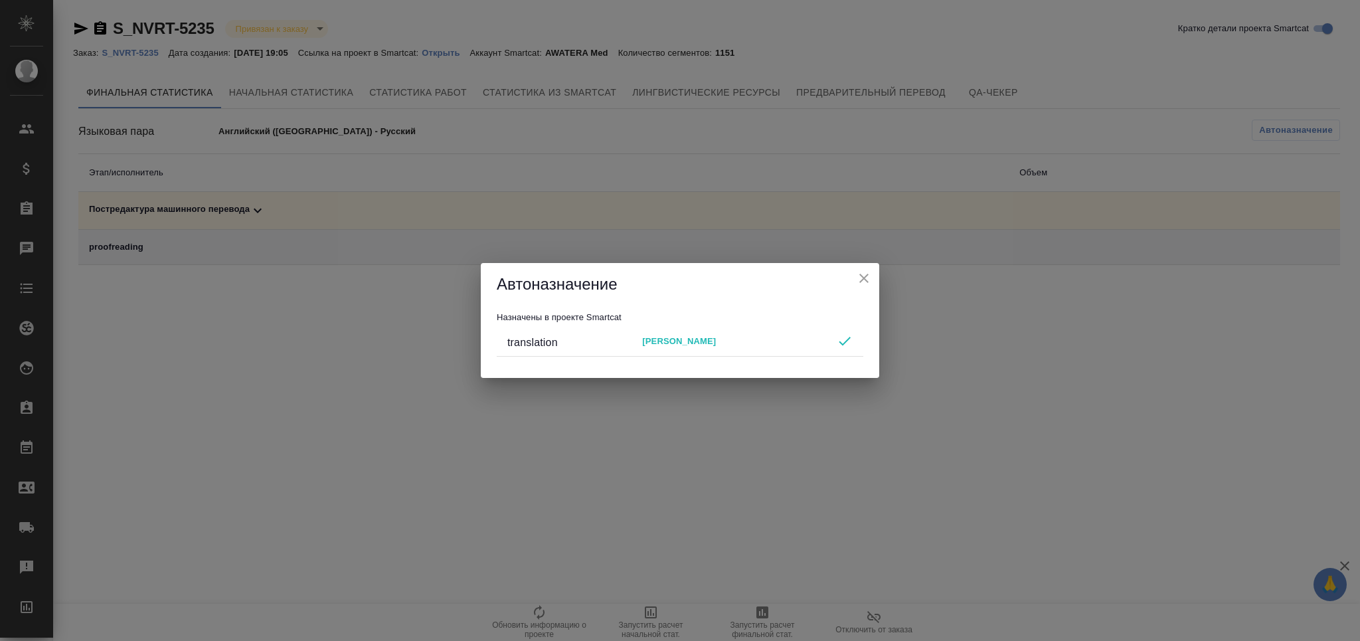
click at [859, 283] on icon "close" at bounding box center [864, 278] width 16 height 16
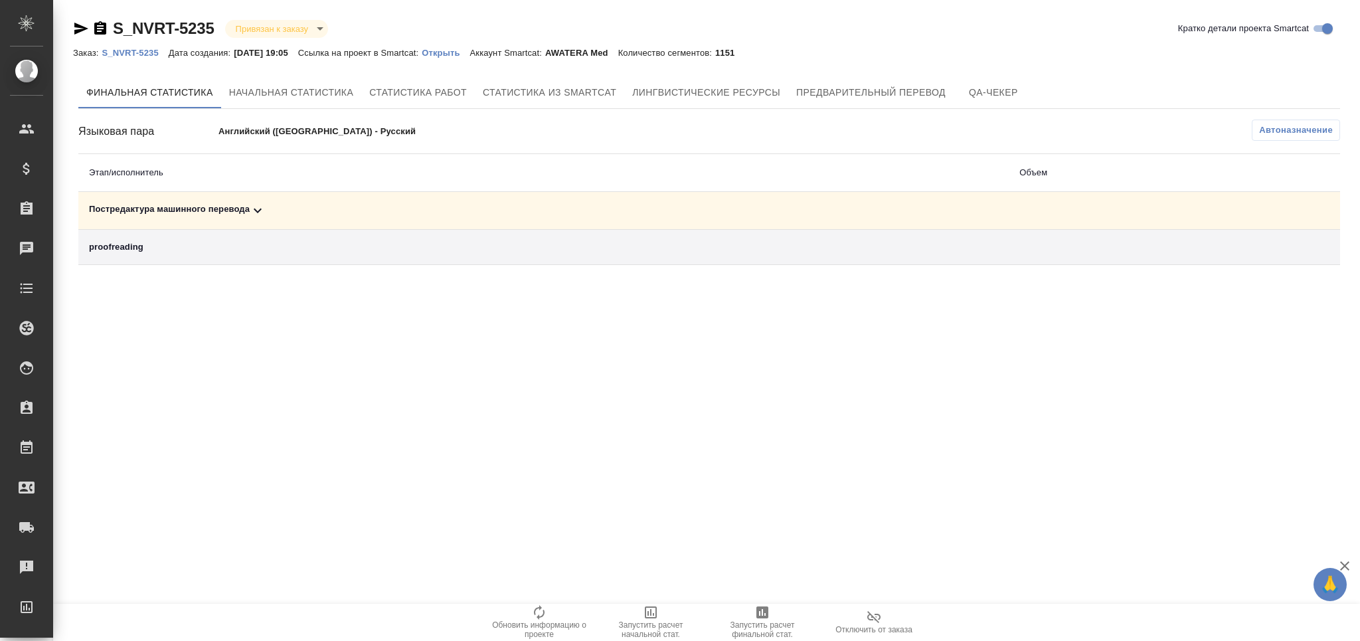
drag, startPoint x: 761, startPoint y: 614, endPoint x: 772, endPoint y: 456, distance: 158.4
click at [761, 612] on icon "button" at bounding box center [762, 612] width 12 height 12
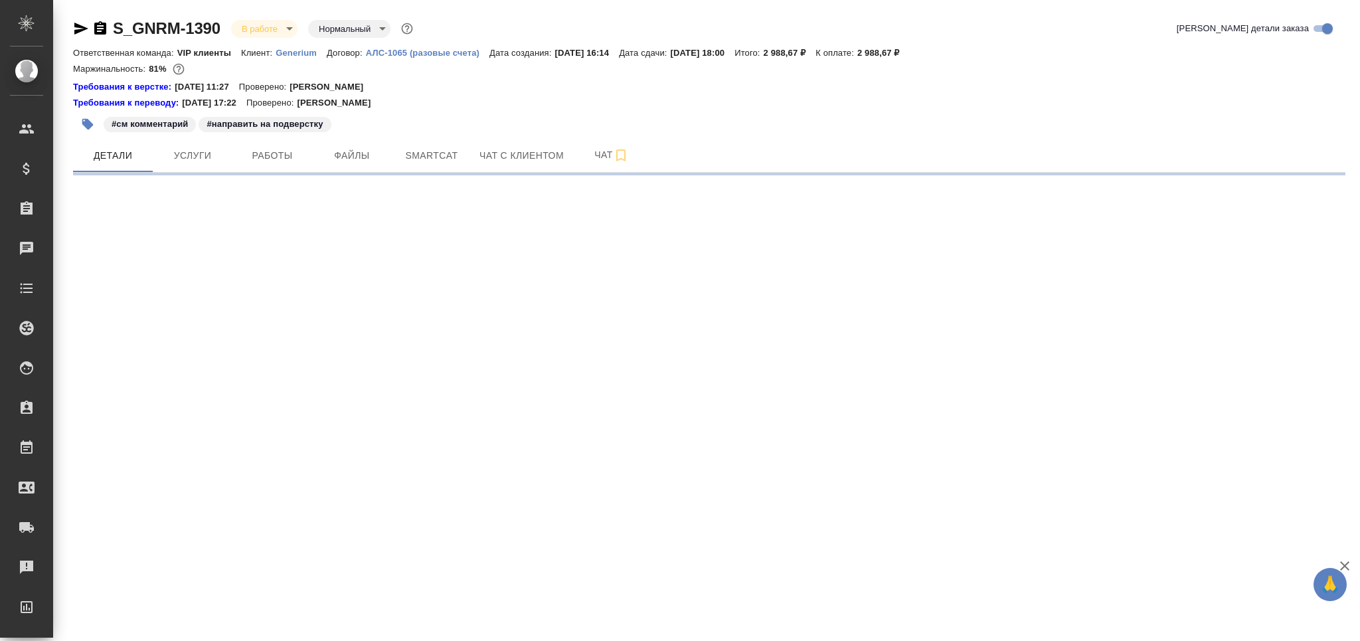
select select "RU"
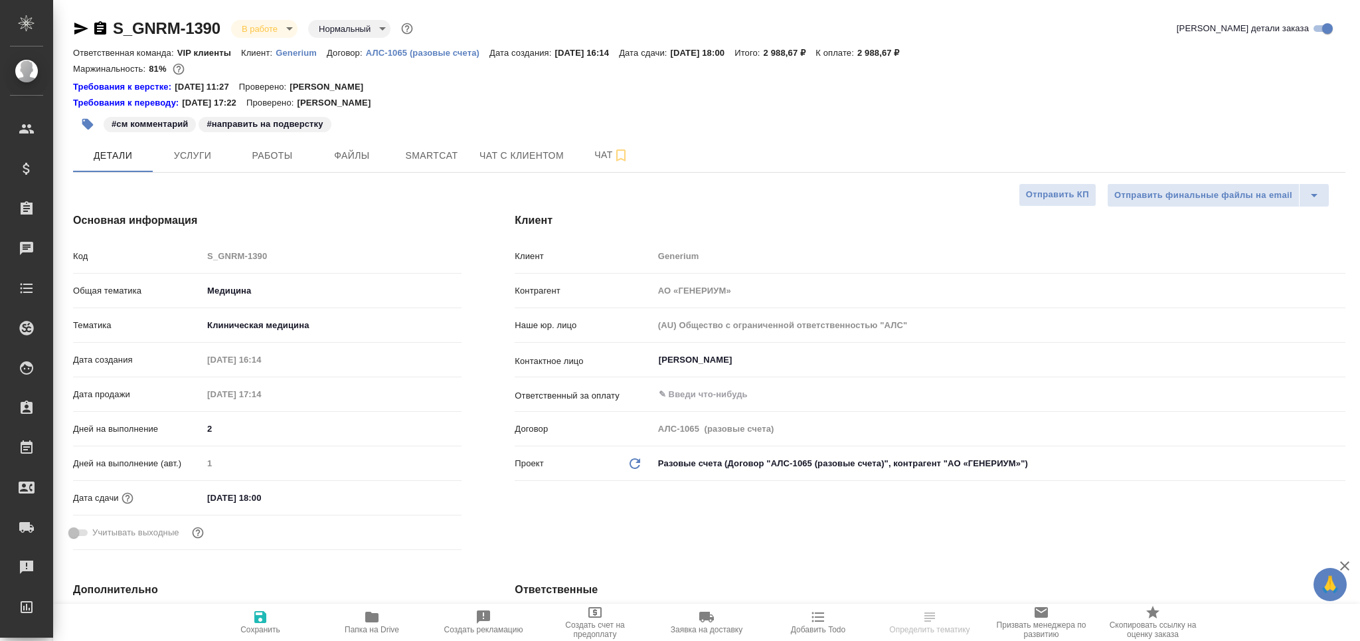
type textarea "x"
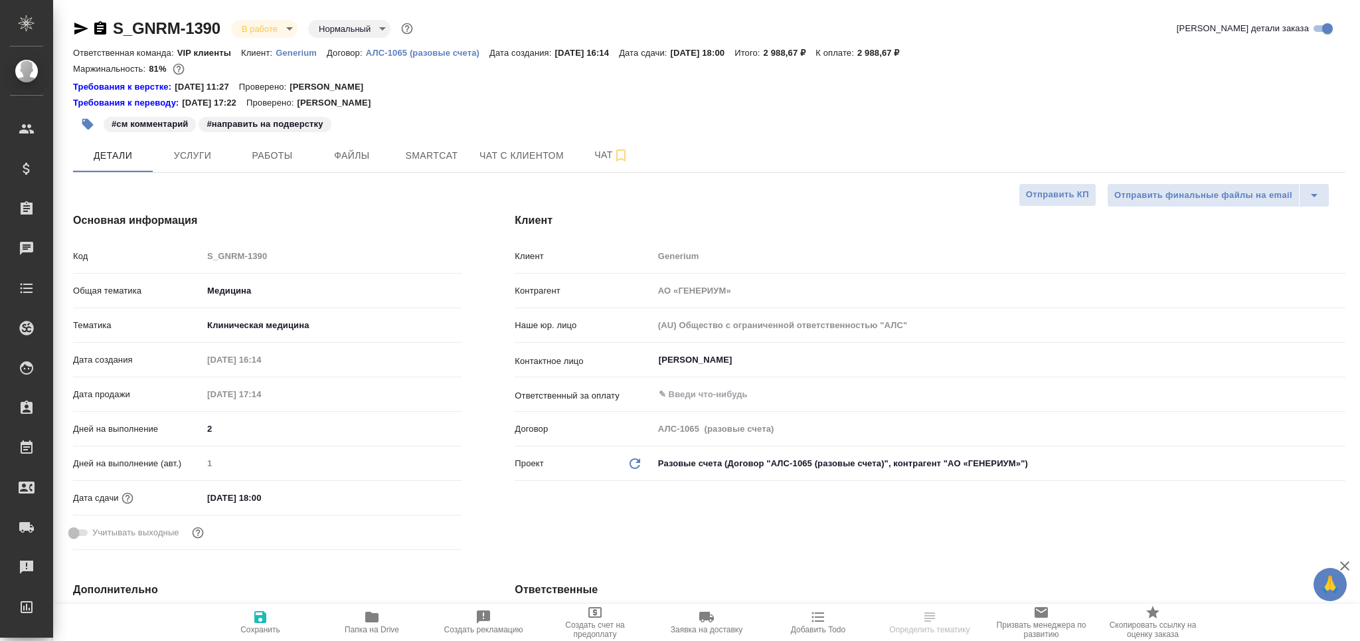
type textarea "x"
click at [262, 159] on span "Работы" at bounding box center [272, 155] width 64 height 17
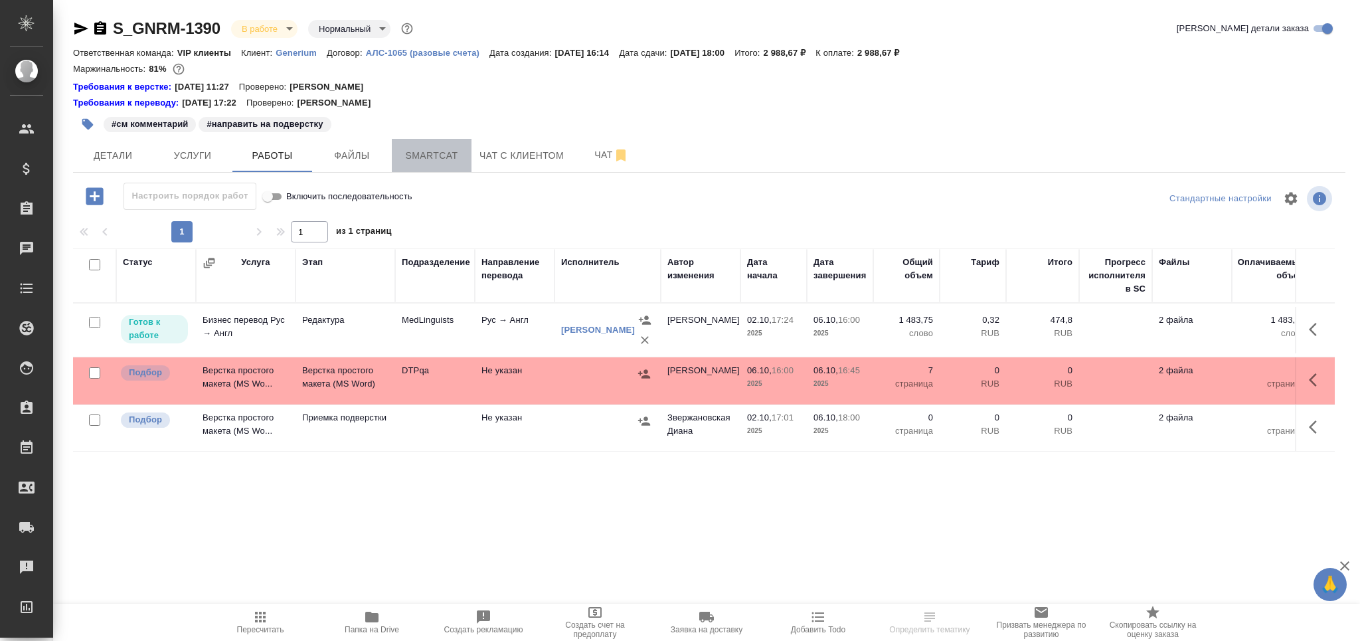
click at [426, 164] on button "Smartcat" at bounding box center [432, 155] width 80 height 33
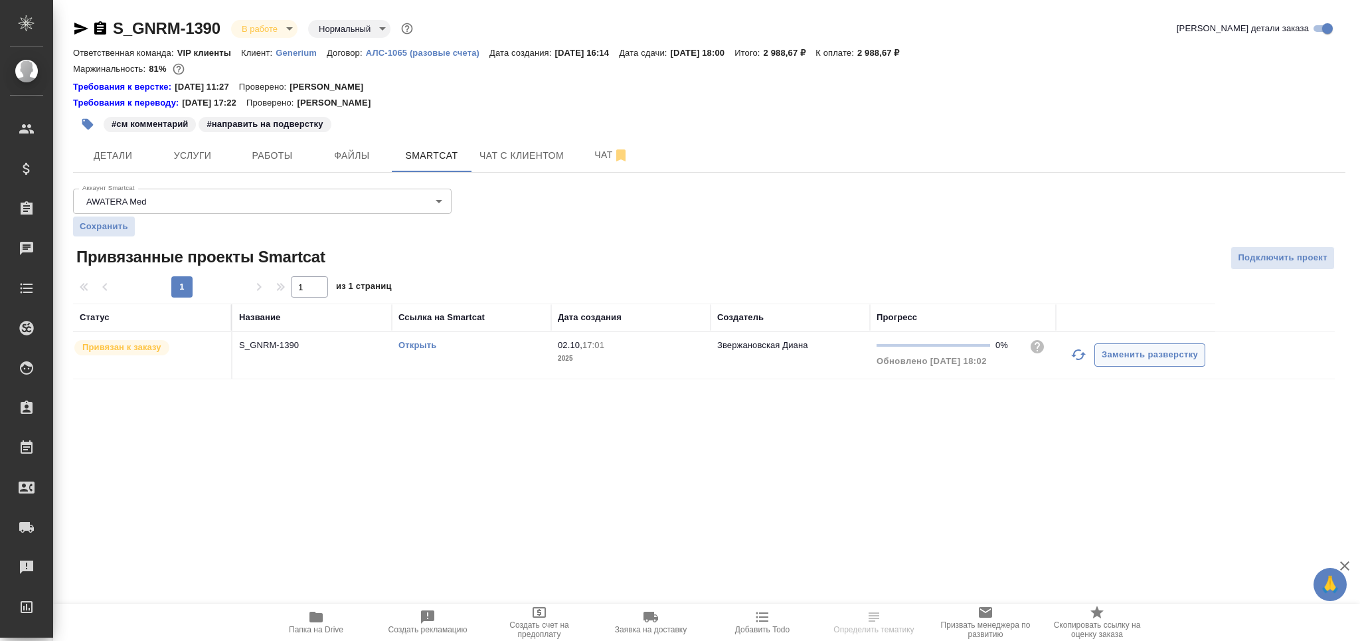
click at [1076, 356] on icon "button" at bounding box center [1078, 355] width 16 height 16
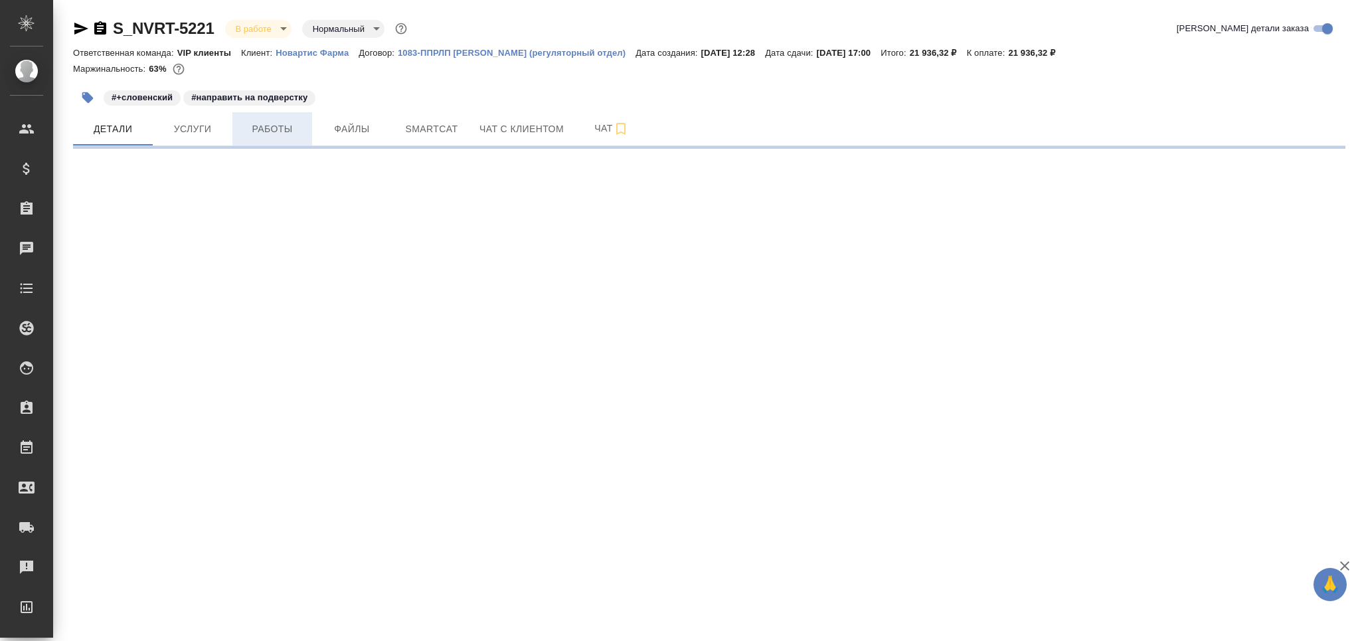
select select "RU"
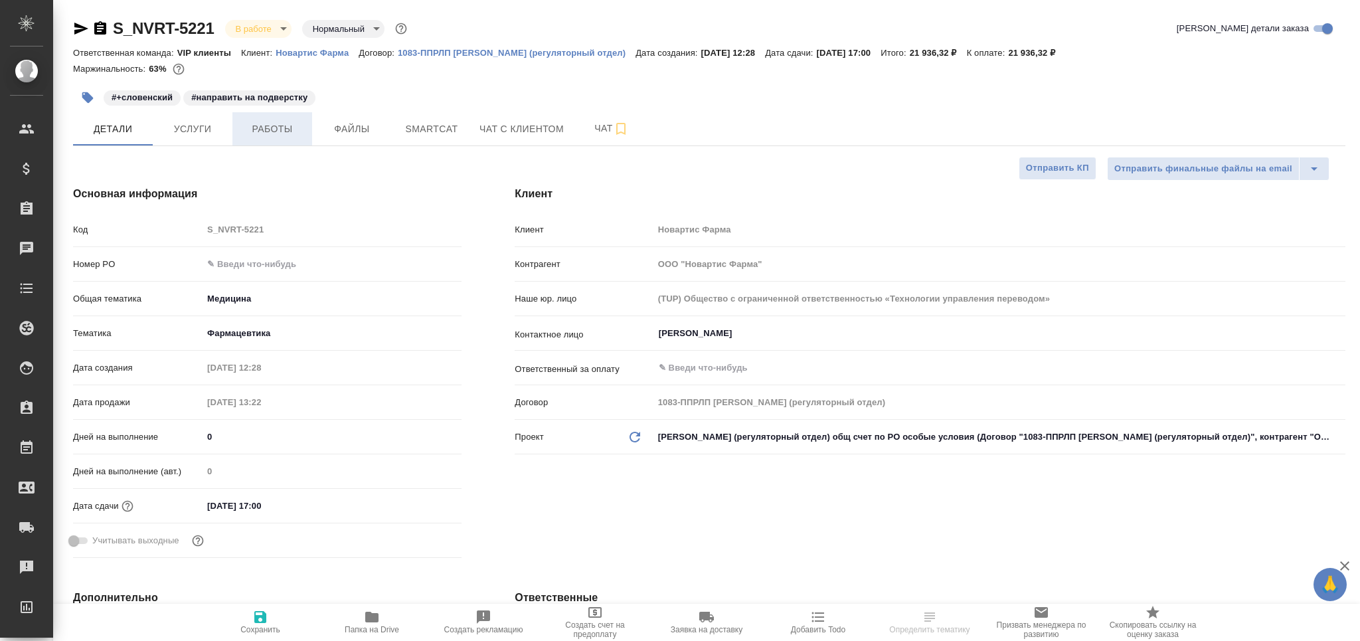
type textarea "x"
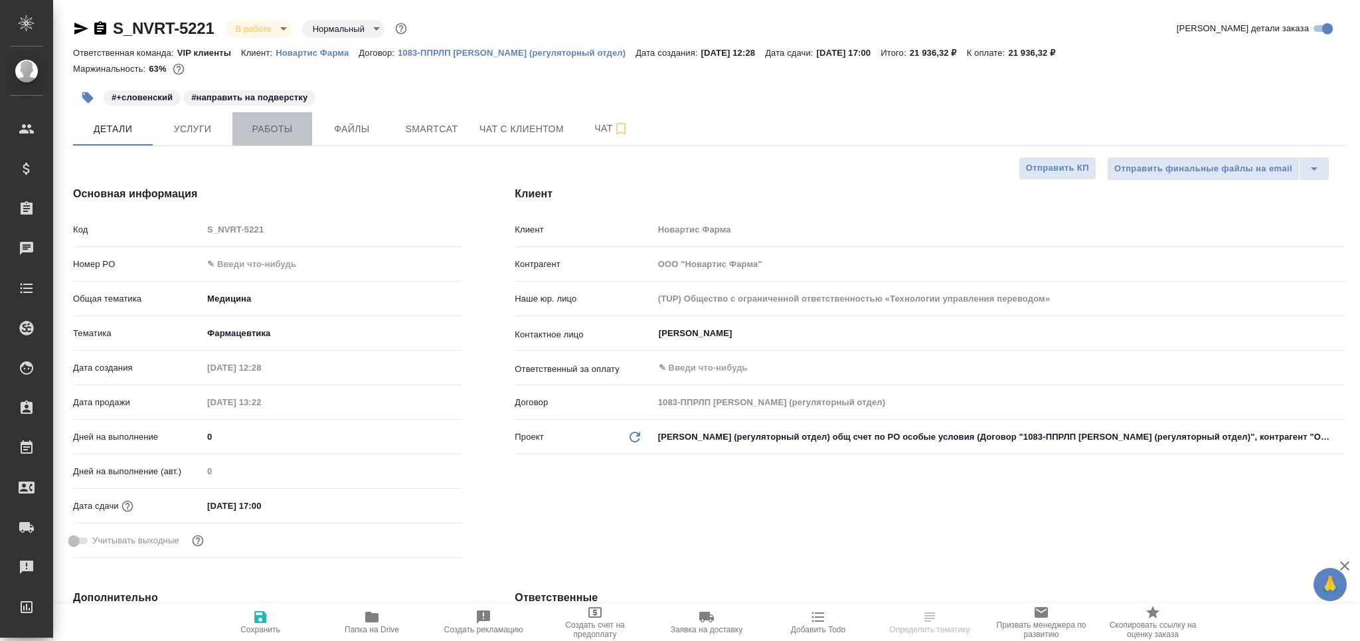
type textarea "x"
click at [288, 136] on span "Работы" at bounding box center [272, 129] width 64 height 17
type textarea "x"
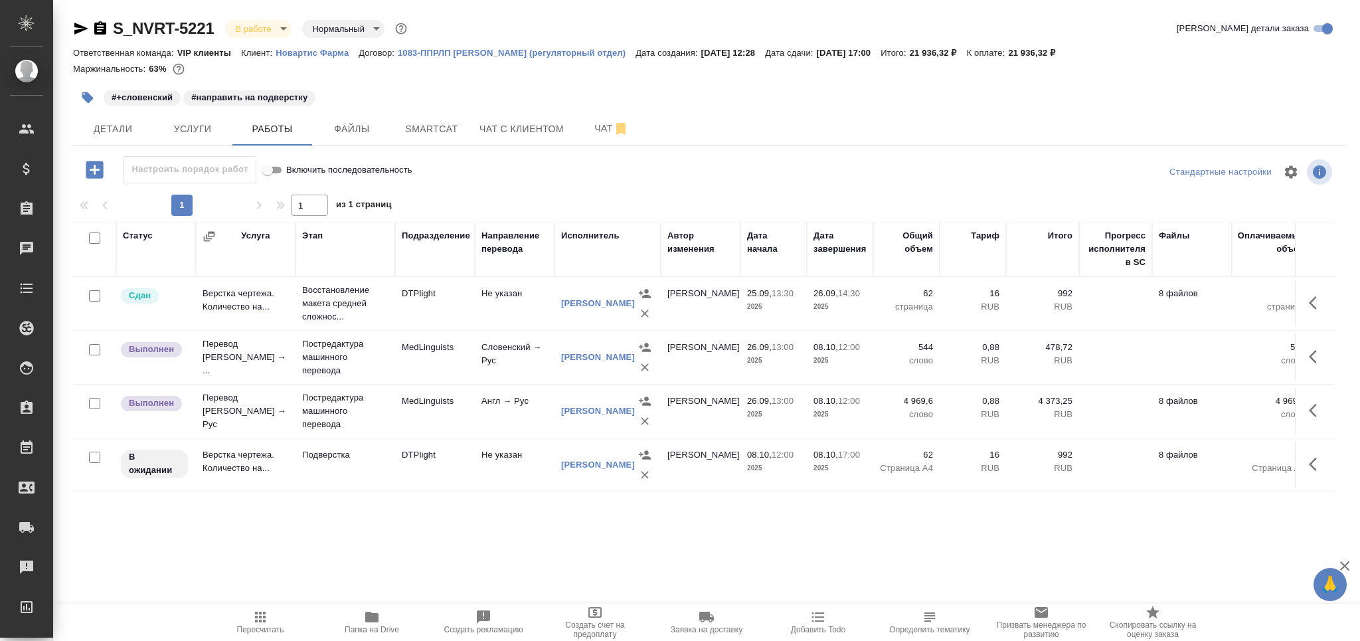
click at [299, 473] on td "Подверстка" at bounding box center [346, 465] width 100 height 46
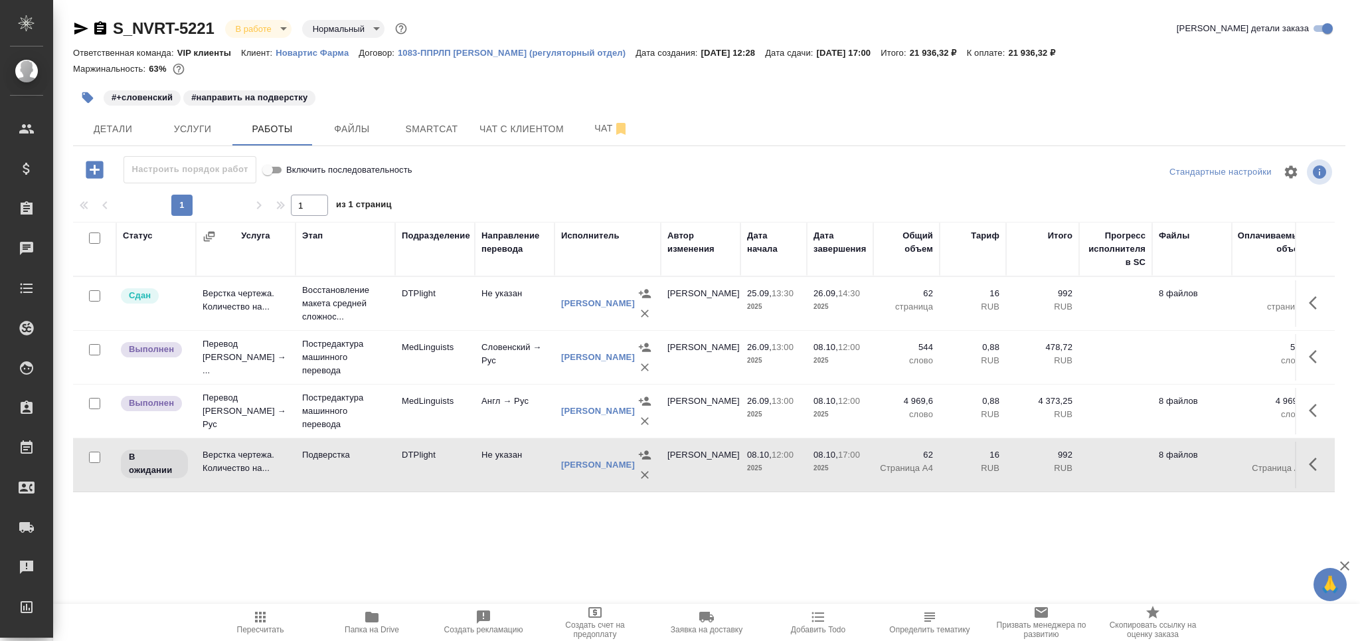
click at [85, 90] on button "button" at bounding box center [87, 97] width 29 height 29
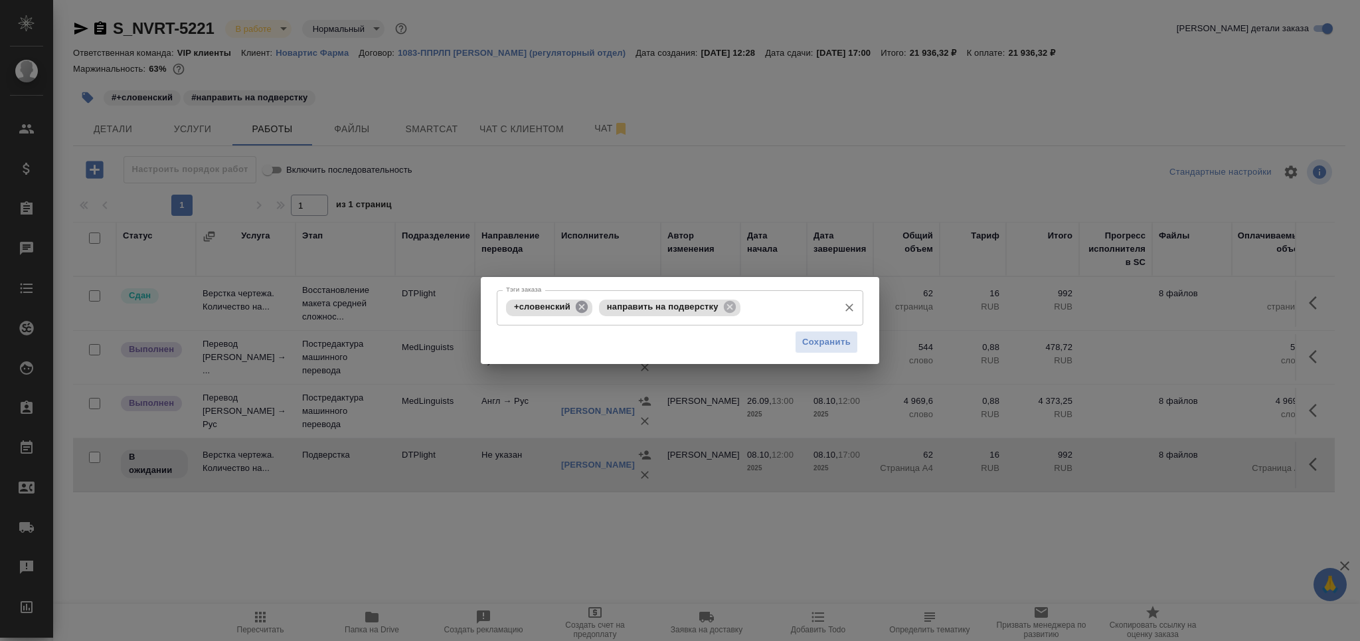
click at [577, 305] on icon at bounding box center [582, 307] width 12 height 12
click at [634, 307] on icon at bounding box center [637, 307] width 12 height 12
click at [634, 307] on input "Тэги заказа" at bounding box center [667, 307] width 329 height 23
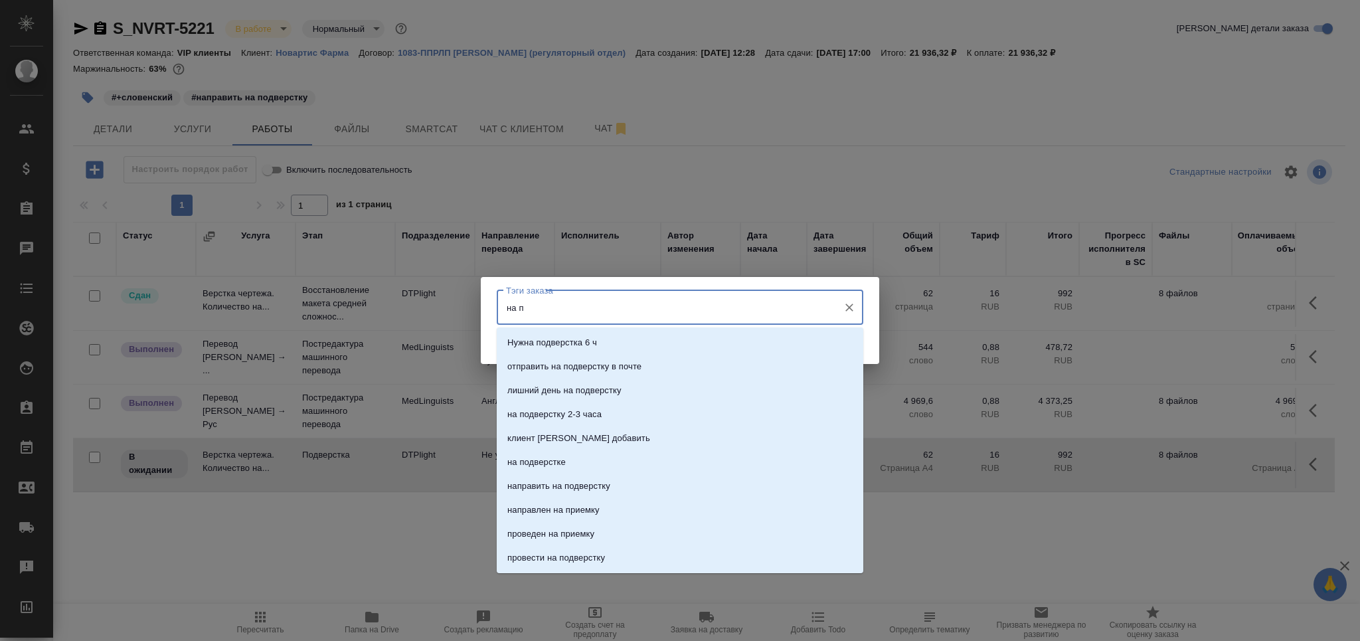
type input "на по"
click at [590, 433] on li "на подверстке" at bounding box center [680, 438] width 367 height 24
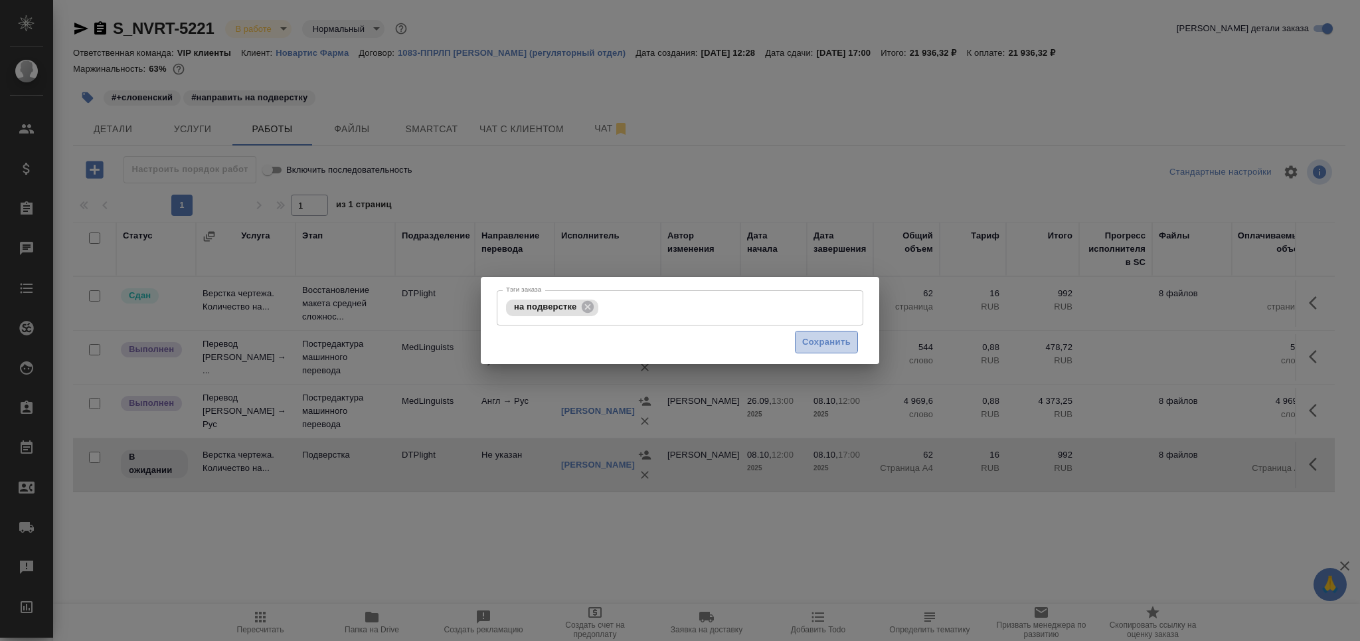
click at [826, 341] on span "Сохранить" at bounding box center [826, 342] width 48 height 15
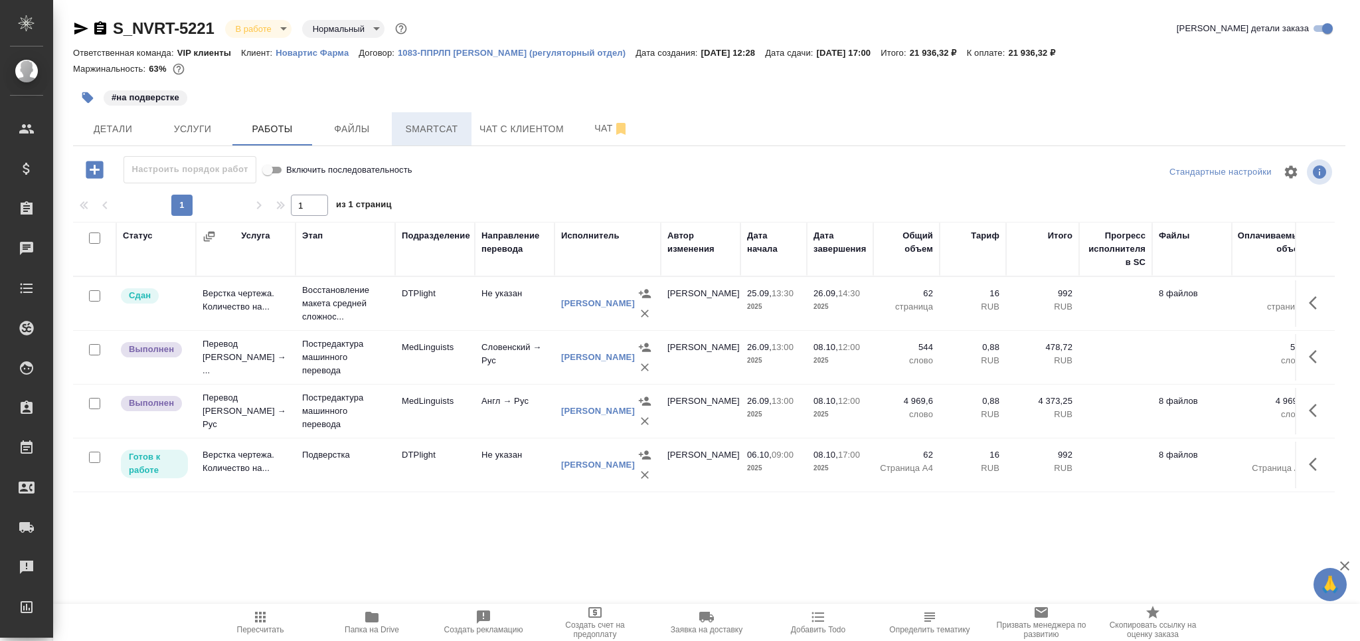
click at [440, 122] on span "Smartcat" at bounding box center [432, 129] width 64 height 17
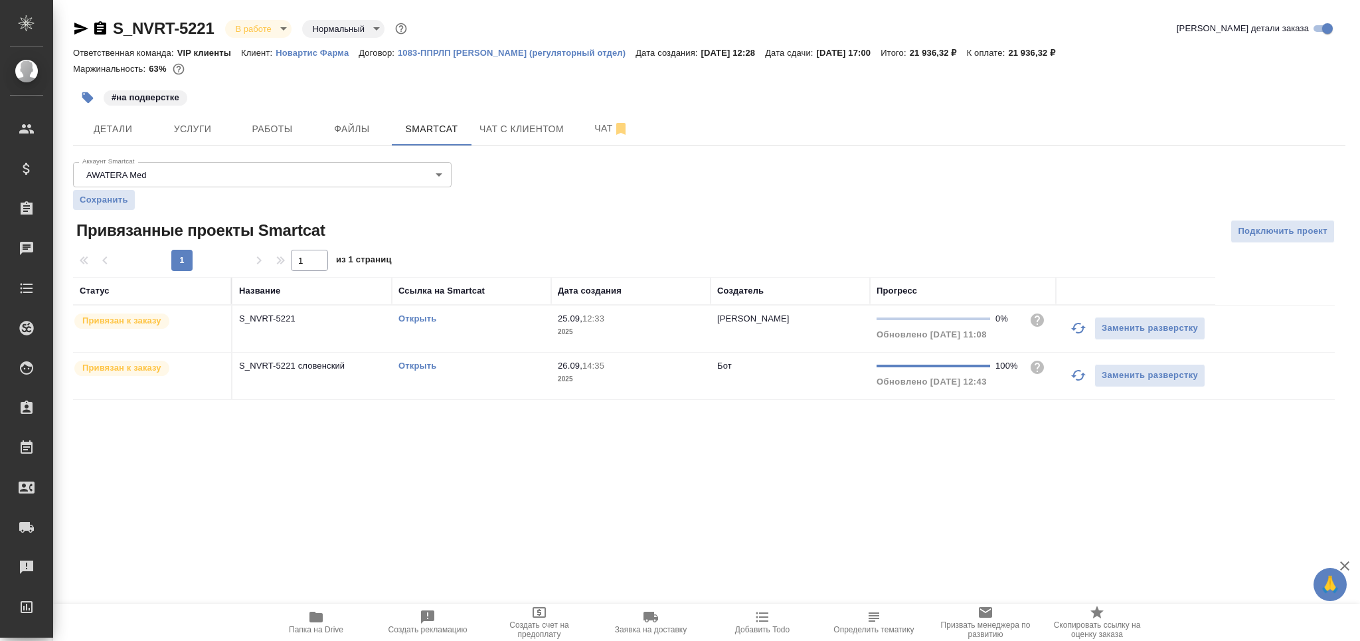
click at [489, 320] on div "Открыть" at bounding box center [471, 318] width 146 height 13
click at [189, 141] on button "Услуги" at bounding box center [193, 128] width 80 height 33
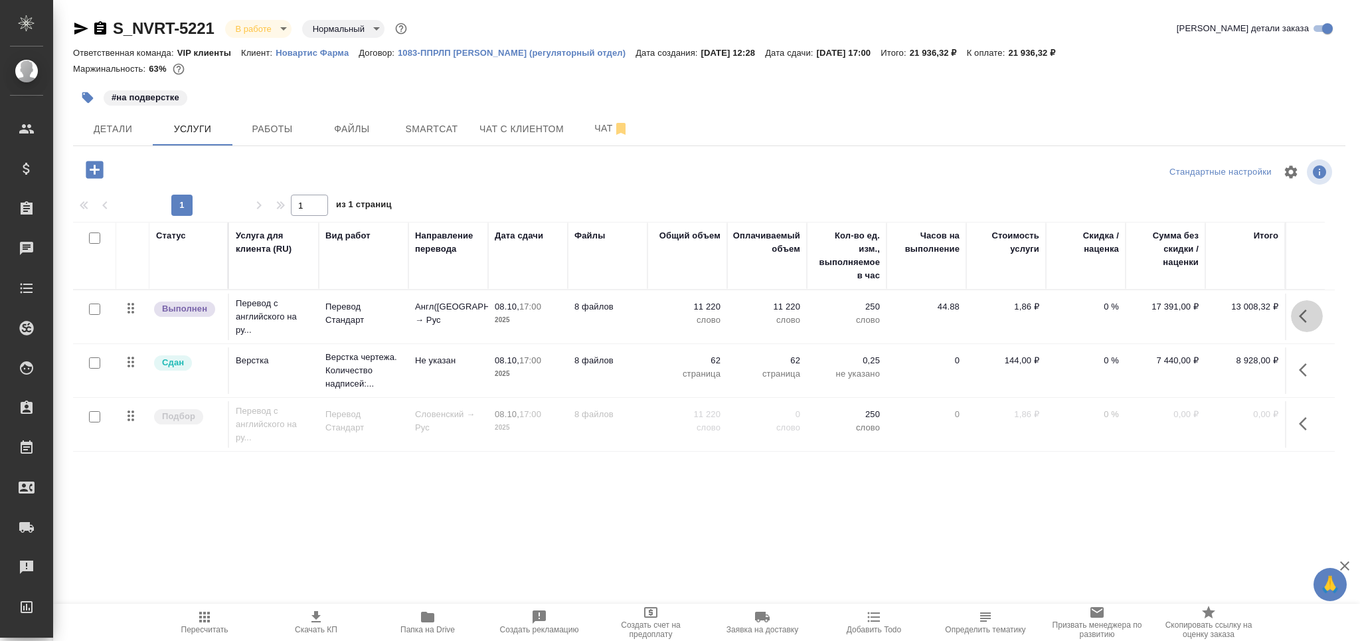
click at [1300, 313] on icon "button" at bounding box center [1307, 316] width 16 height 16
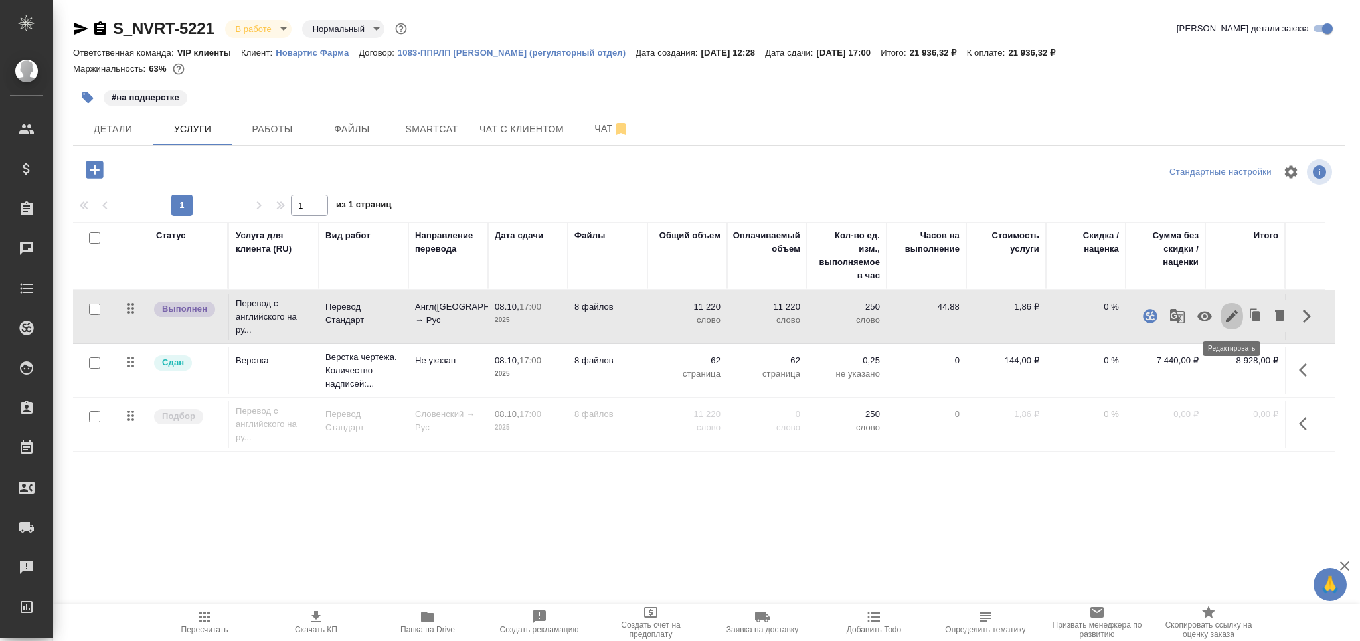
click at [1229, 315] on icon "button" at bounding box center [1232, 316] width 16 height 16
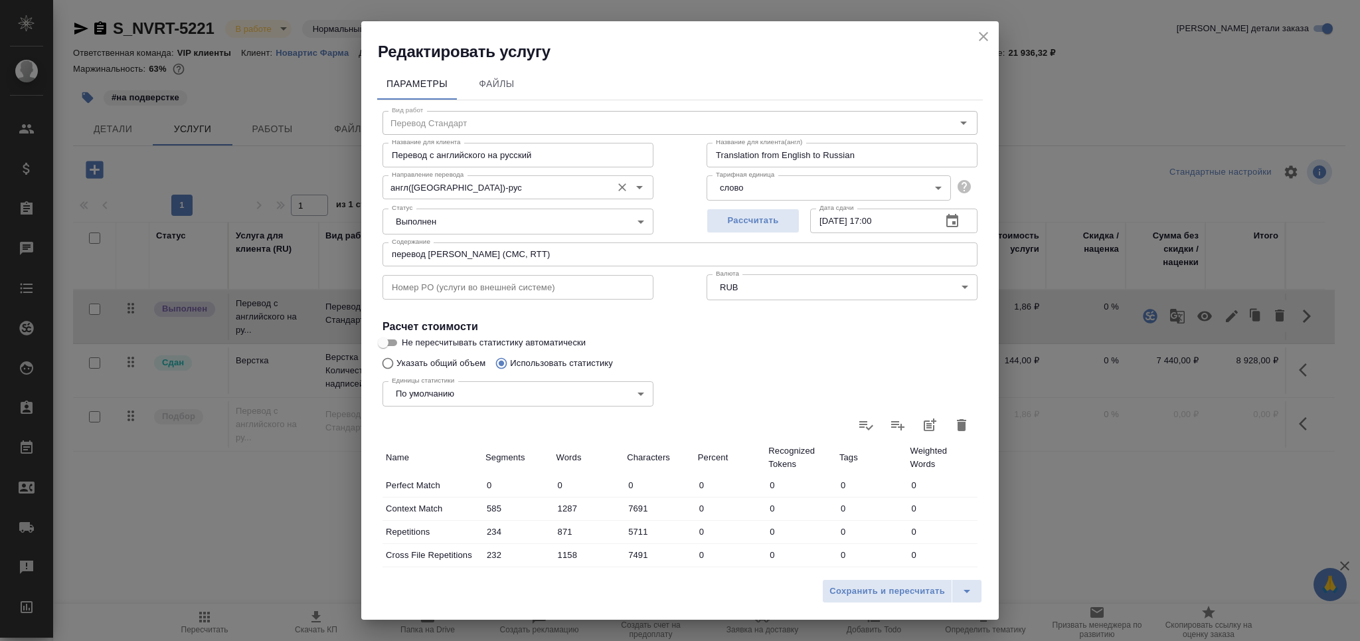
click at [486, 187] on input "англ(США)-рус" at bounding box center [495, 187] width 218 height 16
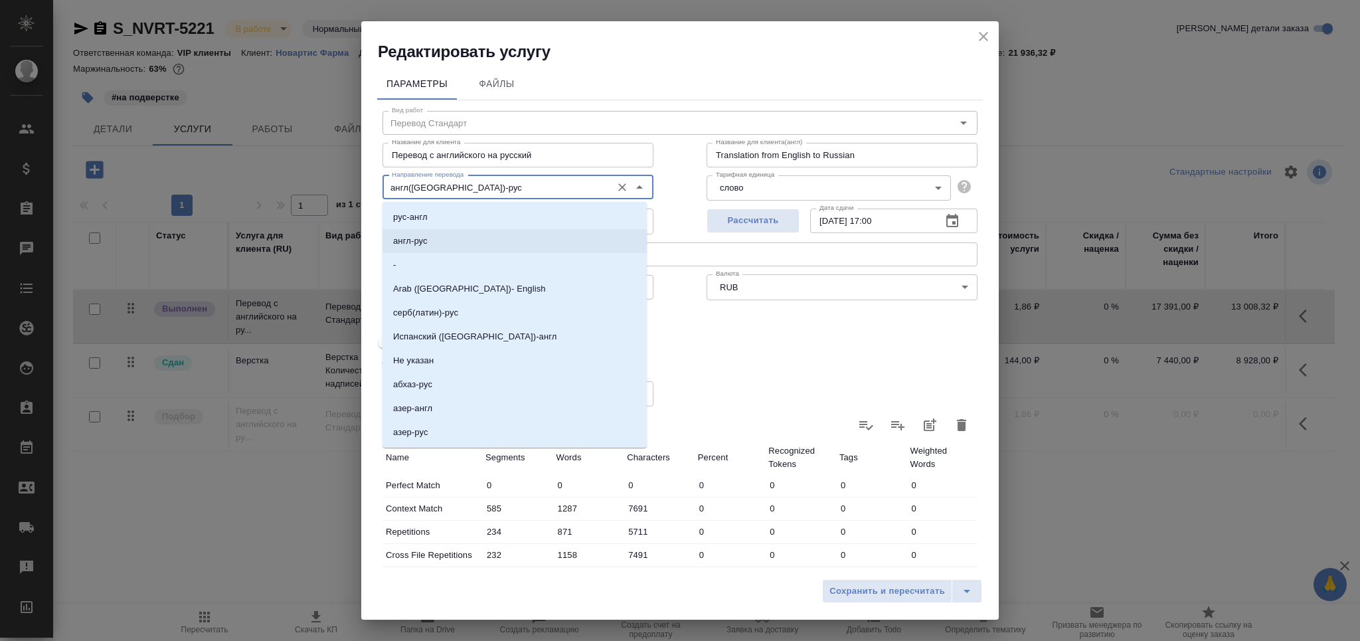
click at [450, 232] on li "англ-рус" at bounding box center [515, 241] width 264 height 24
type input "англ-рус"
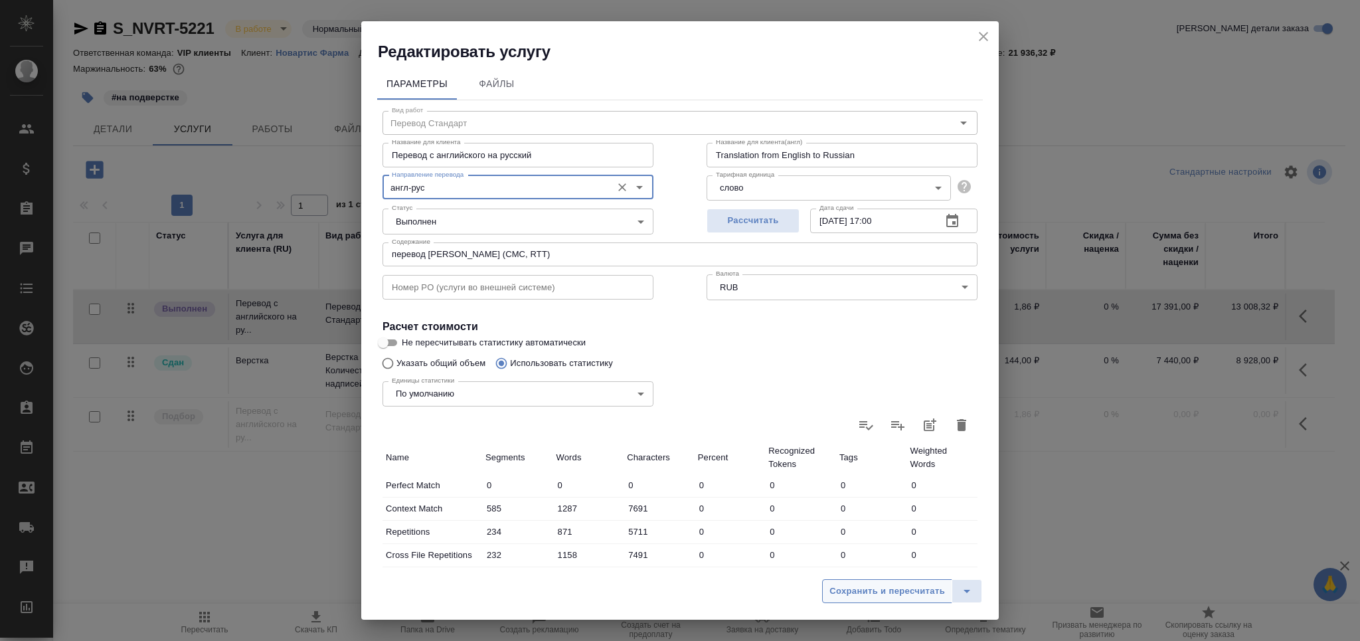
click at [847, 593] on span "Сохранить и пересчитать" at bounding box center [887, 591] width 116 height 15
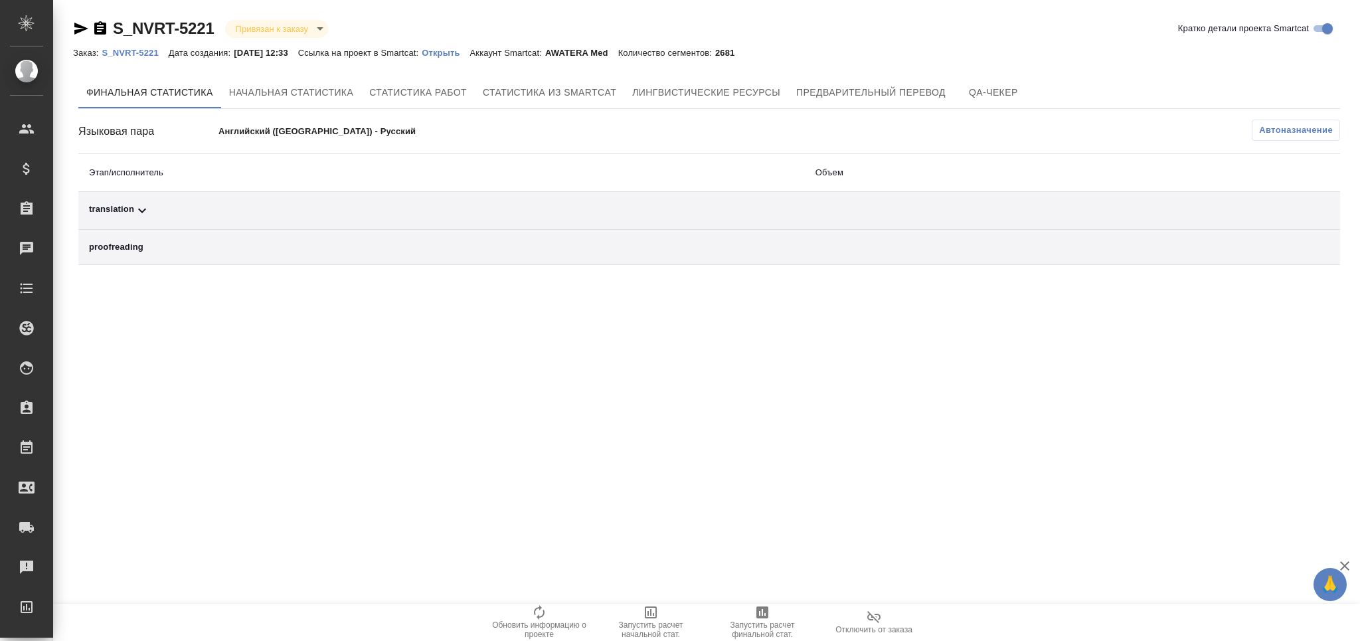
click at [1312, 129] on span "Автоназначение" at bounding box center [1296, 130] width 74 height 13
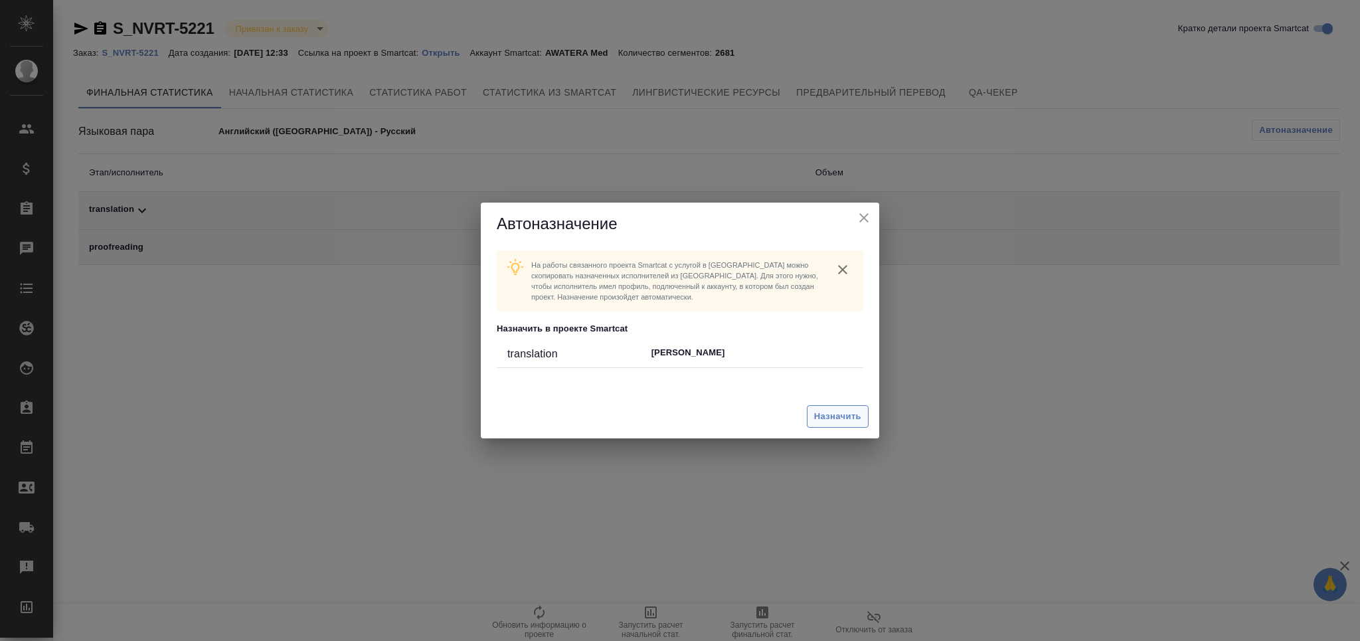
click at [825, 412] on span "Назначить" at bounding box center [837, 416] width 47 height 15
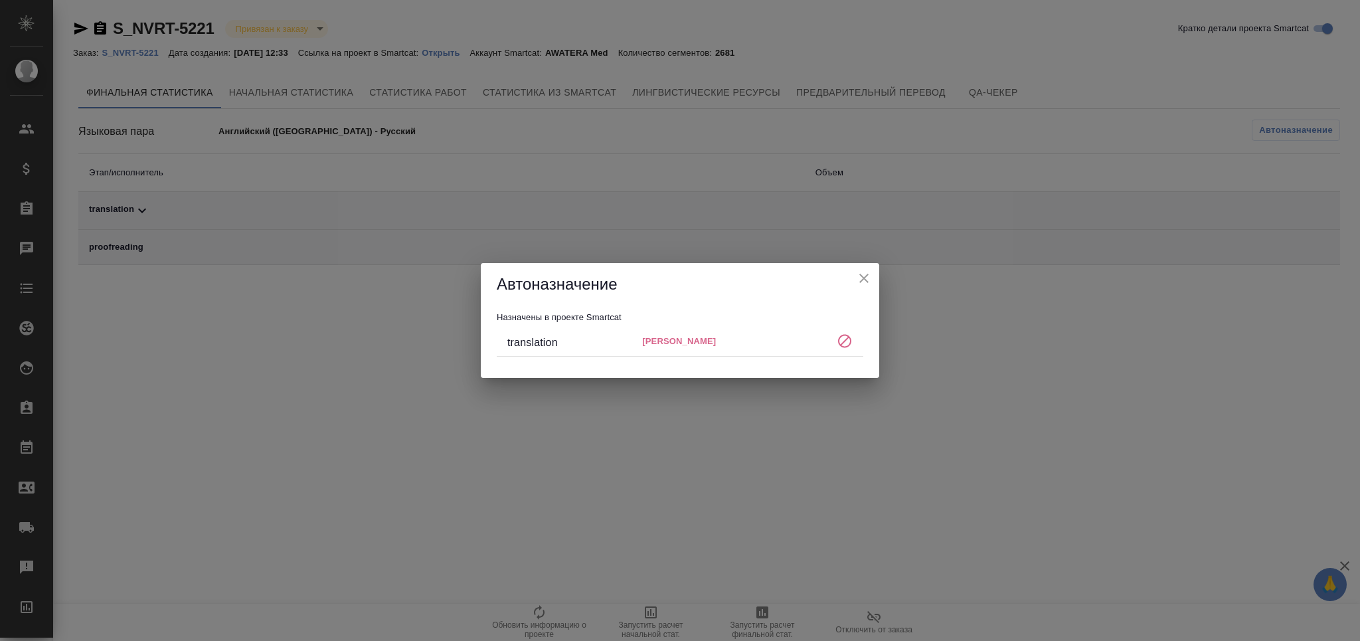
click at [864, 272] on icon "close" at bounding box center [864, 278] width 16 height 16
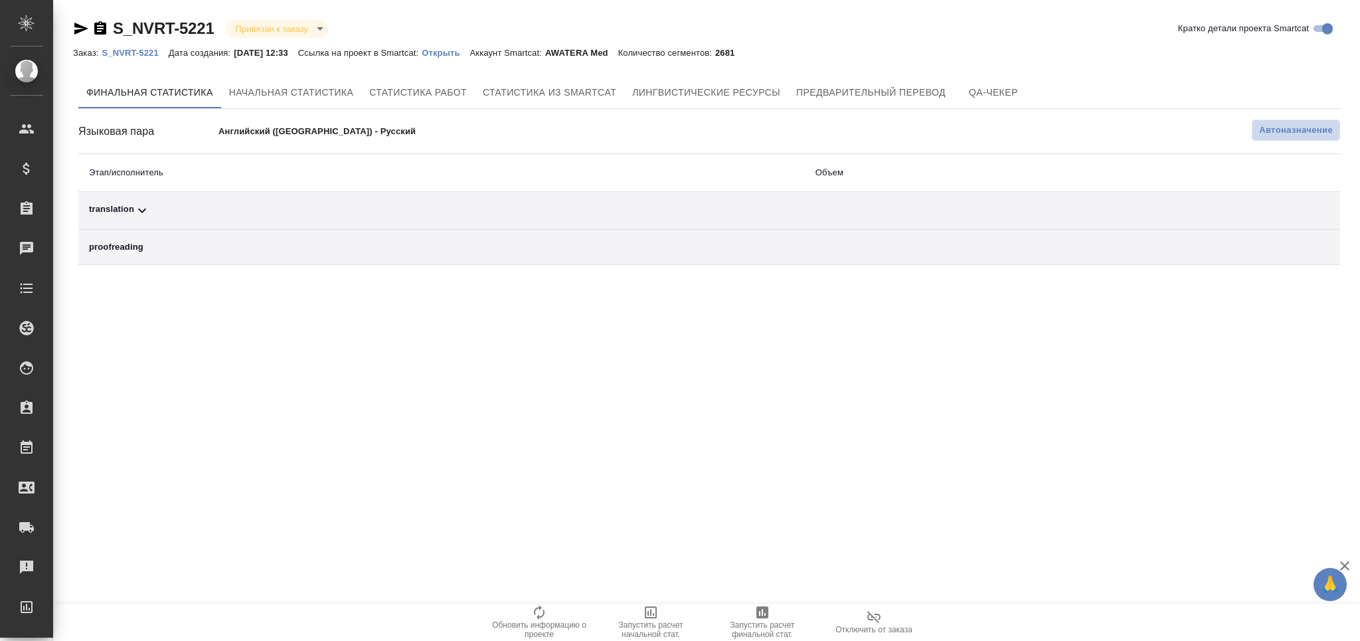
click at [1282, 128] on span "Автоназначение" at bounding box center [1296, 130] width 74 height 13
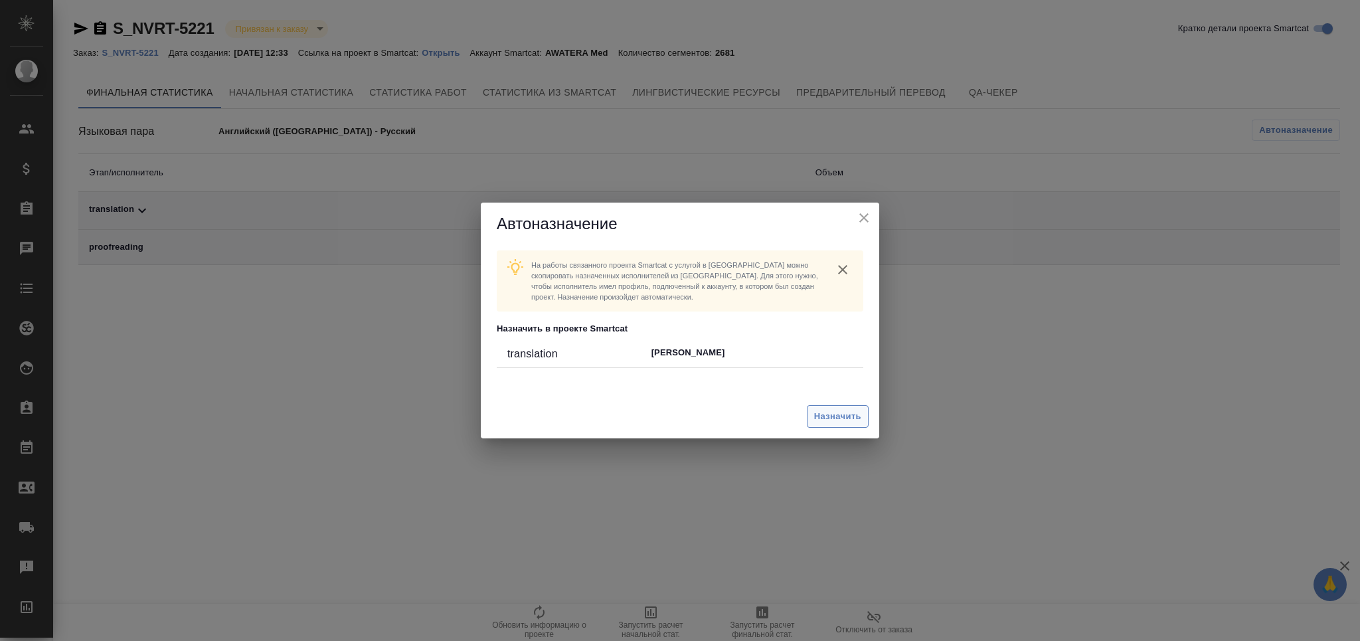
click at [818, 412] on span "Назначить" at bounding box center [837, 416] width 47 height 15
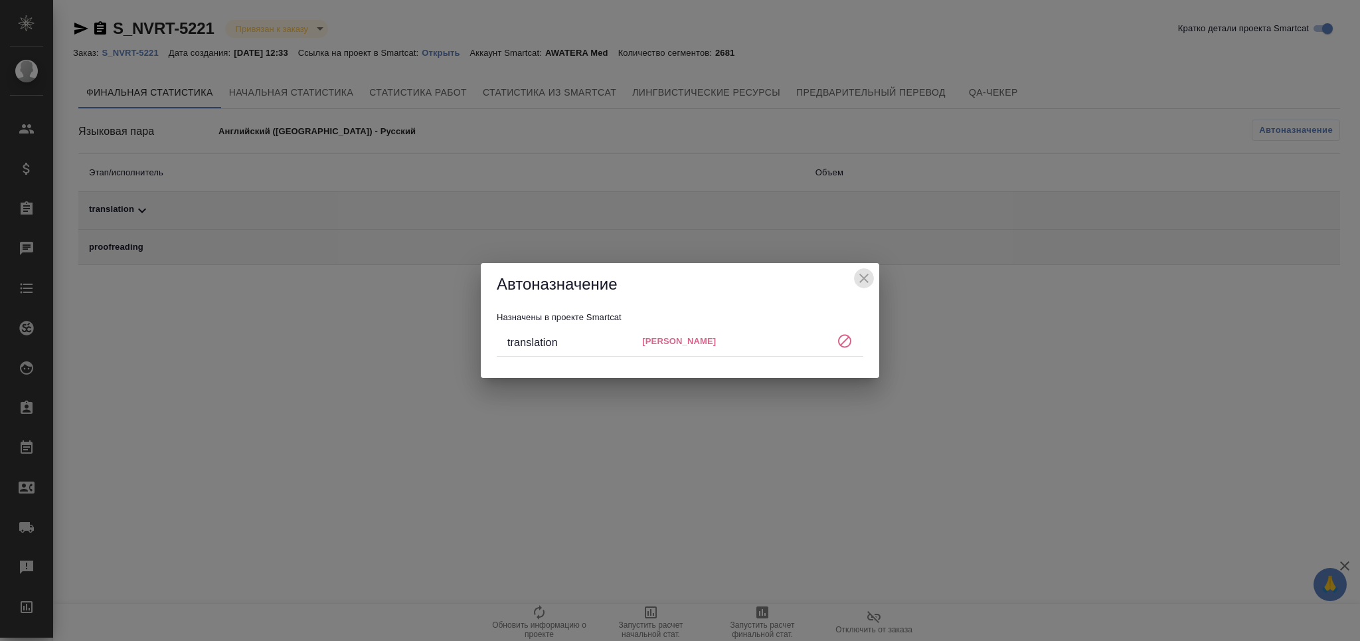
click at [864, 284] on icon "close" at bounding box center [864, 278] width 16 height 16
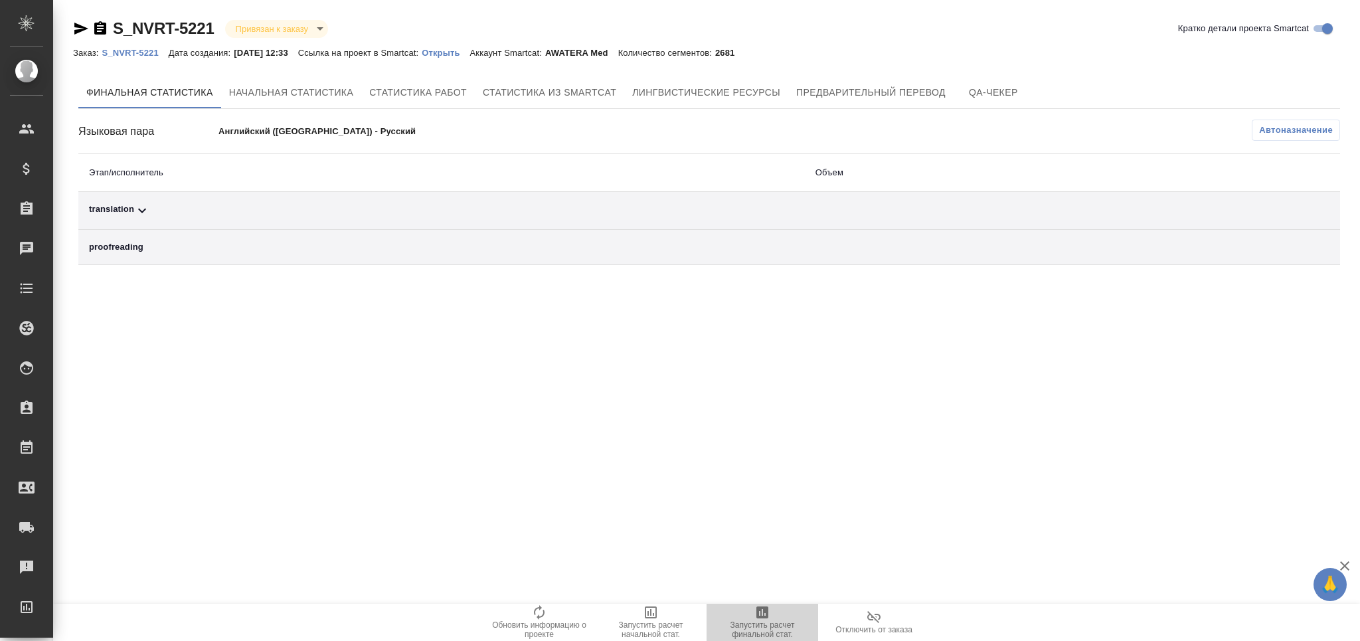
click at [770, 628] on span "Запустить расчет финальной стат." at bounding box center [763, 629] width 96 height 19
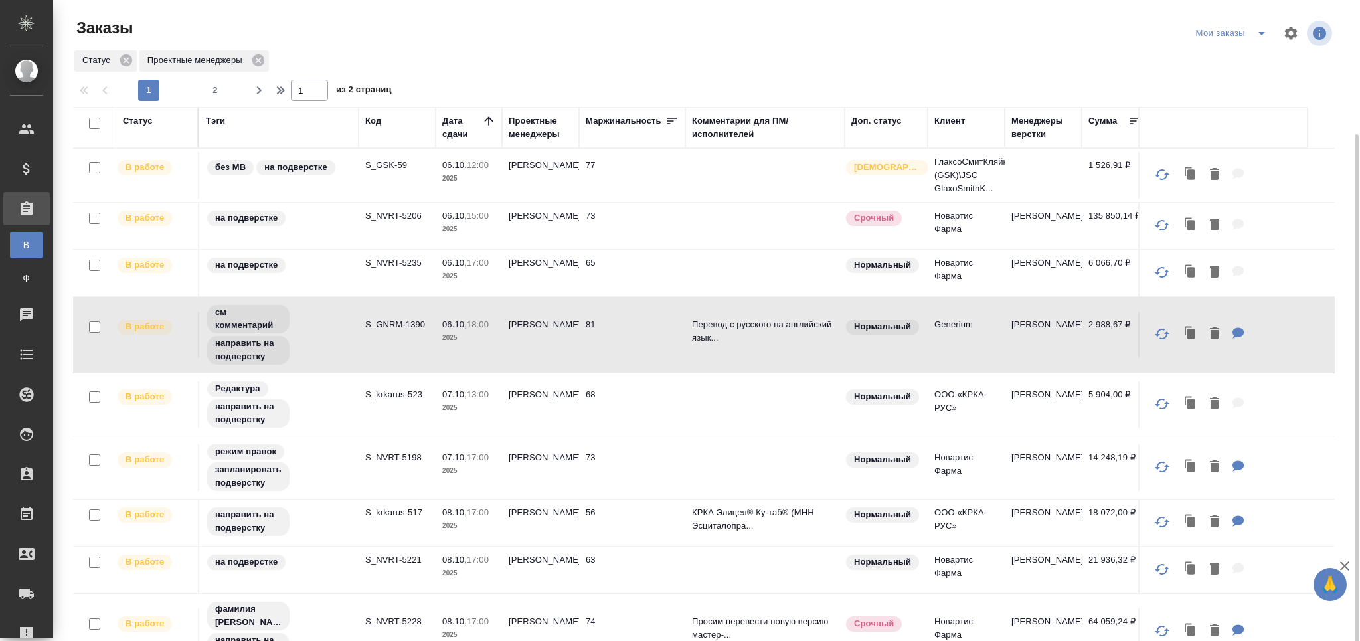
scroll to position [70, 0]
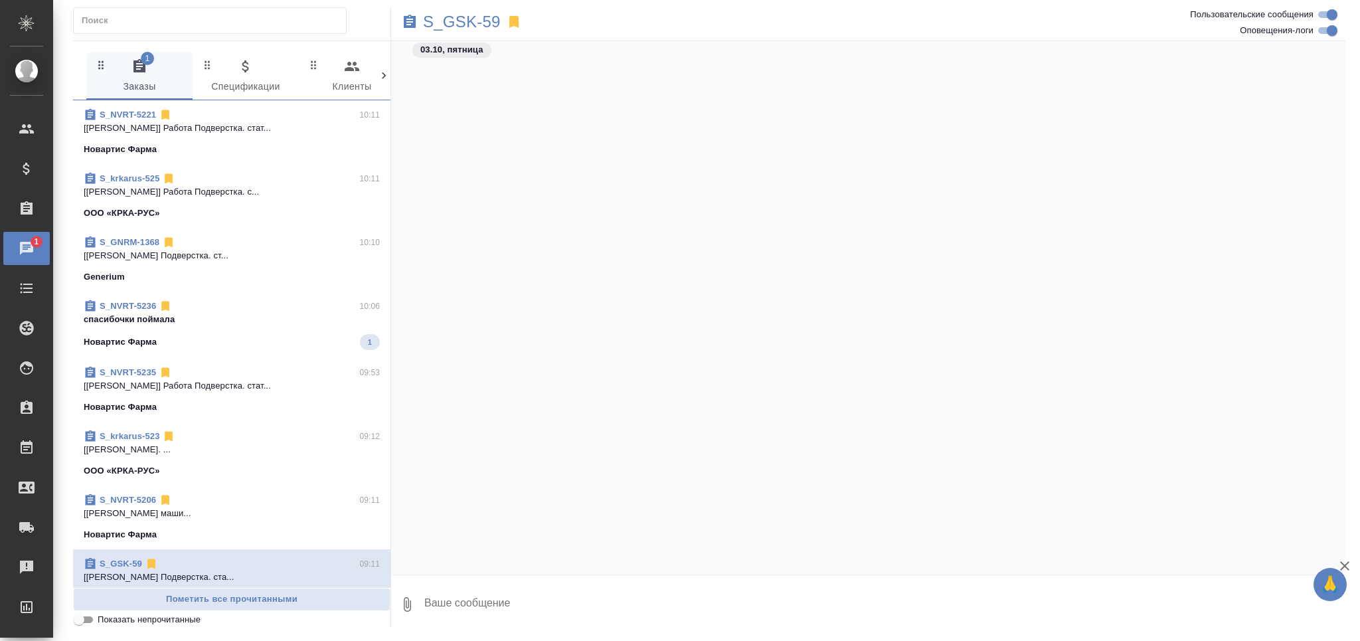
scroll to position [17473, 0]
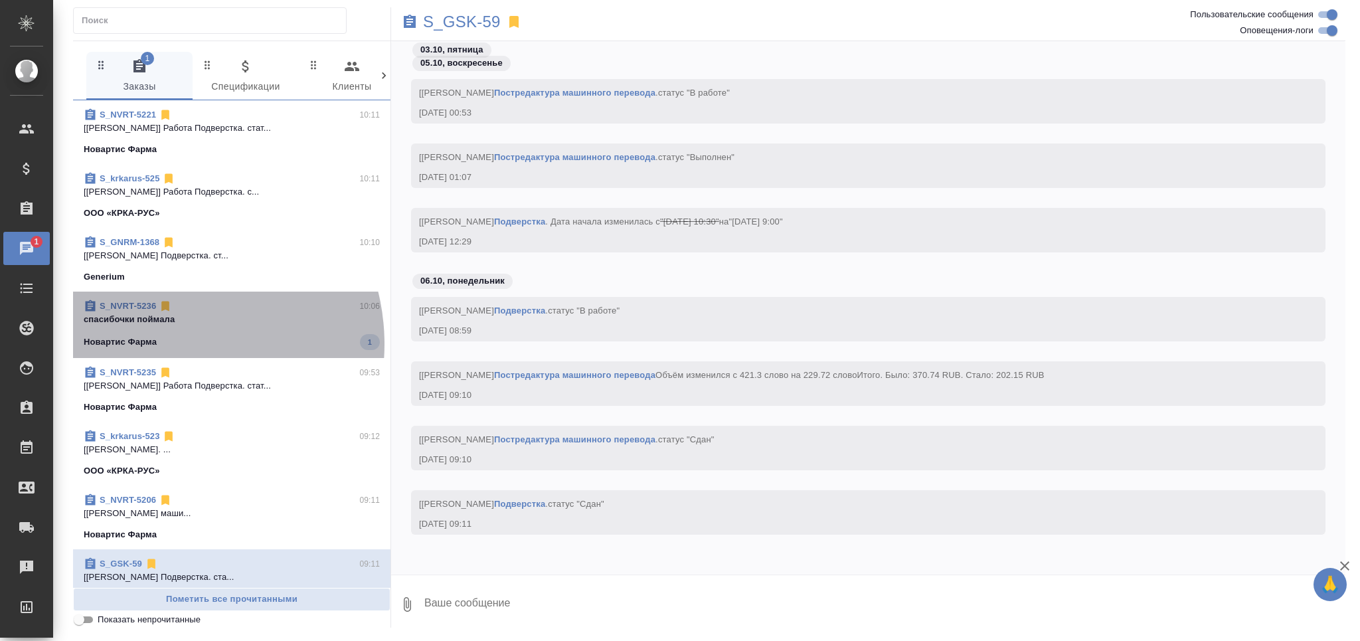
click at [165, 344] on div "Новартис Фарма 1" at bounding box center [232, 342] width 296 height 16
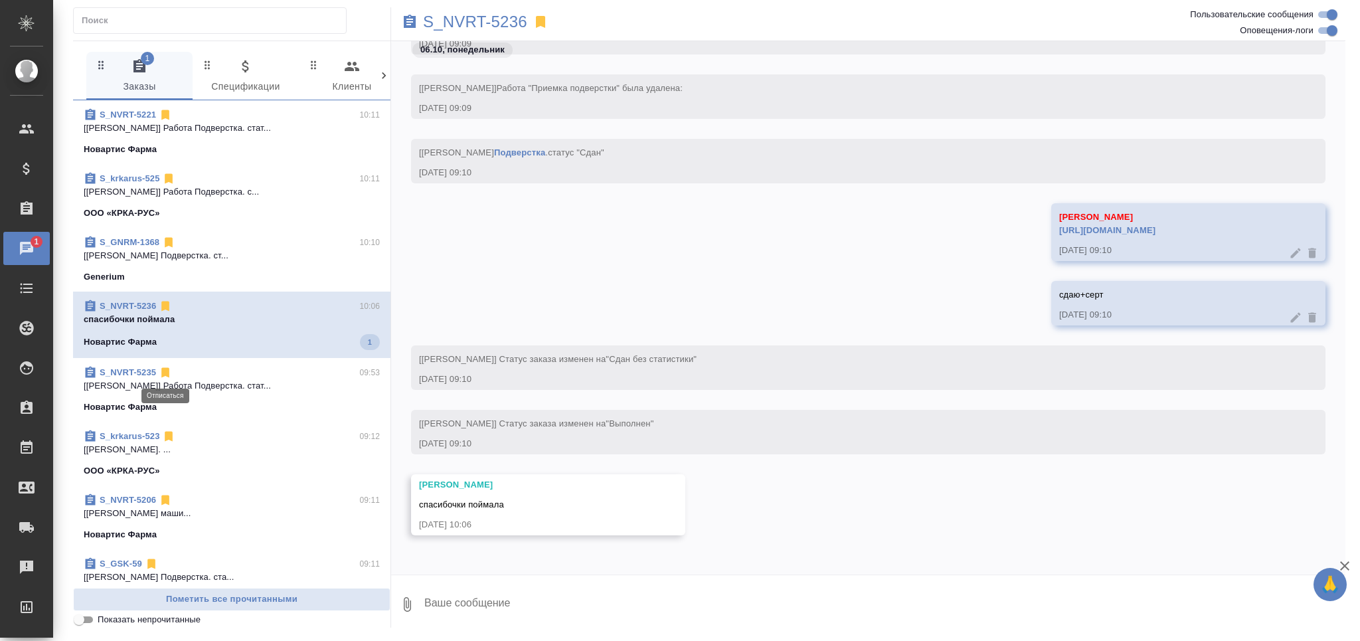
scroll to position [35288, 0]
